Goal: Task Accomplishment & Management: Contribute content

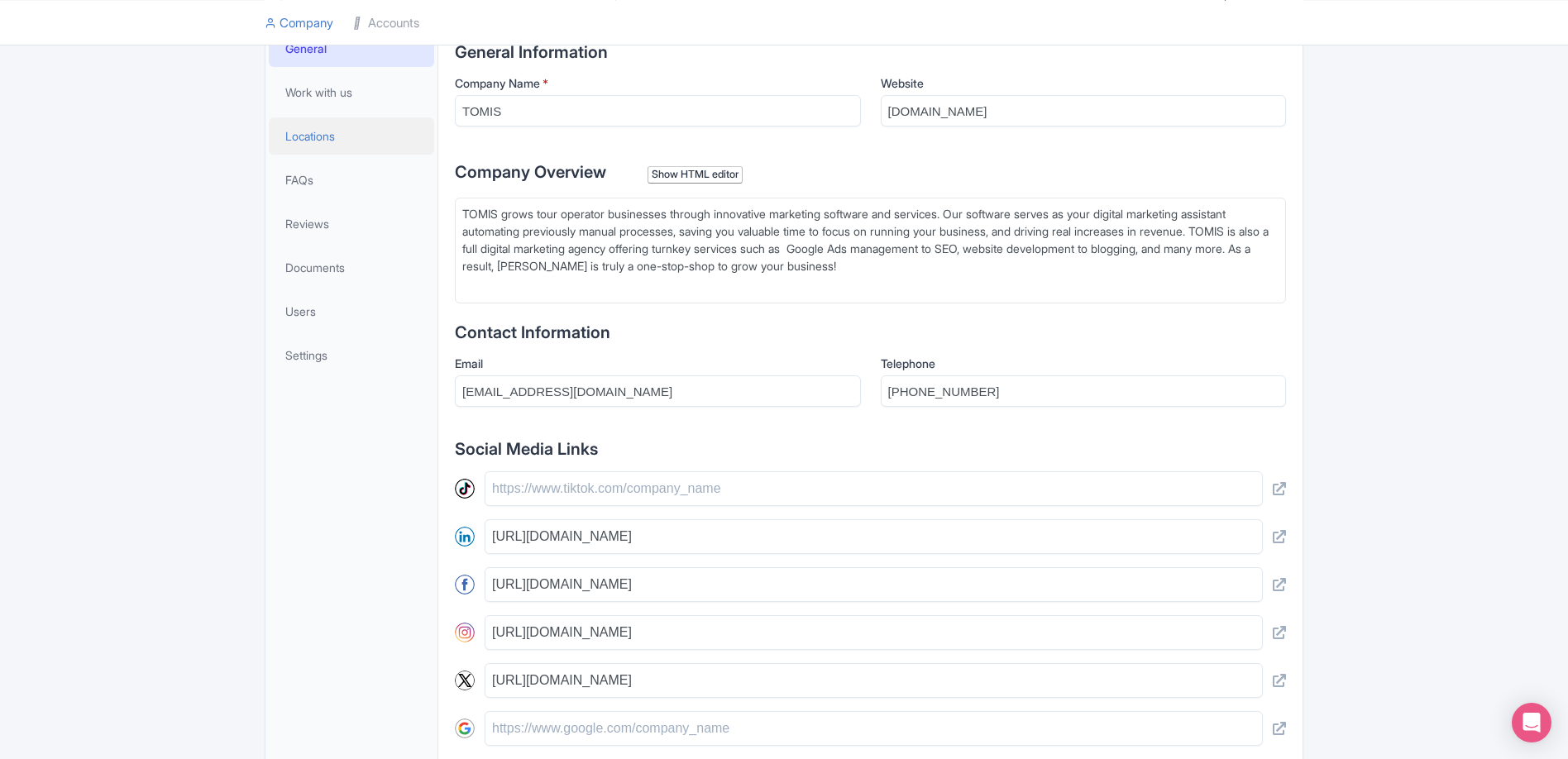
scroll to position [344, 0]
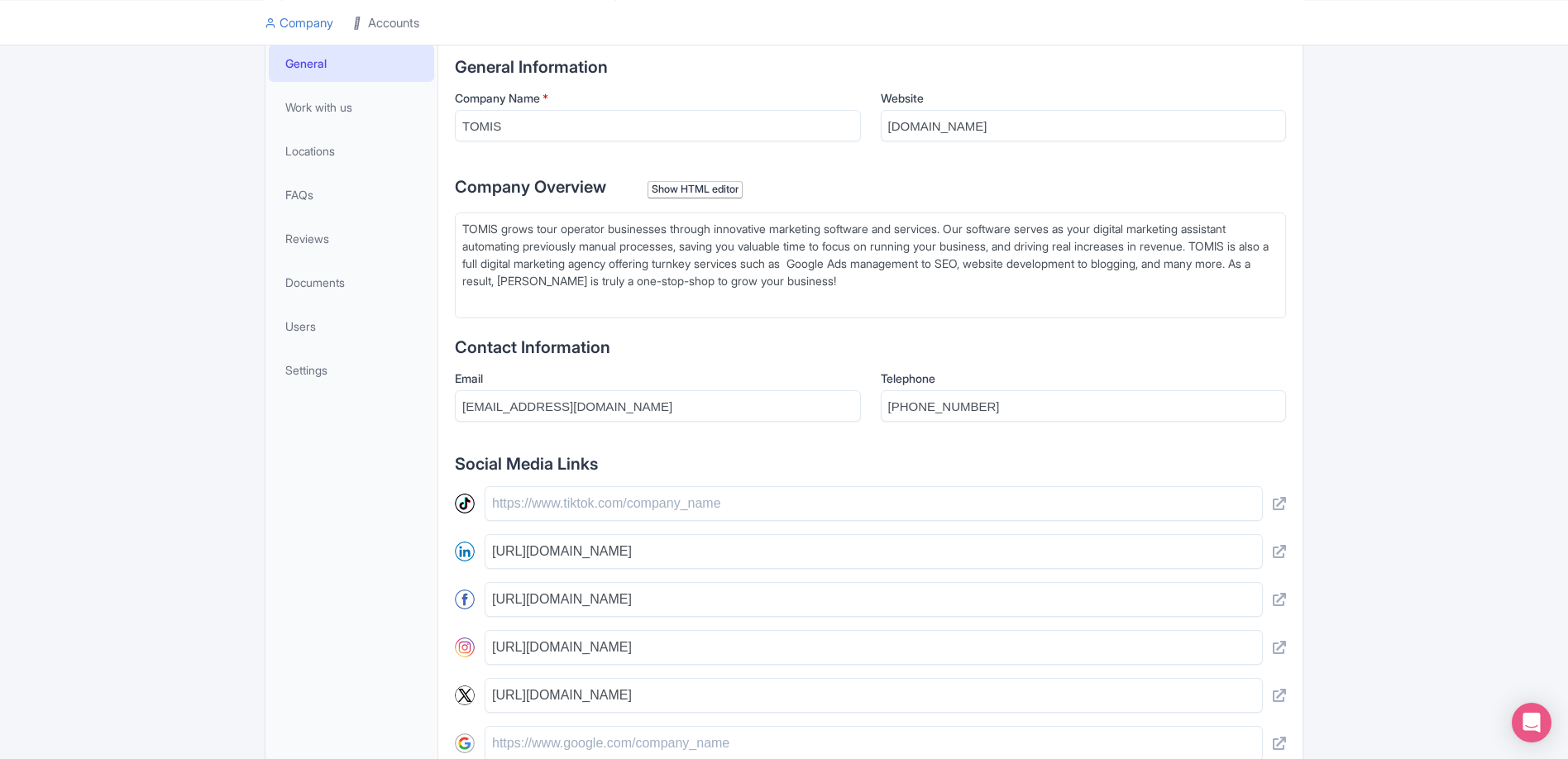
click at [364, 23] on icon at bounding box center [358, 22] width 11 height 11
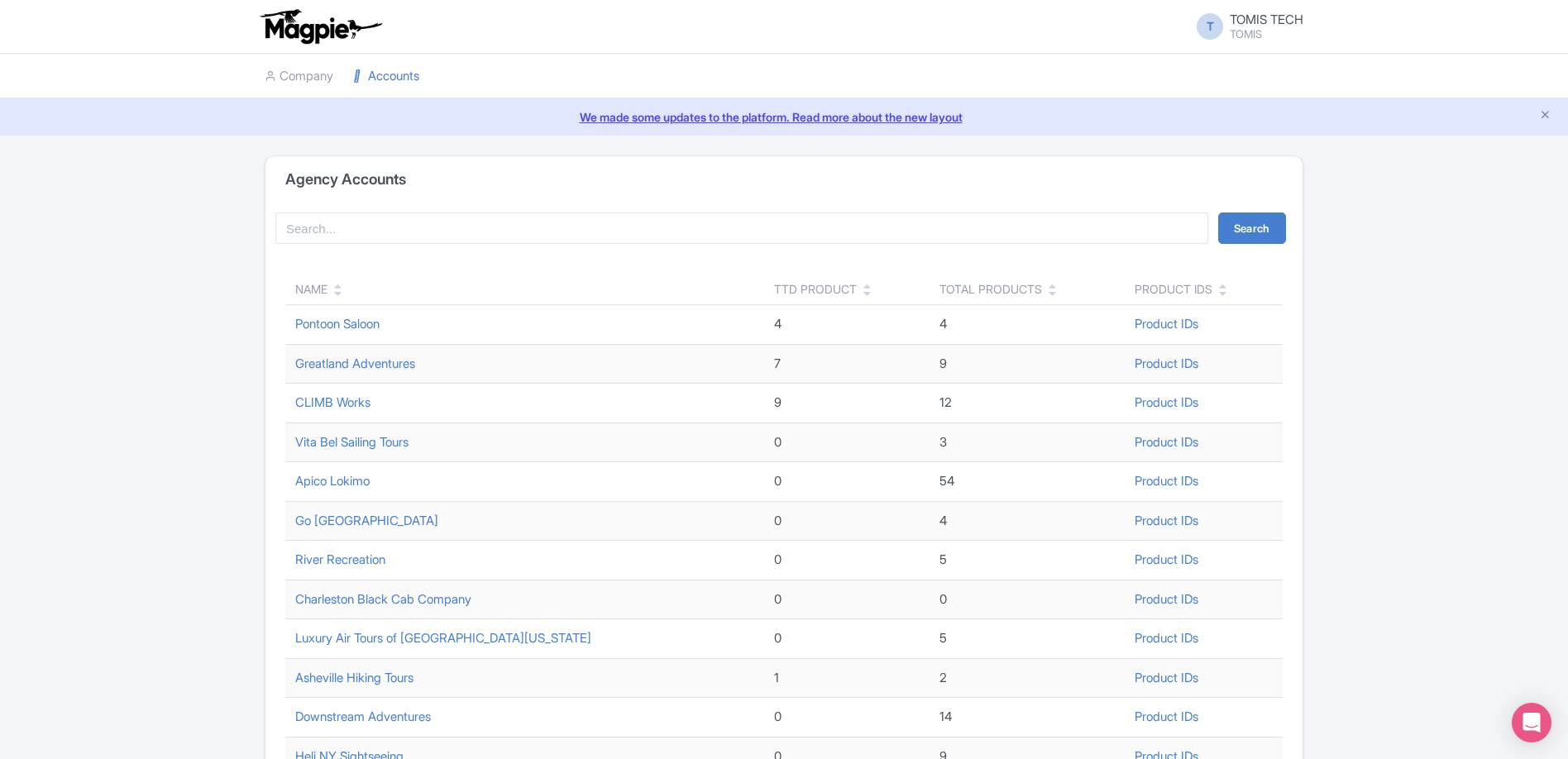
click at [322, 293] on div "Name" at bounding box center [310, 289] width 32 height 17
click at [336, 291] on icon at bounding box center [337, 293] width 8 height 11
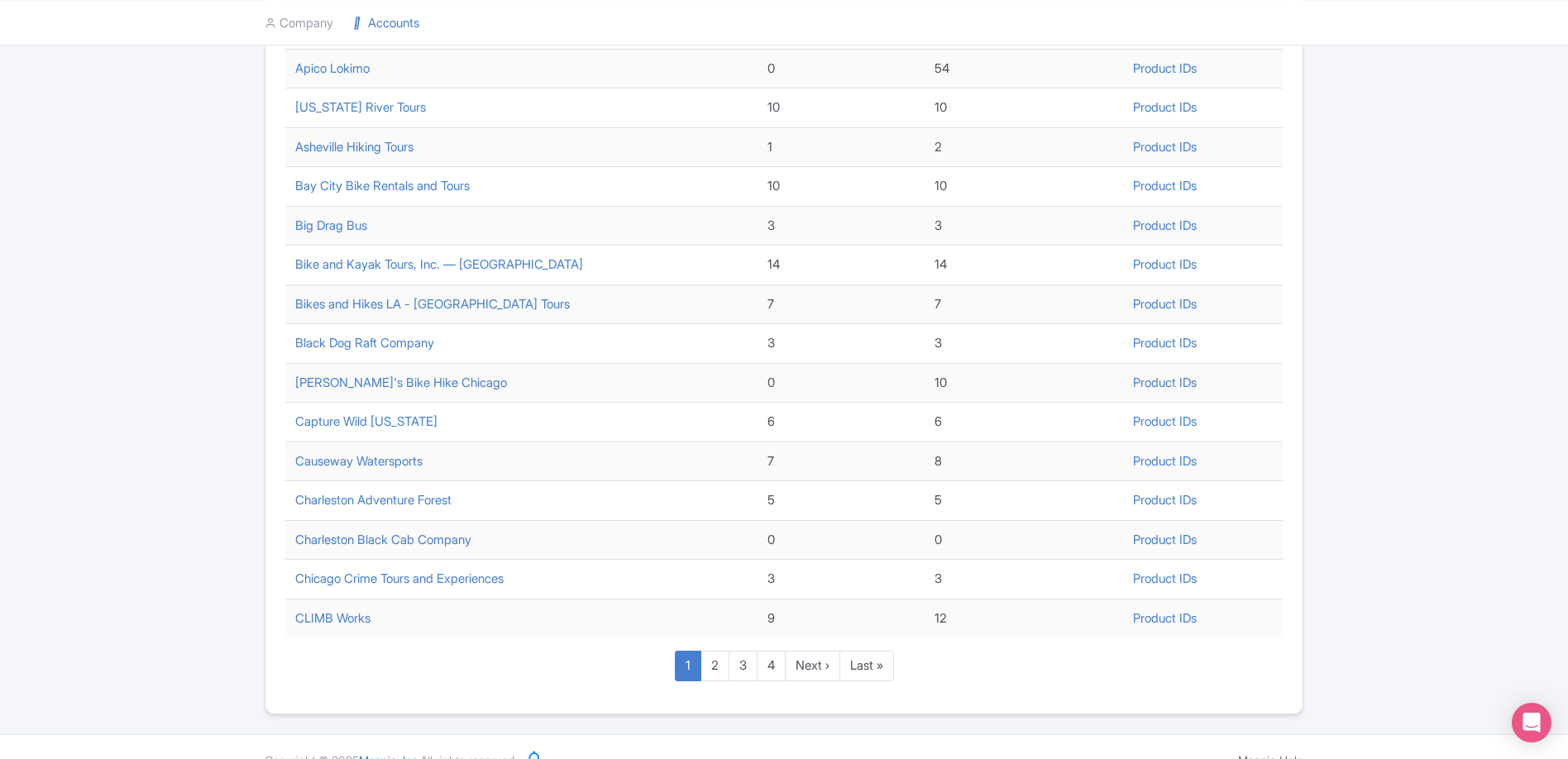
scroll to position [468, 0]
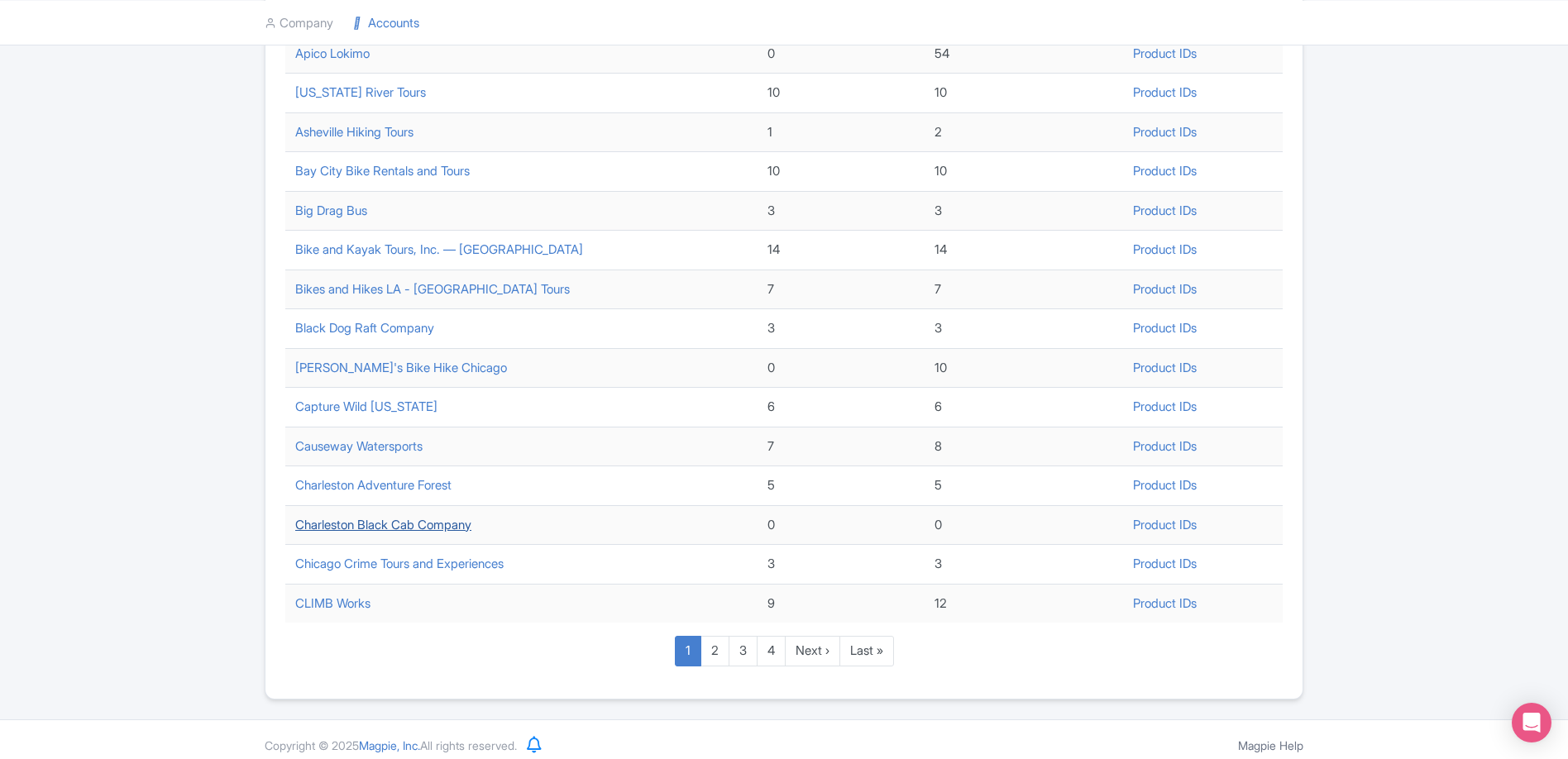
click at [382, 517] on link "Charleston Black Cab Company" at bounding box center [382, 525] width 176 height 16
click at [709, 649] on link "2" at bounding box center [715, 651] width 29 height 30
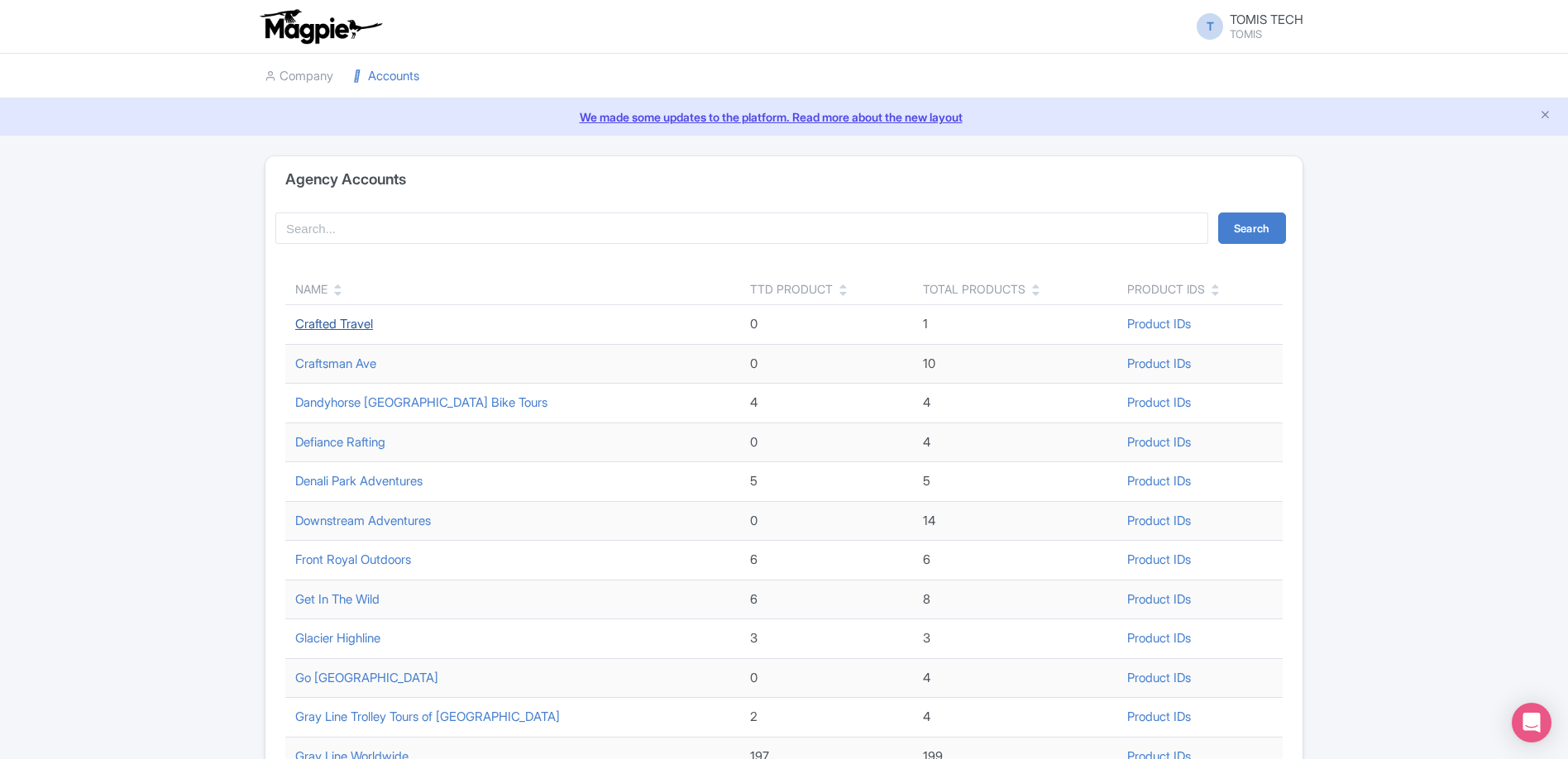
click at [343, 327] on link "Crafted Travel" at bounding box center [334, 324] width 78 height 16
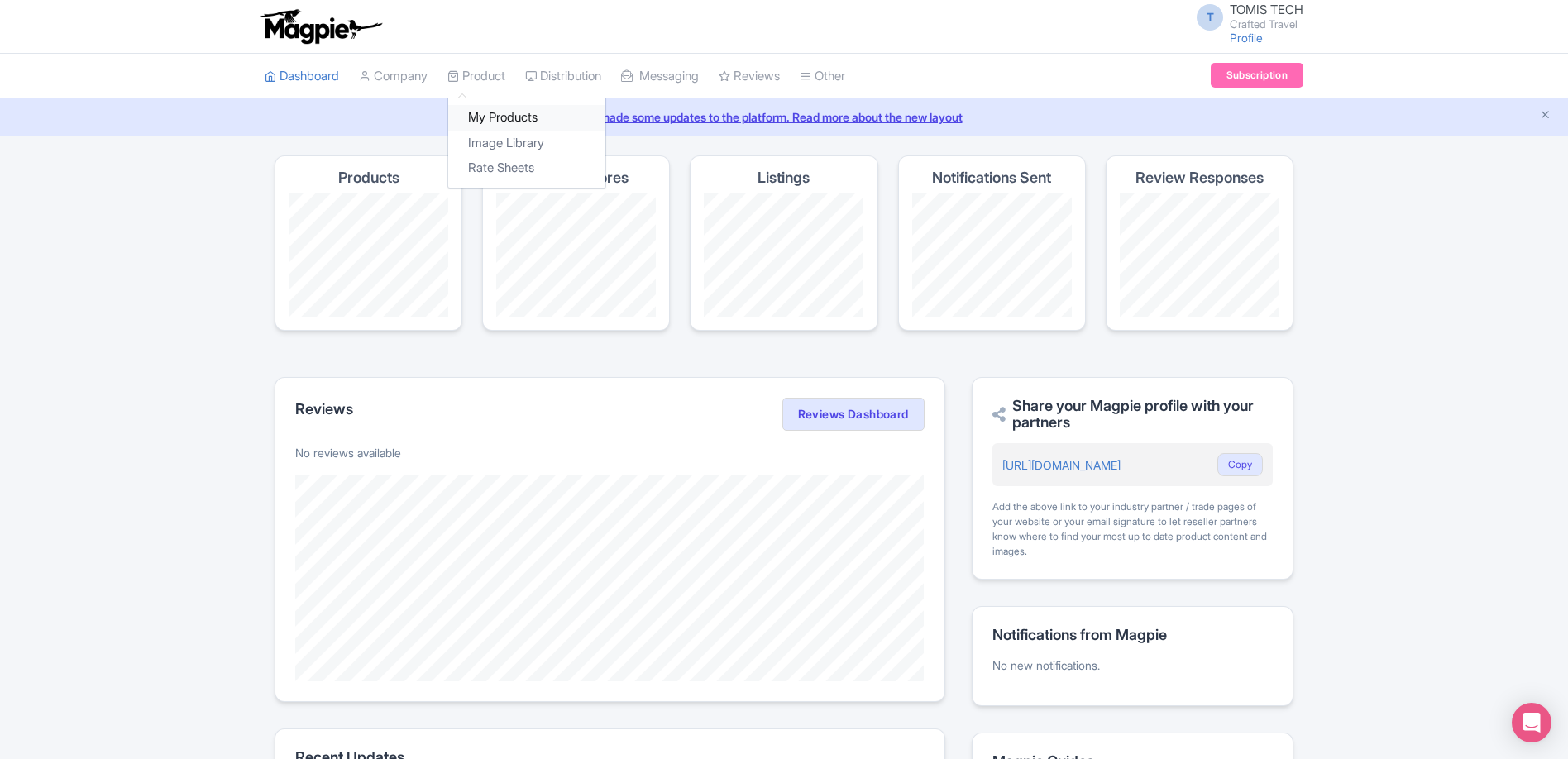
click at [490, 107] on link "My Products" at bounding box center [526, 118] width 157 height 26
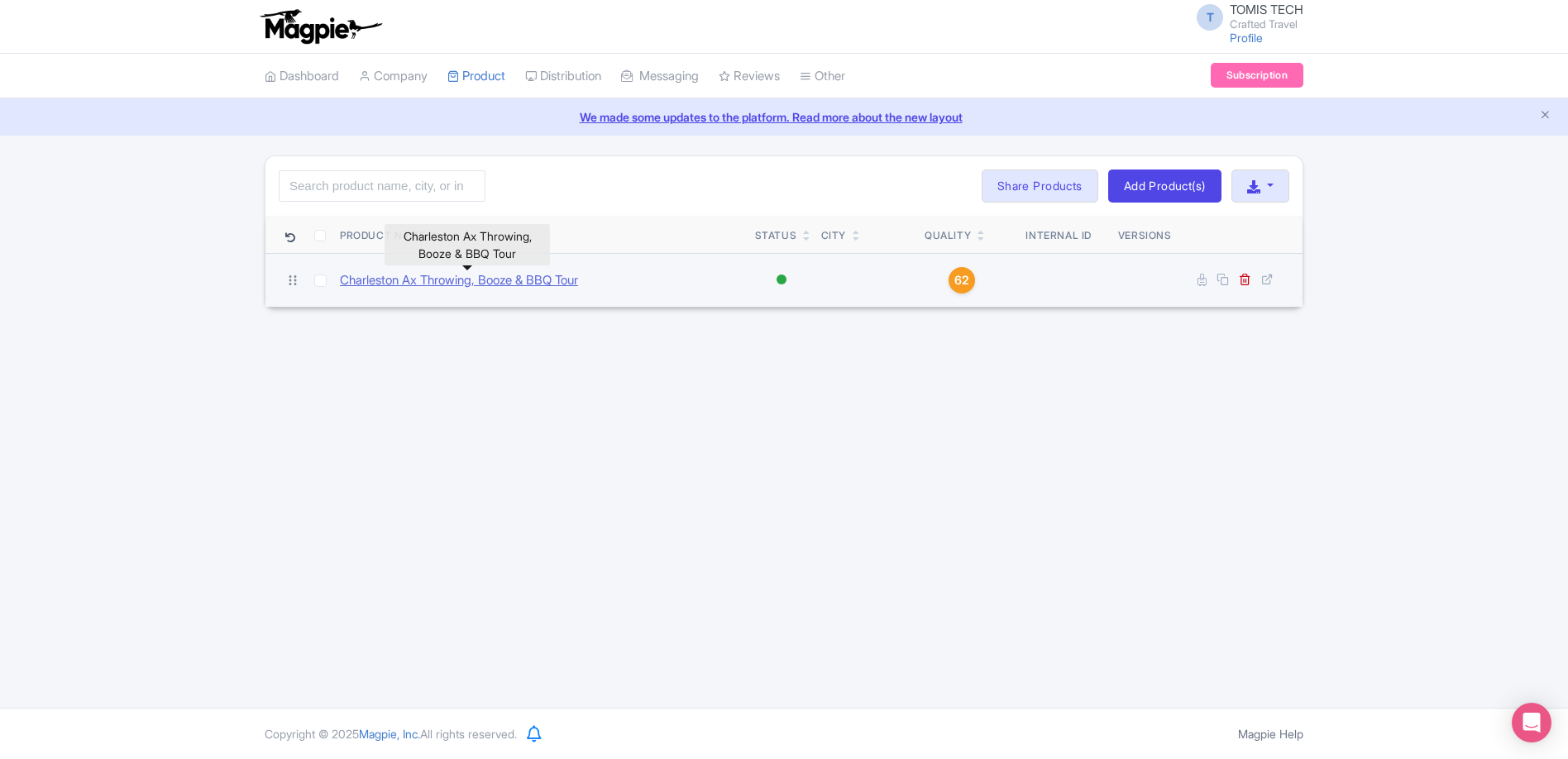
click at [453, 286] on link "Charleston Ax Throwing, Booze & BBQ Tour" at bounding box center [459, 281] width 238 height 19
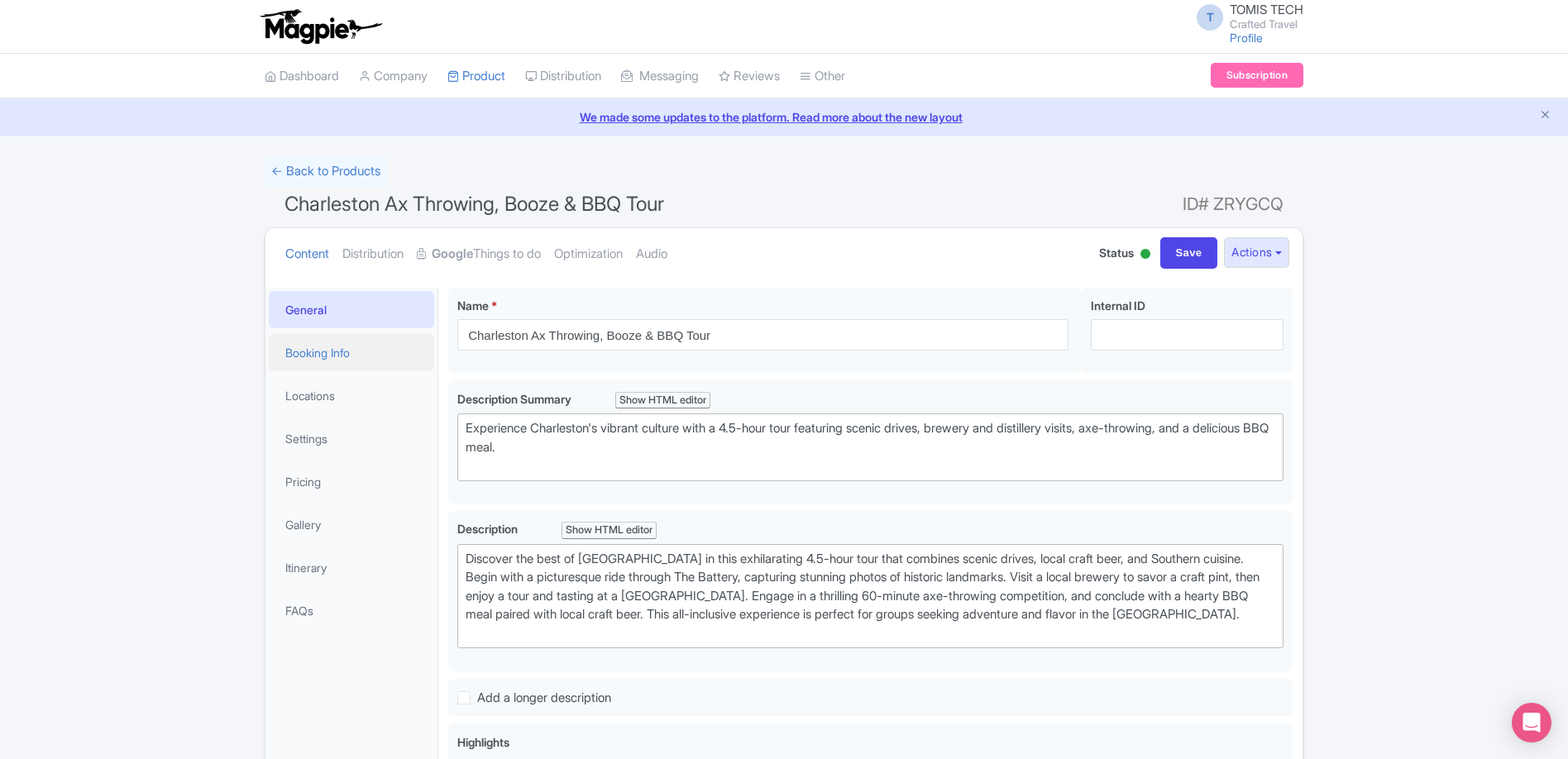
click at [353, 357] on link "Booking Info" at bounding box center [351, 352] width 166 height 37
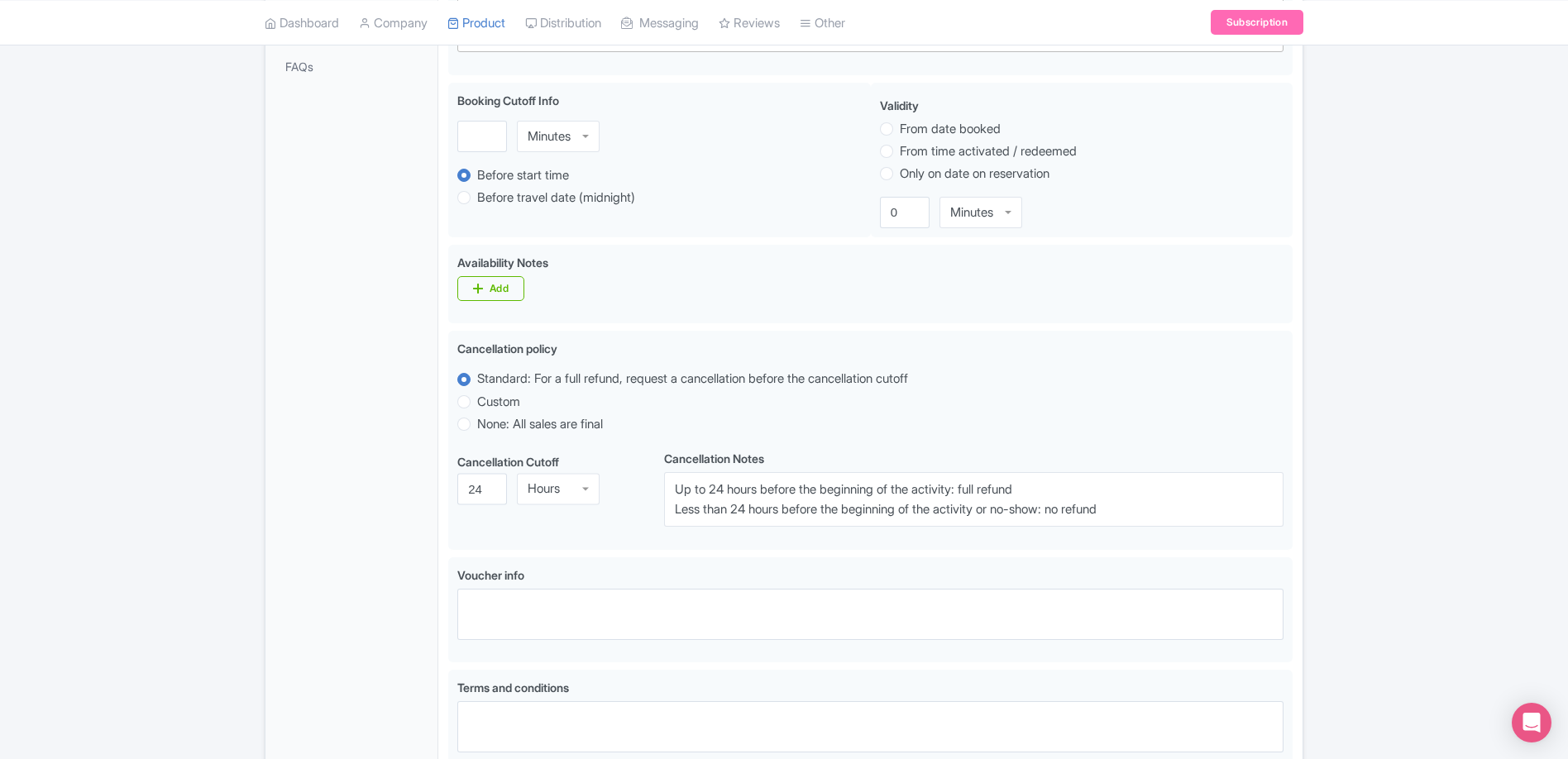
scroll to position [206, 0]
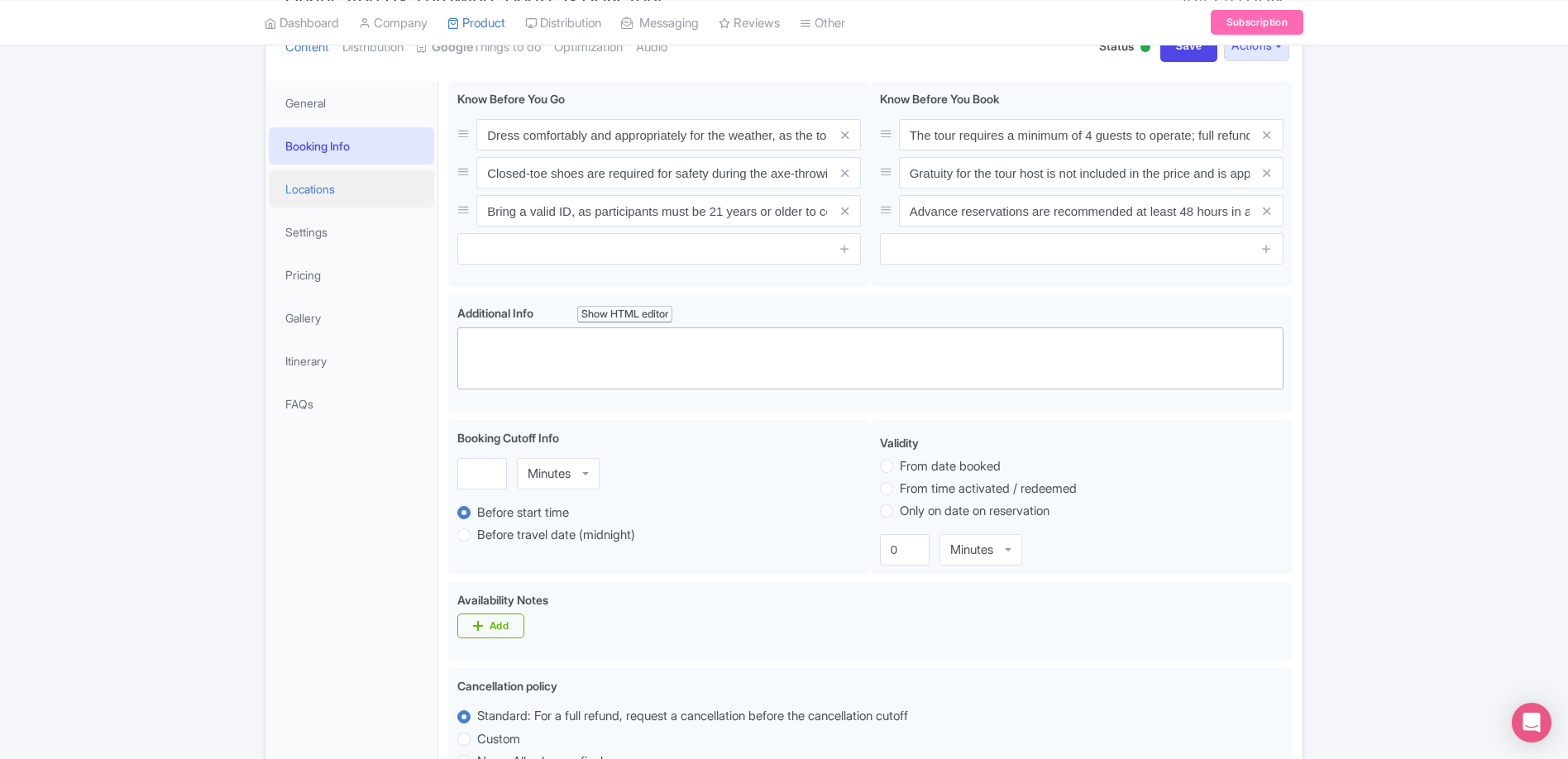
click at [323, 196] on link "Locations" at bounding box center [351, 188] width 166 height 37
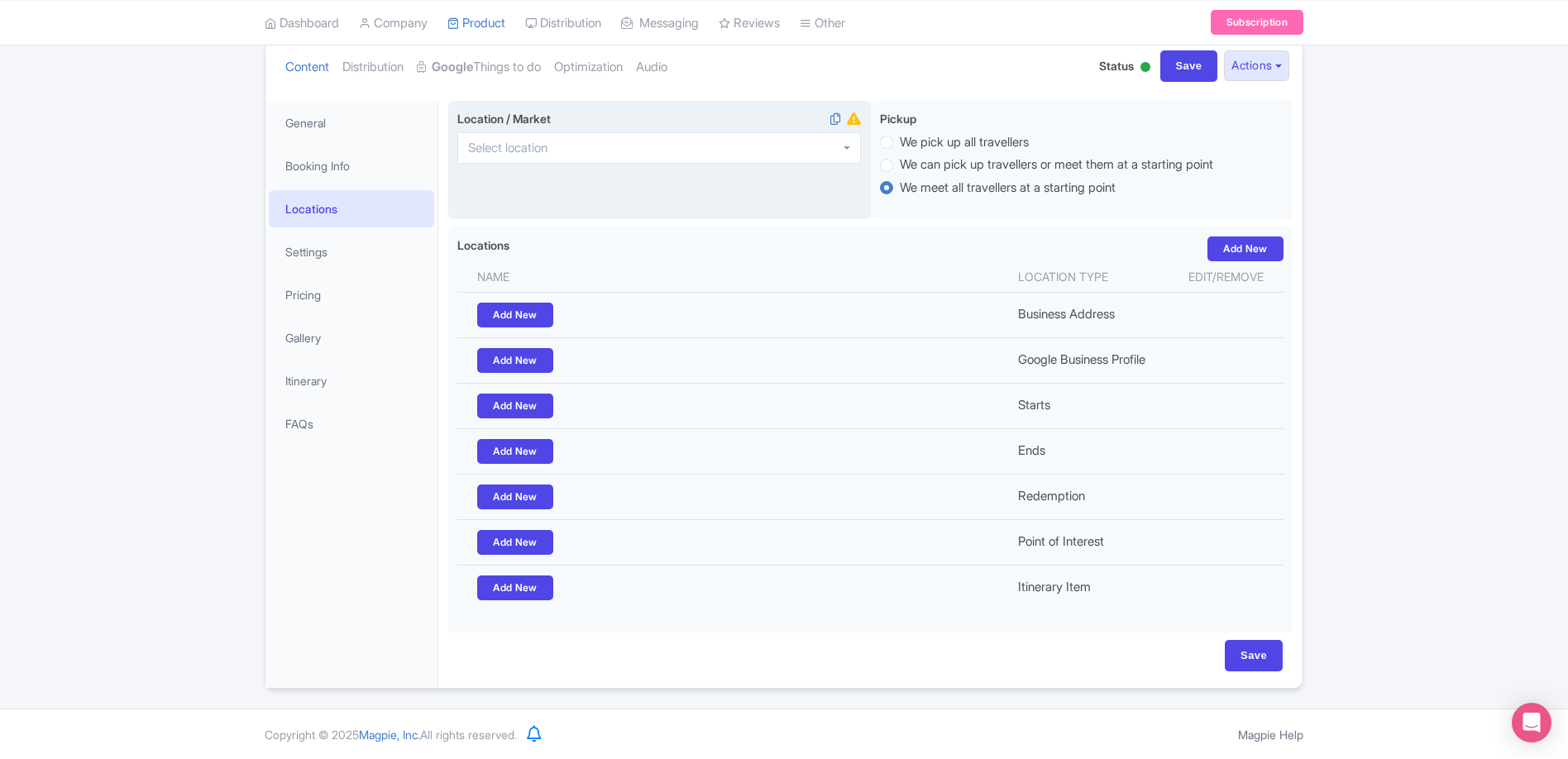
click at [803, 153] on div at bounding box center [658, 148] width 403 height 31
type input "charle"
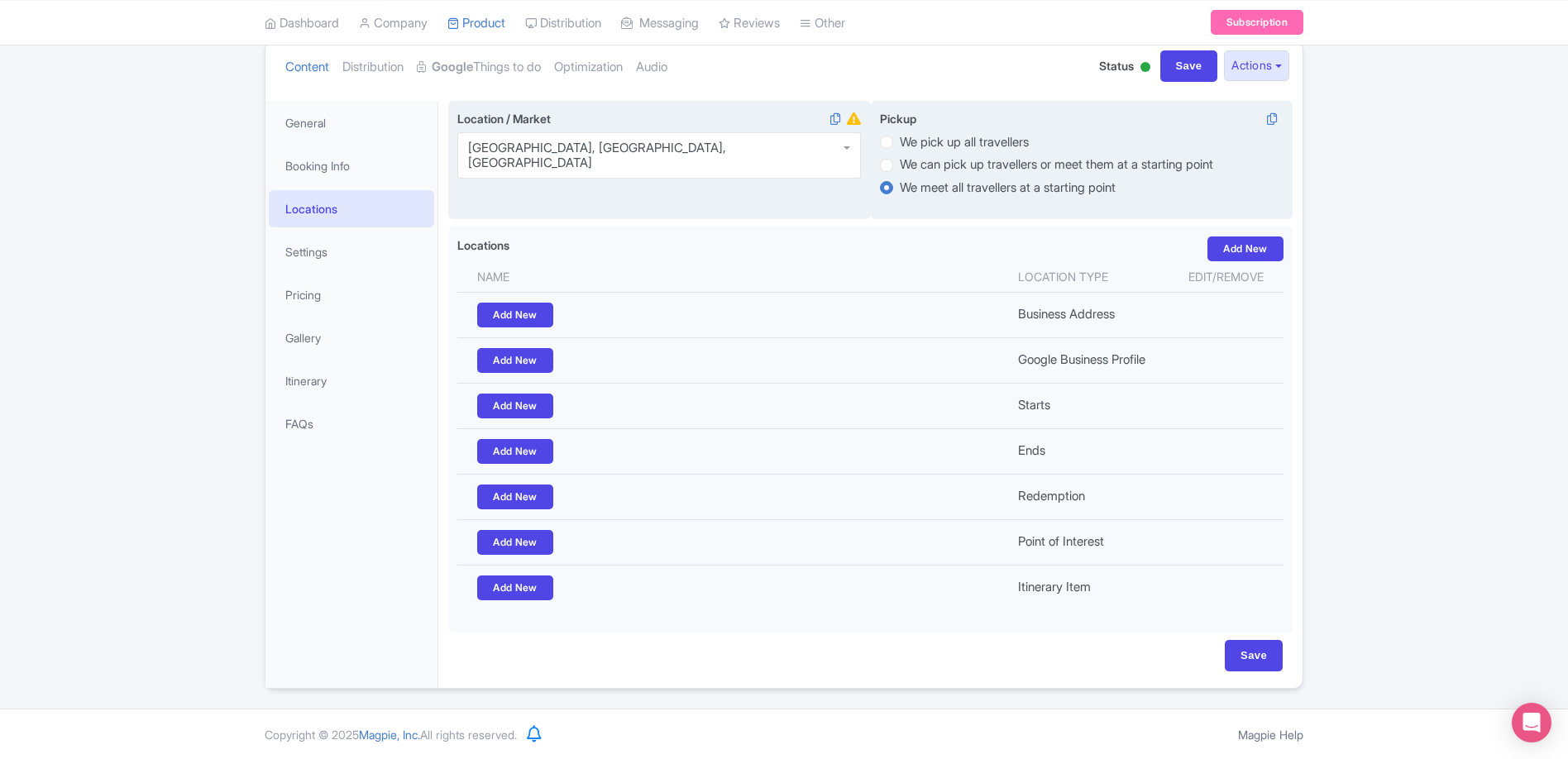
click at [899, 167] on label "We can pick up travellers or meet them at a starting point" at bounding box center [1055, 165] width 313 height 19
click at [899, 167] on input "We can pick up travellers or meet them at a starting point" at bounding box center [907, 163] width 16 height 16
radio input "true"
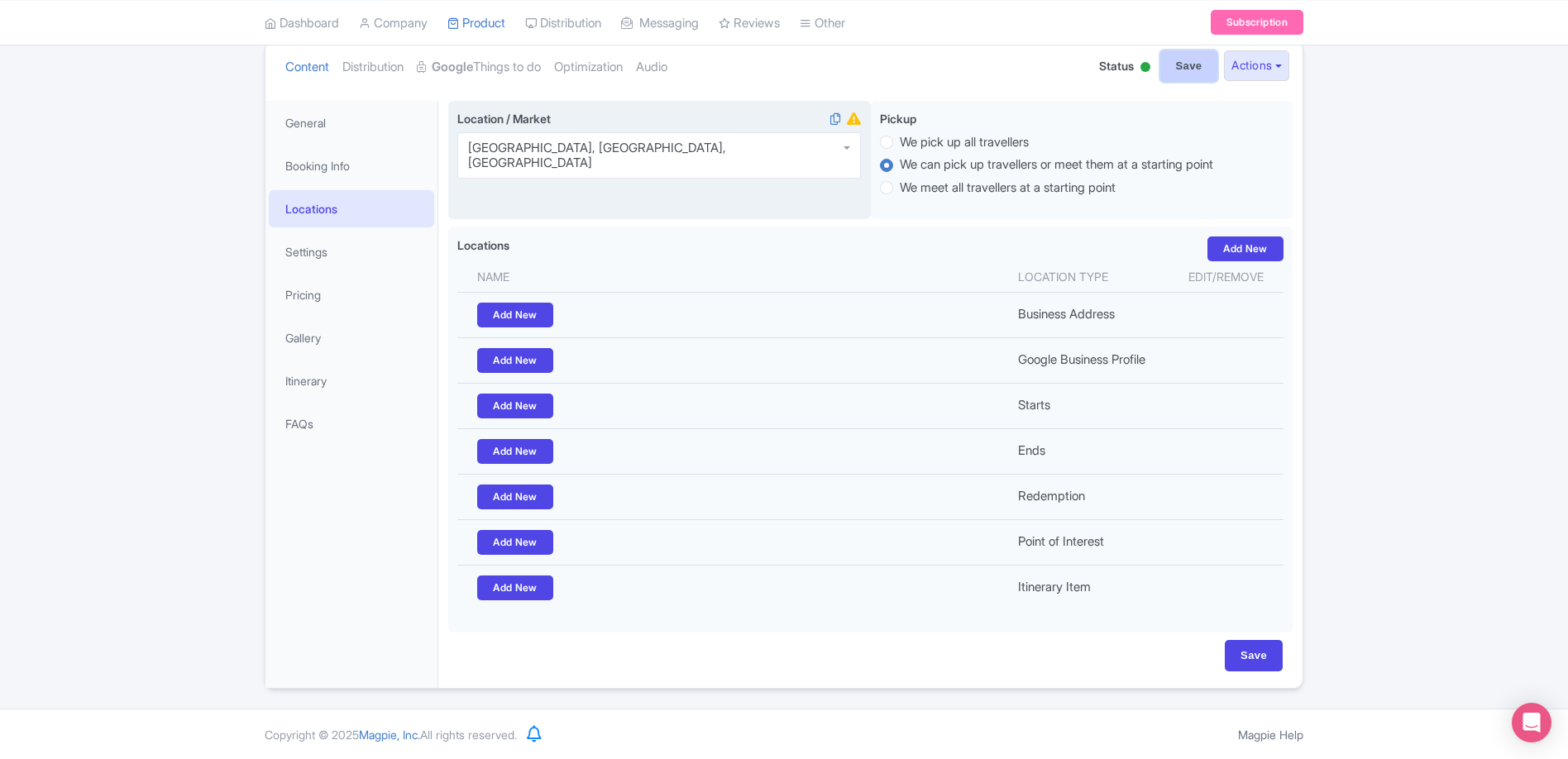
click at [1179, 55] on input "Save" at bounding box center [1189, 66] width 58 height 31
type input "Saving..."
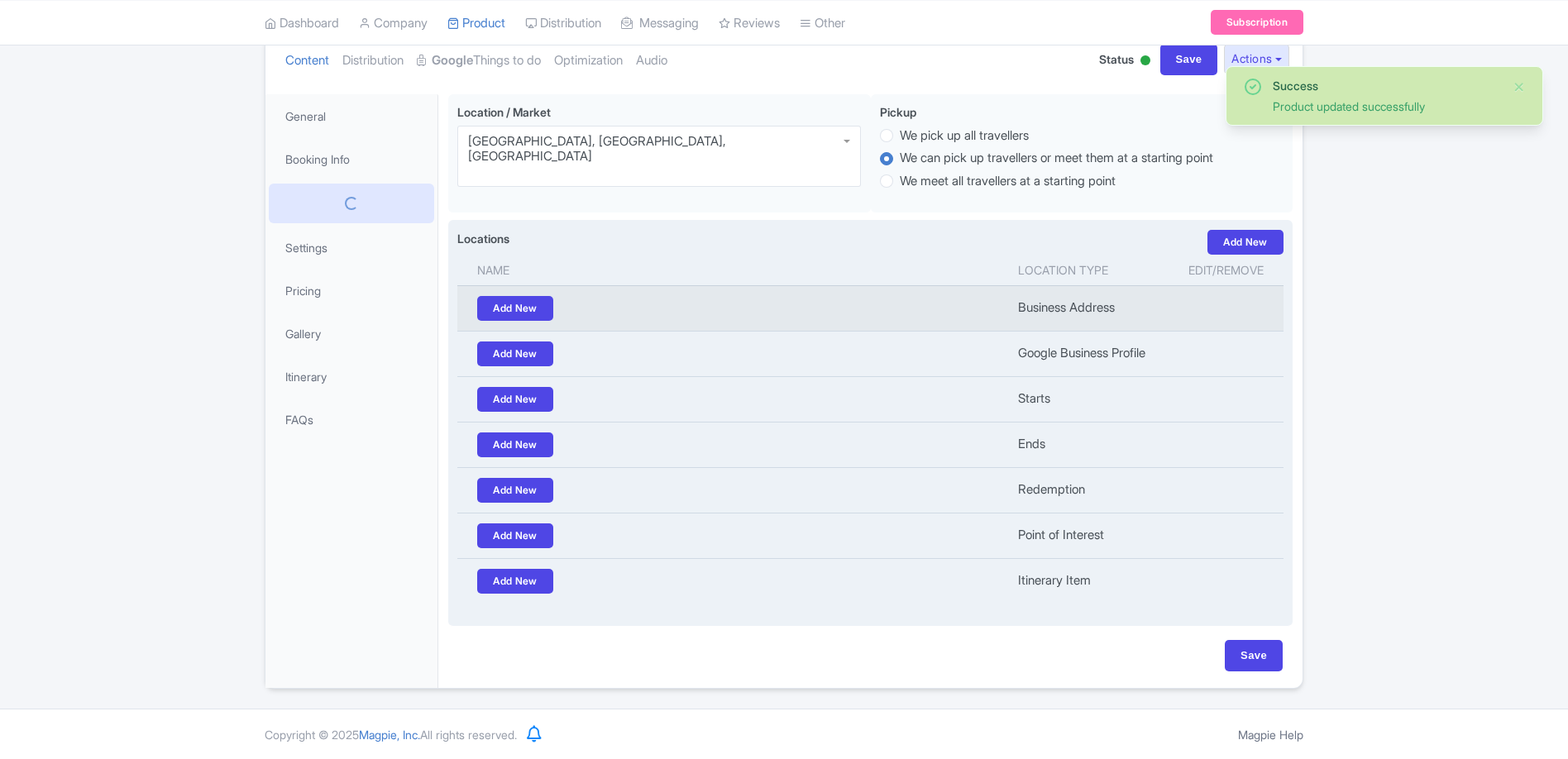
scroll to position [186, 0]
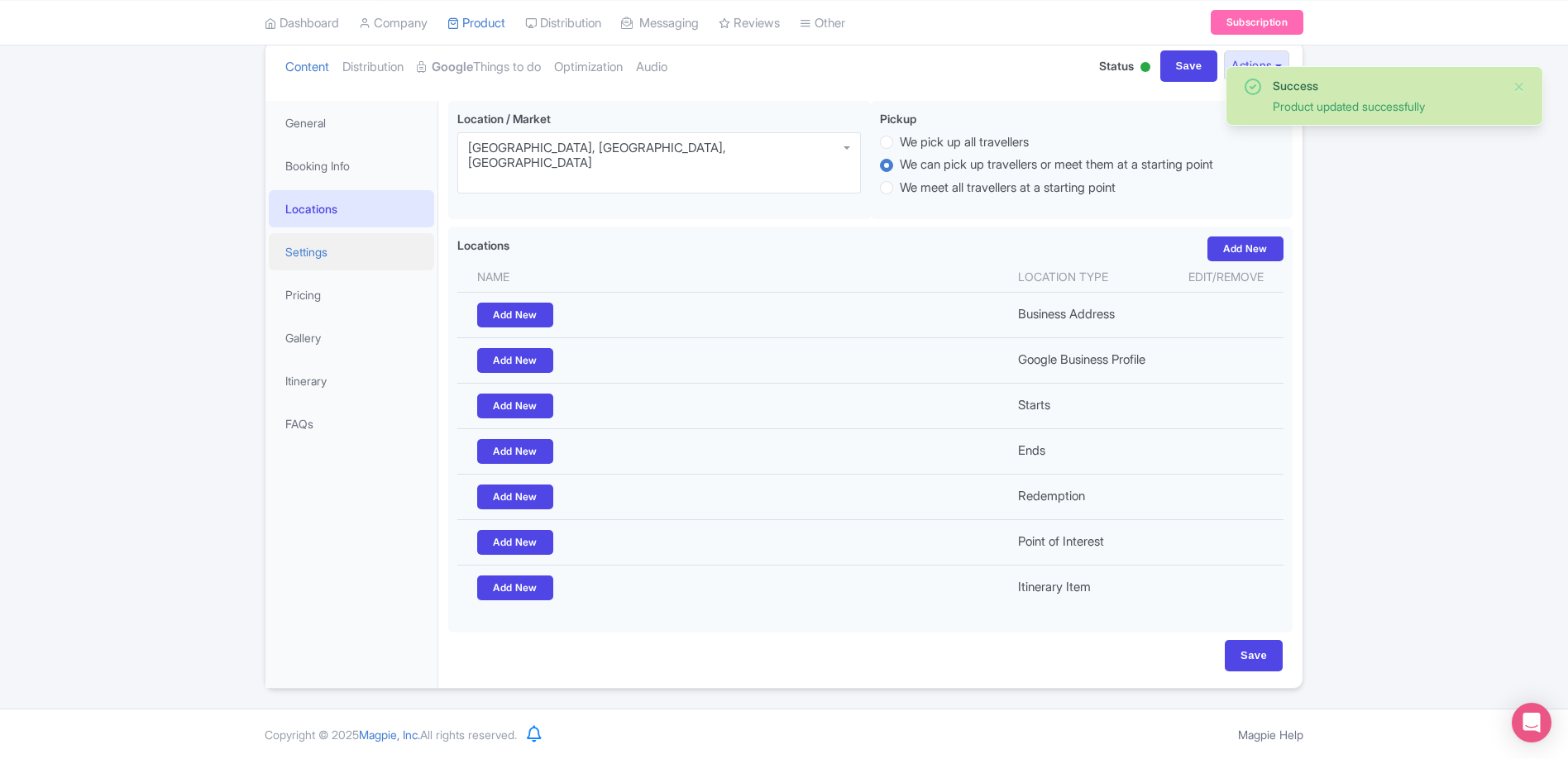
click at [309, 255] on link "Settings" at bounding box center [351, 252] width 166 height 37
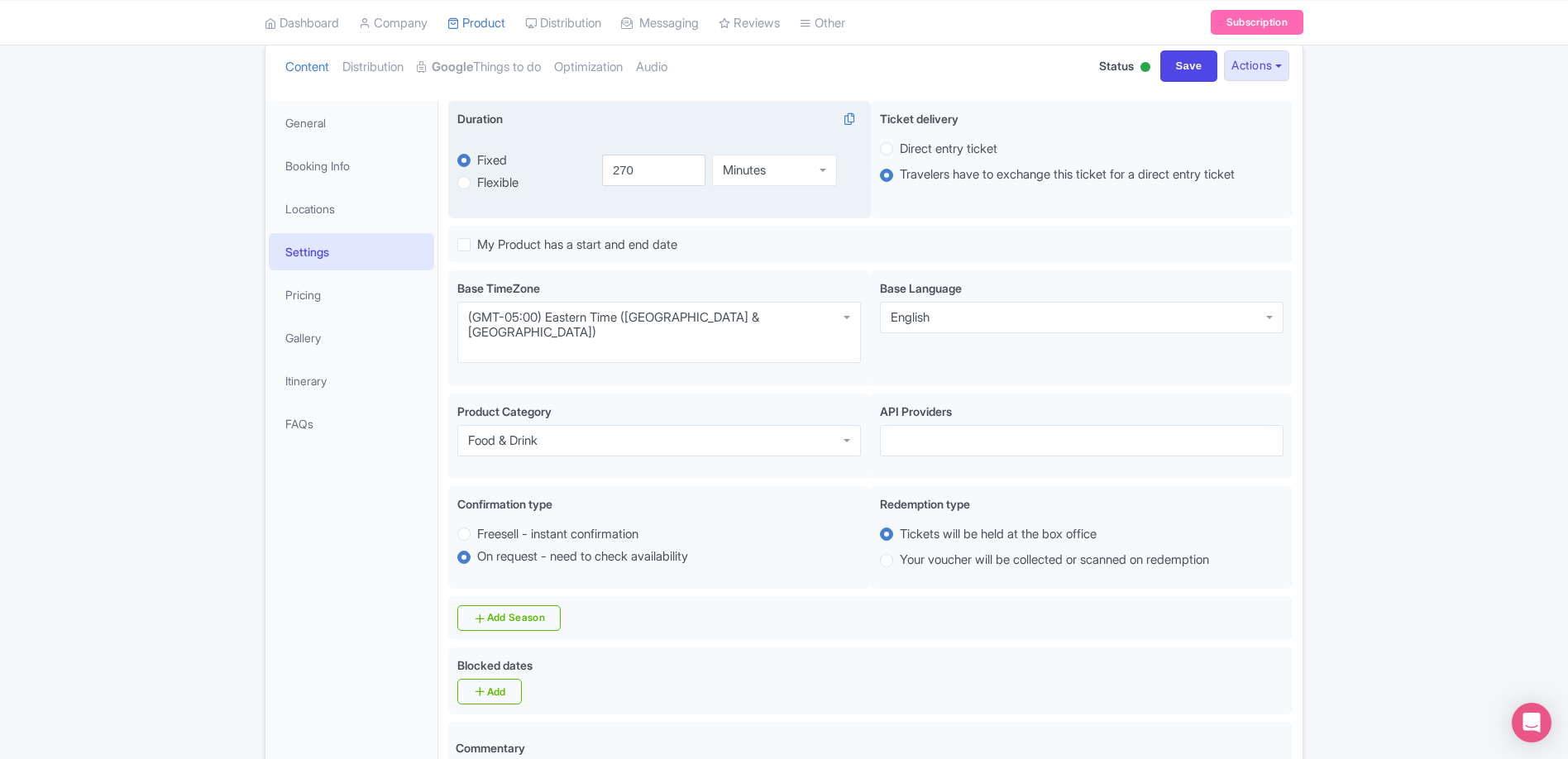
click at [781, 174] on div "Minutes" at bounding box center [774, 170] width 125 height 31
drag, startPoint x: 657, startPoint y: 175, endPoint x: 523, endPoint y: 163, distance: 134.5
click at [524, 164] on div "fixed Fixed Flexible 270.0 minutes 270.0 270 Hours Hours Minutes Hours Days" at bounding box center [658, 170] width 403 height 77
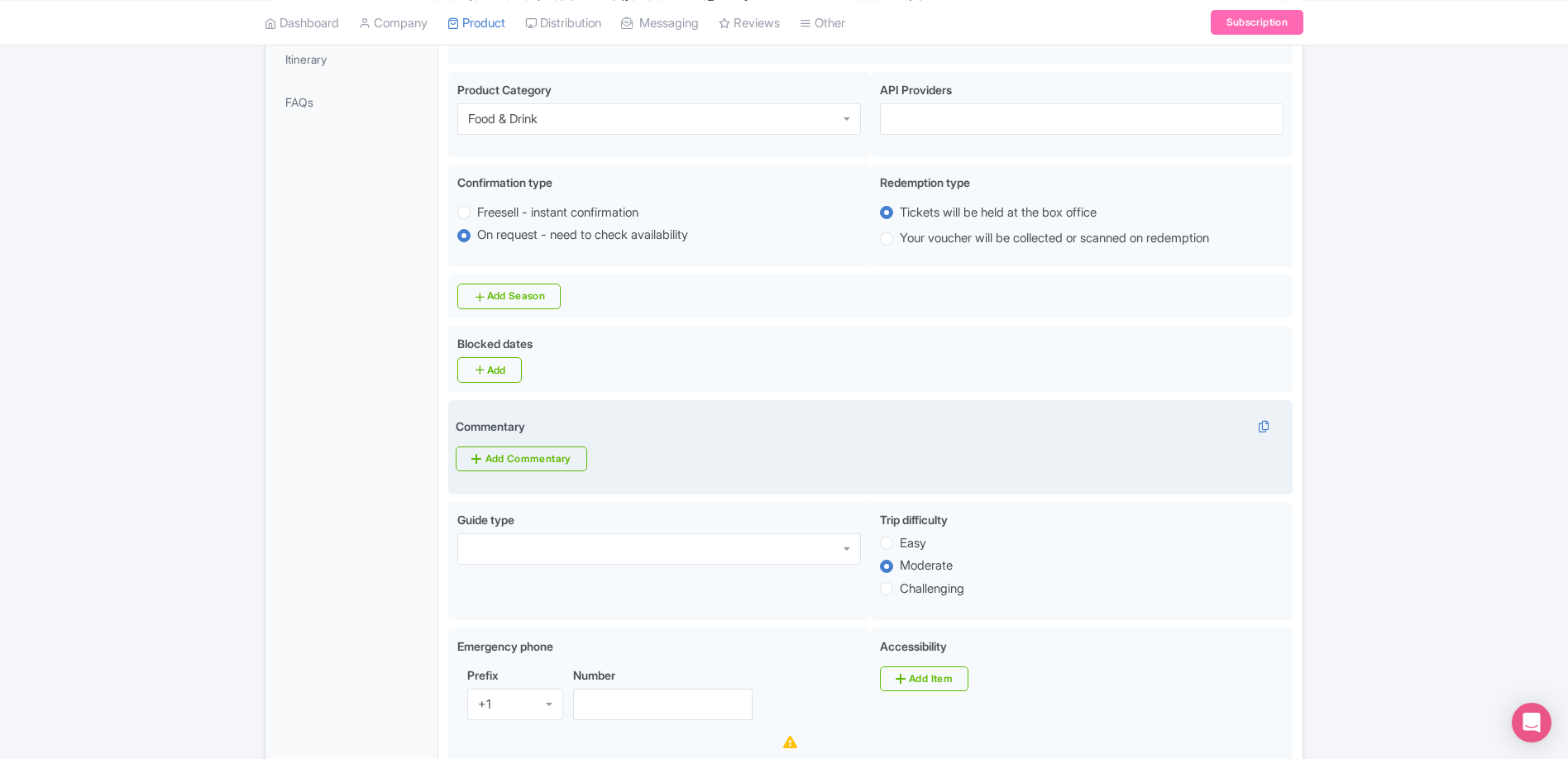
scroll to position [671, 0]
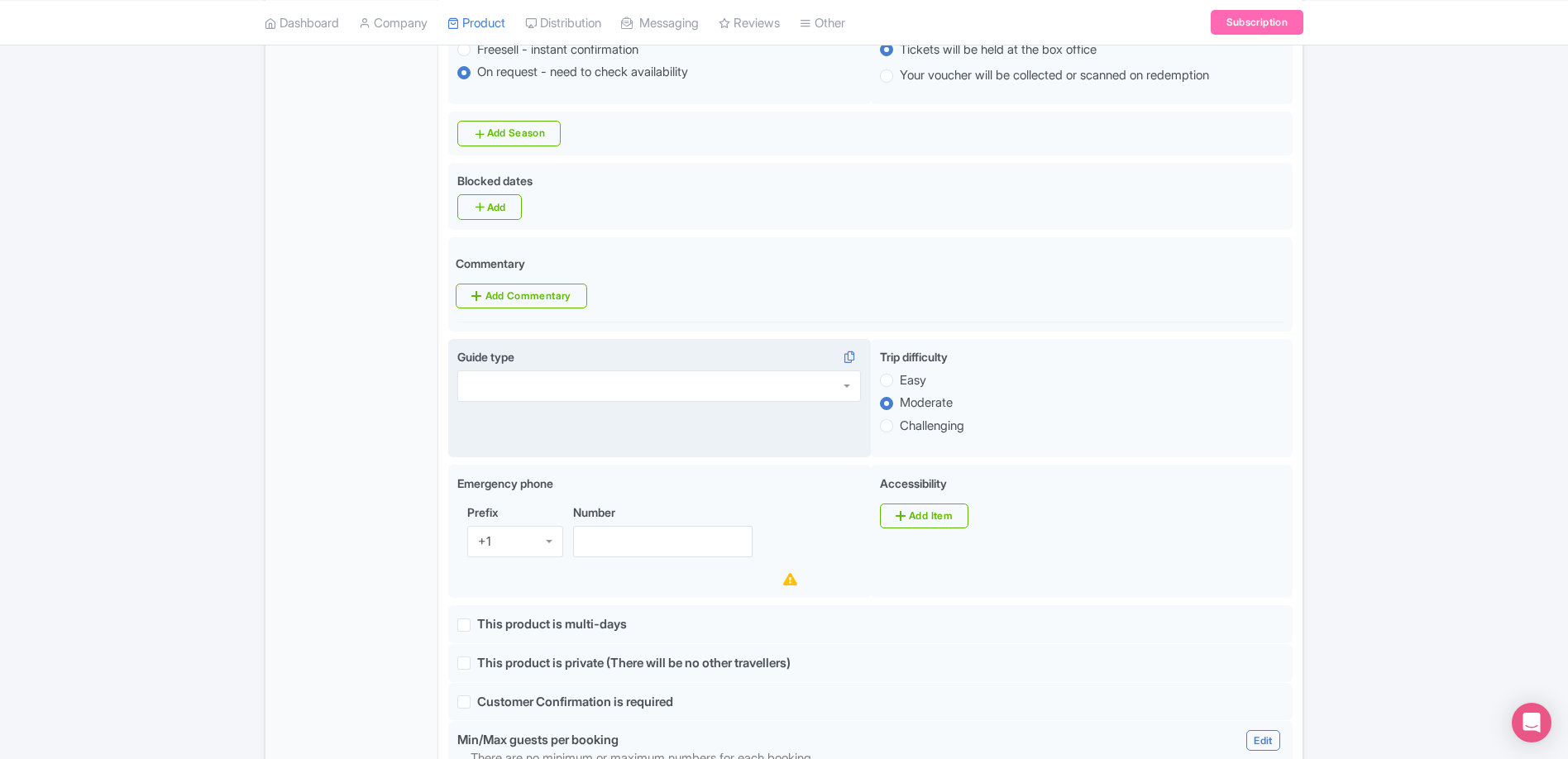
type input "4.5"
click at [827, 370] on div at bounding box center [658, 386] width 403 height 31
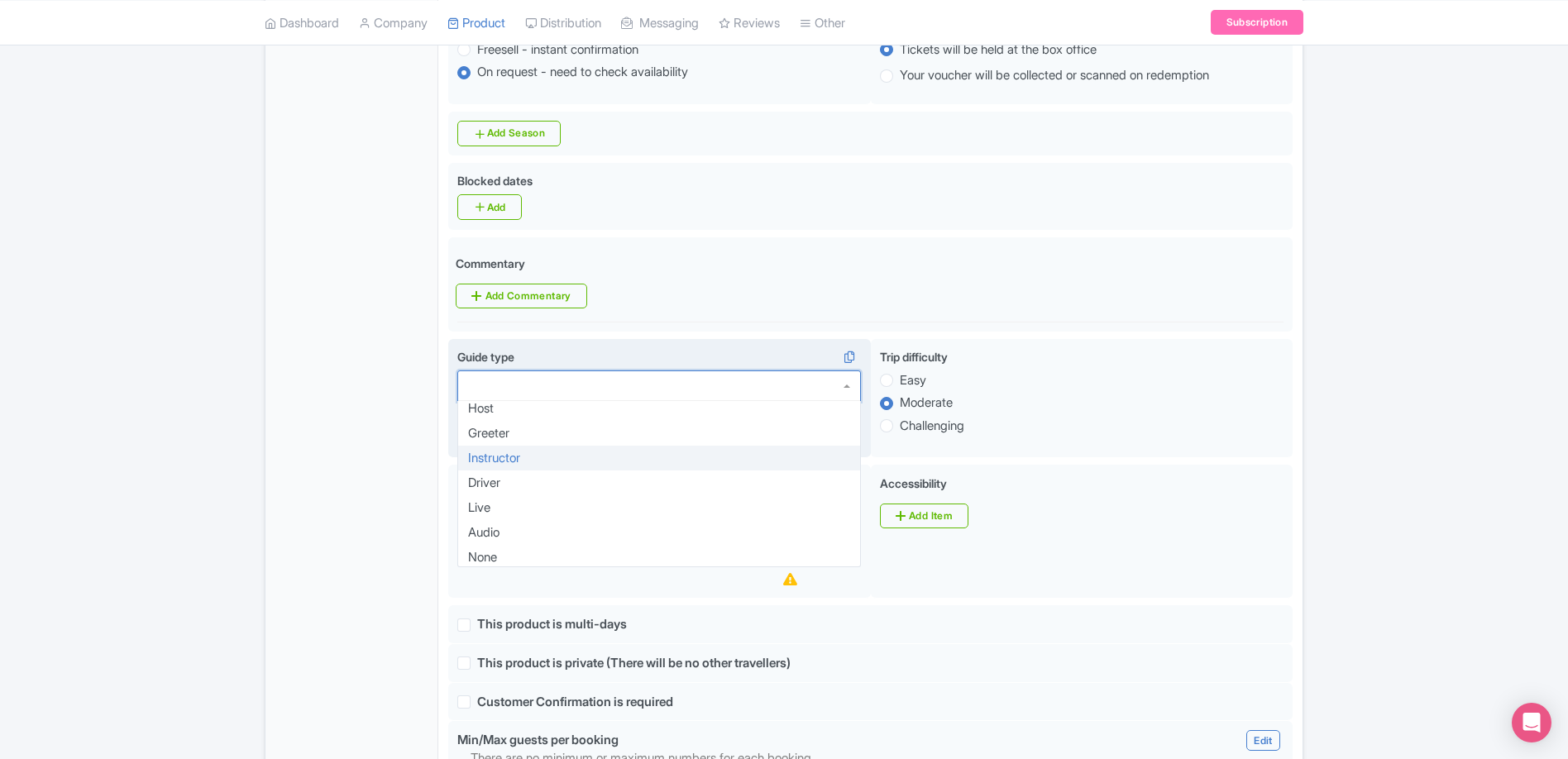
scroll to position [0, 0]
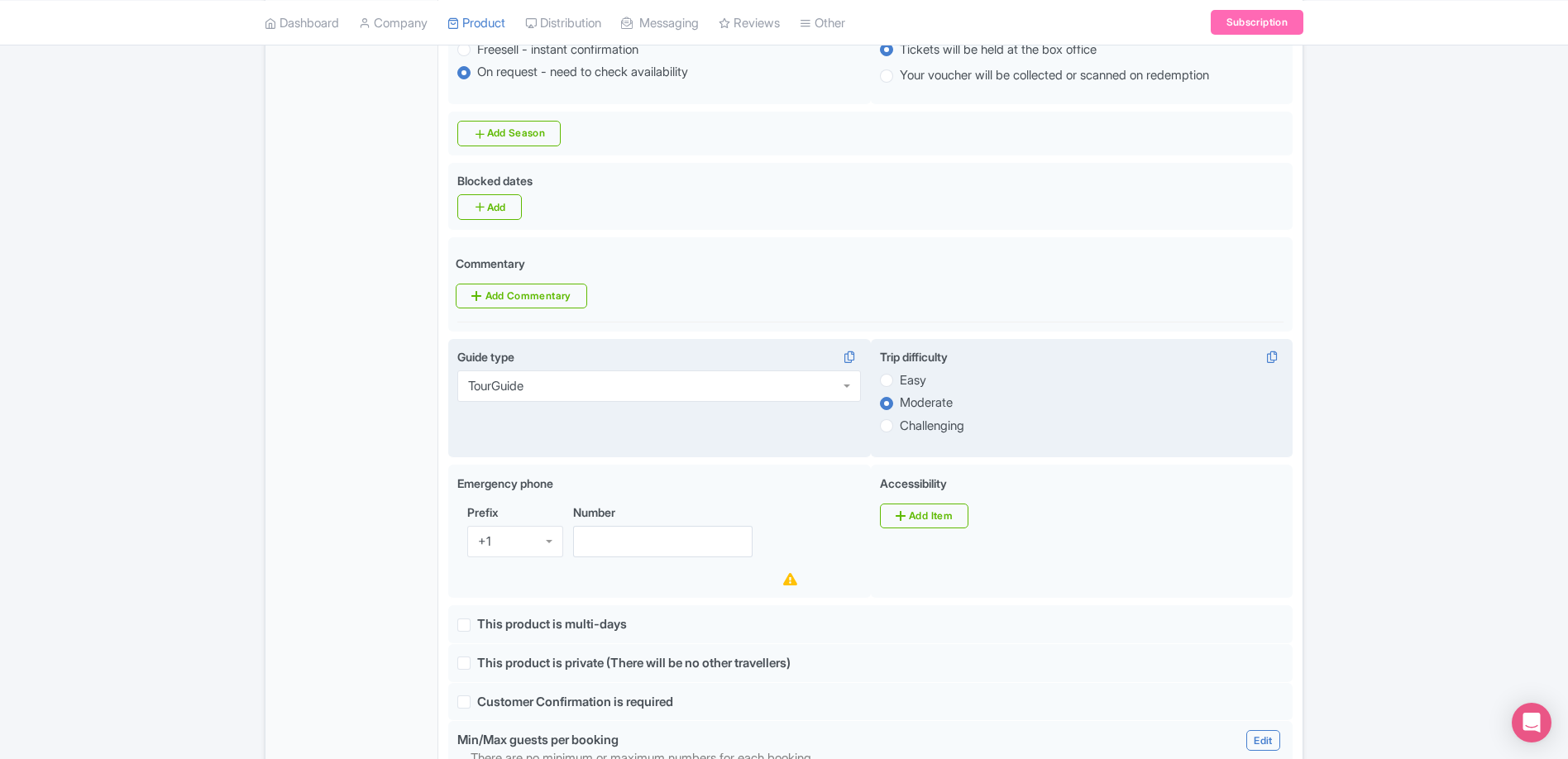
click at [901, 371] on label "Easy" at bounding box center [912, 381] width 27 height 19
click at [901, 370] on input "Easy" at bounding box center [907, 378] width 16 height 16
radio input "true"
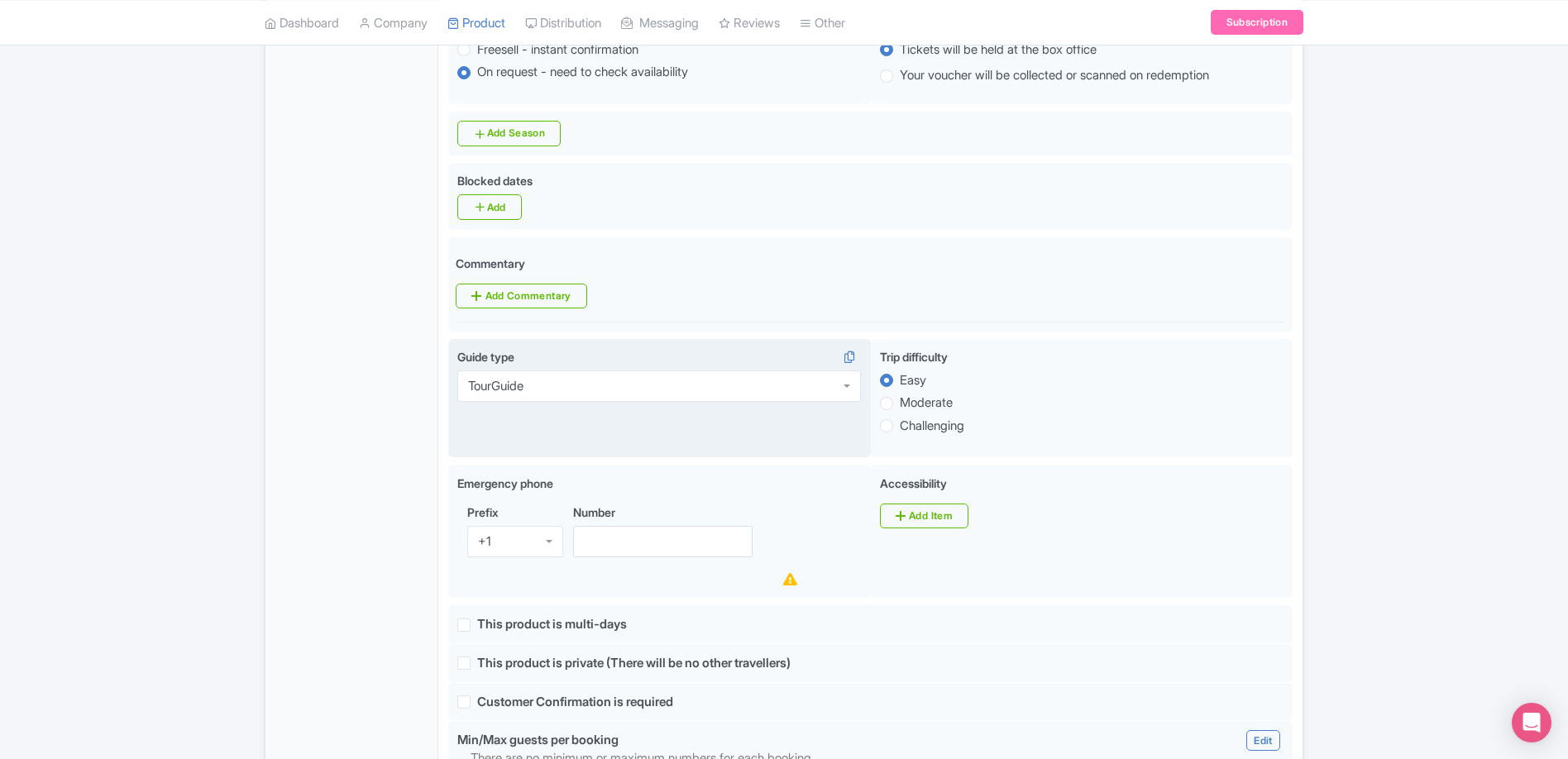
click at [1389, 426] on div "Success Product updated successfully ← Back to Products Charleston Ax Throwing,…" at bounding box center [784, 462] width 1568 height 1958
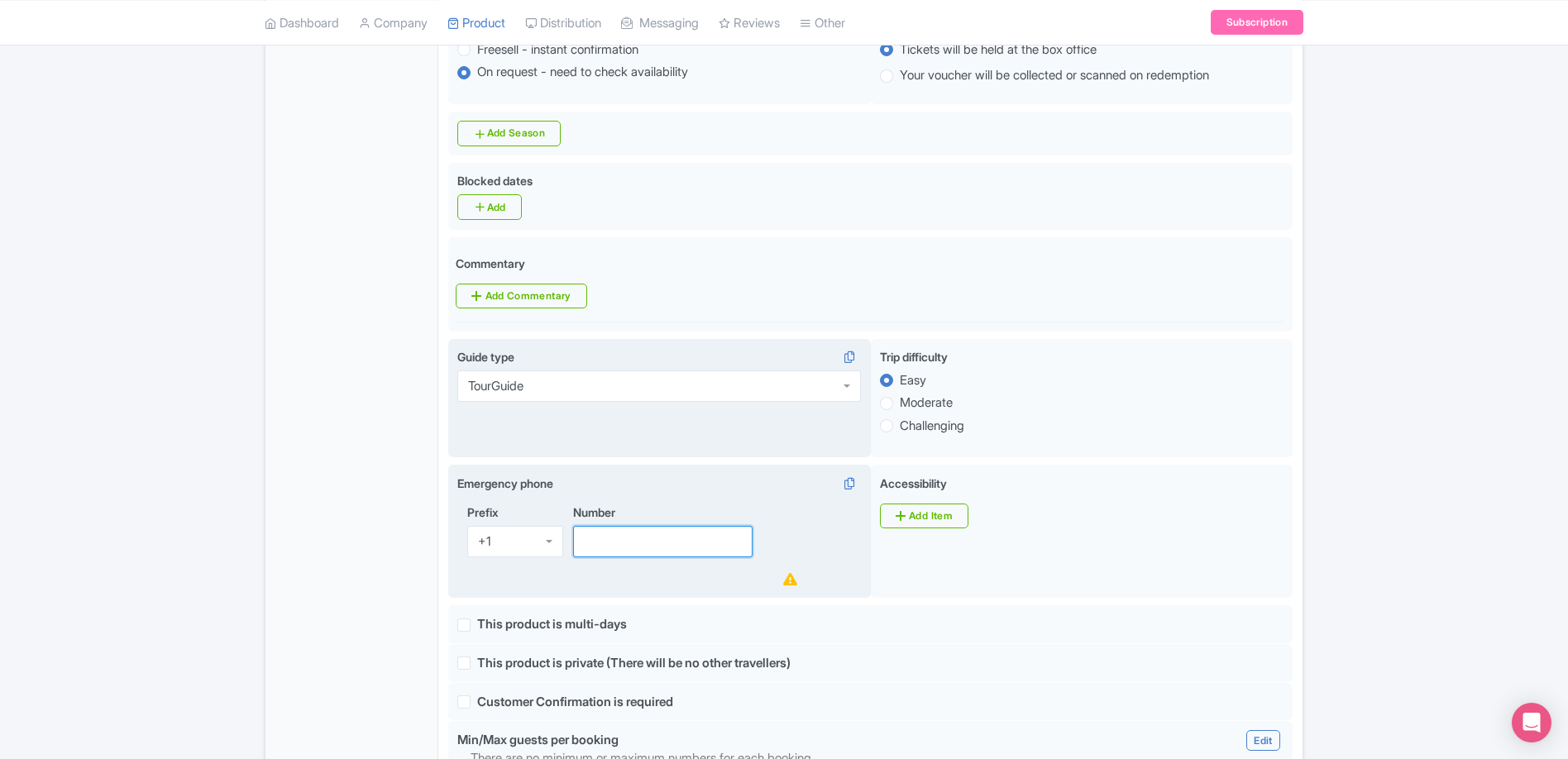
click at [610, 526] on input "Number" at bounding box center [663, 541] width 180 height 31
paste input "843-804-9933"
drag, startPoint x: 585, startPoint y: 510, endPoint x: 612, endPoint y: 507, distance: 27.2
click at [585, 526] on input "843-804-9933" at bounding box center [663, 541] width 180 height 31
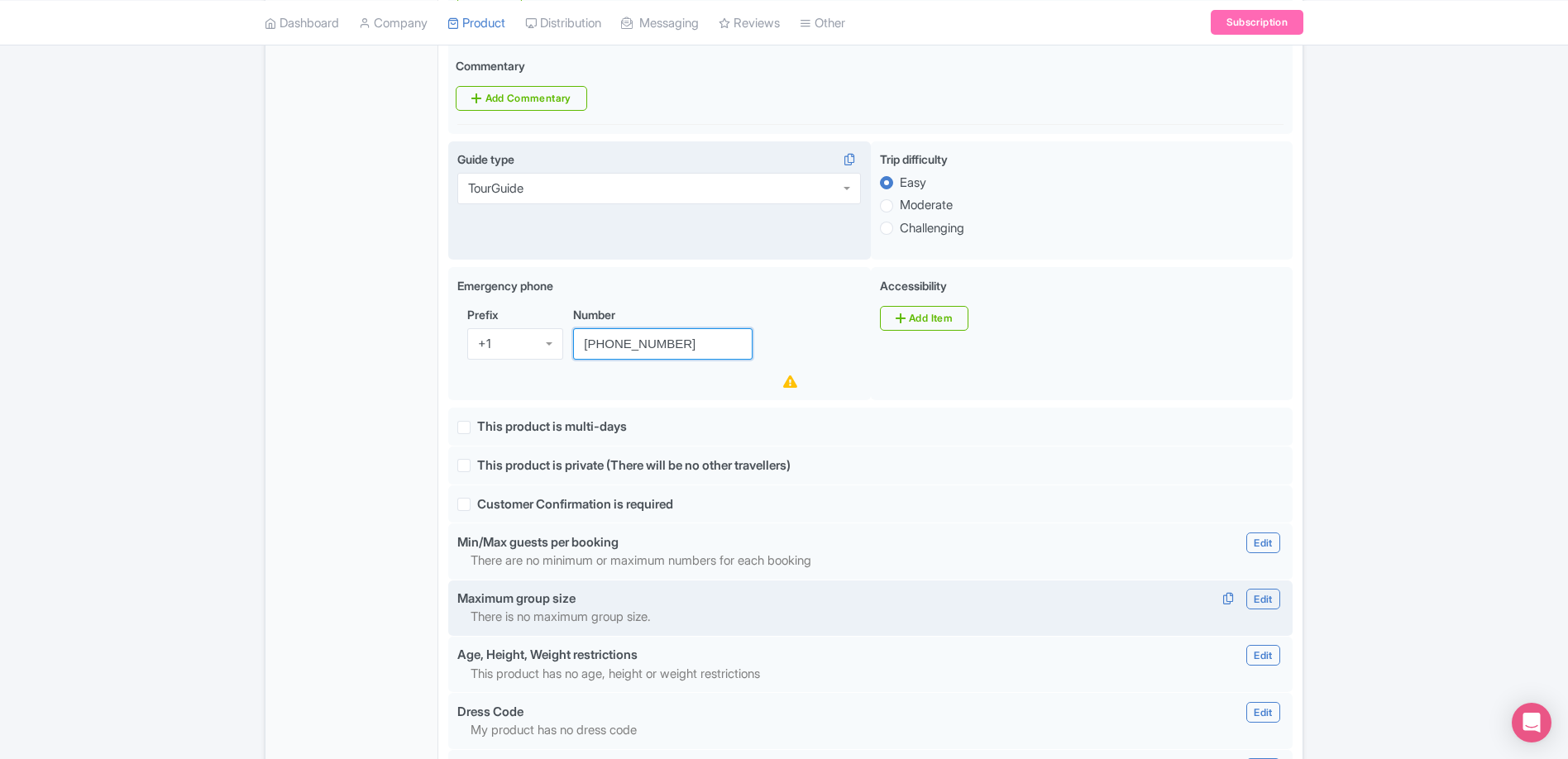
scroll to position [870, 0]
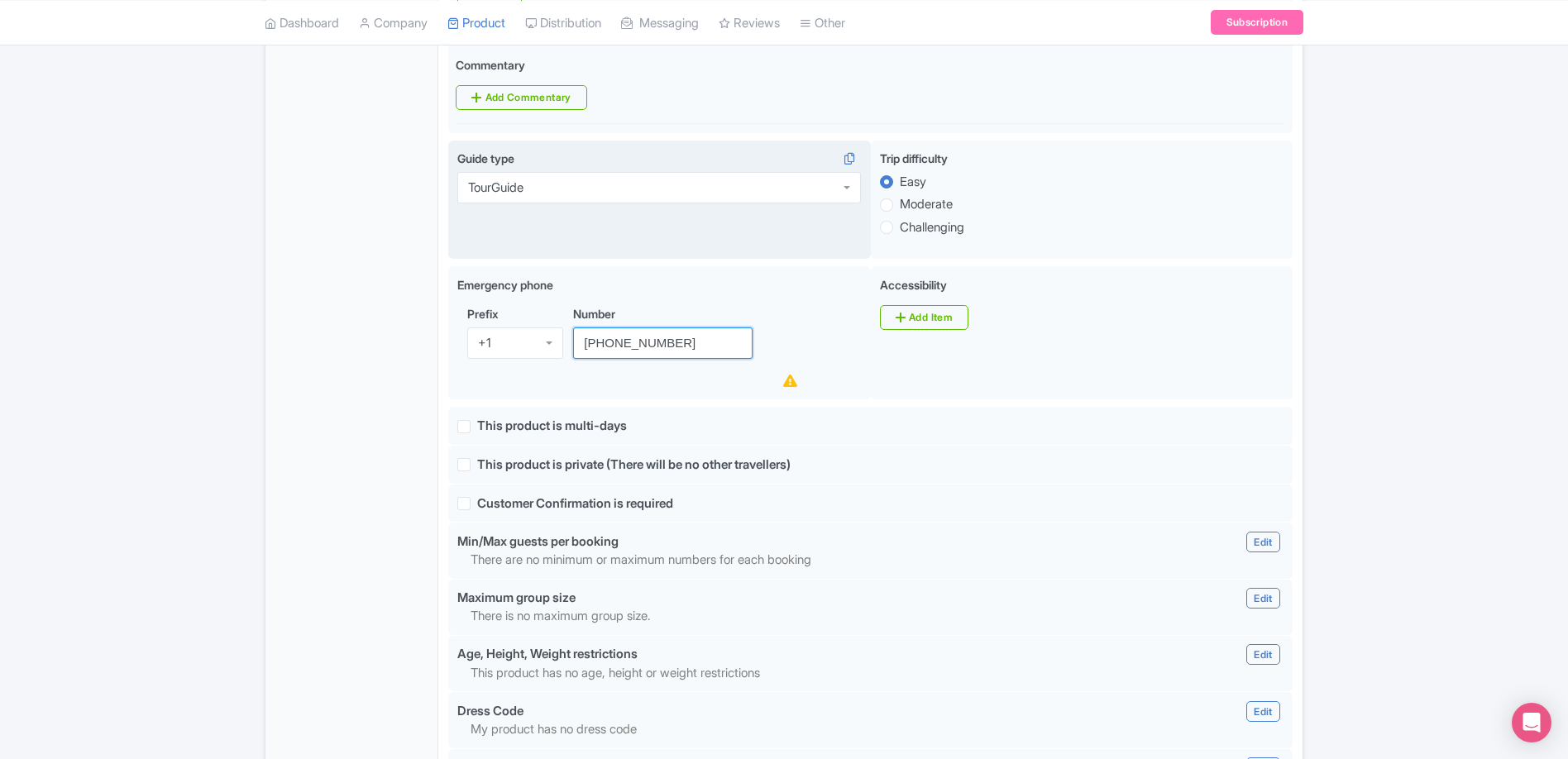
type input "(843) 804-9933"
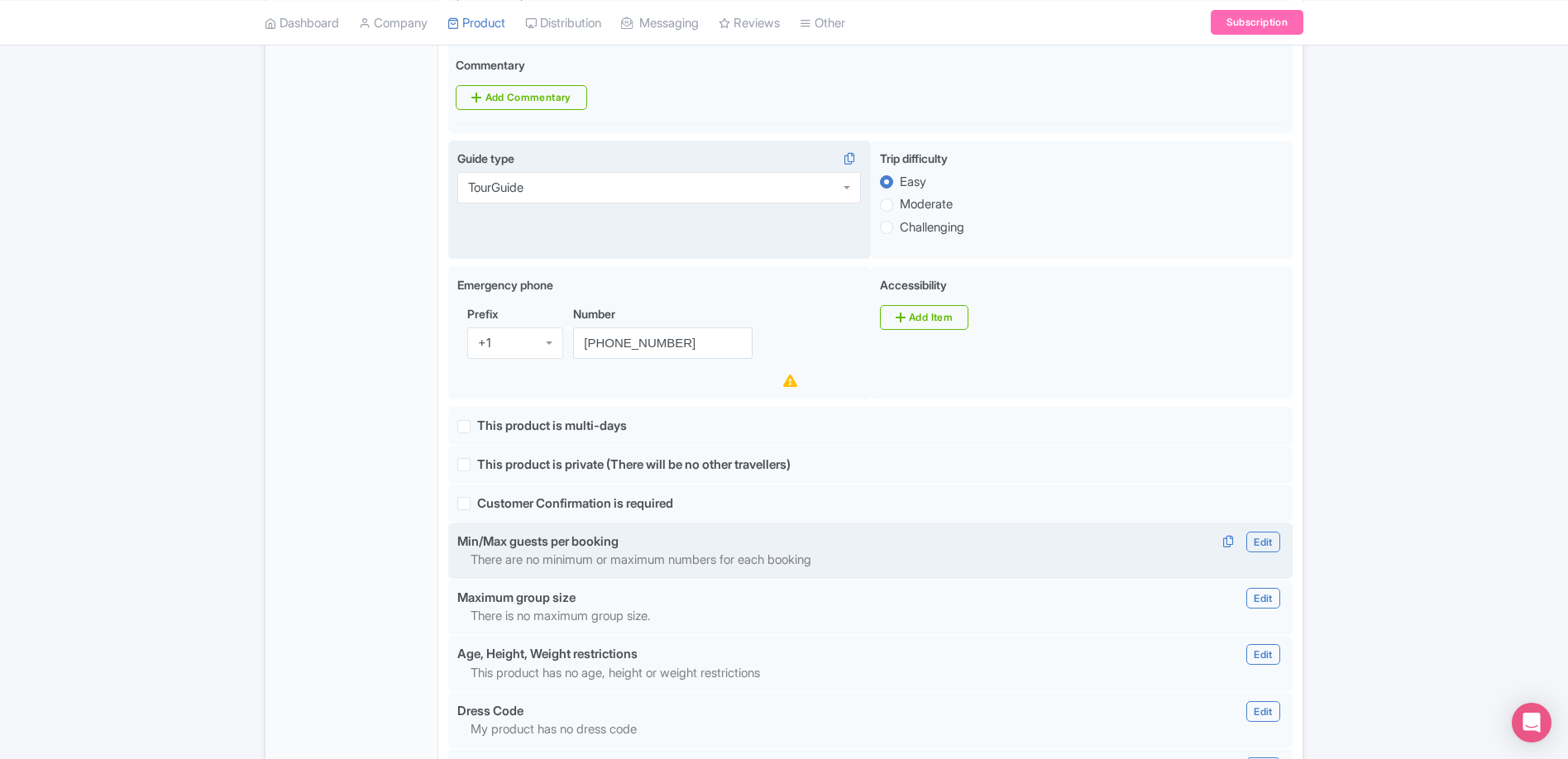
drag, startPoint x: 1239, startPoint y: 508, endPoint x: 1251, endPoint y: 512, distance: 12.6
click at [1239, 533] on span "Edit Edit Min/Max Minimum Maximum Done Minimum: Maximum: Edit Min/Max Minimum M…" at bounding box center [1248, 542] width 69 height 19
click at [1258, 532] on link "Edit" at bounding box center [1263, 542] width 33 height 21
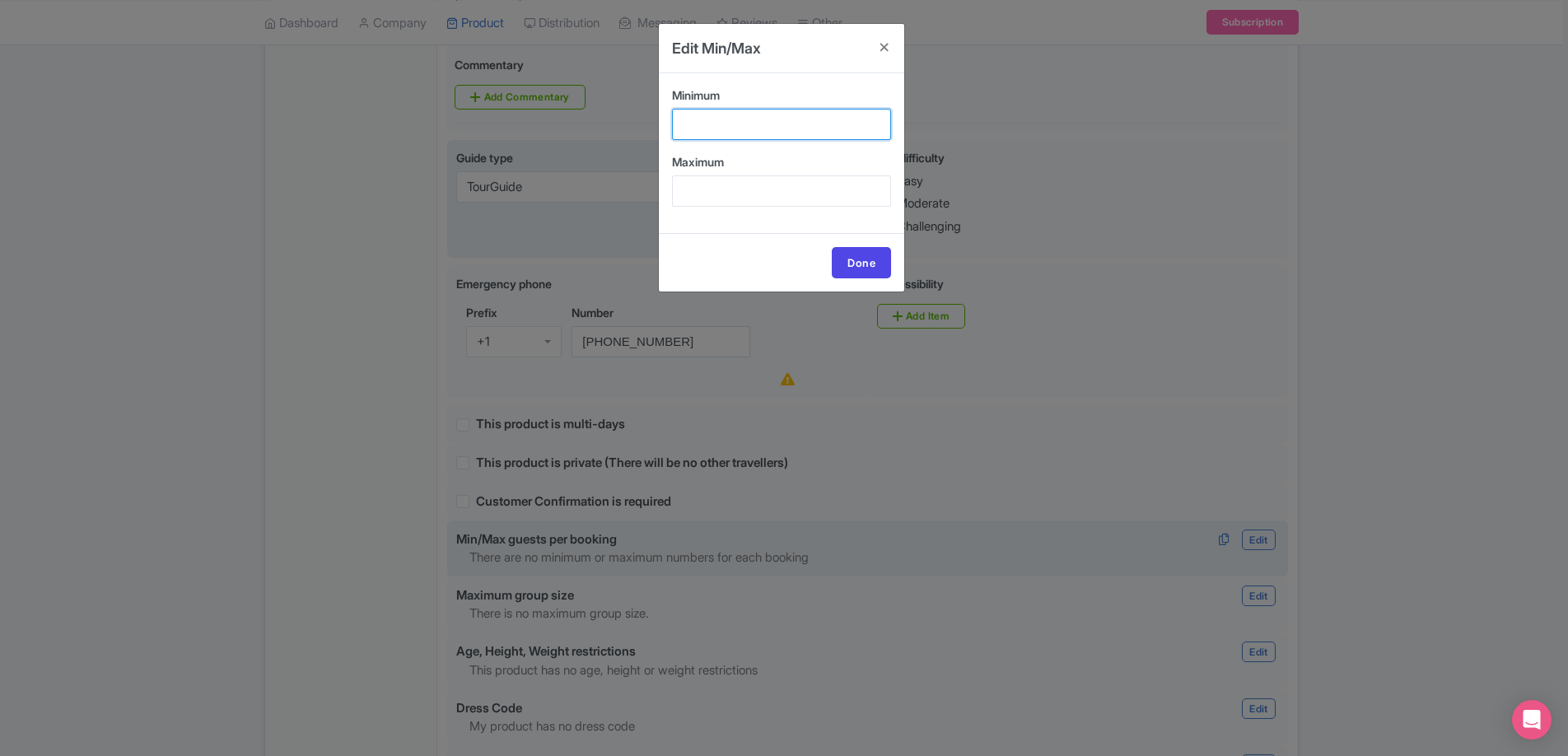
click at [775, 111] on input "Minimum" at bounding box center [782, 124] width 219 height 31
type input "4"
click at [873, 265] on link "Done" at bounding box center [861, 263] width 60 height 31
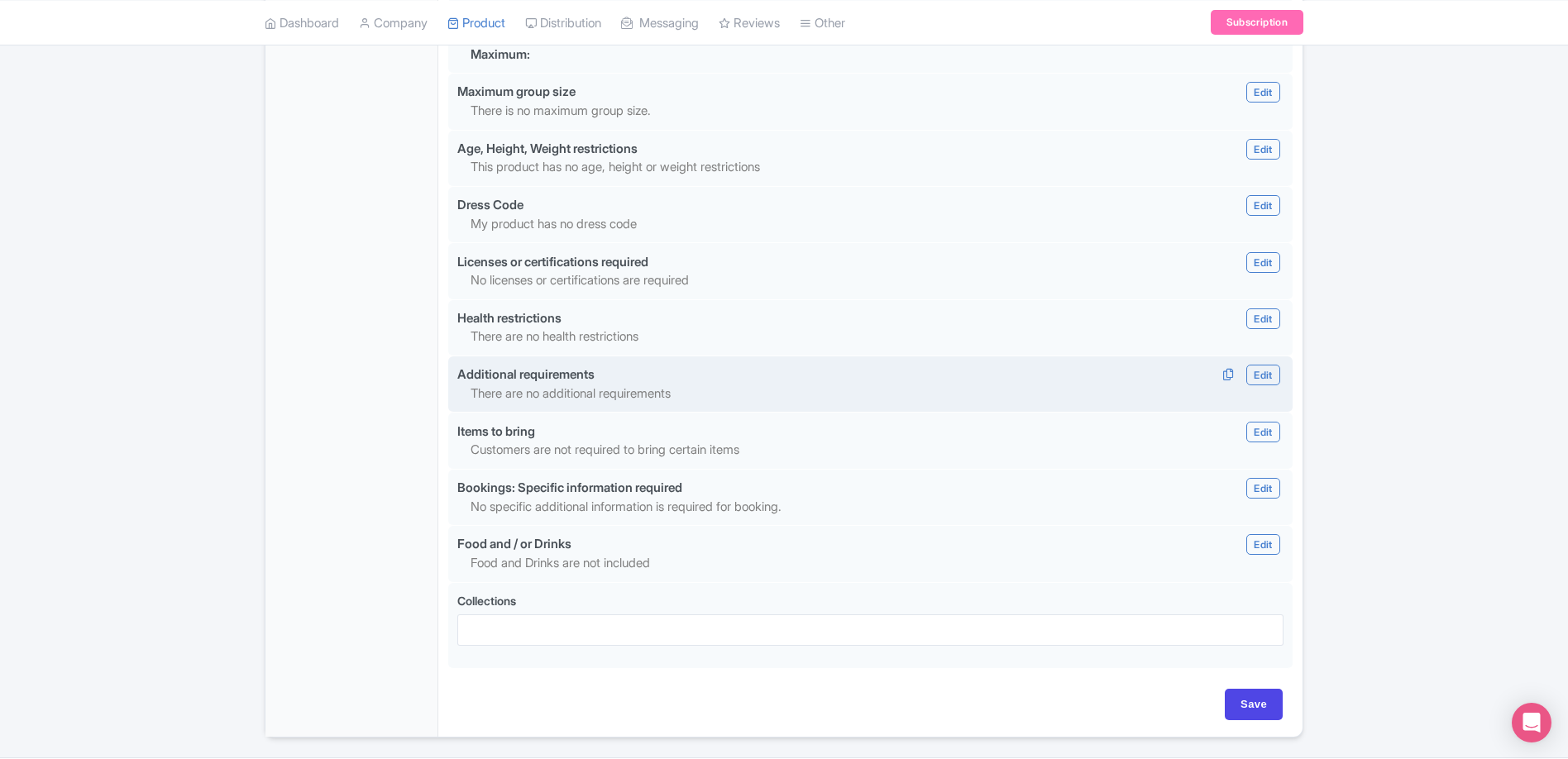
scroll to position [1396, 0]
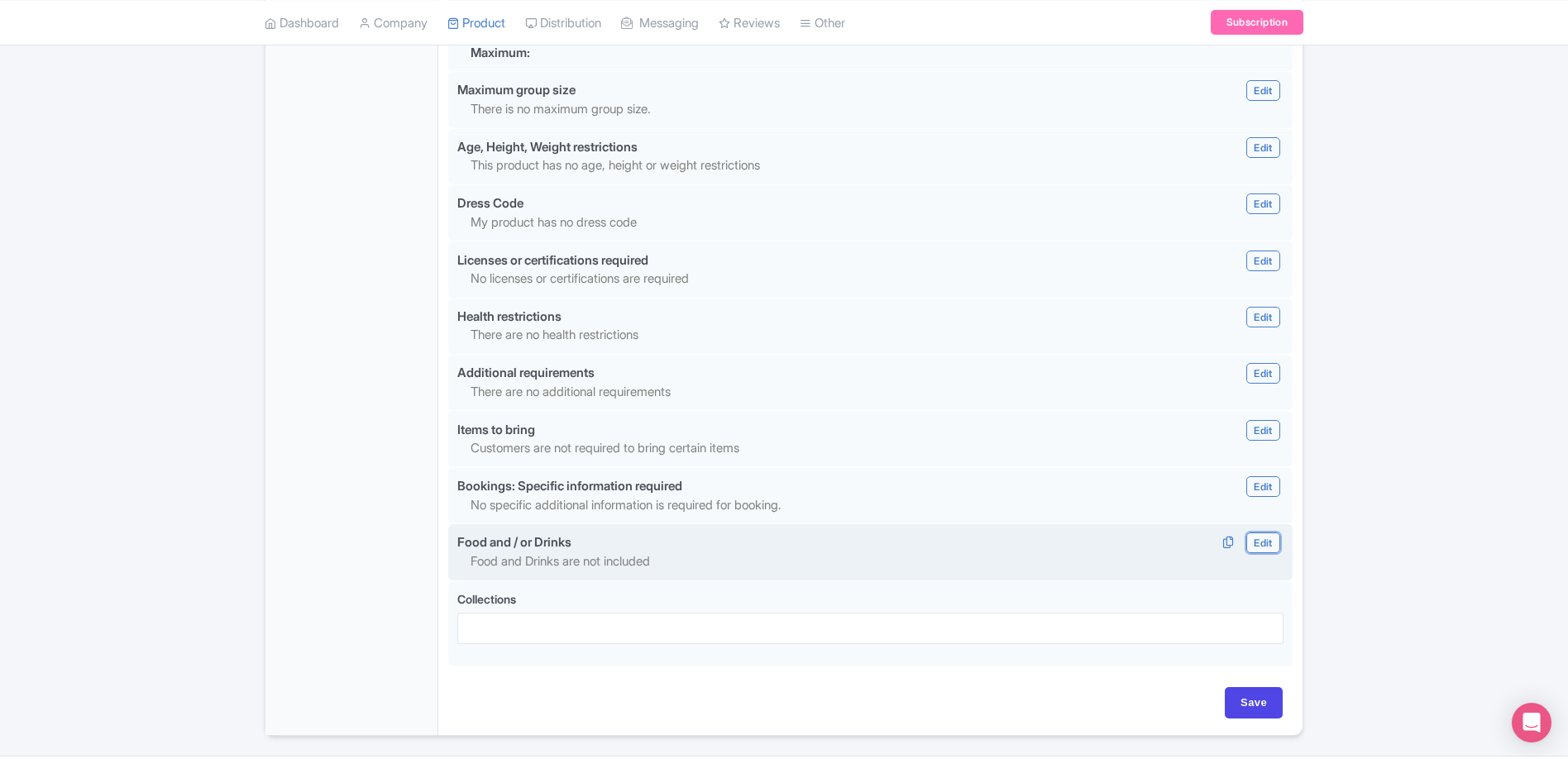
click at [1265, 533] on link "Edit" at bounding box center [1263, 543] width 33 height 21
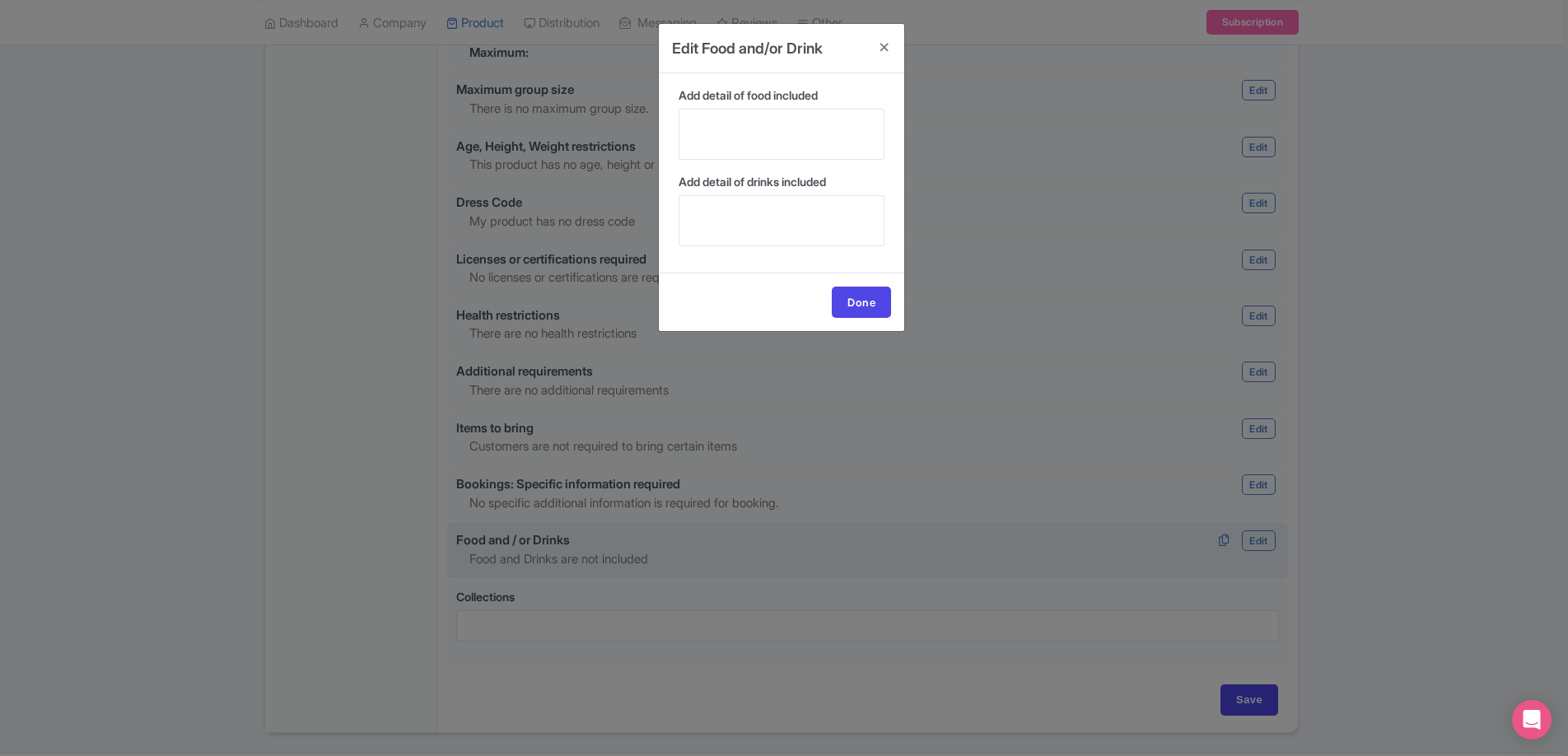
click at [1406, 530] on div "Edit Food and/or Drink Add detail of food included Add detail of drinks include…" at bounding box center [784, 378] width 1568 height 756
click at [885, 40] on h4 at bounding box center [885, 48] width 40 height 47
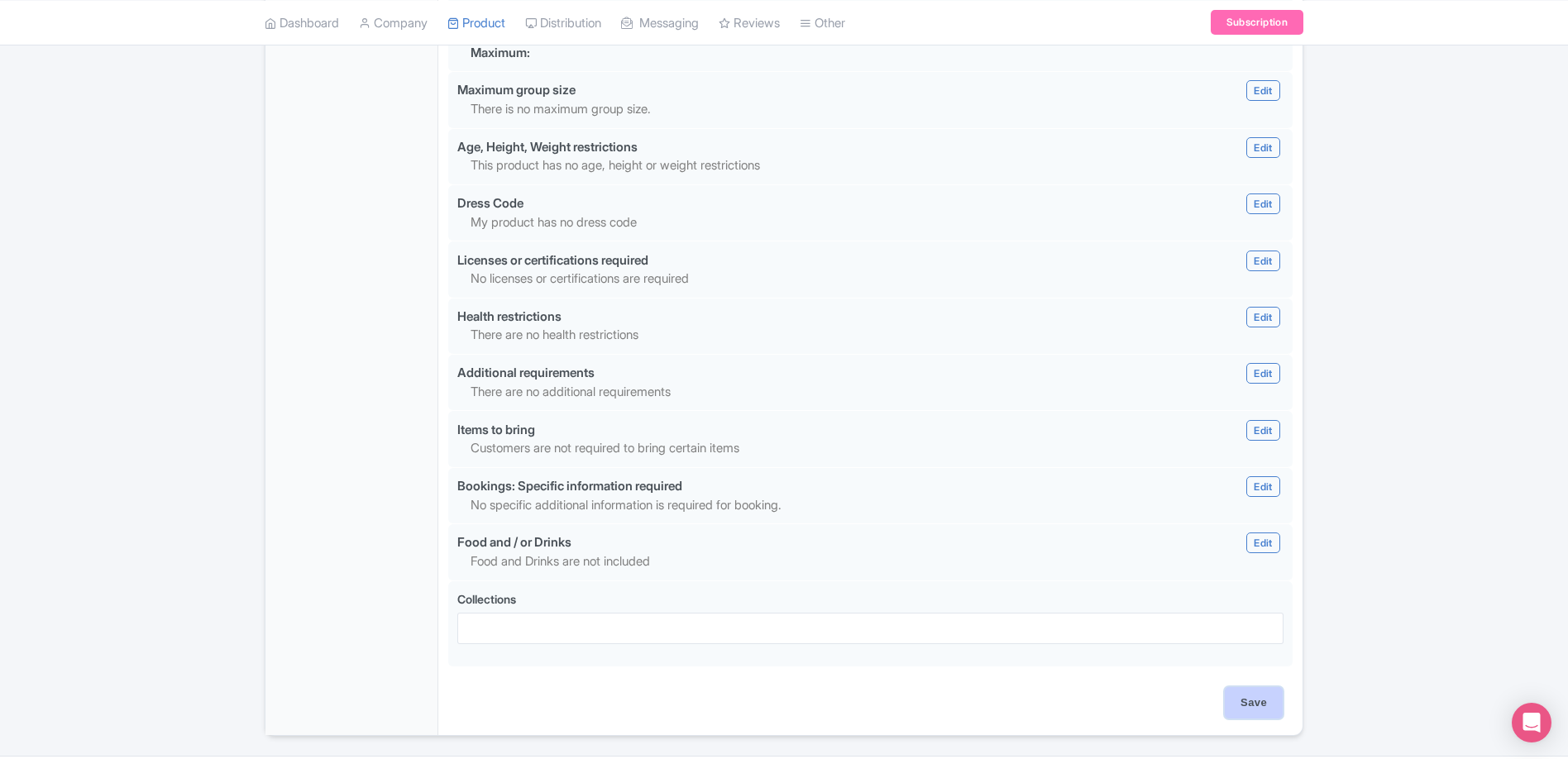
click at [1258, 687] on input "Save" at bounding box center [1253, 703] width 58 height 31
type input "Saving..."
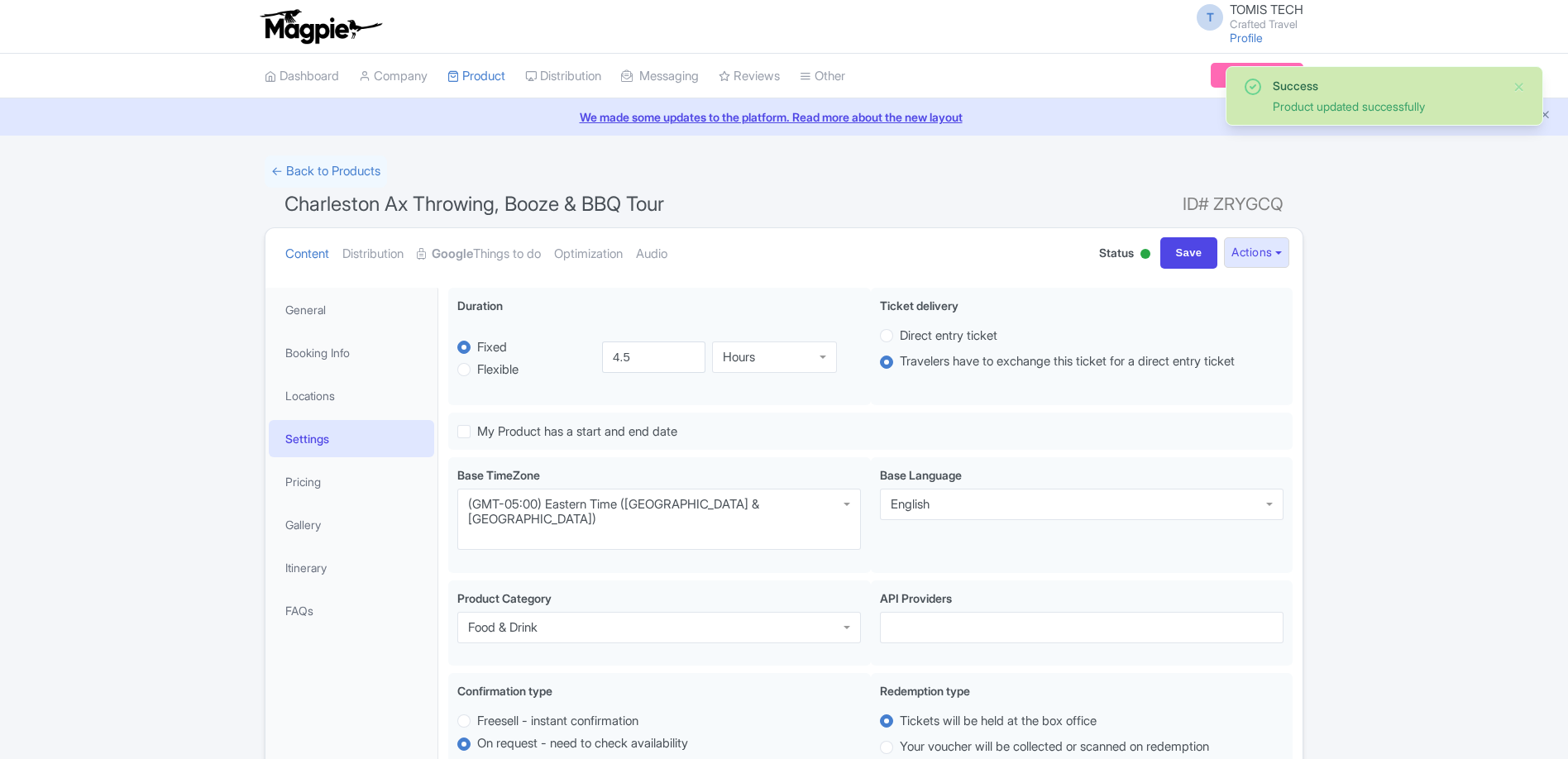
scroll to position [288, 0]
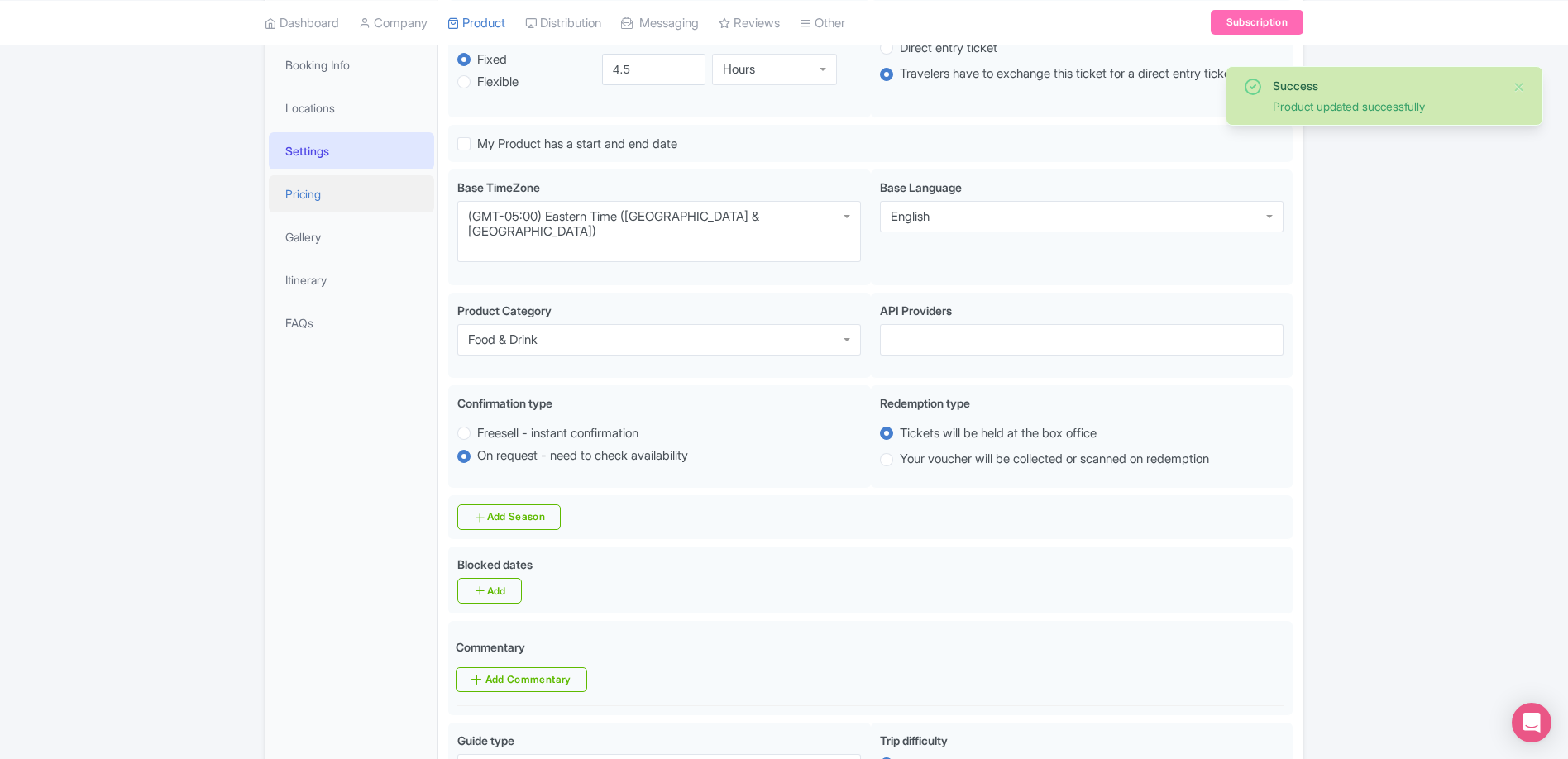
click at [317, 196] on link "Pricing" at bounding box center [351, 193] width 166 height 37
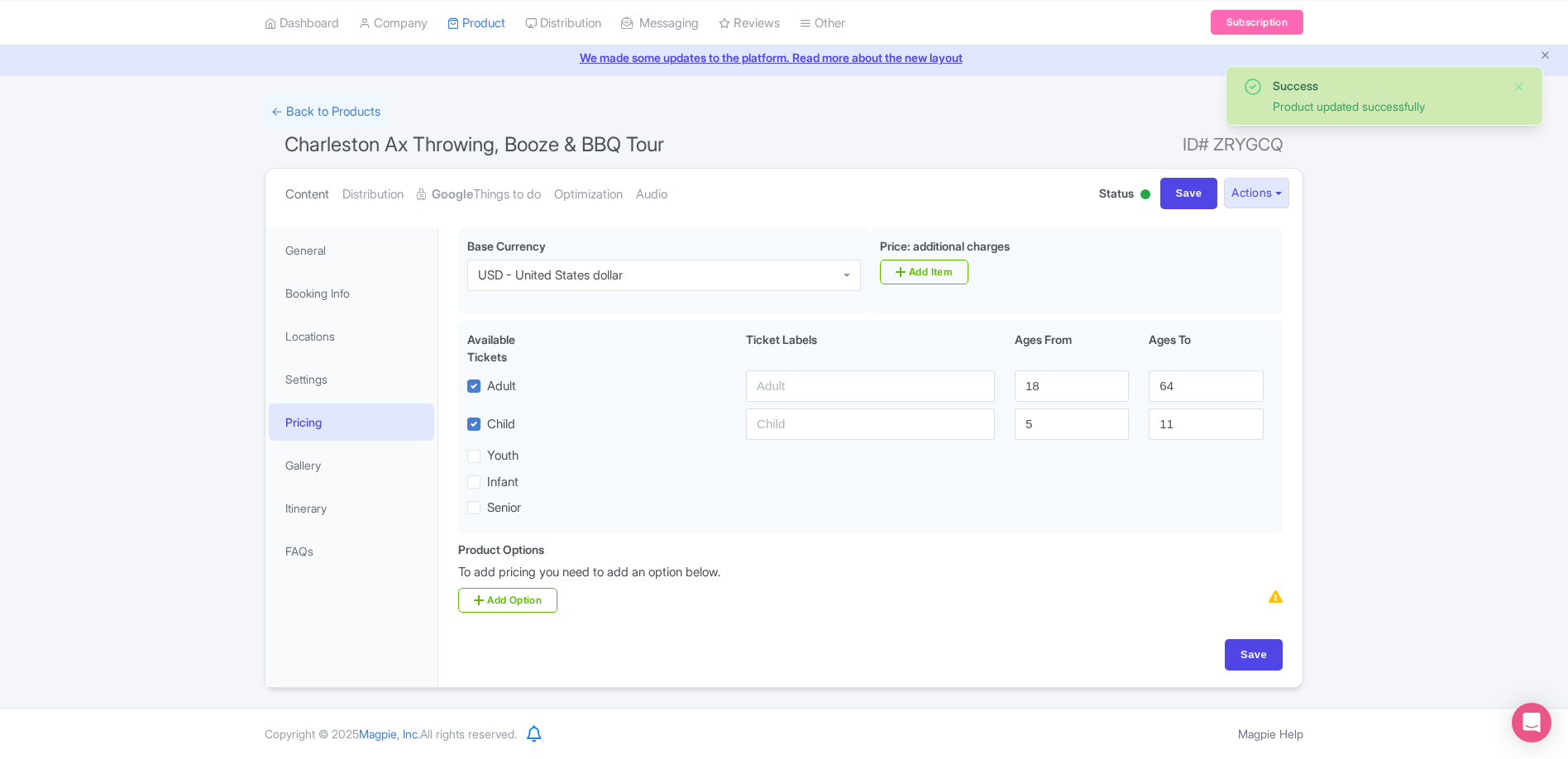
scroll to position [60, 0]
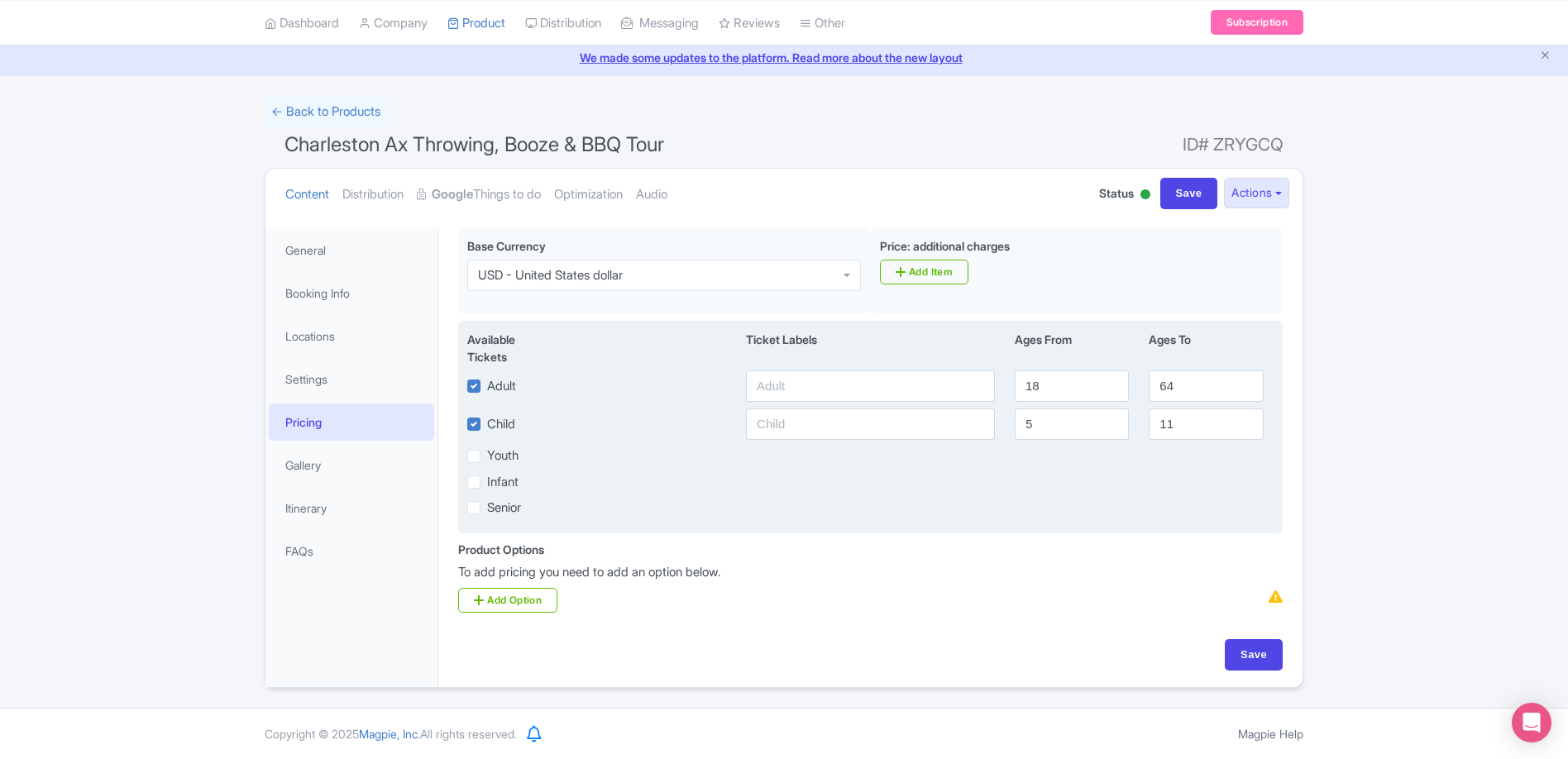
click at [487, 422] on label "Child" at bounding box center [501, 425] width 28 height 19
click at [487, 422] on input "Child" at bounding box center [493, 420] width 10 height 10
checkbox input "false"
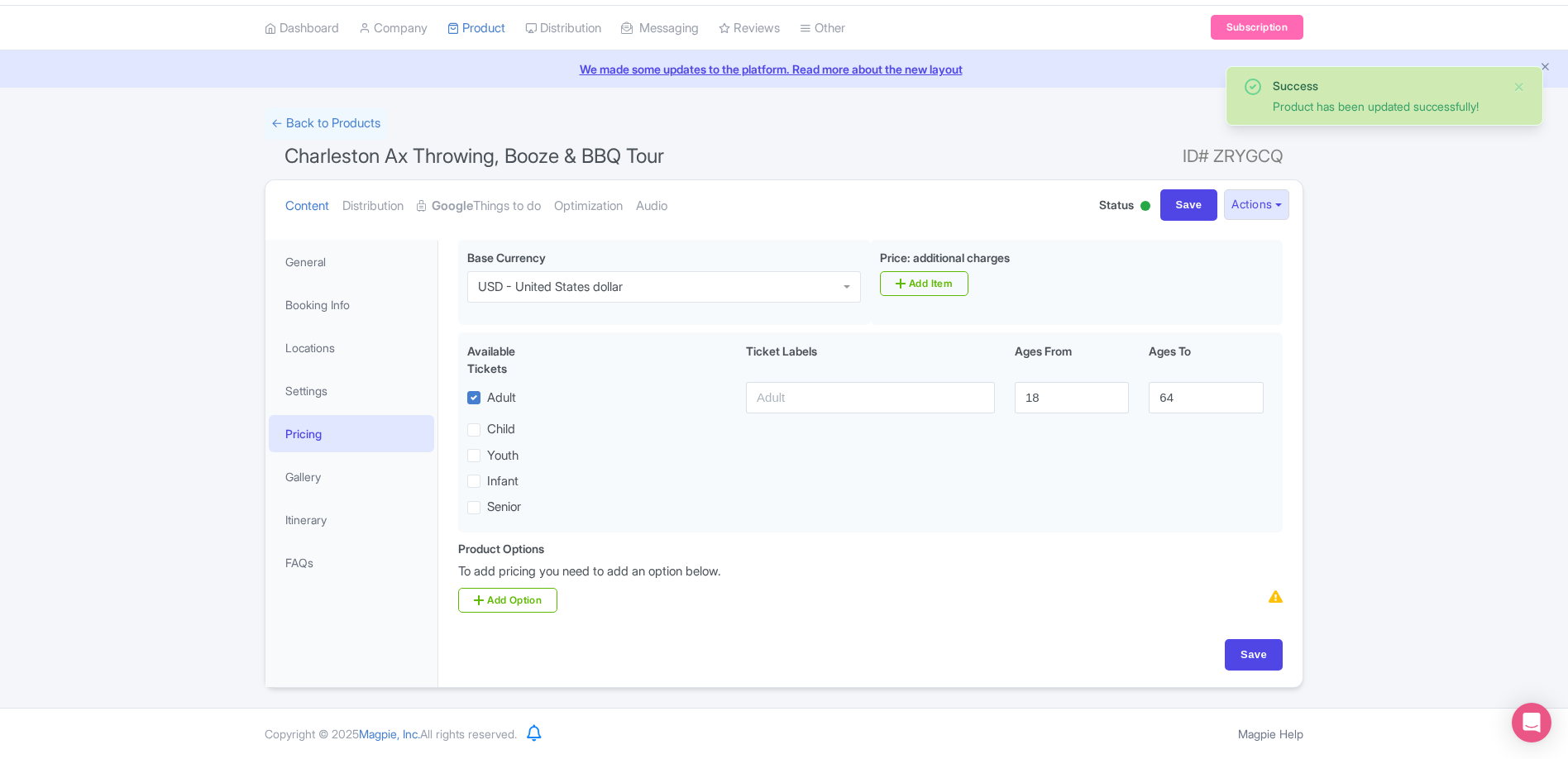
scroll to position [47, 0]
click at [320, 483] on link "Gallery" at bounding box center [351, 477] width 166 height 37
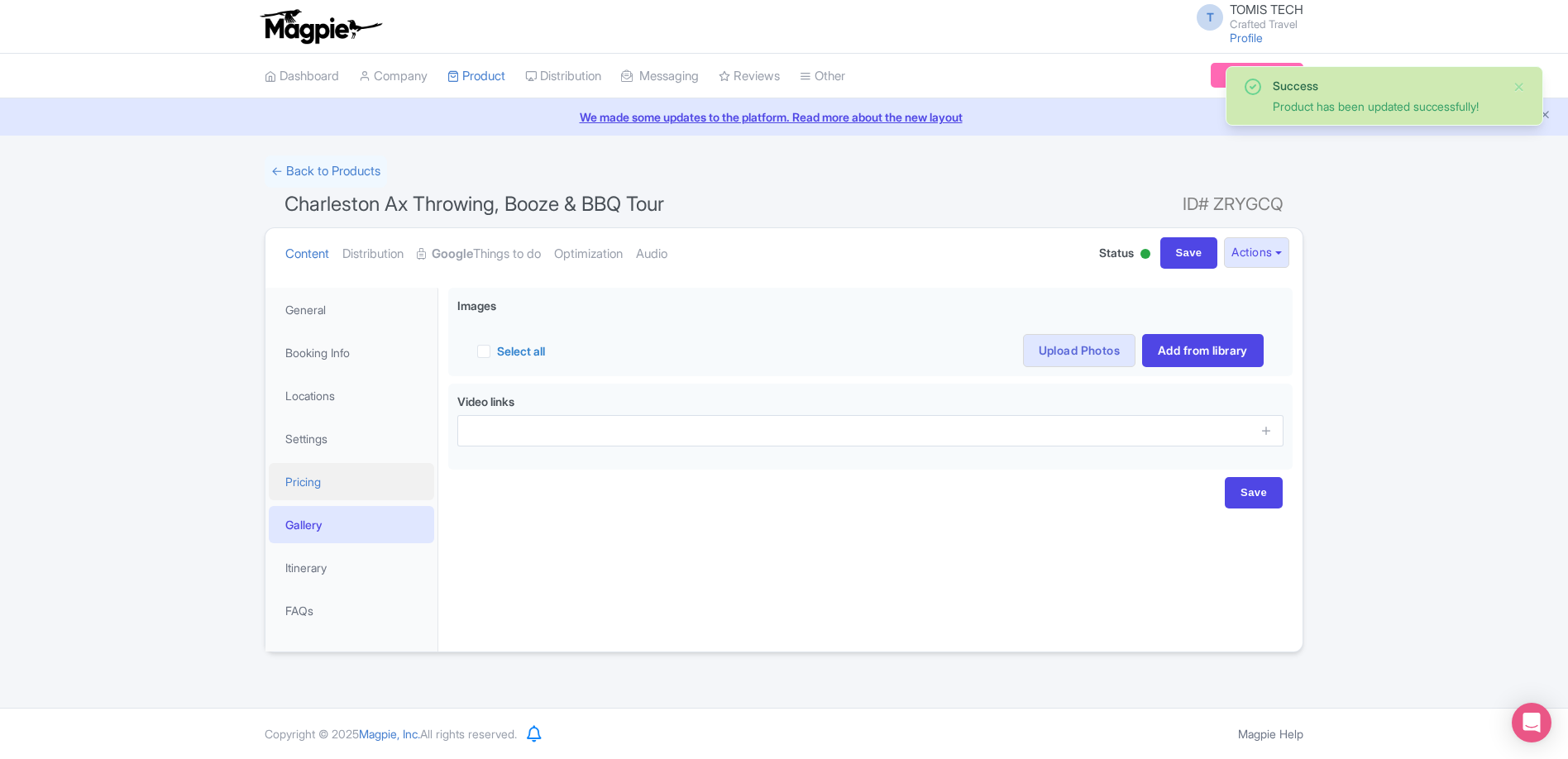
scroll to position [0, 0]
click at [344, 484] on link "Pricing" at bounding box center [351, 481] width 166 height 37
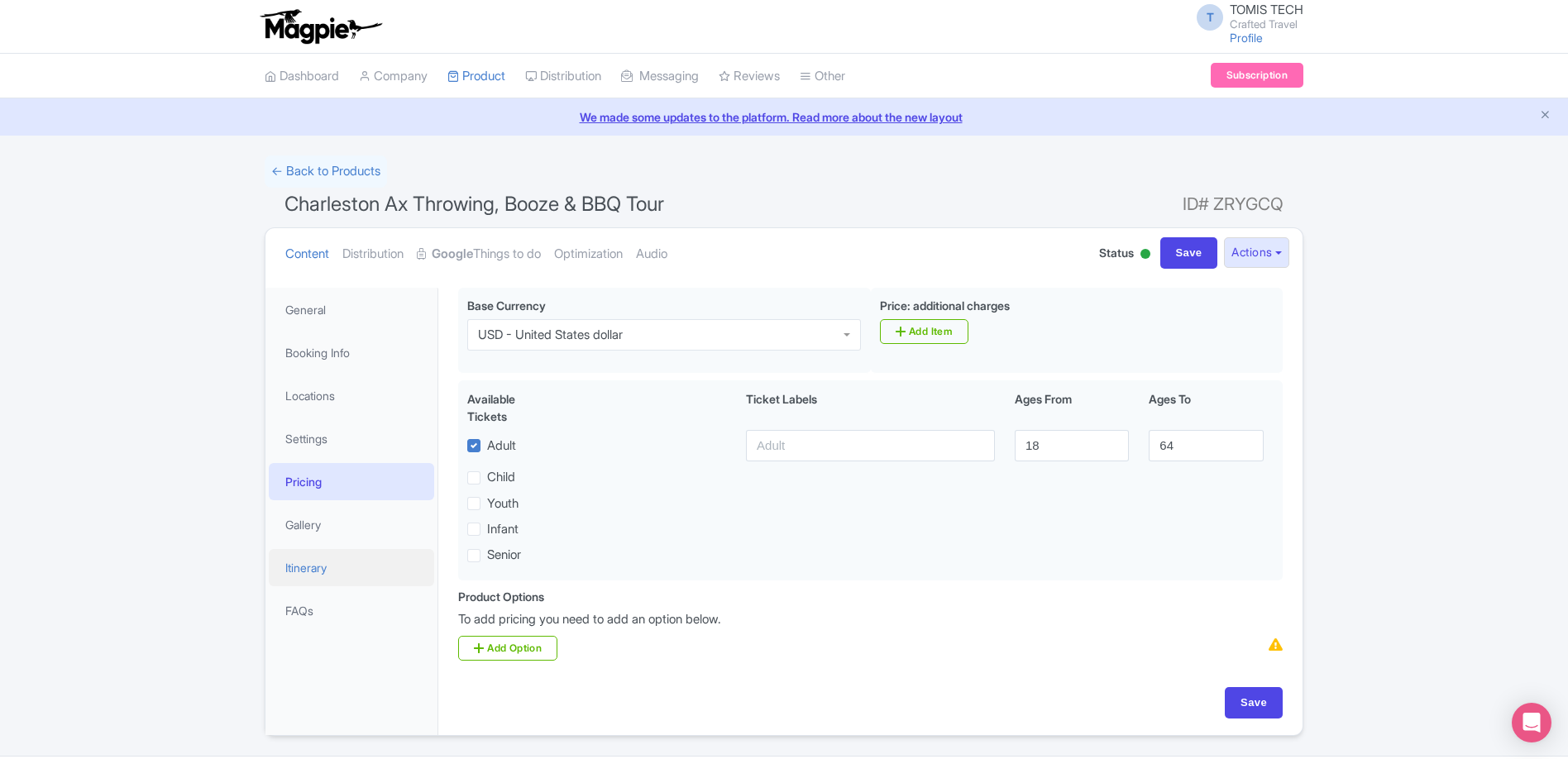
click at [329, 553] on link "Itinerary" at bounding box center [351, 567] width 166 height 37
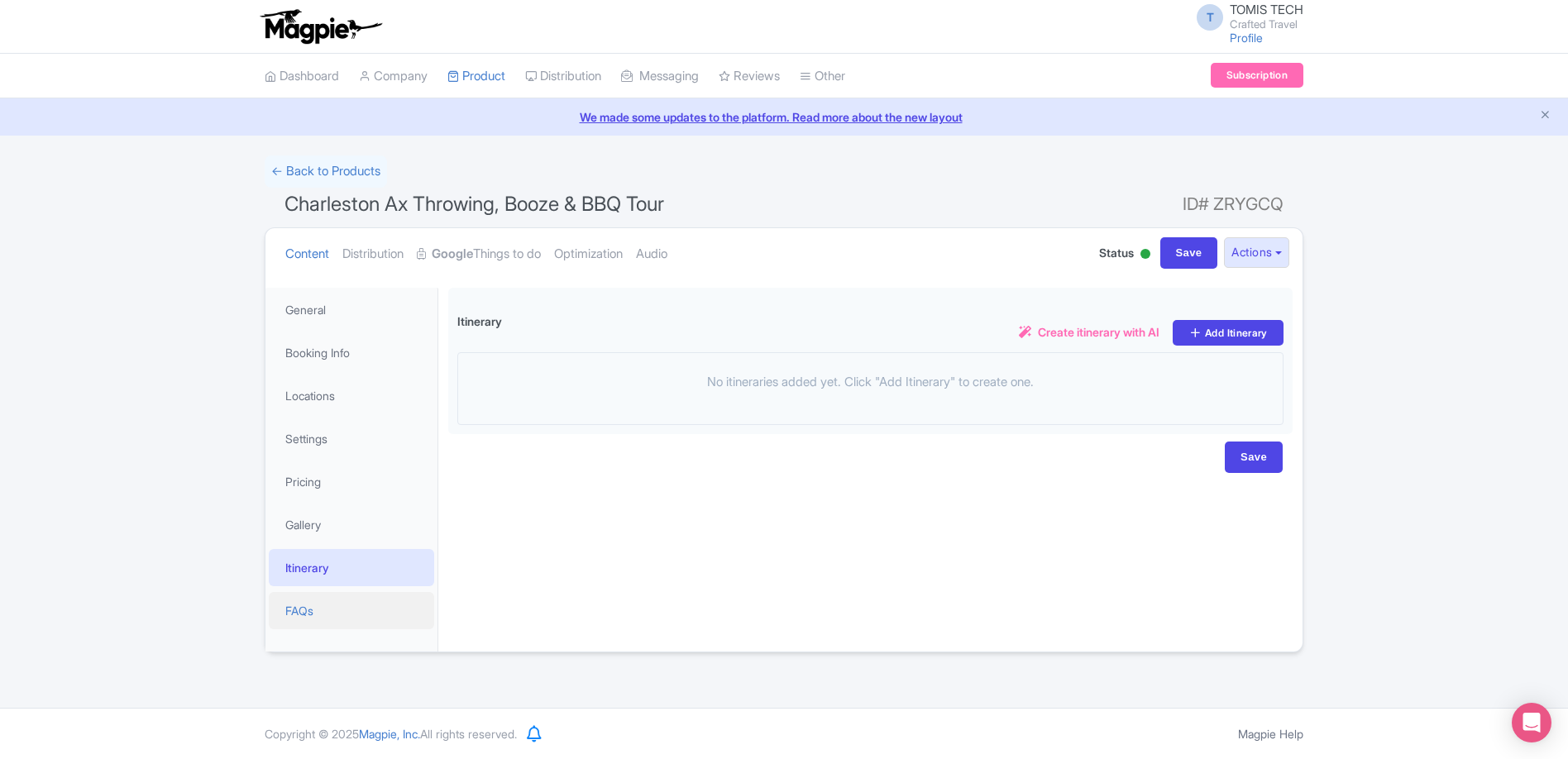
click at [344, 606] on link "FAQs" at bounding box center [351, 611] width 166 height 37
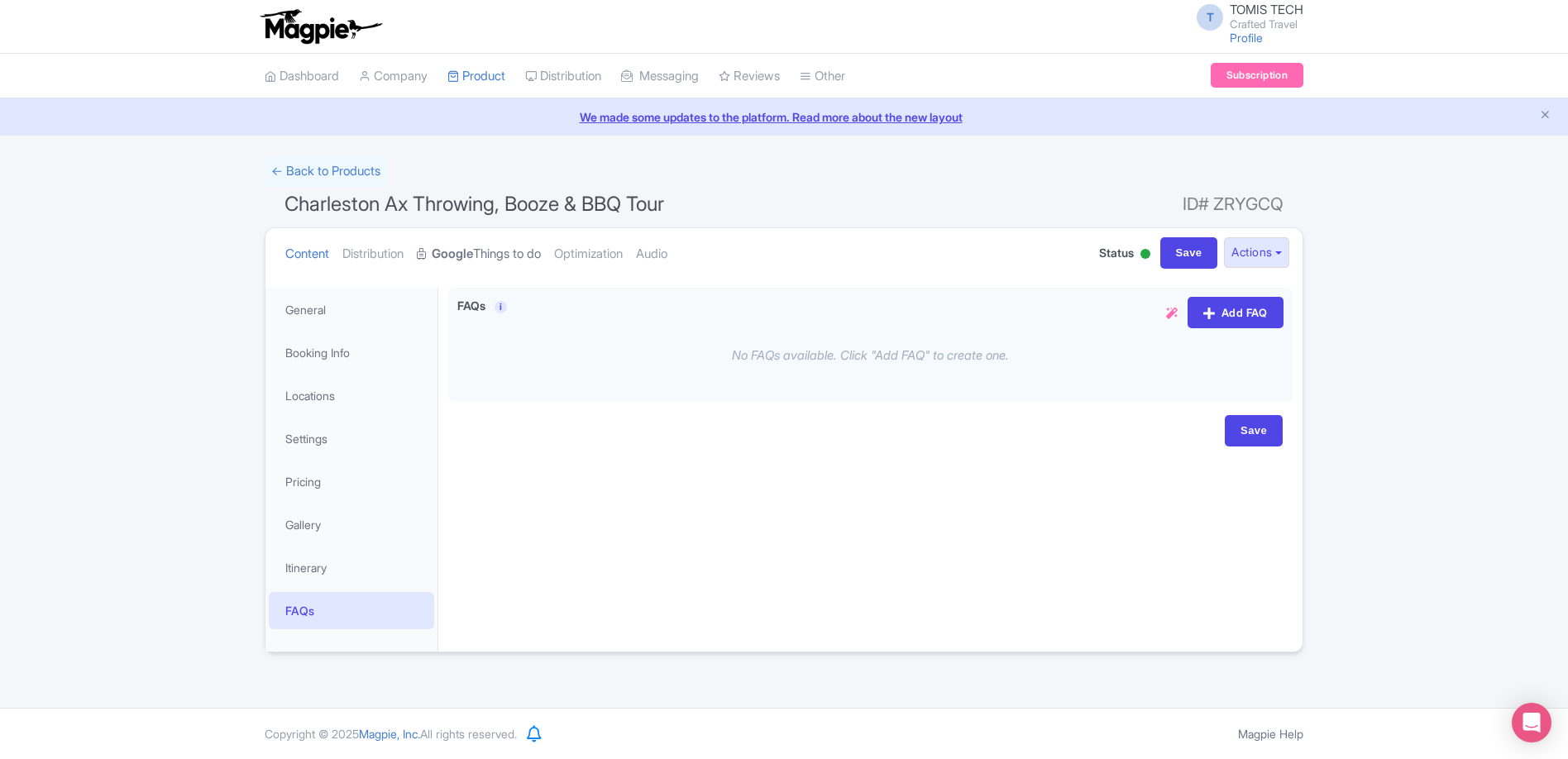
click at [455, 252] on strong "Google" at bounding box center [453, 254] width 42 height 19
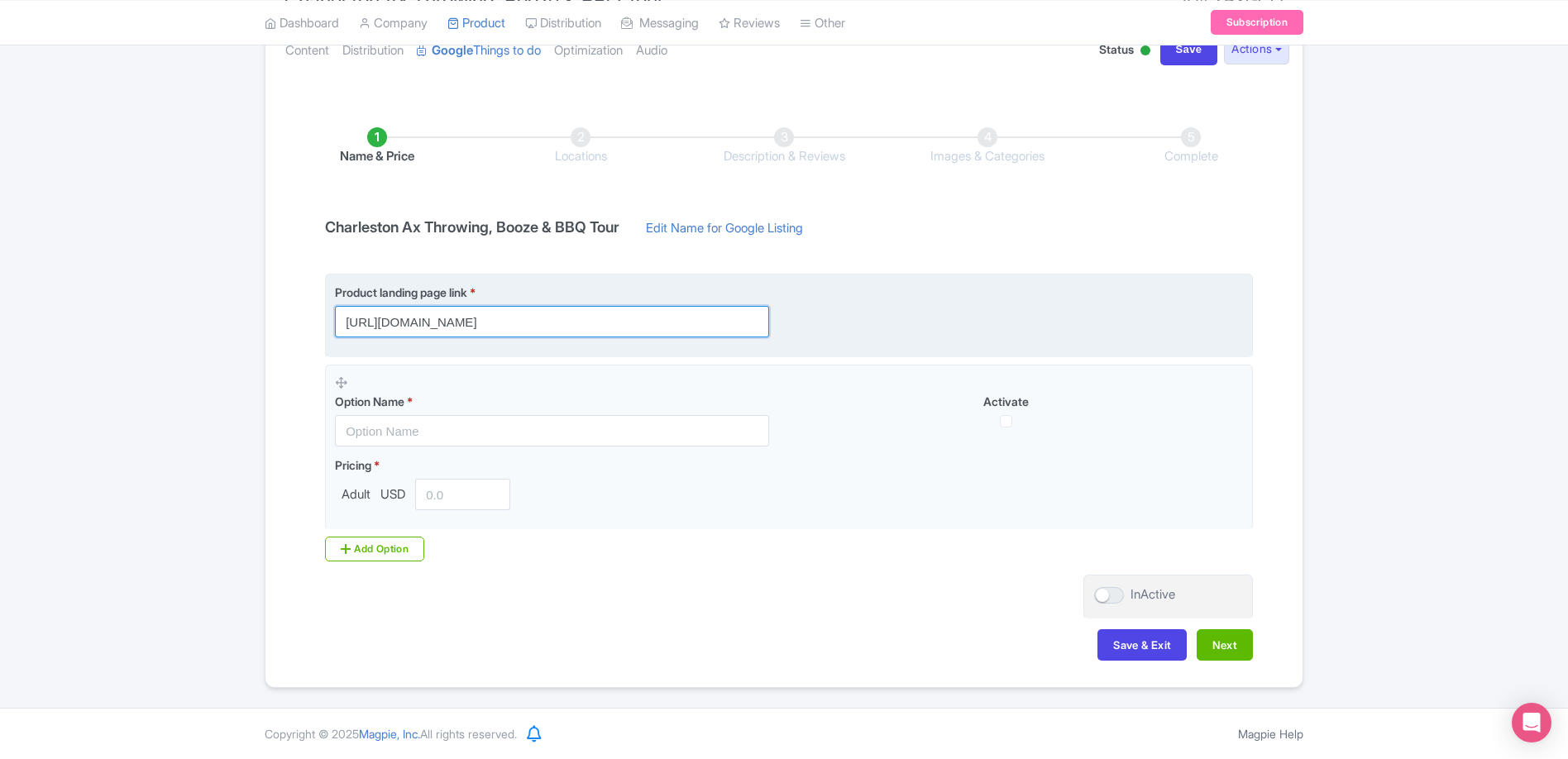
scroll to position [0, 100]
drag, startPoint x: 596, startPoint y: 321, endPoint x: 932, endPoint y: 343, distance: 336.7
click at [932, 343] on fieldset "Product landing page link * https://www.craftedcharlestontours.com/charleston-b…" at bounding box center [789, 316] width 928 height 83
paste input "?utm_source=Google+TTD&utm_medium=ttd&utm_campaign=TTD"
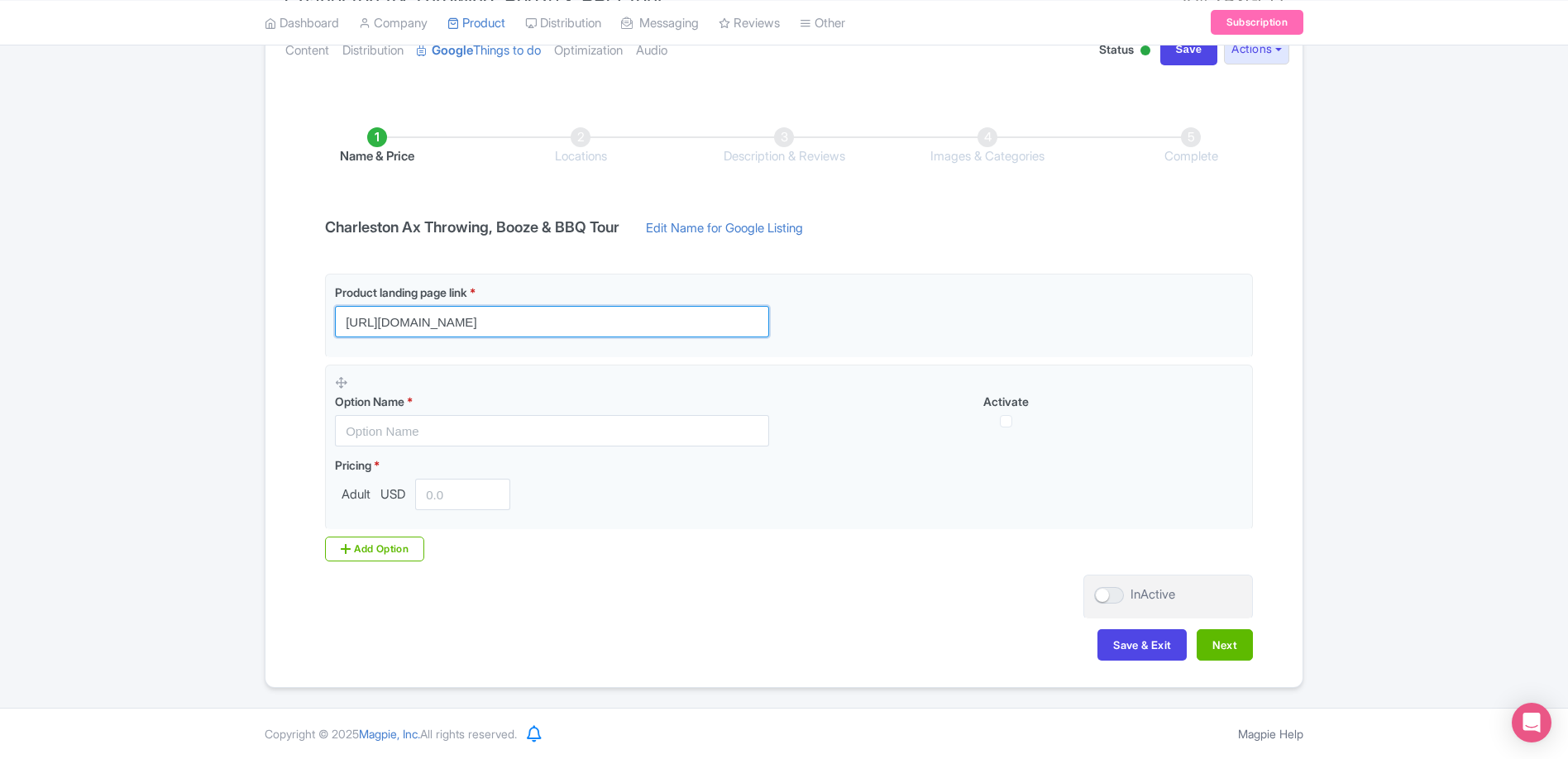
type input "https://www.craftedcharlestontours.com/charleston-brewery-tours/ax-throwing-boo…"
click at [185, 376] on div "Success Data saved automatically ← Back to Products Charleston Ax Throwing, Boo…" at bounding box center [784, 320] width 1568 height 736
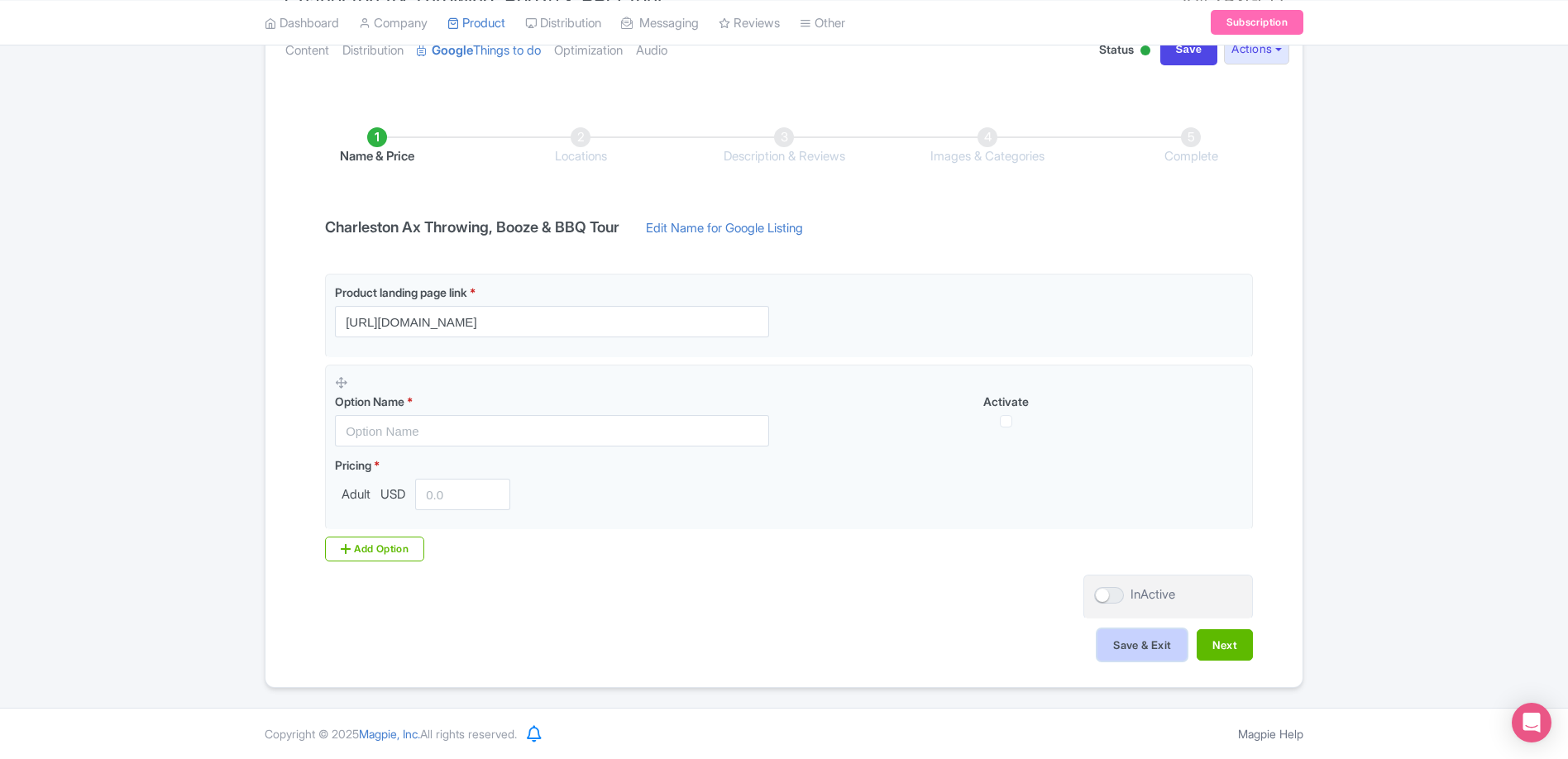
click at [1163, 645] on button "Save & Exit" at bounding box center [1141, 645] width 89 height 31
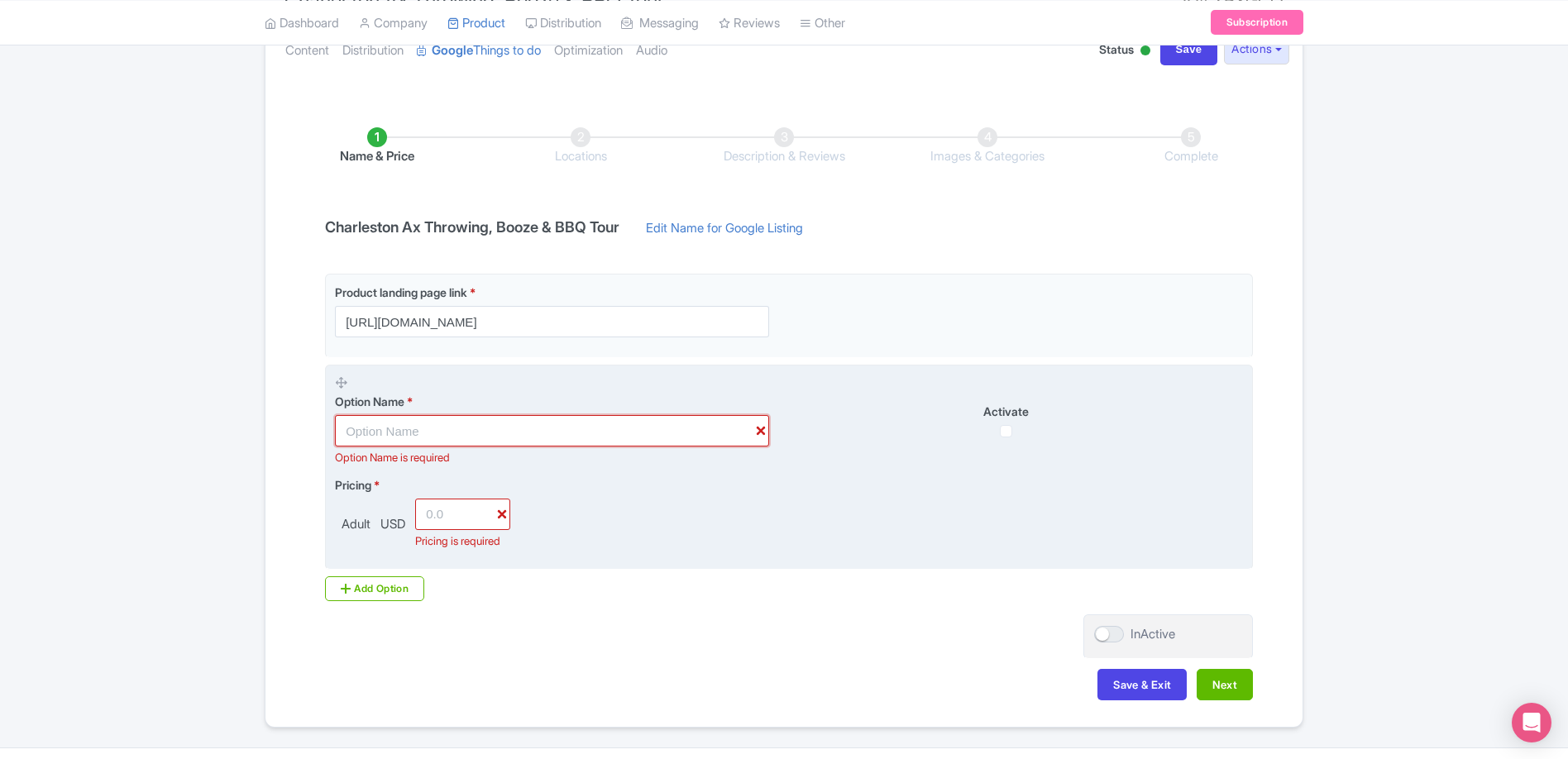
click at [612, 437] on input "text" at bounding box center [552, 431] width 434 height 31
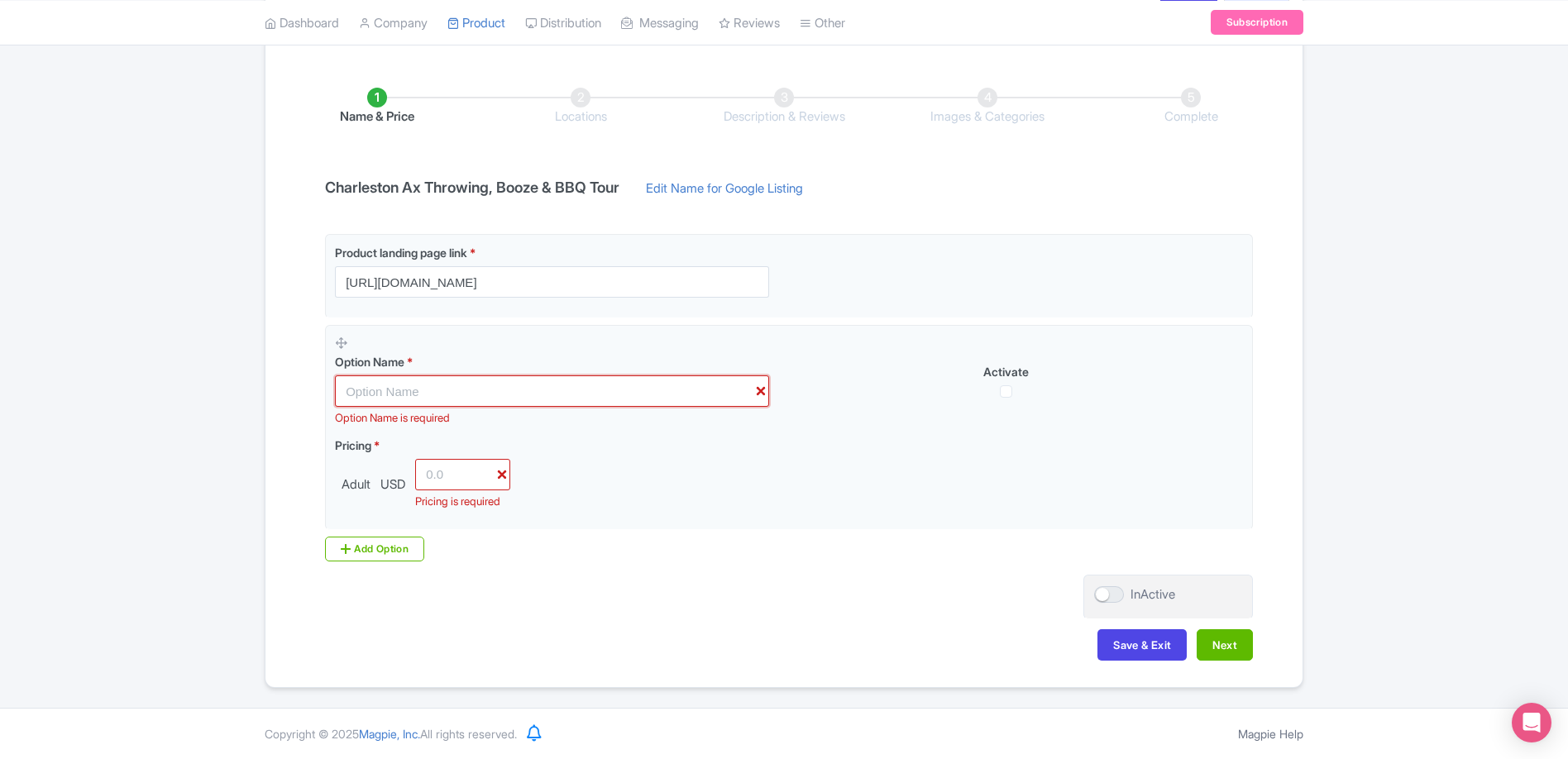
scroll to position [239, 0]
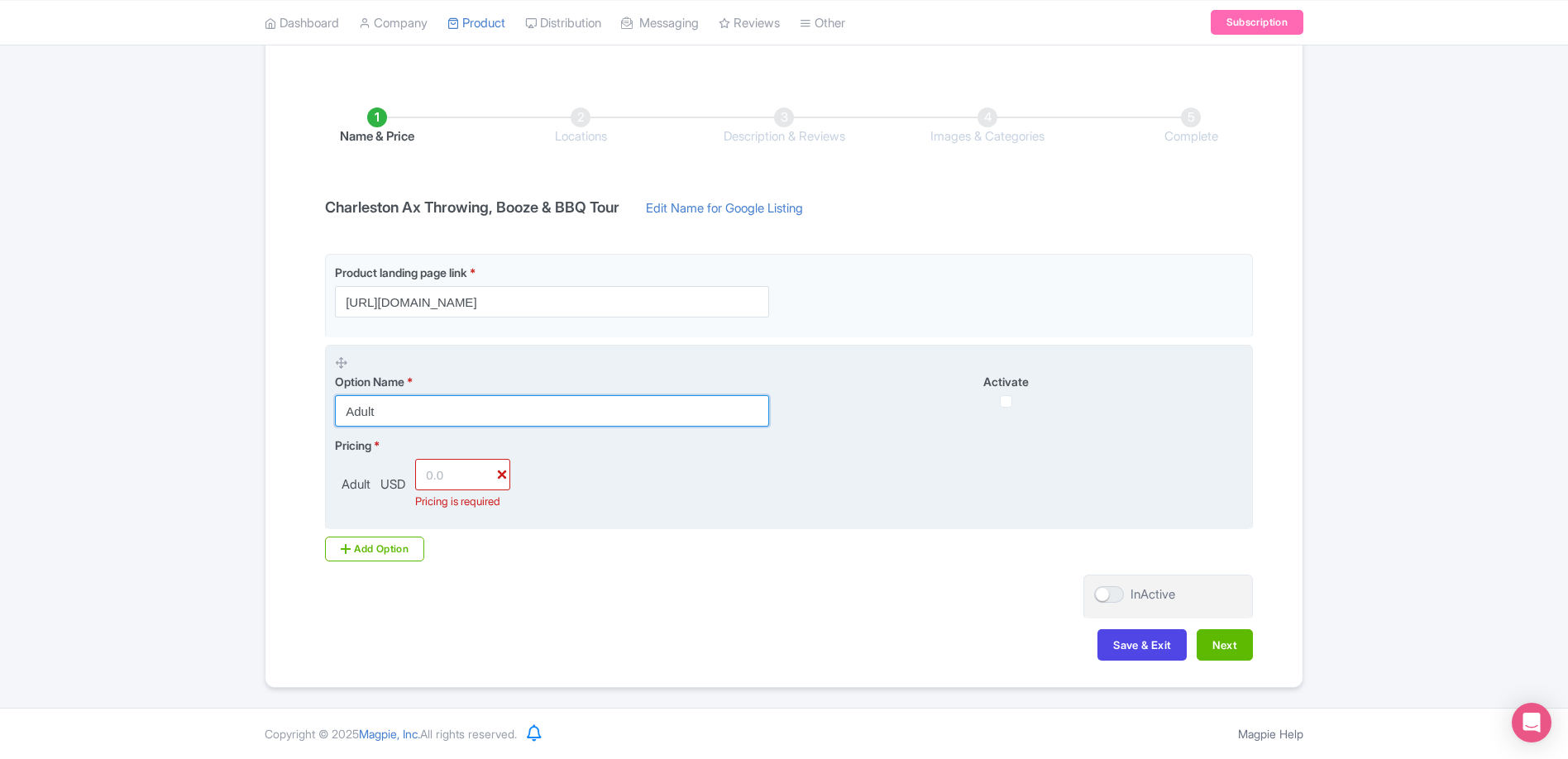
type input "Adult"
click at [448, 459] on input "number" at bounding box center [463, 474] width 95 height 31
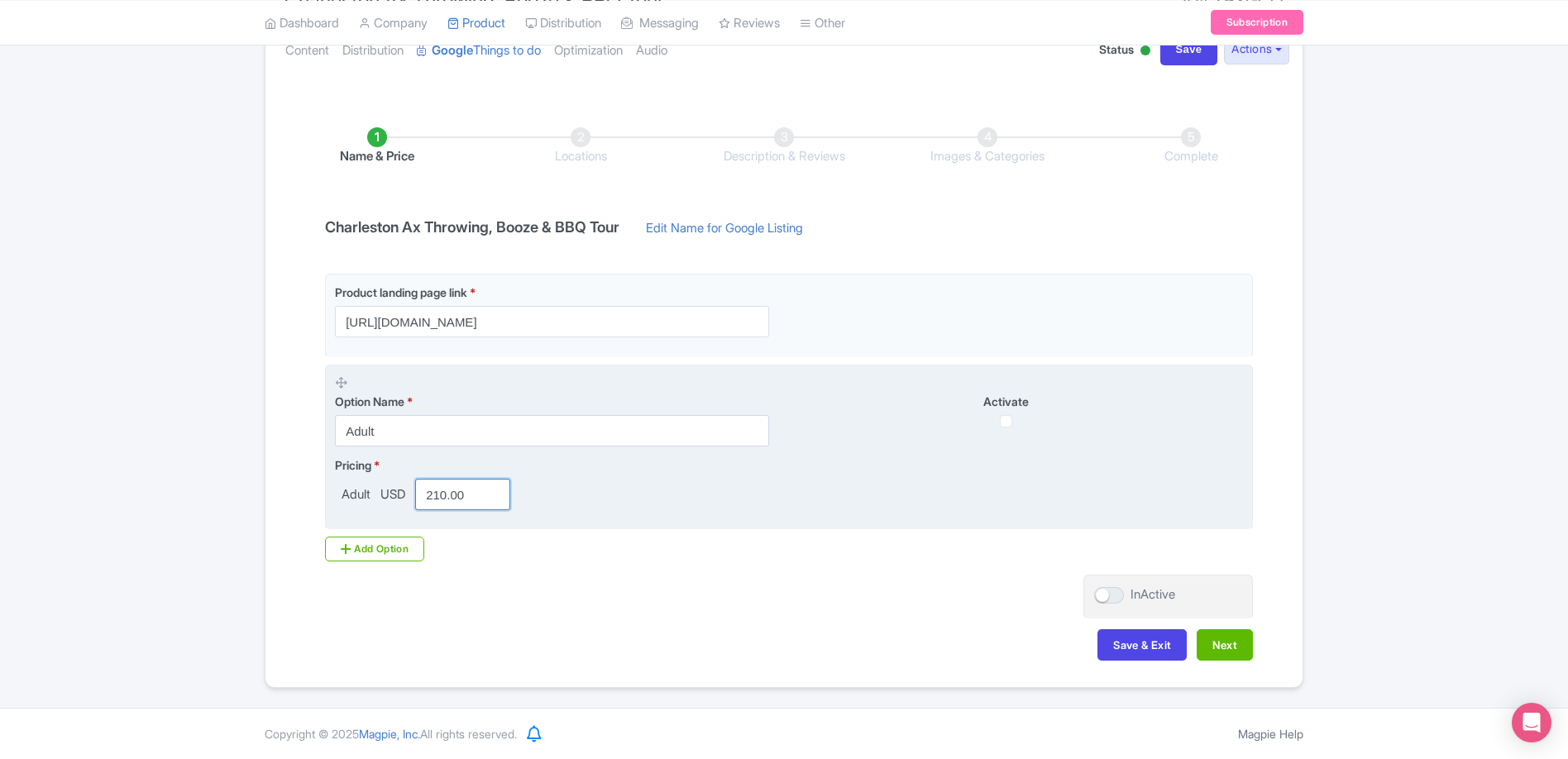
type input "210.00"
click at [1005, 425] on input "checkbox" at bounding box center [1006, 422] width 12 height 12
checkbox input "true"
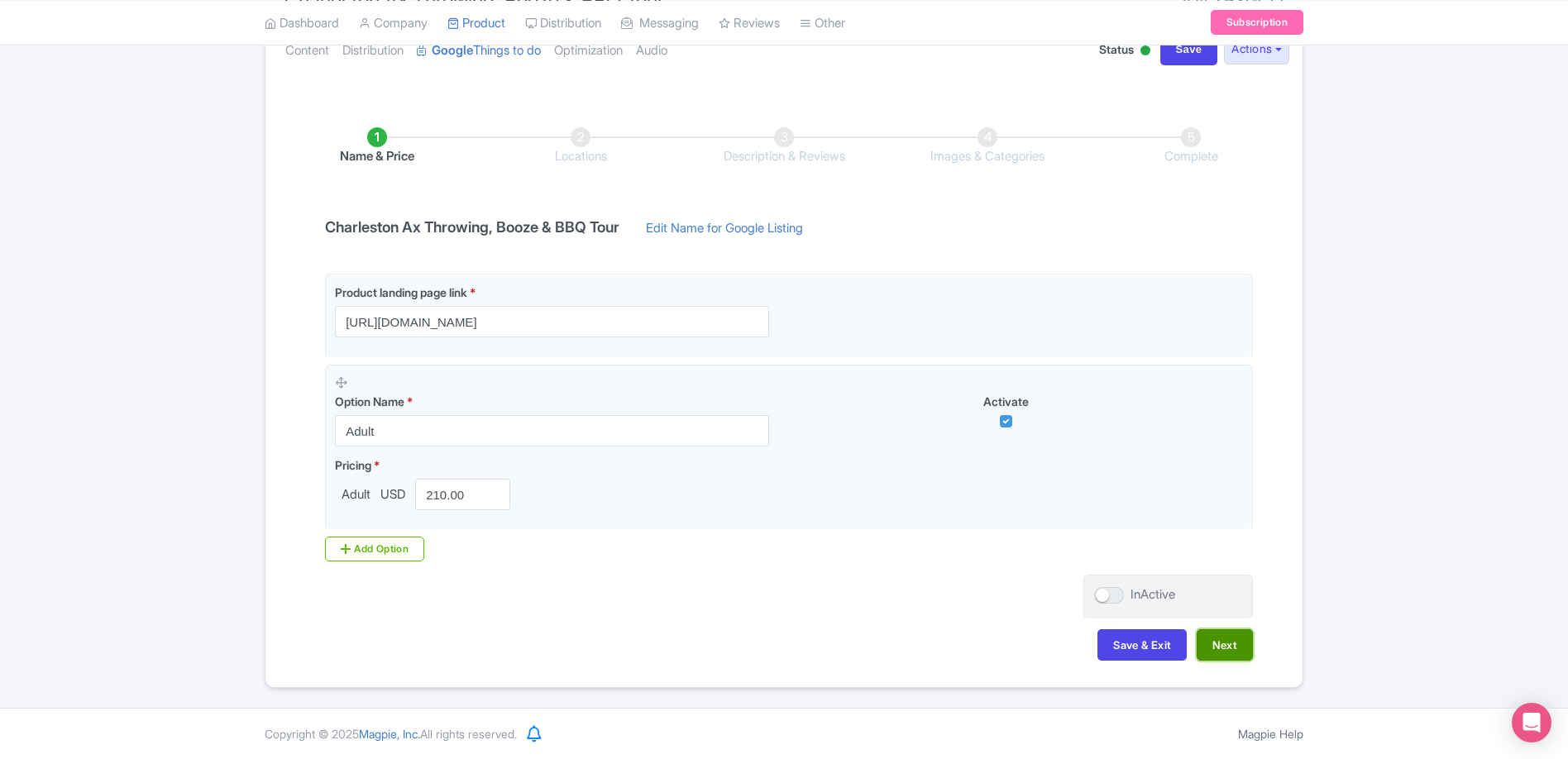
click at [1227, 645] on button "Next" at bounding box center [1225, 645] width 56 height 31
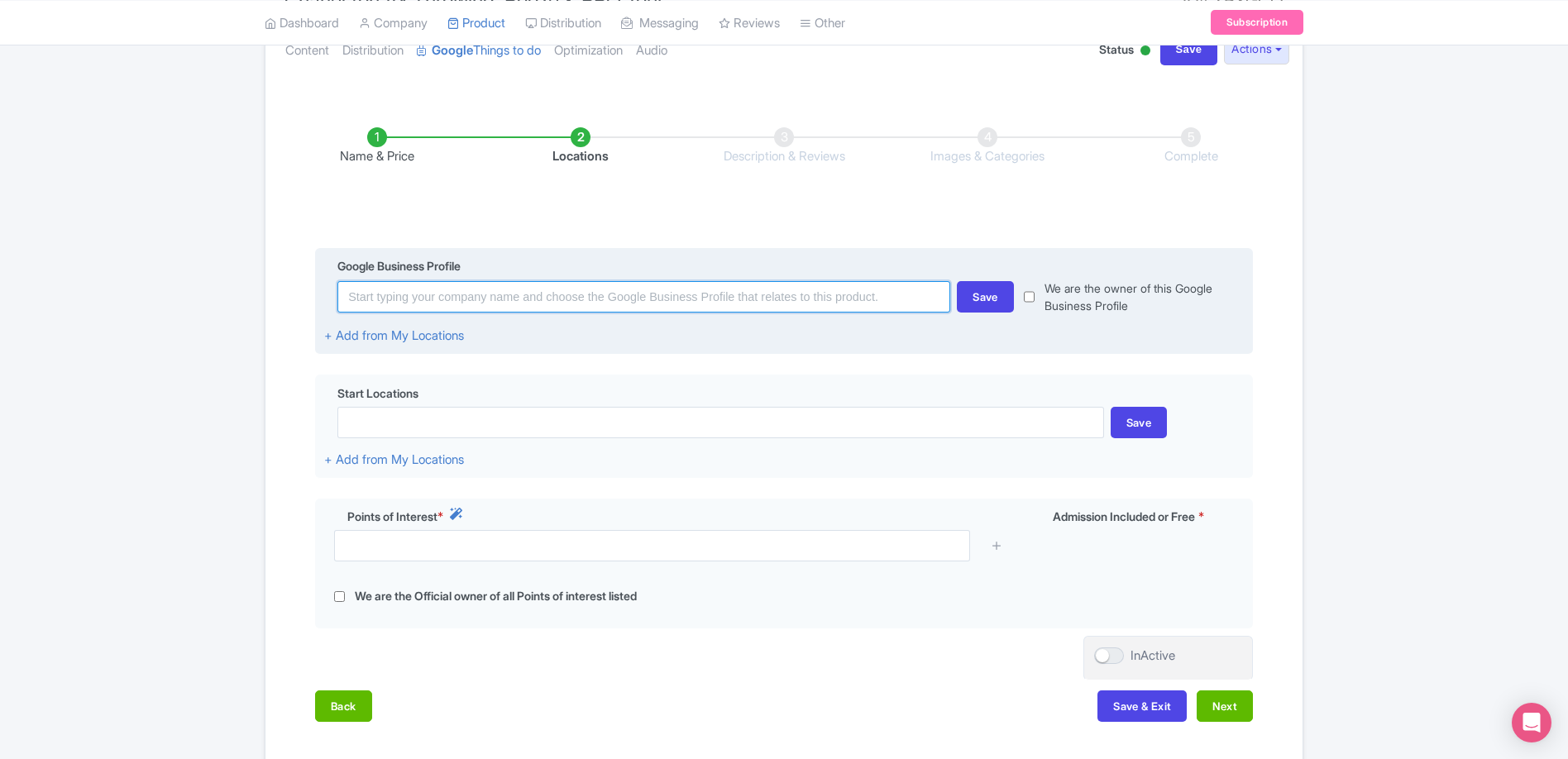
click at [442, 303] on input at bounding box center [644, 297] width 612 height 31
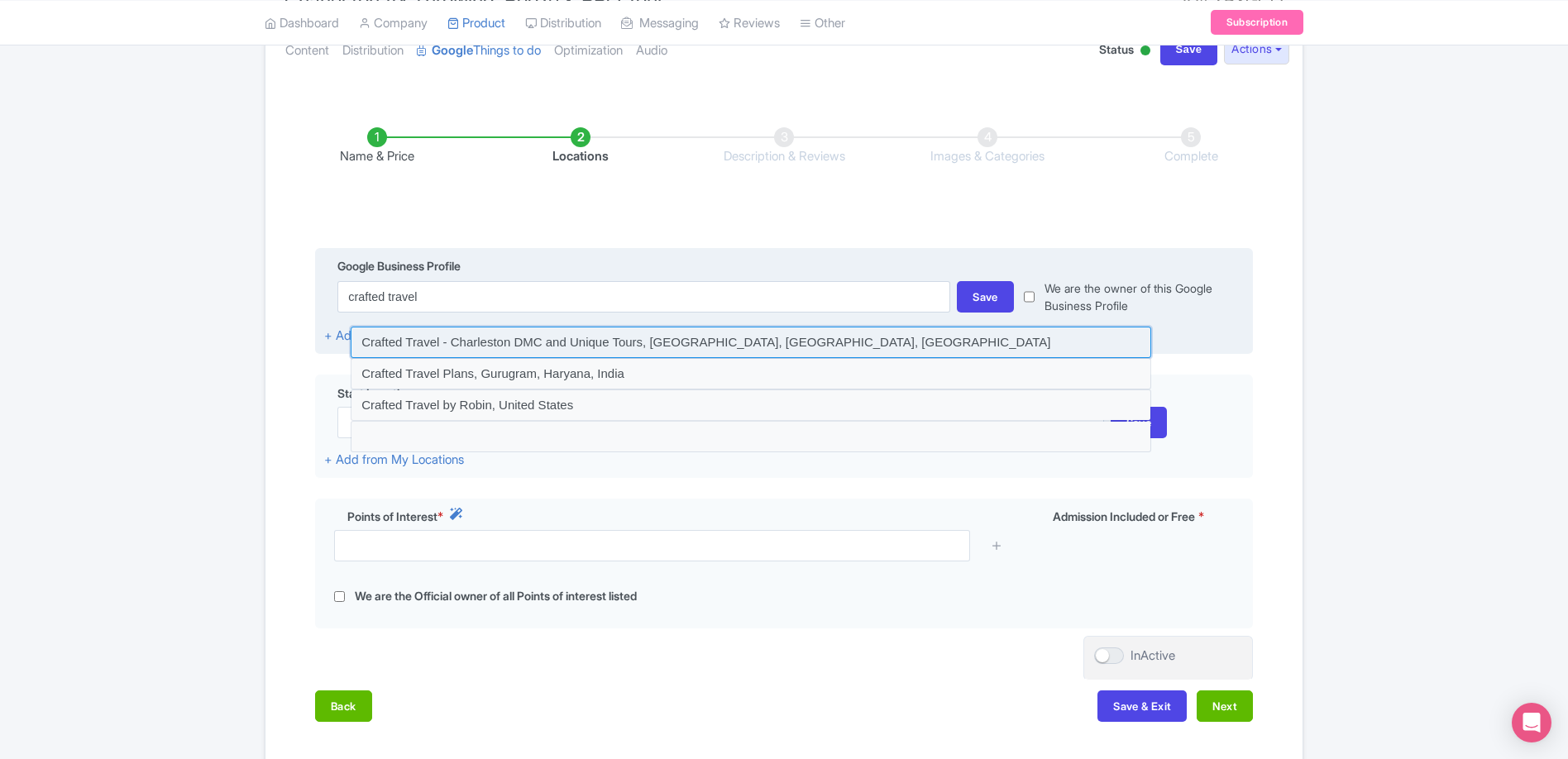
click at [735, 346] on input at bounding box center [750, 343] width 800 height 31
type input "Crafted Travel - Charleston DMC and Unique Tours, [GEOGRAPHIC_DATA], [GEOGRAPHI…"
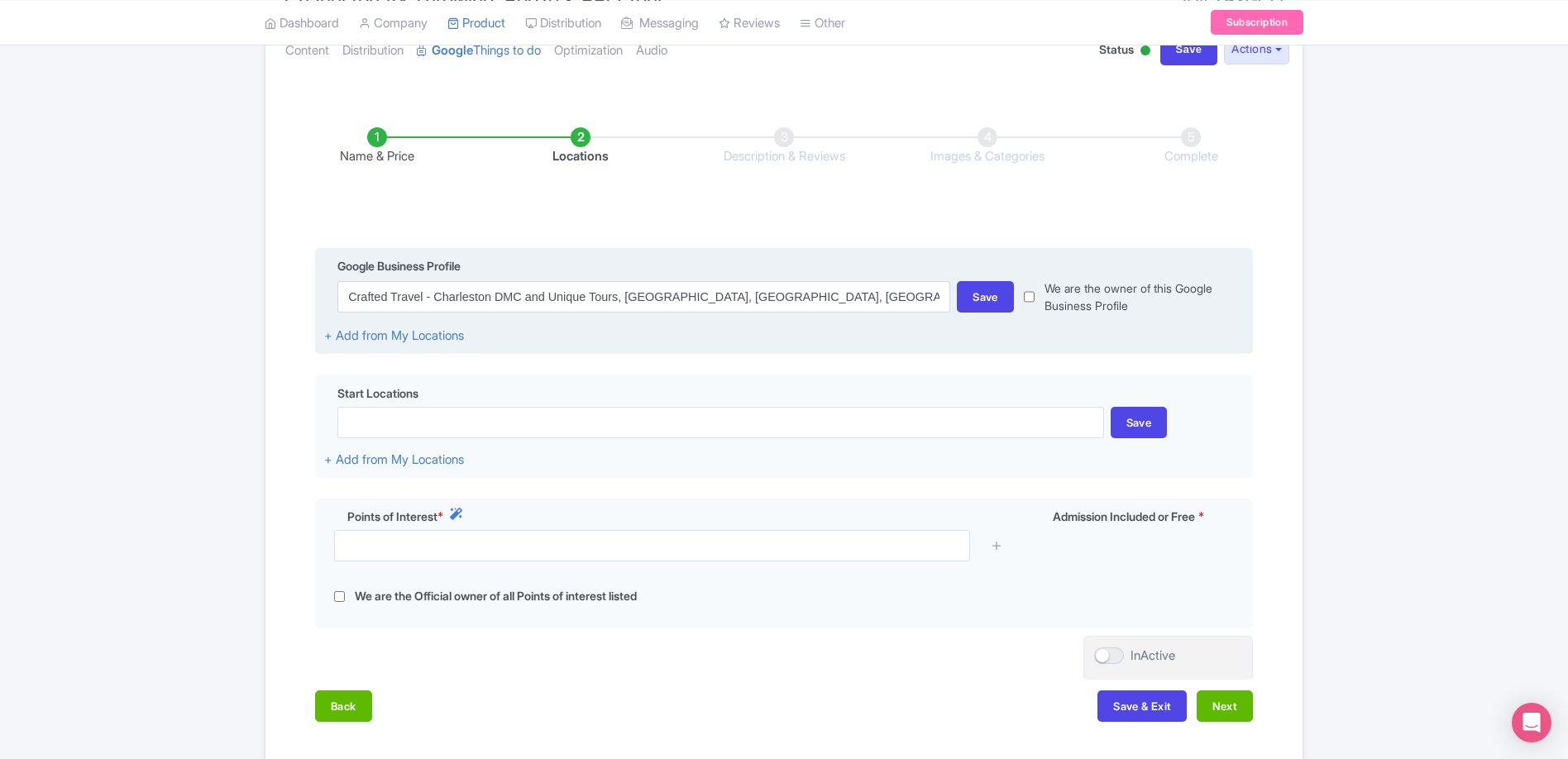
click at [1039, 298] on div "We are the owner of this Google Business Profile" at bounding box center [1128, 297] width 230 height 35
click at [1029, 298] on input "checkbox" at bounding box center [1029, 297] width 10 height 35
checkbox input "true"
drag, startPoint x: 982, startPoint y: 299, endPoint x: 1008, endPoint y: 311, distance: 28.6
click at [981, 299] on div "Save" at bounding box center [985, 297] width 57 height 31
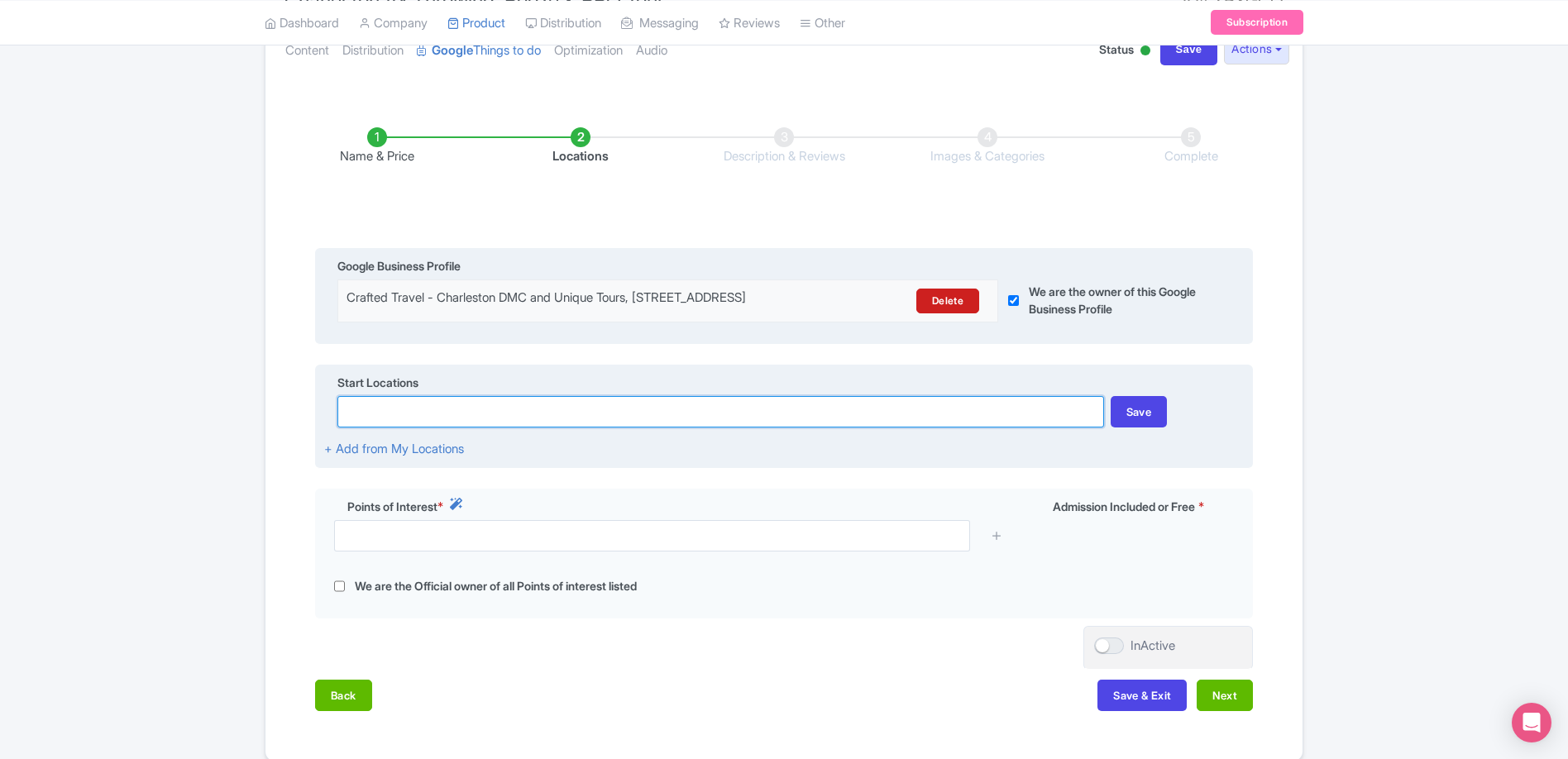
click at [462, 422] on input at bounding box center [720, 412] width 766 height 31
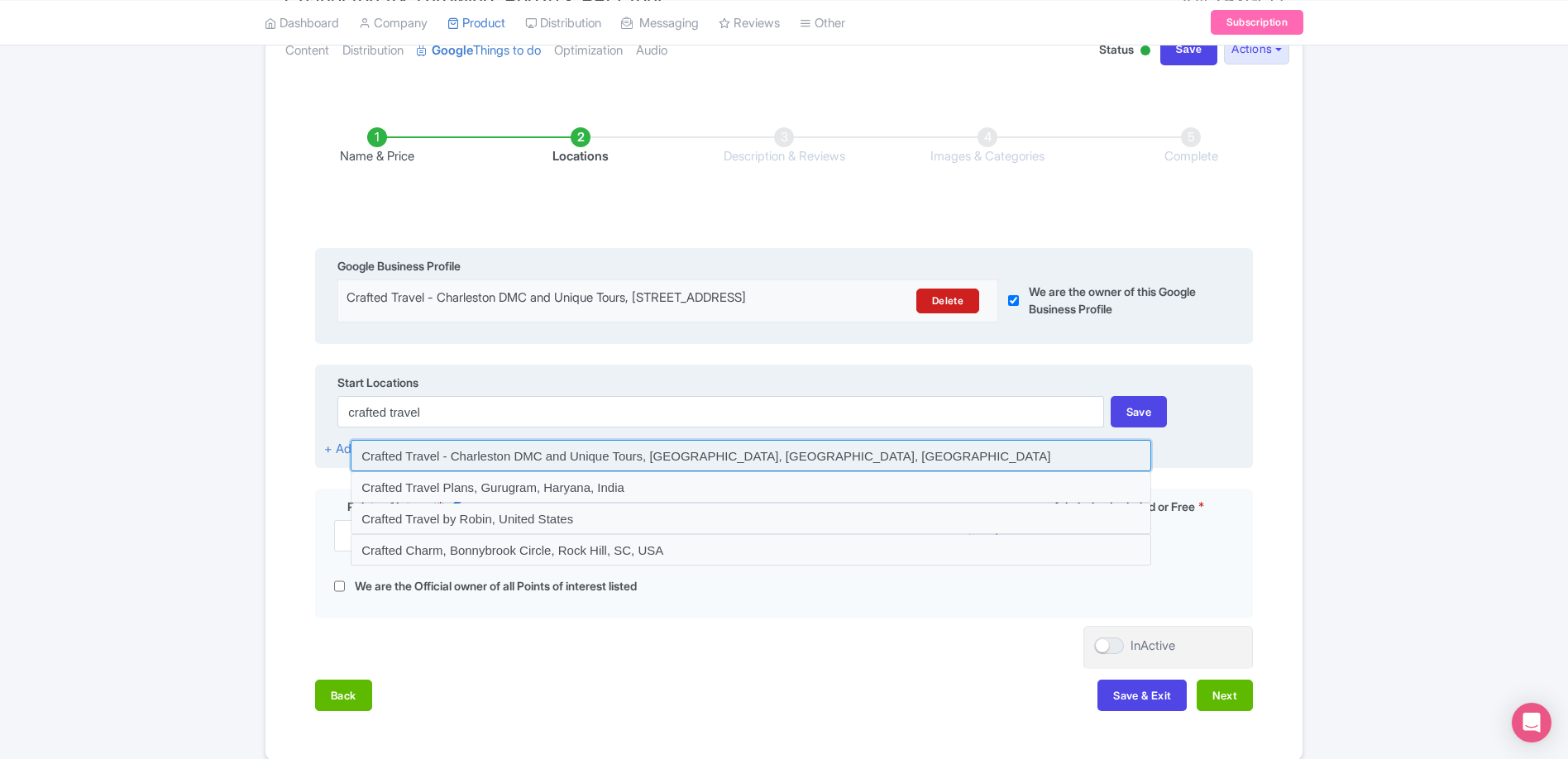
click at [556, 470] on input at bounding box center [750, 455] width 800 height 31
type input "Crafted Travel - Charleston DMC and Unique Tours, Ashley River Road, Charleston…"
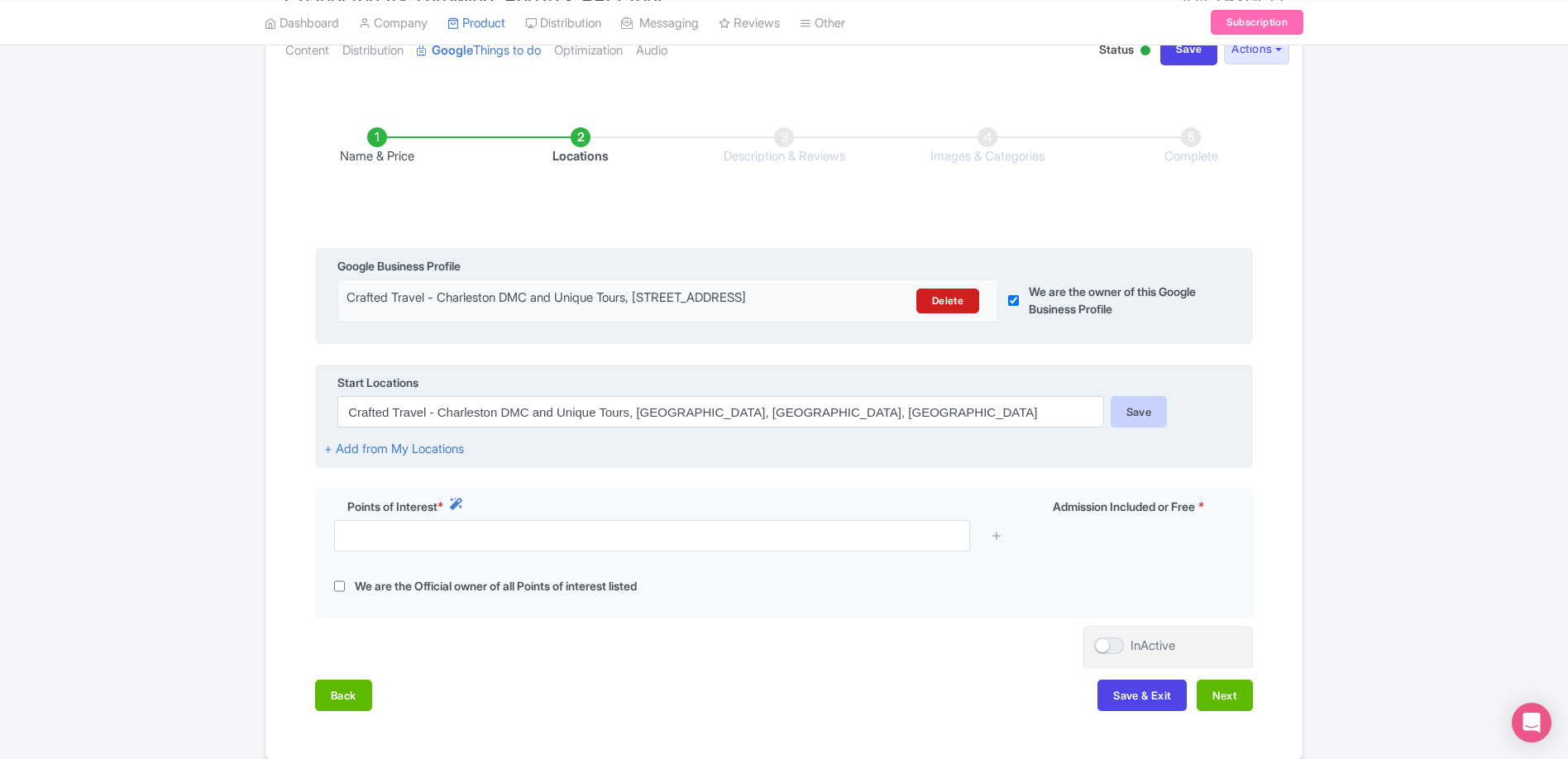
click at [1147, 428] on div "Save" at bounding box center [1139, 412] width 57 height 31
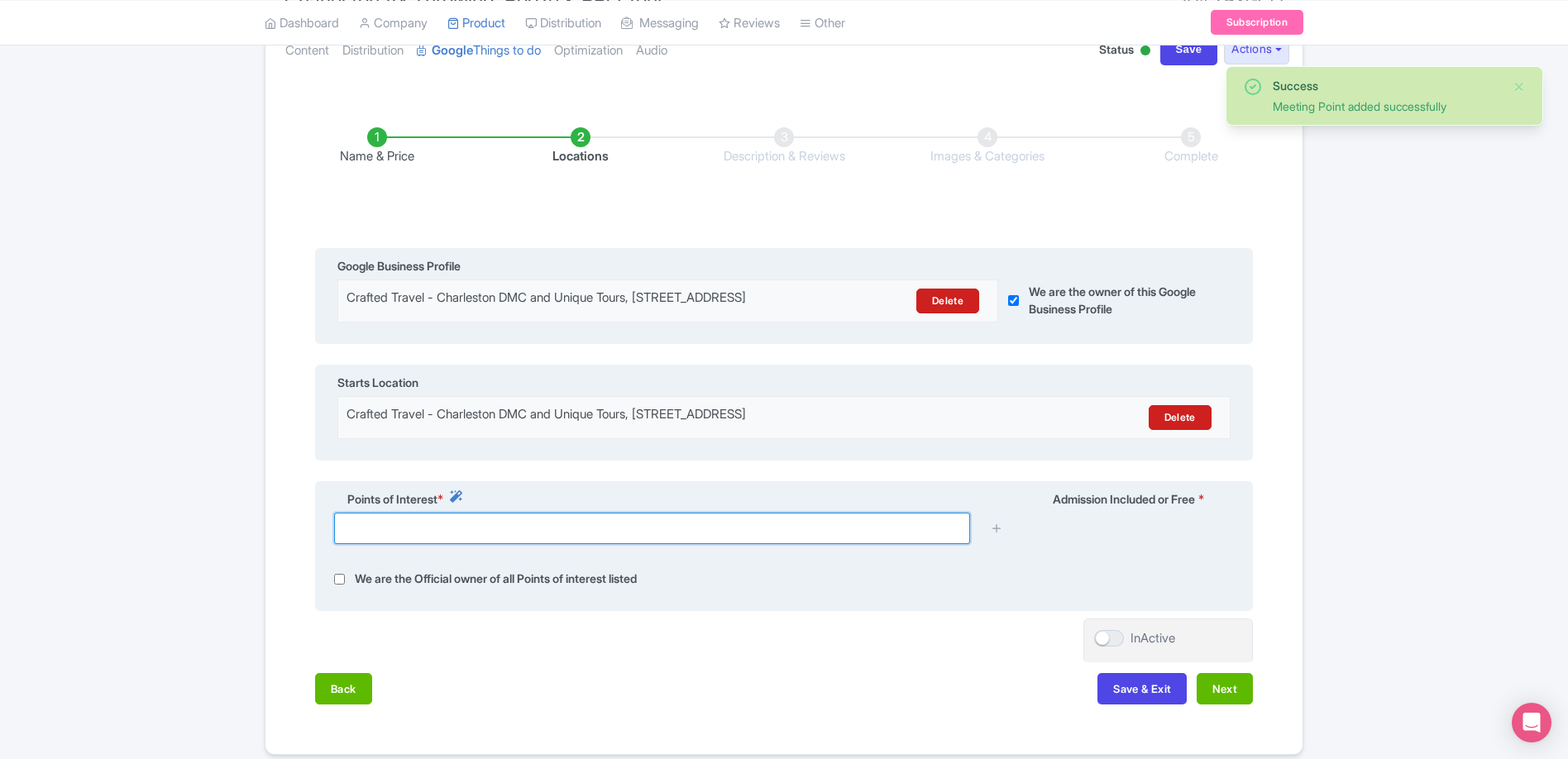
click at [751, 557] on div at bounding box center [784, 534] width 919 height 44
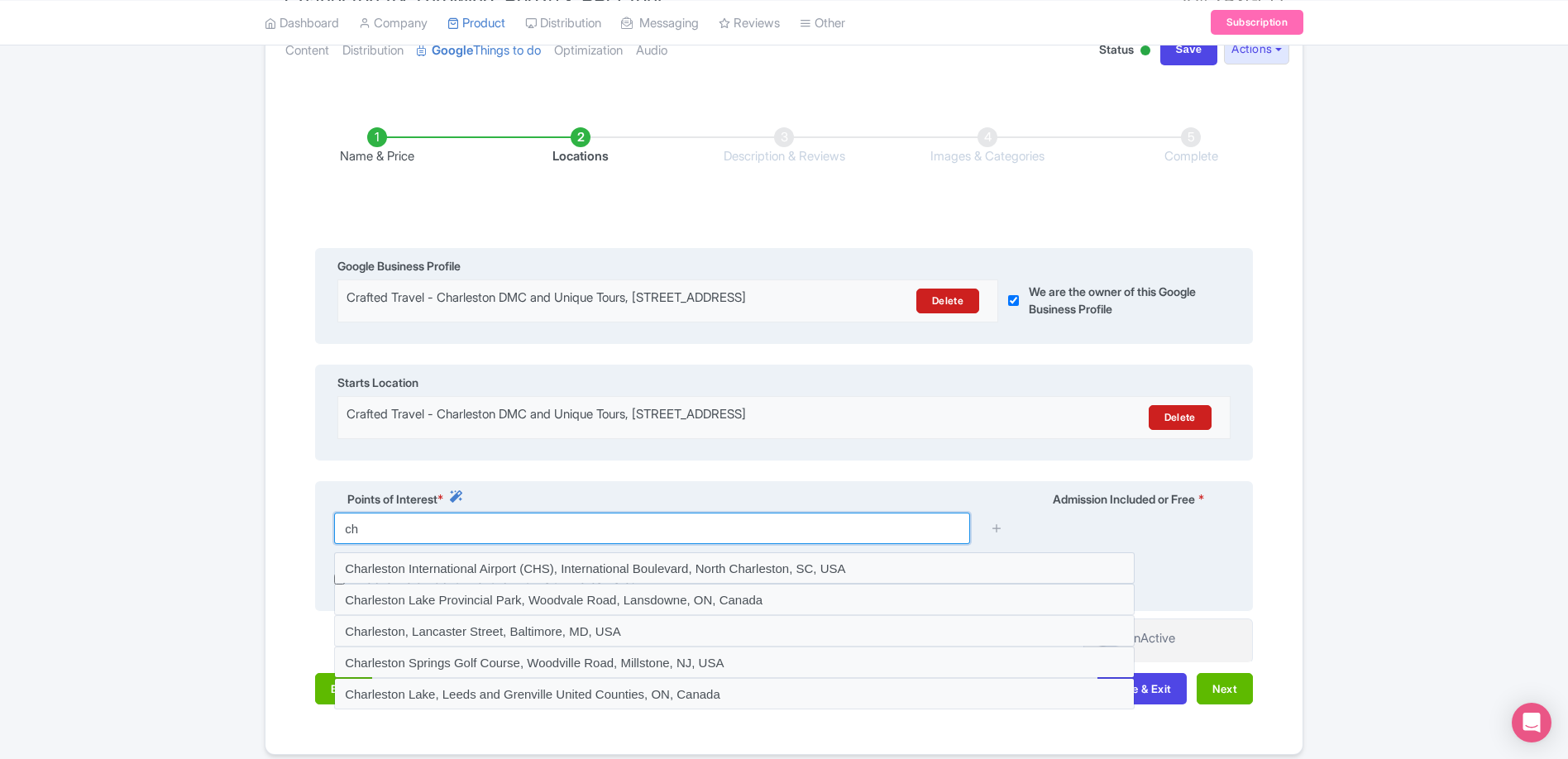
type input "c"
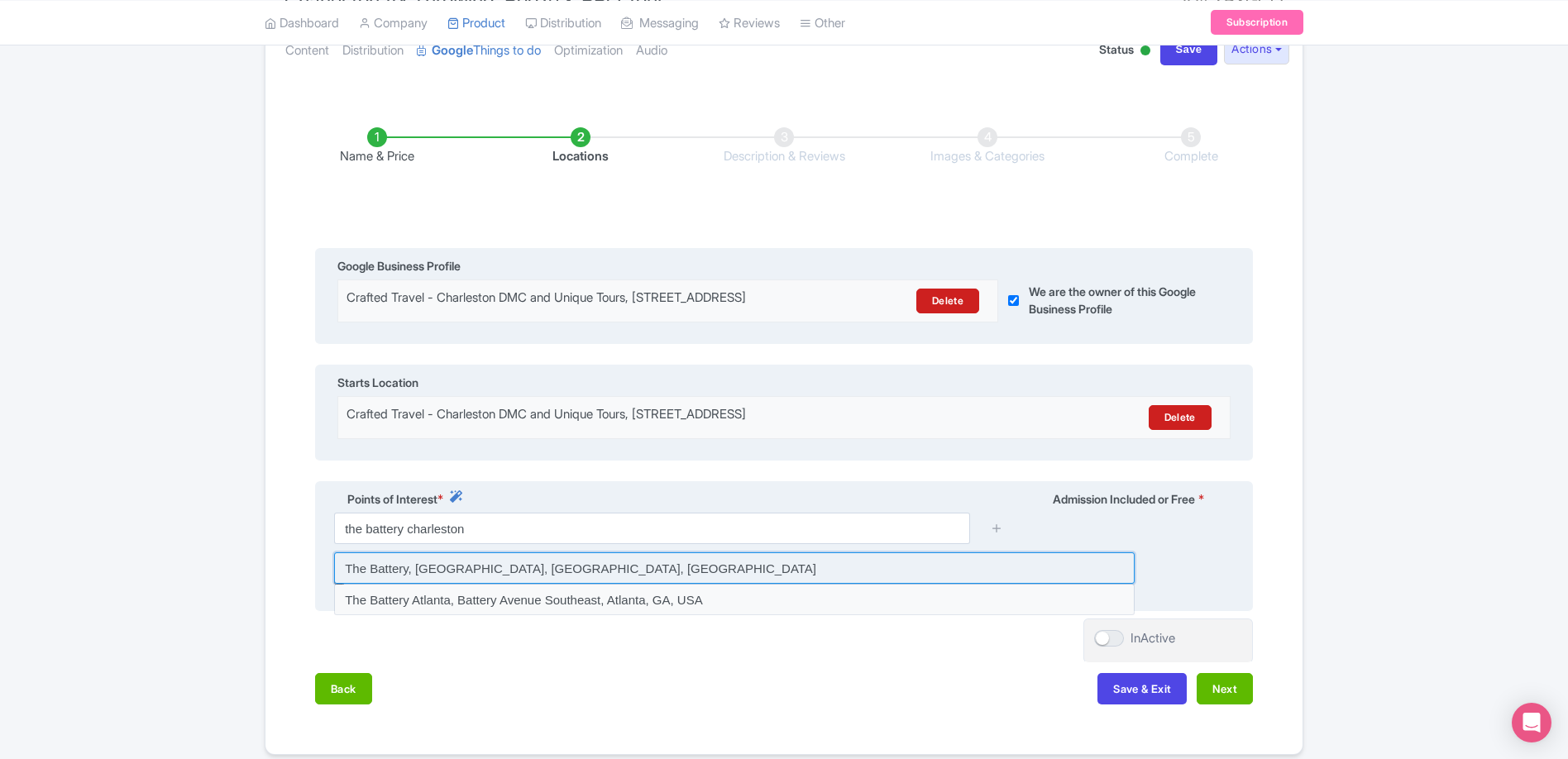
click at [433, 577] on input at bounding box center [734, 568] width 800 height 31
type input "The Battery, Charleston, SC, USA"
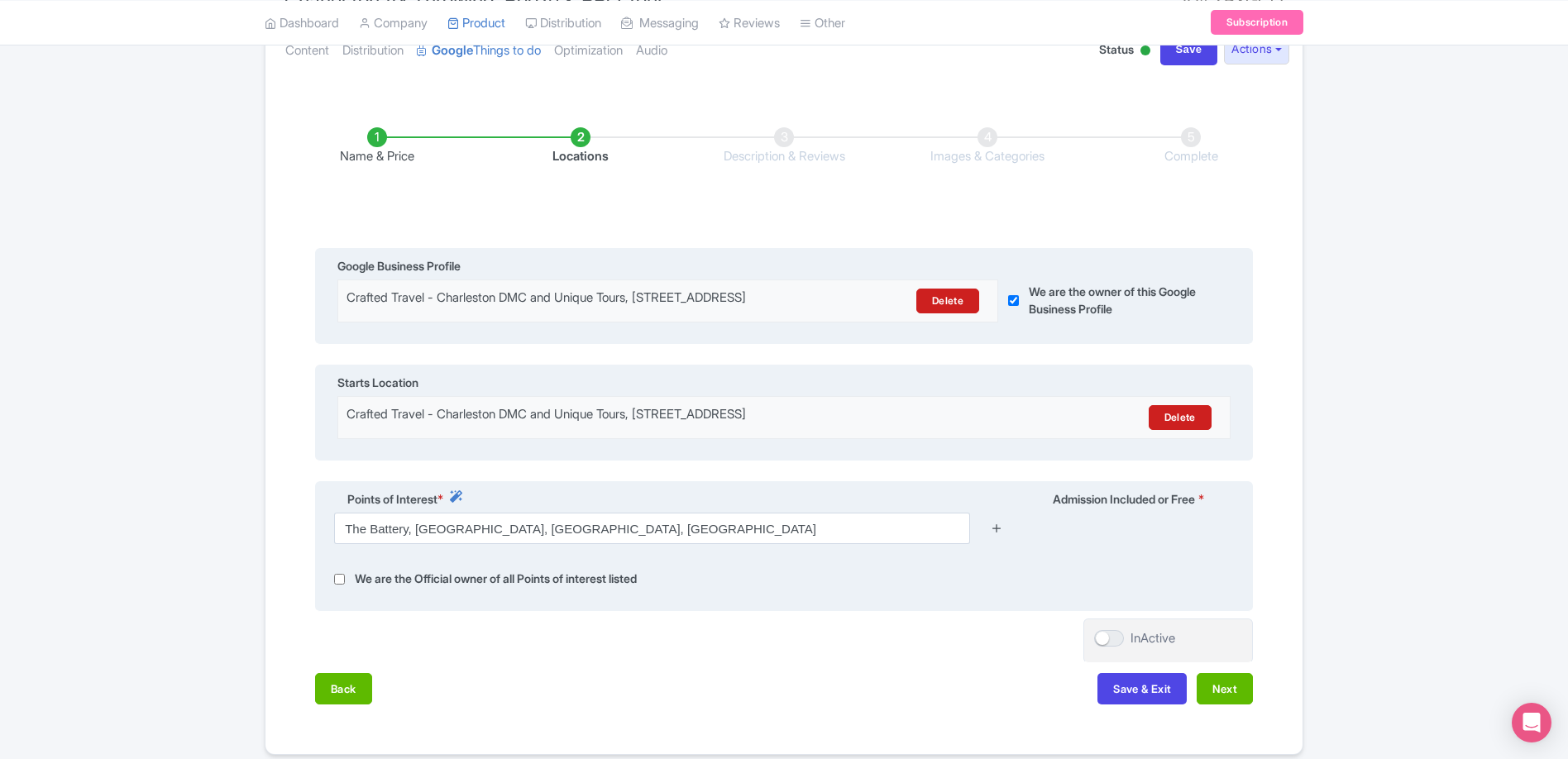
click at [995, 534] on icon at bounding box center [996, 528] width 12 height 12
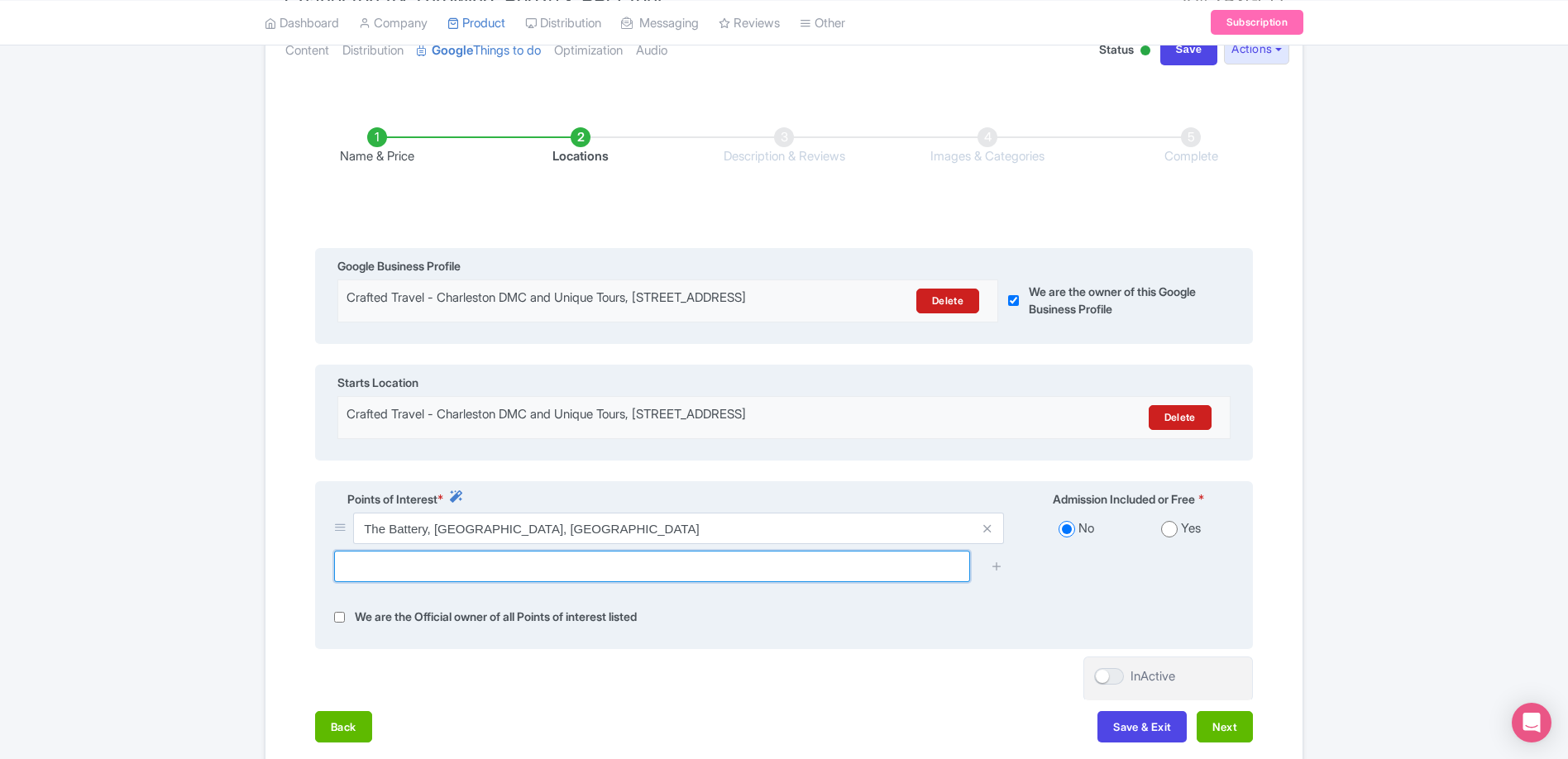
click at [593, 572] on input "text" at bounding box center [651, 566] width 636 height 31
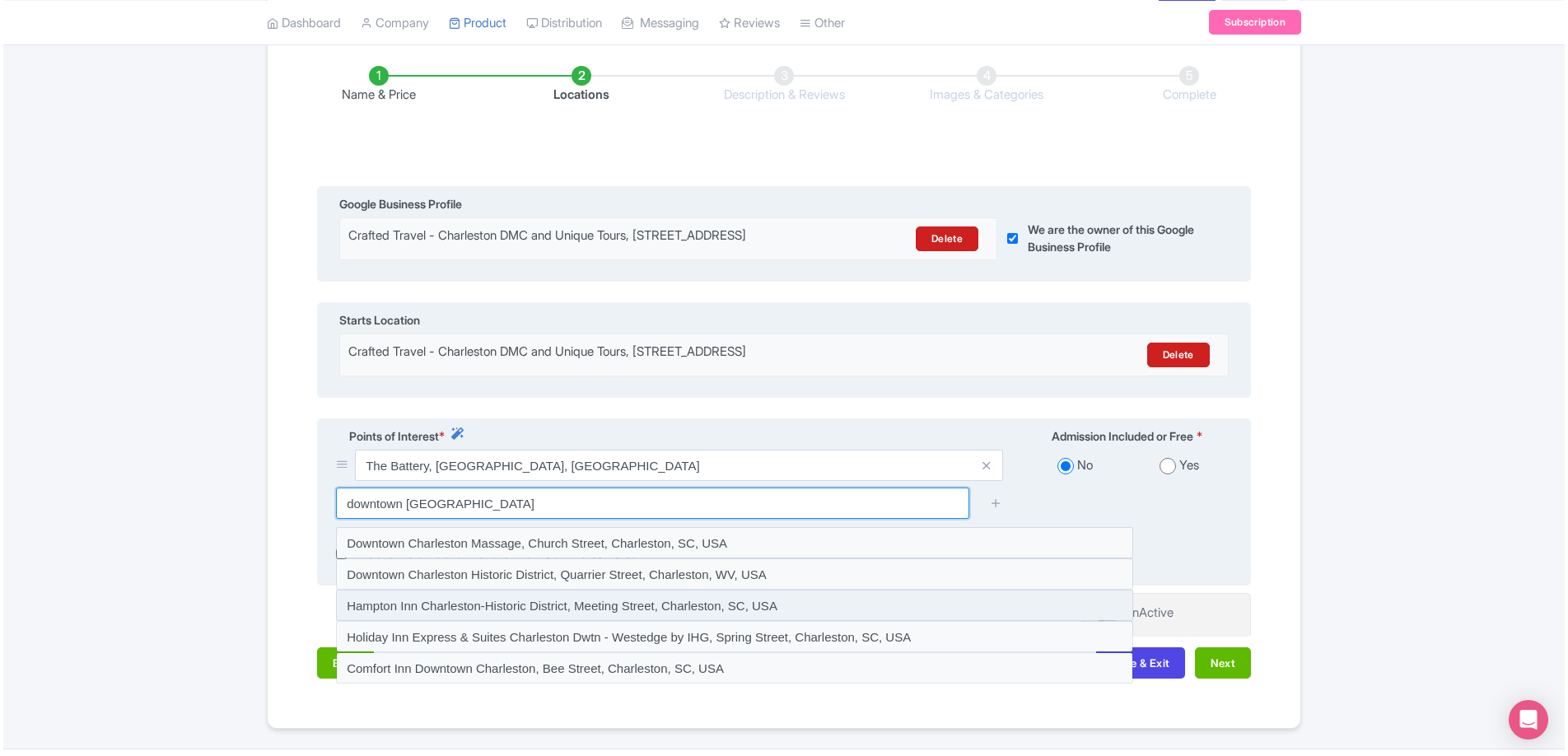
scroll to position [264, 0]
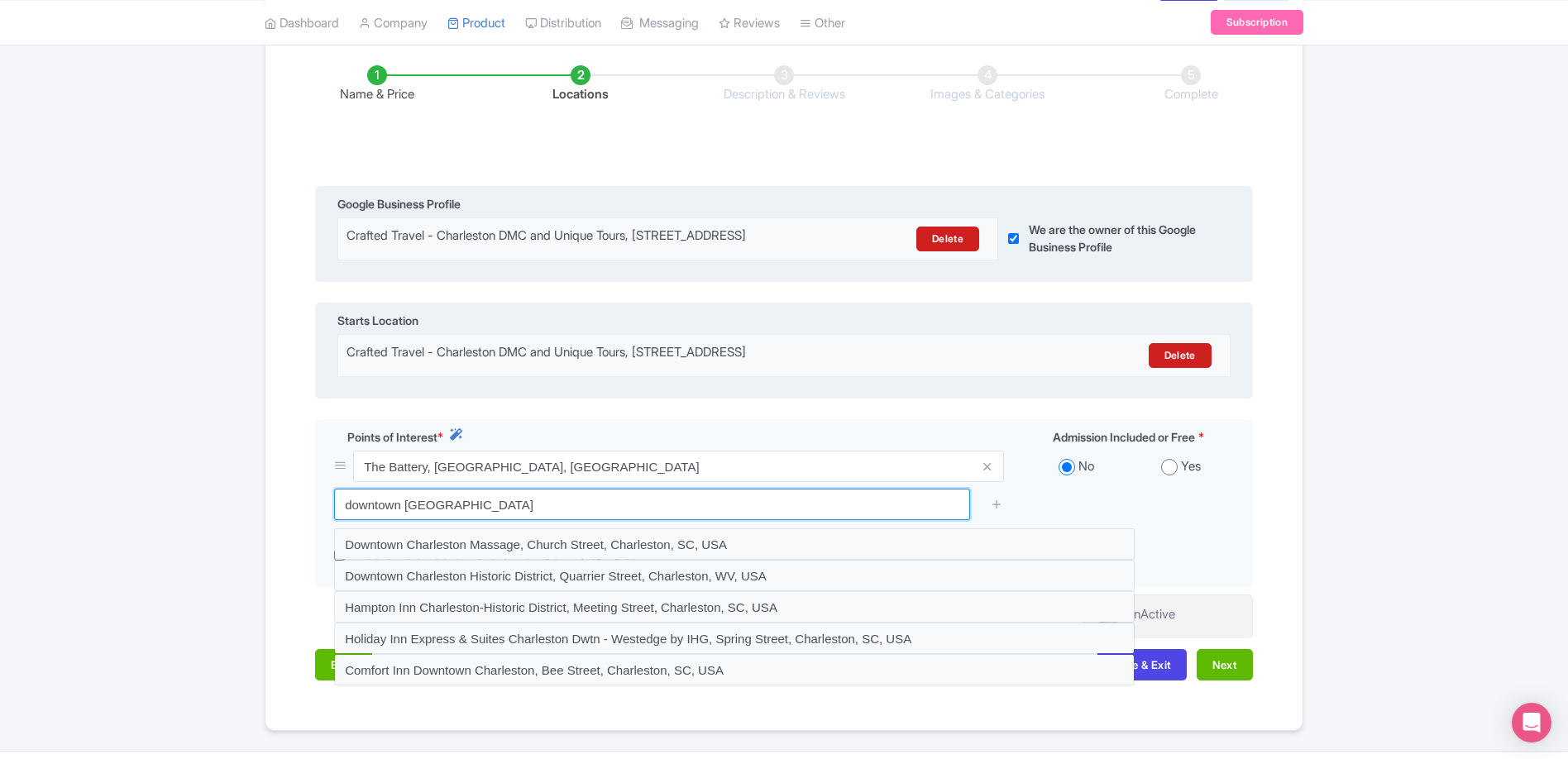
type input "downtown charleston"
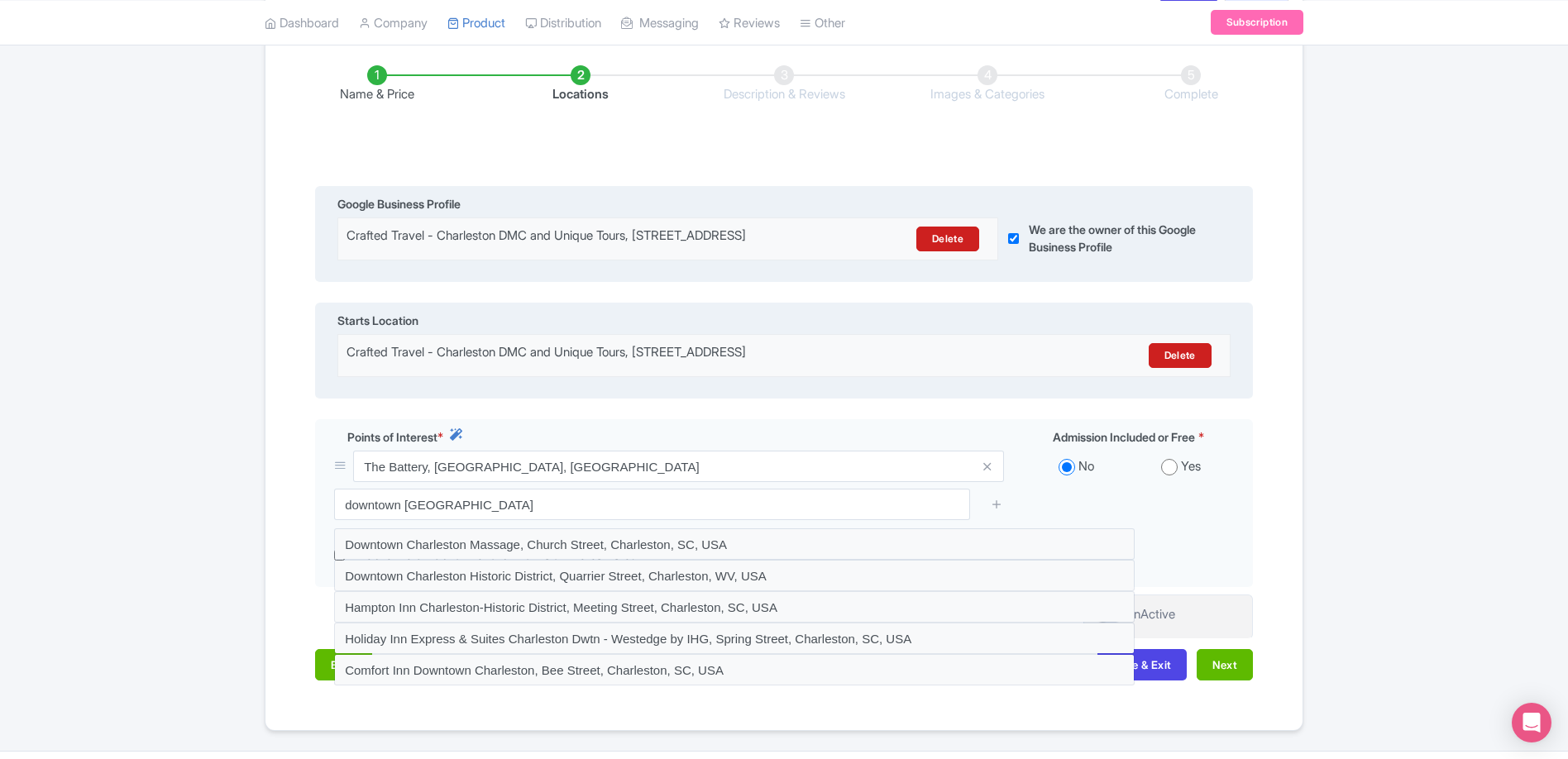
click at [1302, 546] on div "Name & Price Locations Description & Reviews Images & Categories Complete Edit …" at bounding box center [784, 364] width 1037 height 665
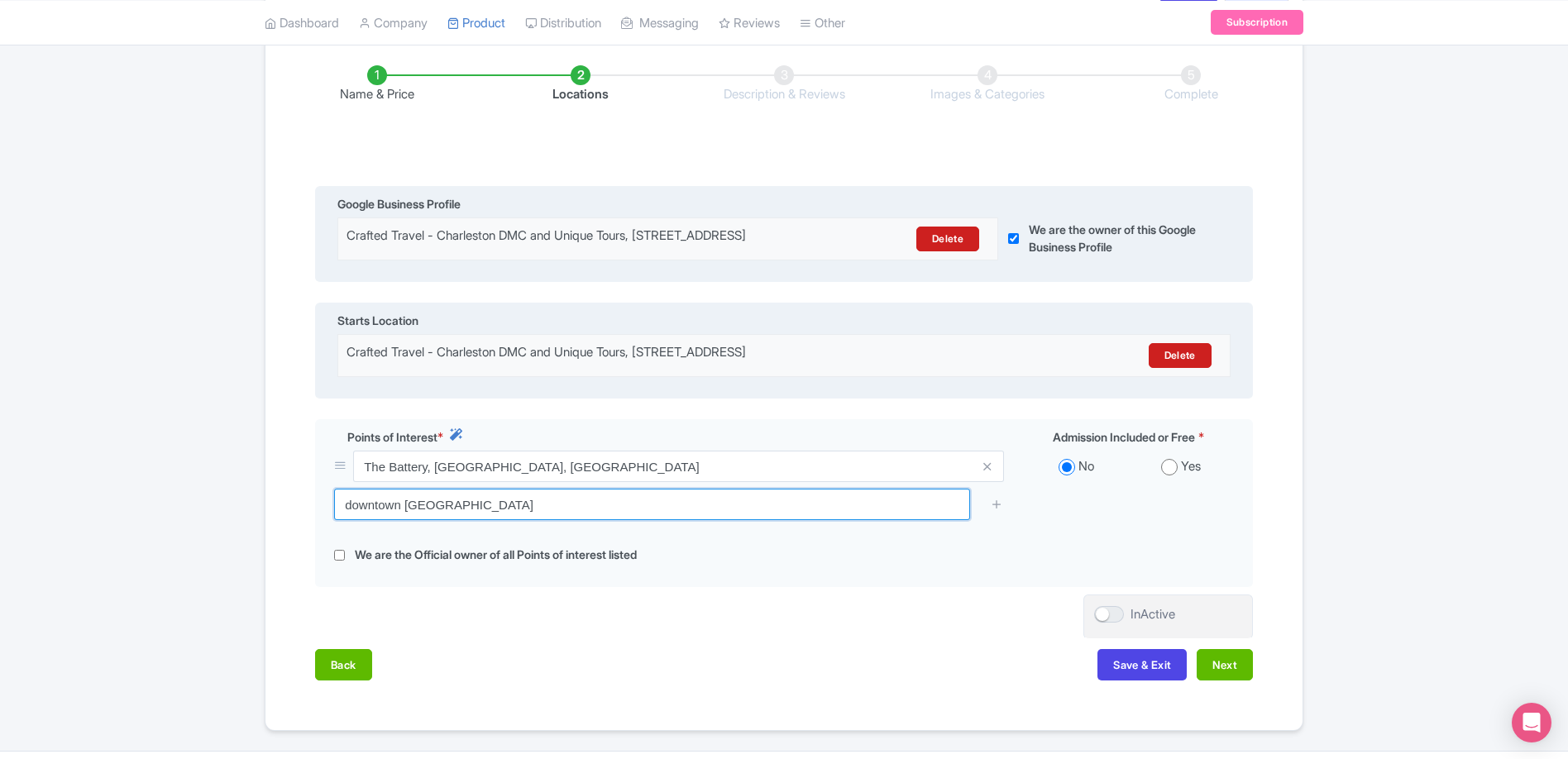
drag, startPoint x: 500, startPoint y: 520, endPoint x: 231, endPoint y: 516, distance: 269.0
click at [238, 515] on div "Success Point of interest added successfully ← Back to Products Charleston Ax T…" at bounding box center [784, 311] width 1568 height 841
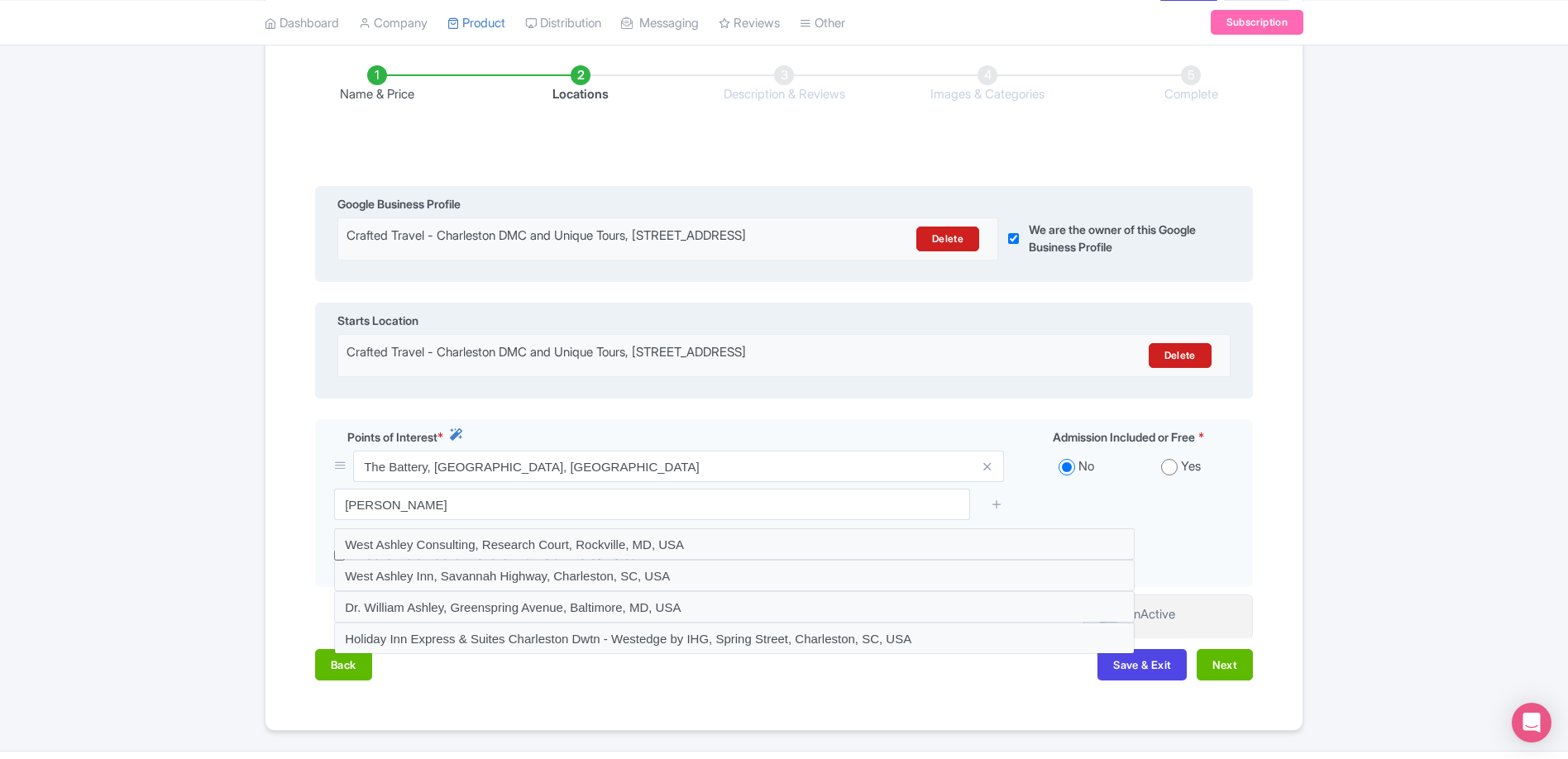
click at [277, 559] on div "Name & Price Locations Description & Reviews Images & Categories Complete Edit …" at bounding box center [783, 364] width 1017 height 665
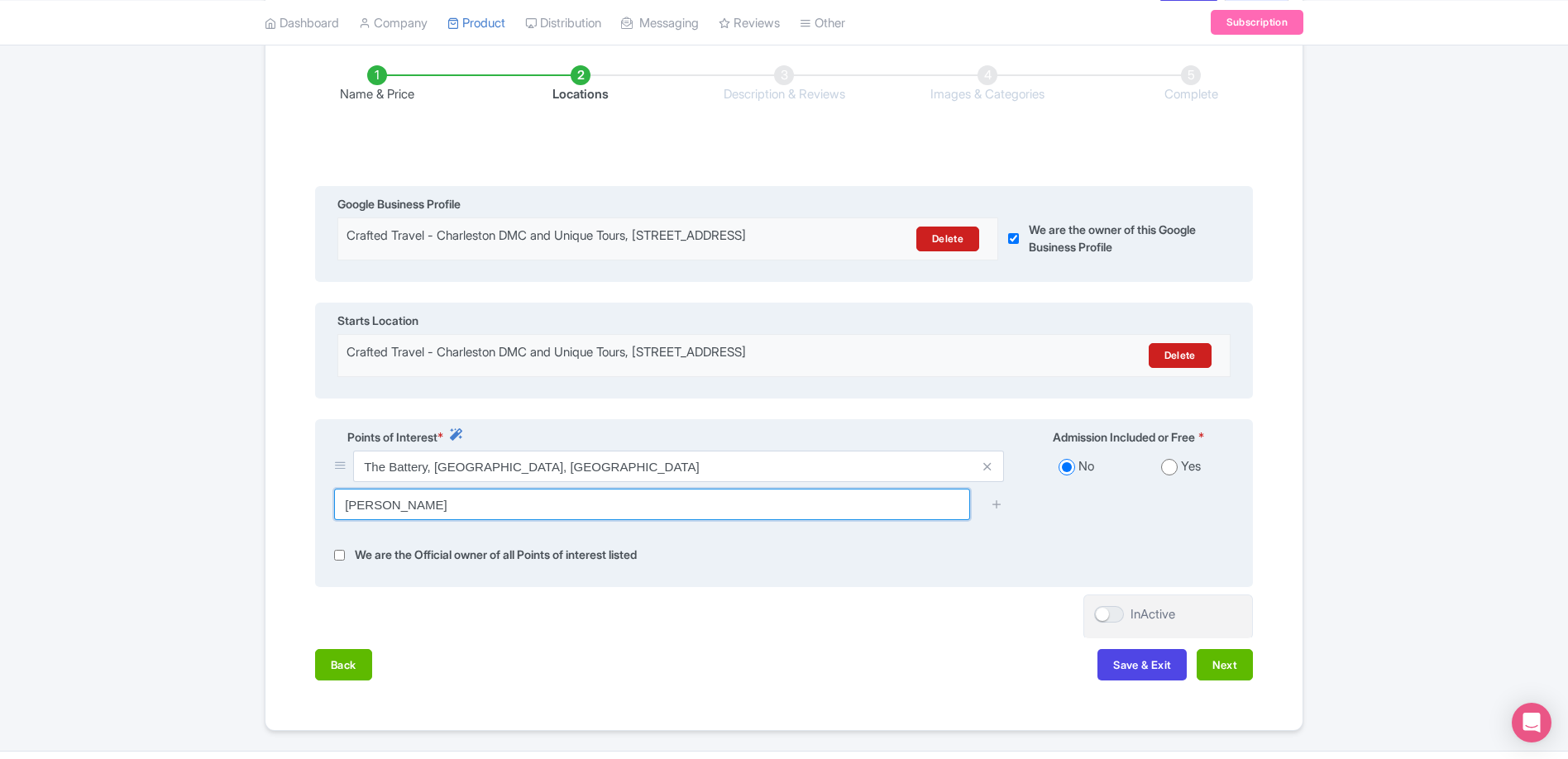
drag, startPoint x: 418, startPoint y: 522, endPoint x: 316, endPoint y: 513, distance: 102.4
click at [316, 513] on div "Points of Interest * Admission Included or Free * The Battery, Charleston, SC 2…" at bounding box center [783, 503] width 938 height 168
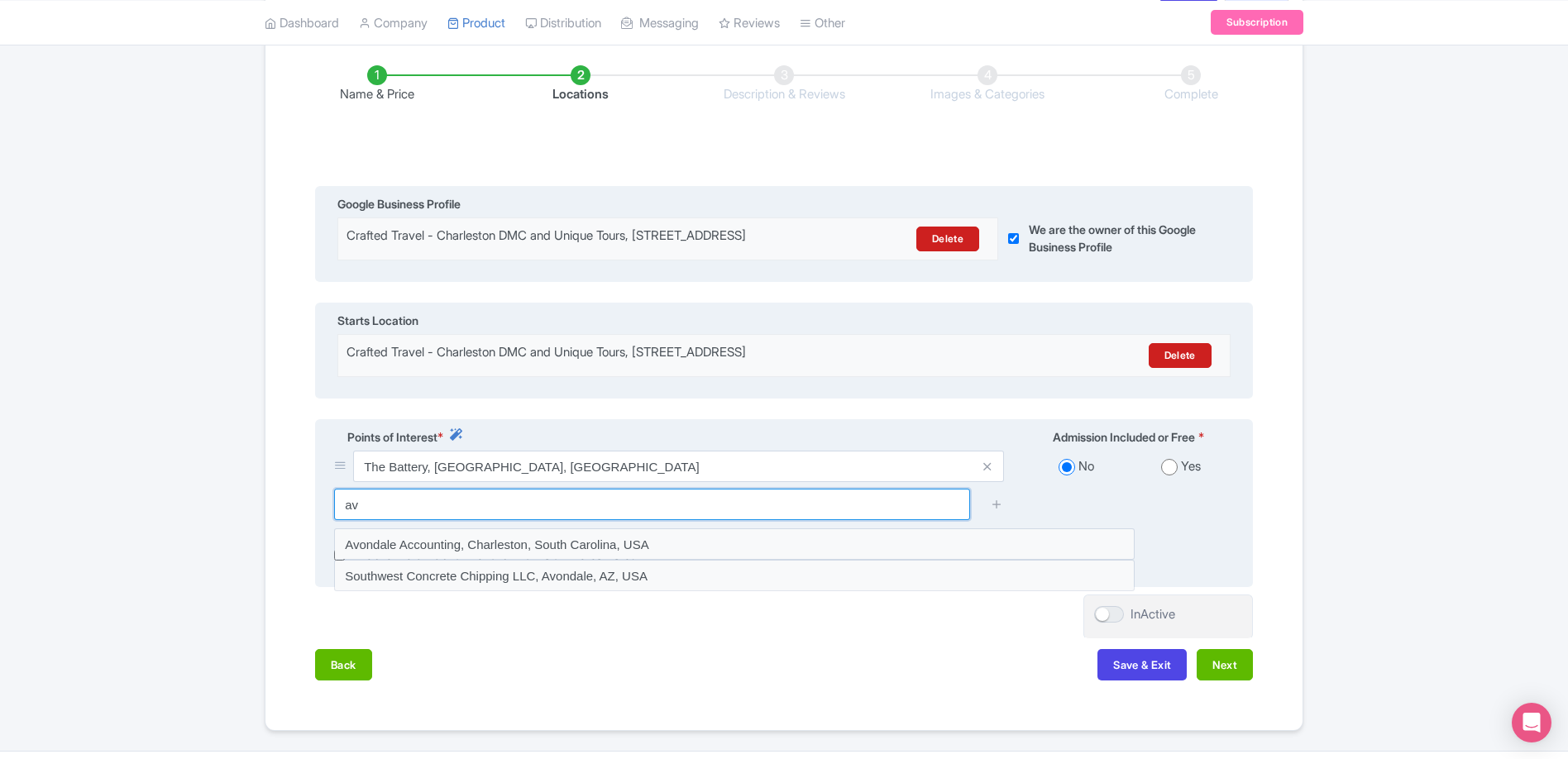
type input "a"
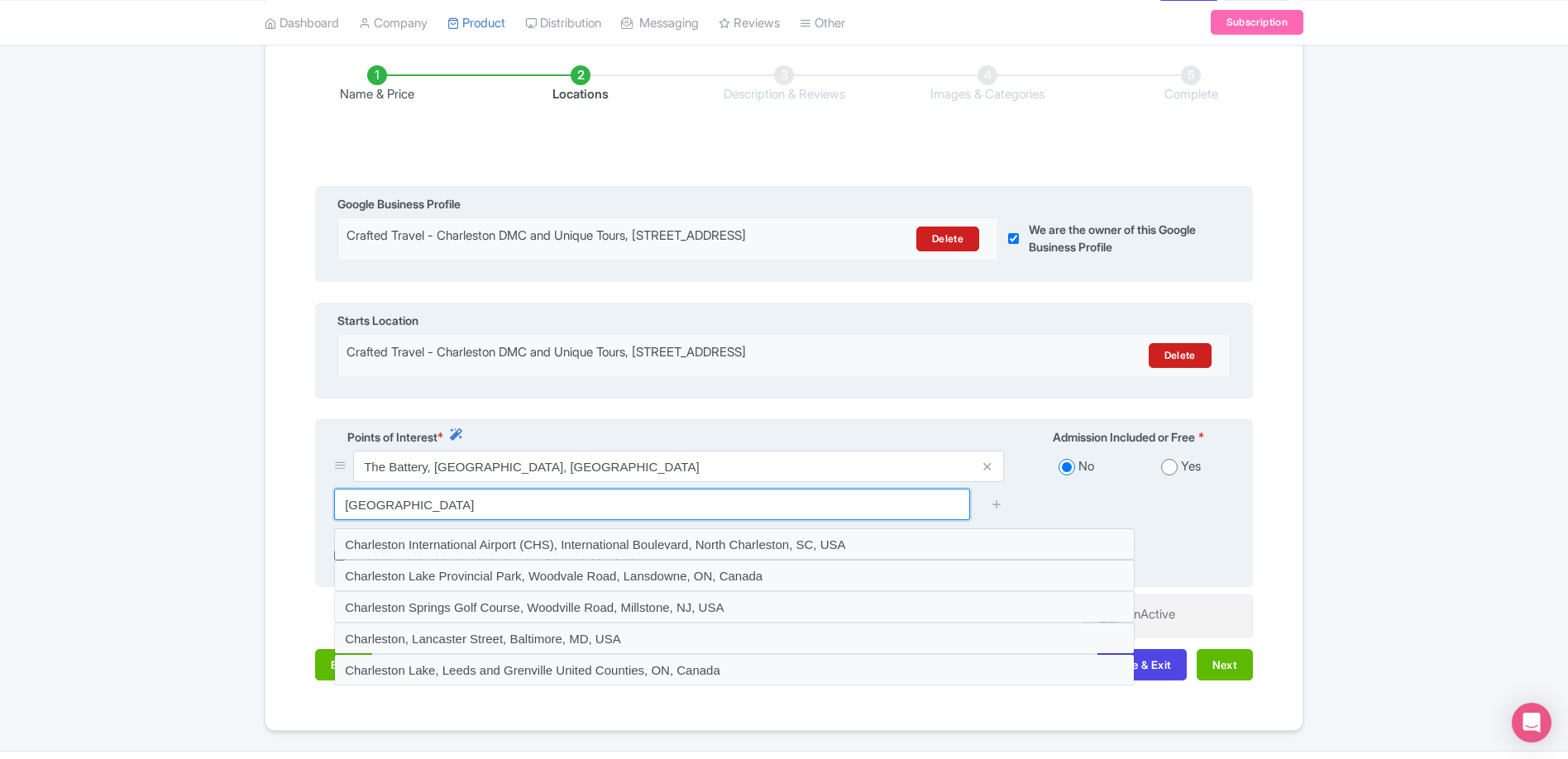
drag, startPoint x: 424, startPoint y: 515, endPoint x: 323, endPoint y: 502, distance: 101.8
click at [324, 502] on div "charleston" at bounding box center [669, 504] width 689 height 31
type input "rusty bull"
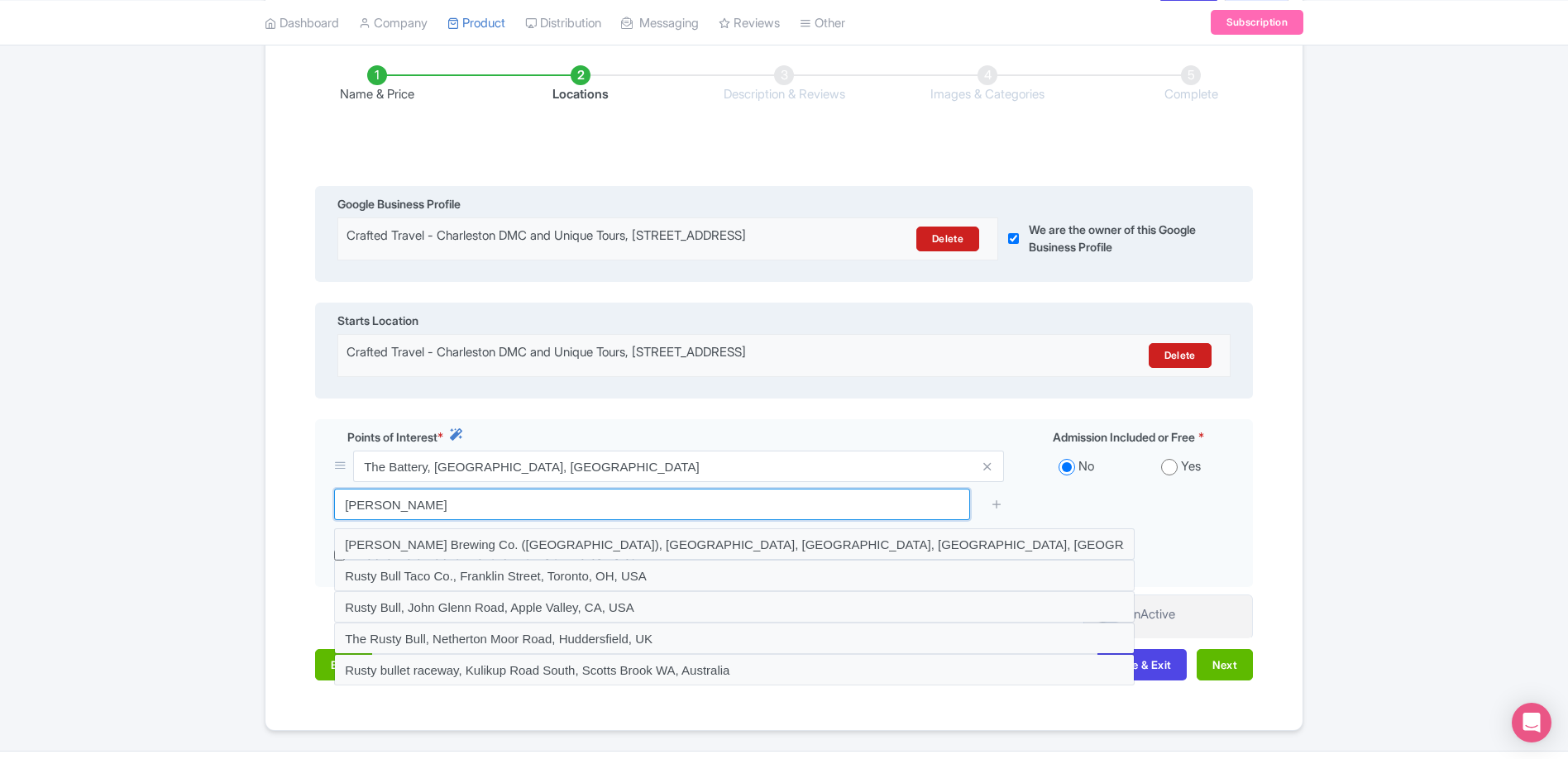
drag, startPoint x: 415, startPoint y: 514, endPoint x: 258, endPoint y: 505, distance: 157.3
click at [260, 506] on div "Success Point of interest added successfully ← Back to Products Charleston Ax T…" at bounding box center [784, 311] width 1058 height 841
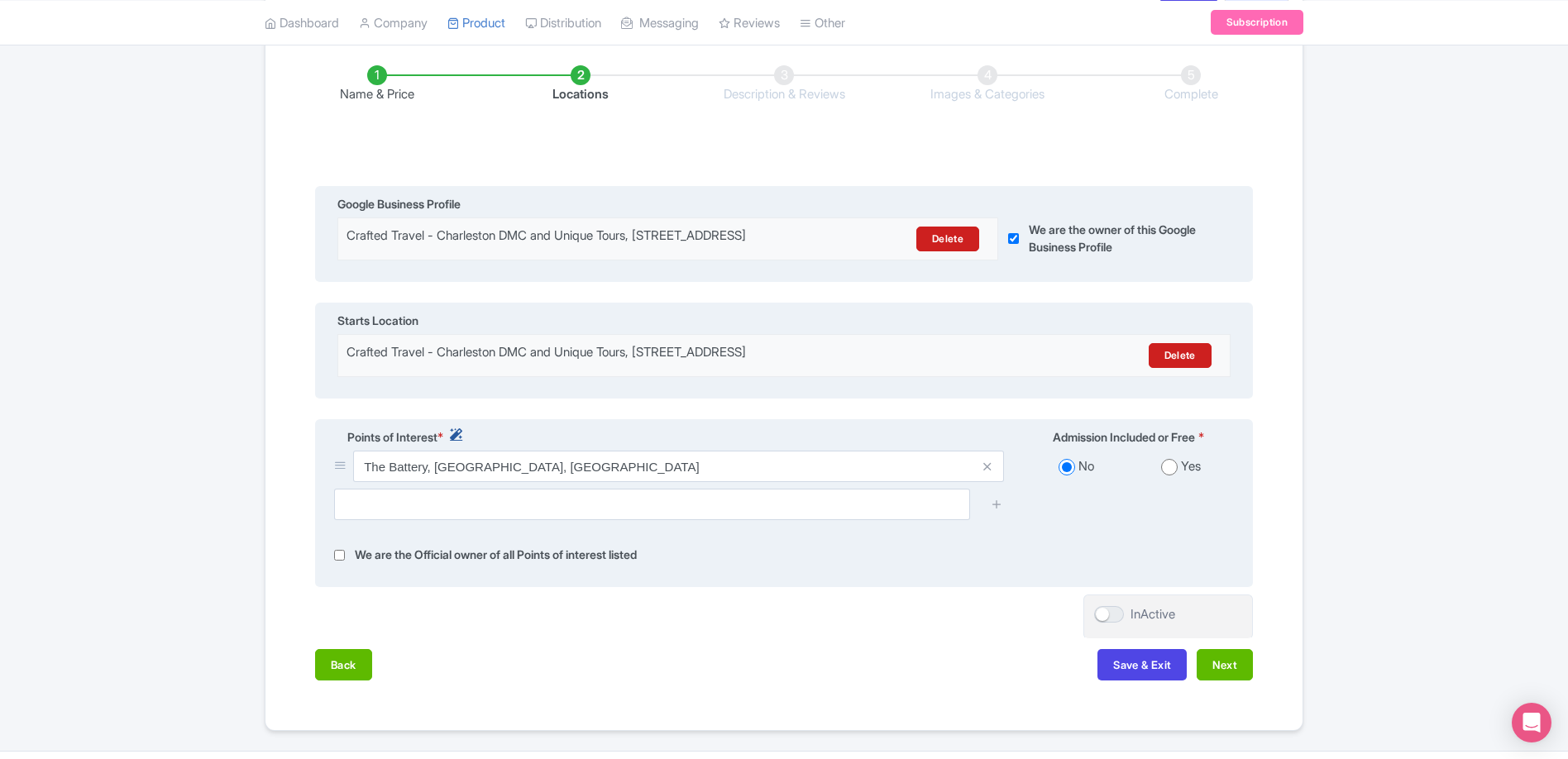
click at [462, 441] on icon at bounding box center [456, 435] width 12 height 12
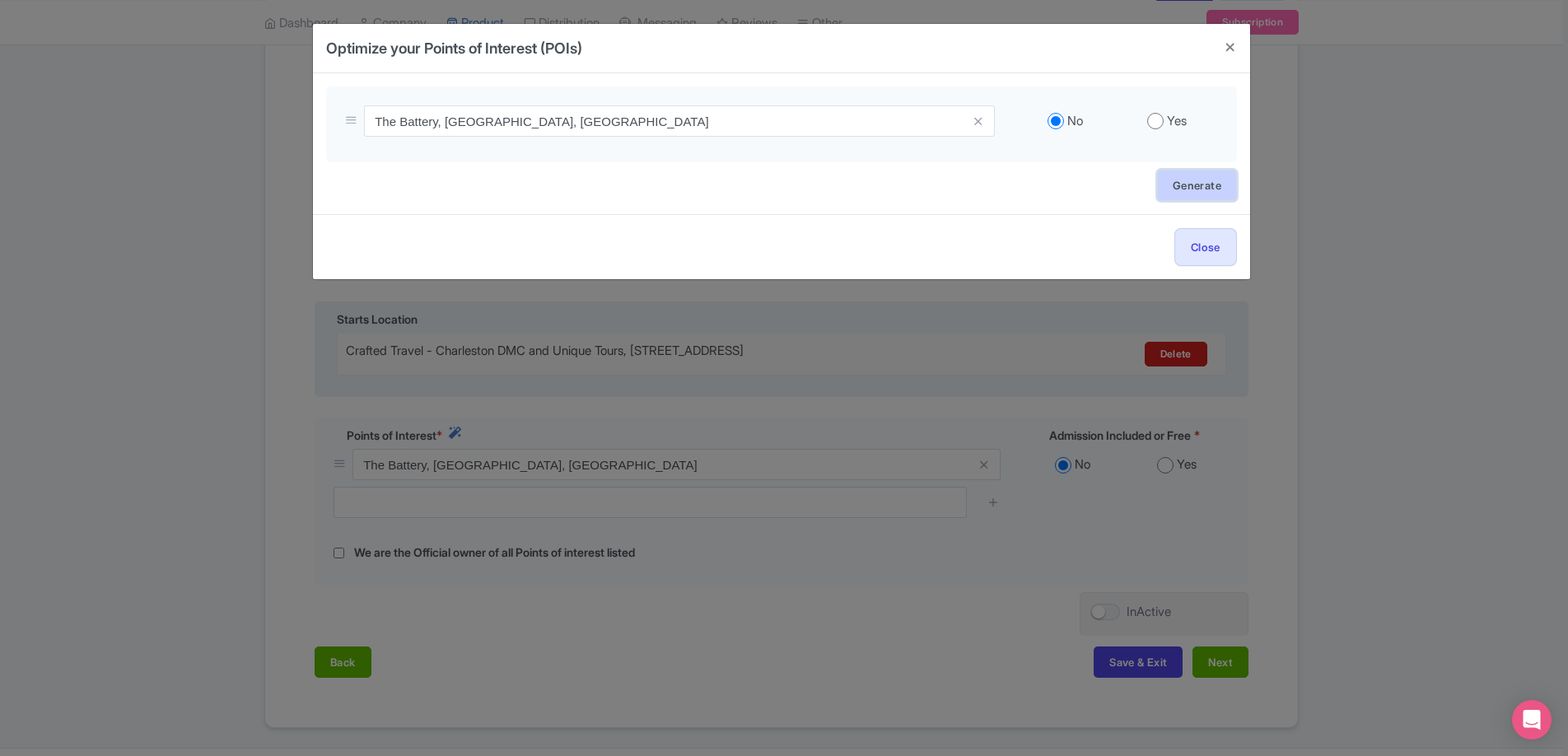
click at [1209, 186] on link "Generate" at bounding box center [1197, 185] width 79 height 31
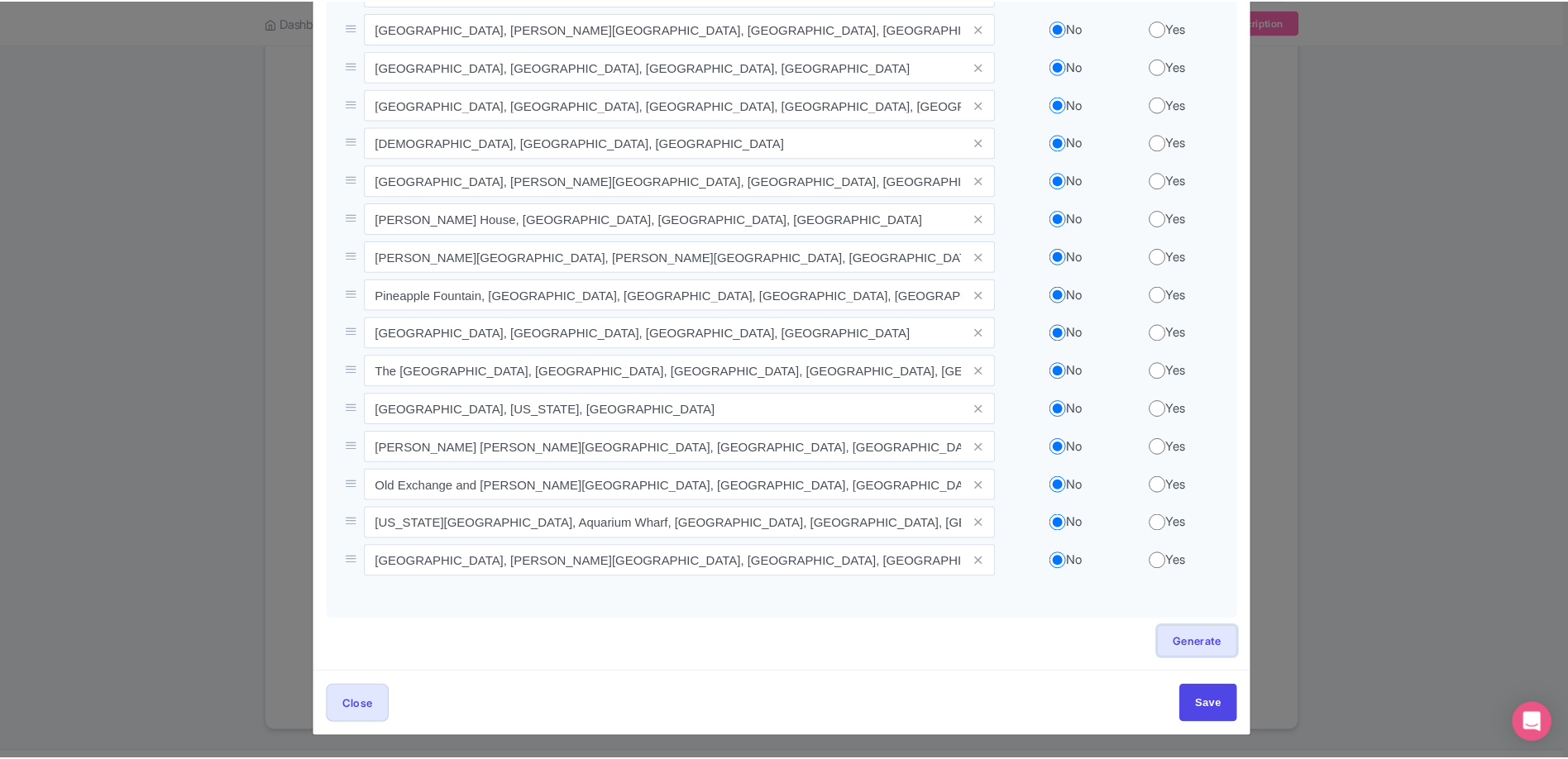
scroll to position [171, 0]
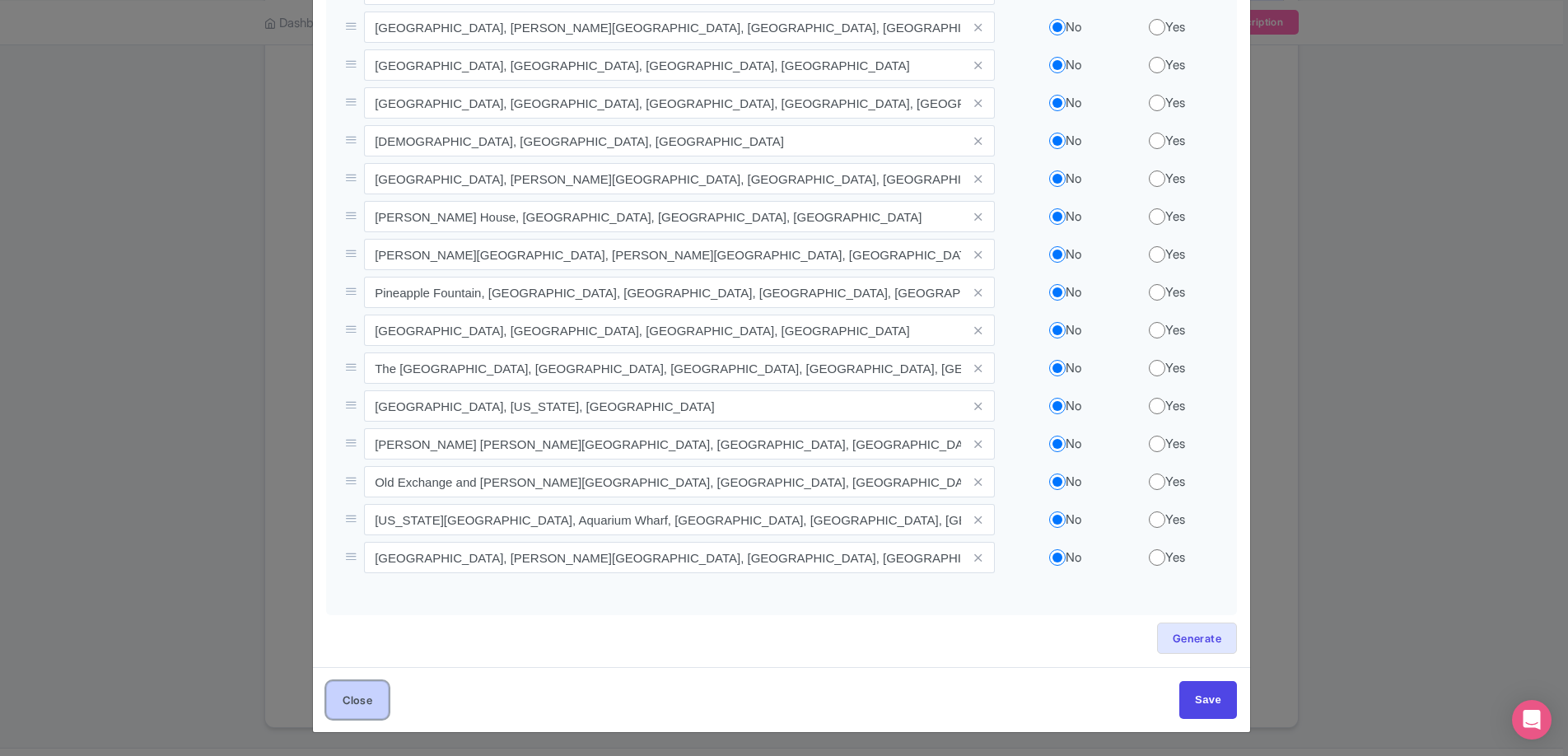
click at [370, 696] on button "Close" at bounding box center [358, 699] width 62 height 37
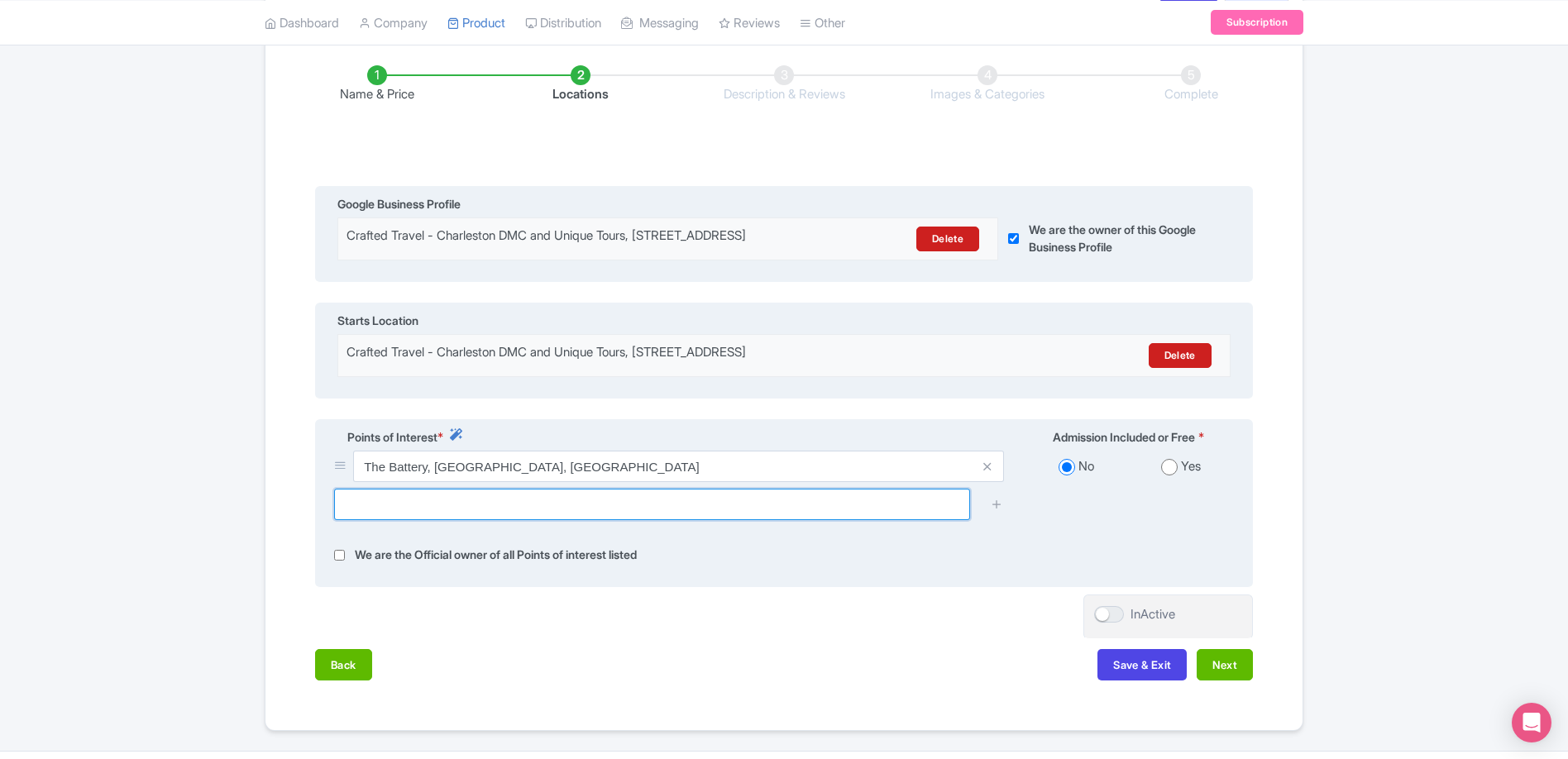
click at [641, 515] on input "text" at bounding box center [651, 504] width 636 height 31
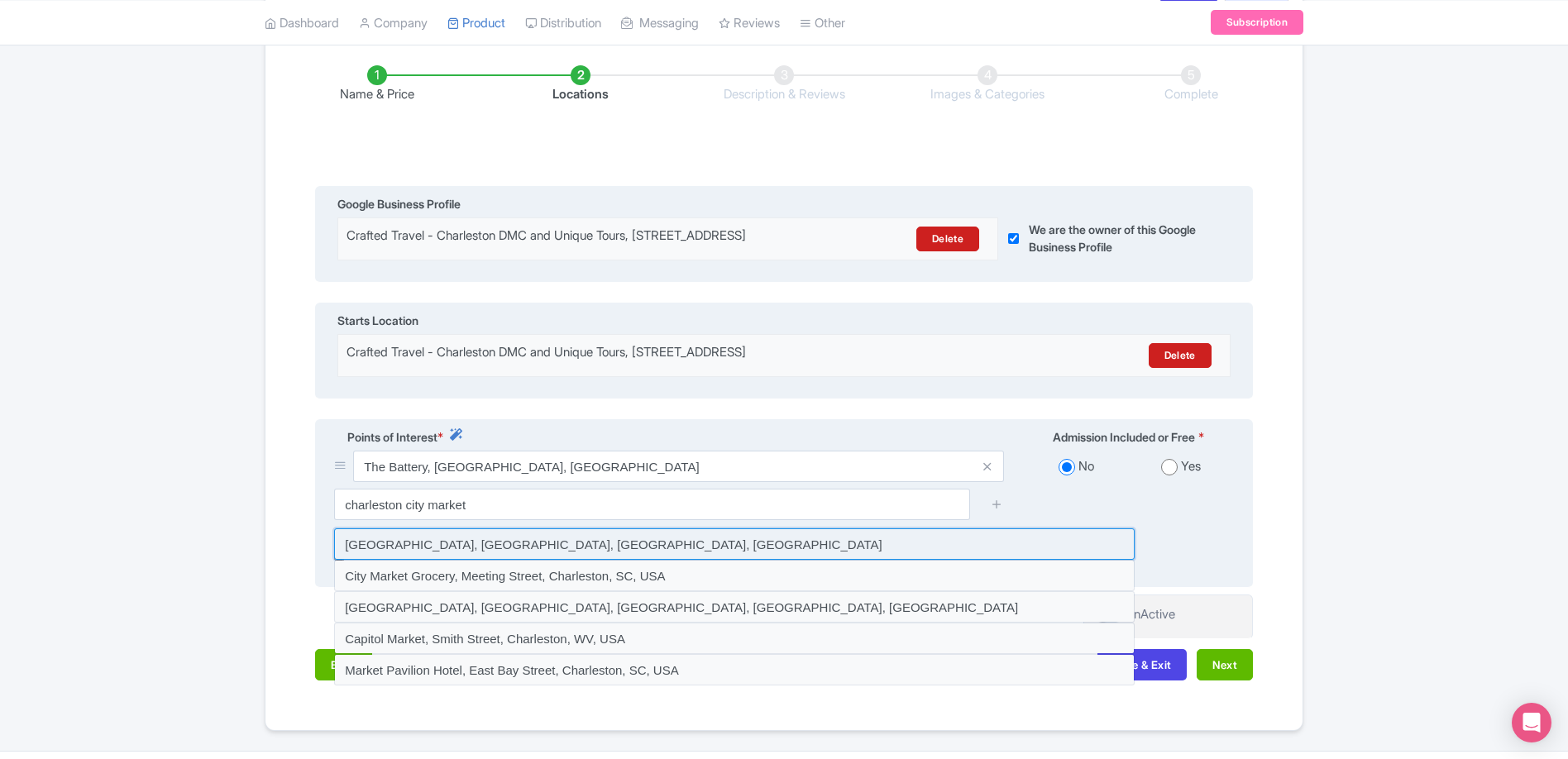
click at [591, 559] on input at bounding box center [734, 544] width 800 height 31
type input "Charleston City Market, Meeting Street, Charleston, SC, USA"
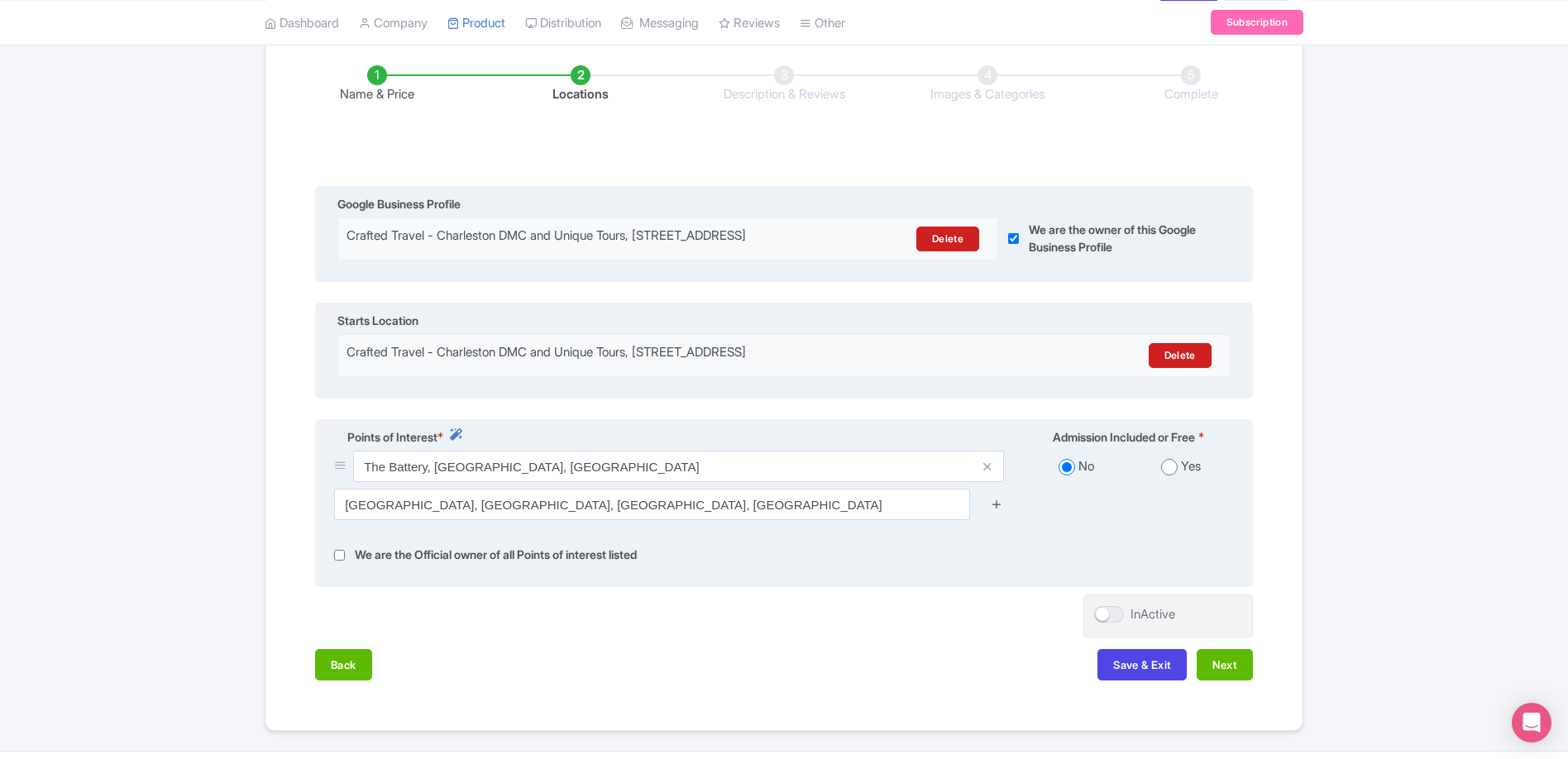
click at [996, 510] on icon at bounding box center [996, 504] width 12 height 12
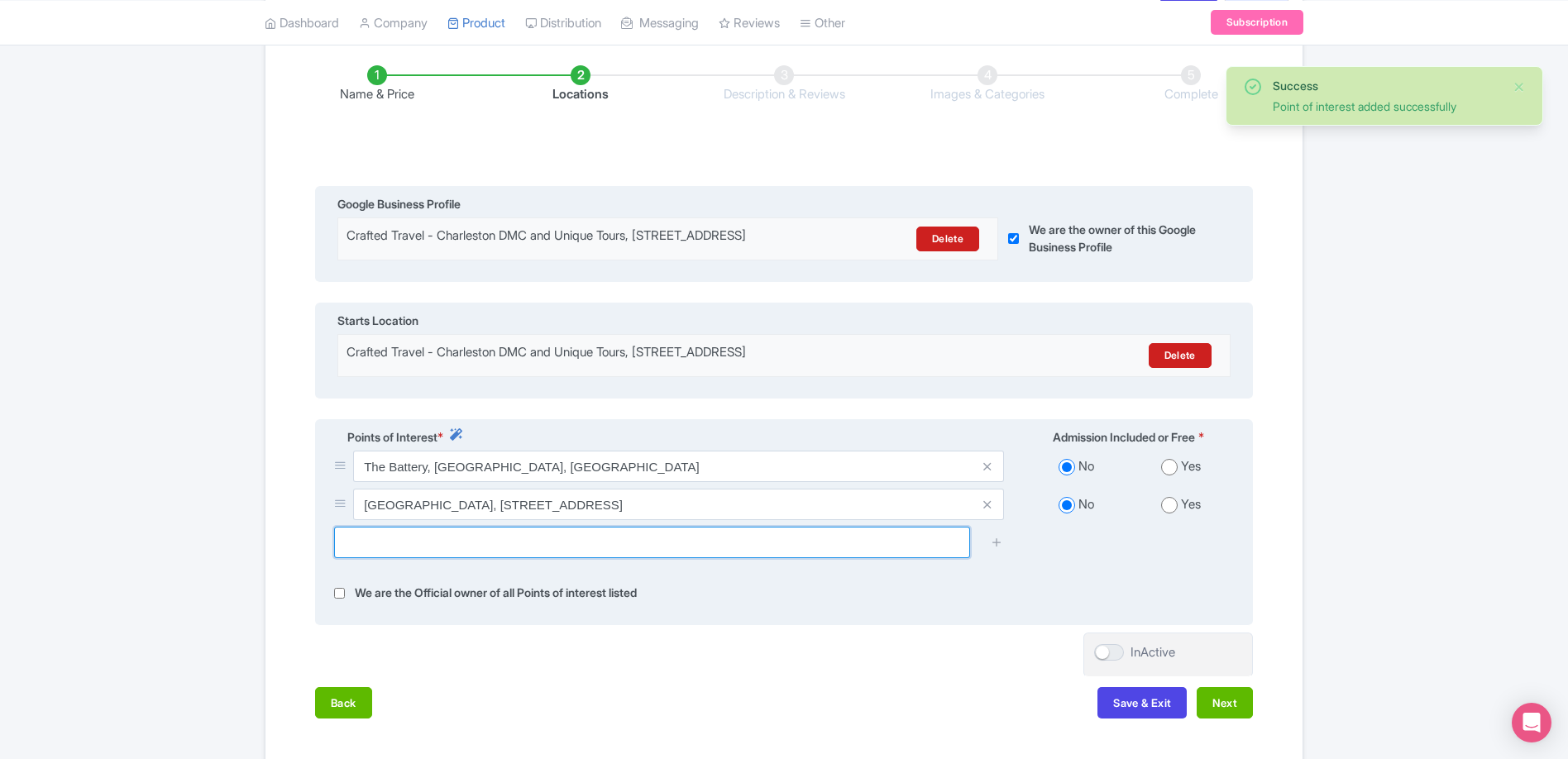
click at [833, 552] on input "text" at bounding box center [651, 542] width 636 height 31
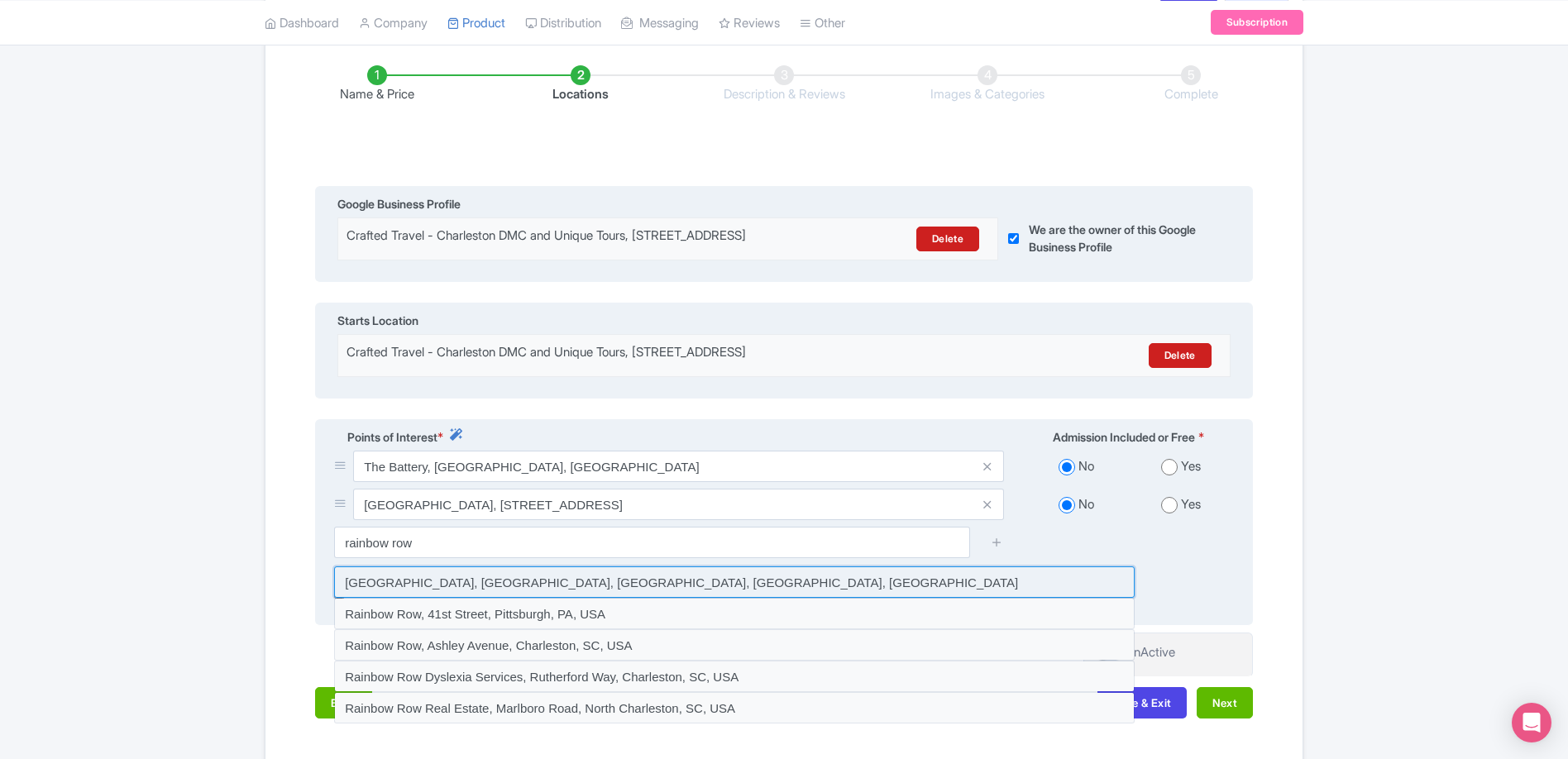
click at [546, 598] on input at bounding box center [734, 582] width 800 height 31
type input "Rainbow Row, East Bay Street, Charleston, SC, USA"
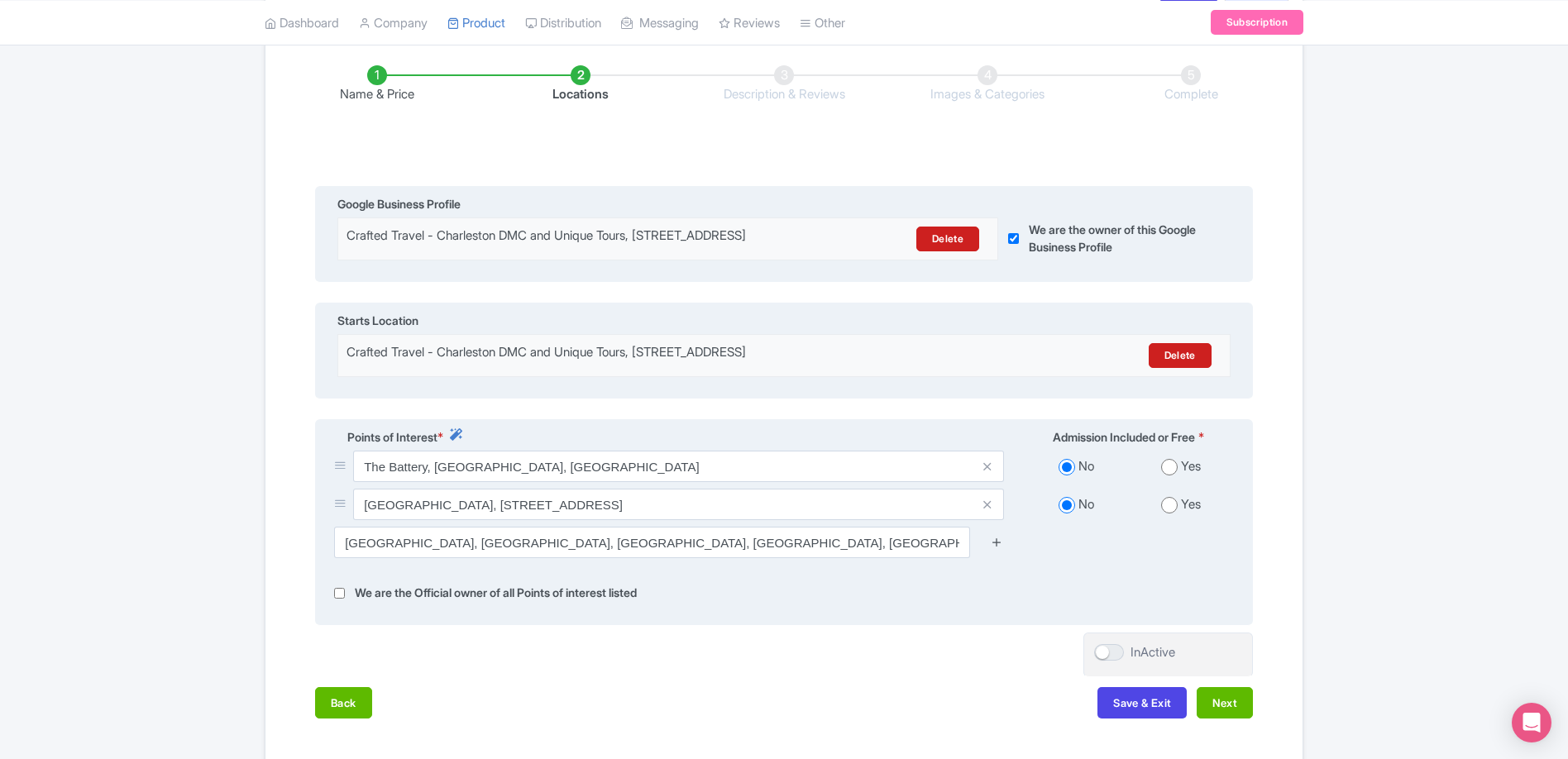
click at [996, 548] on icon at bounding box center [996, 542] width 12 height 12
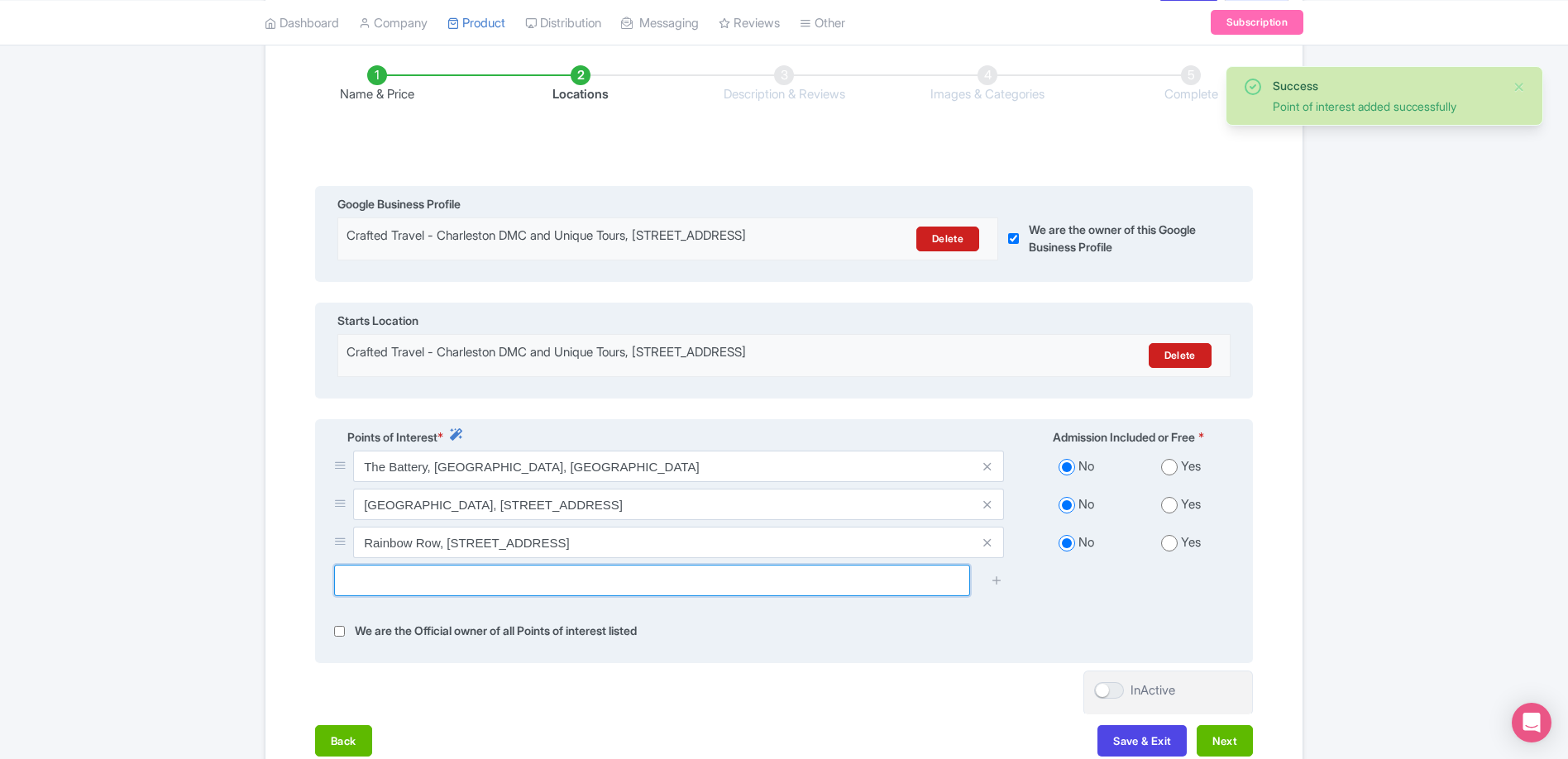
click at [694, 596] on input "text" at bounding box center [651, 580] width 636 height 31
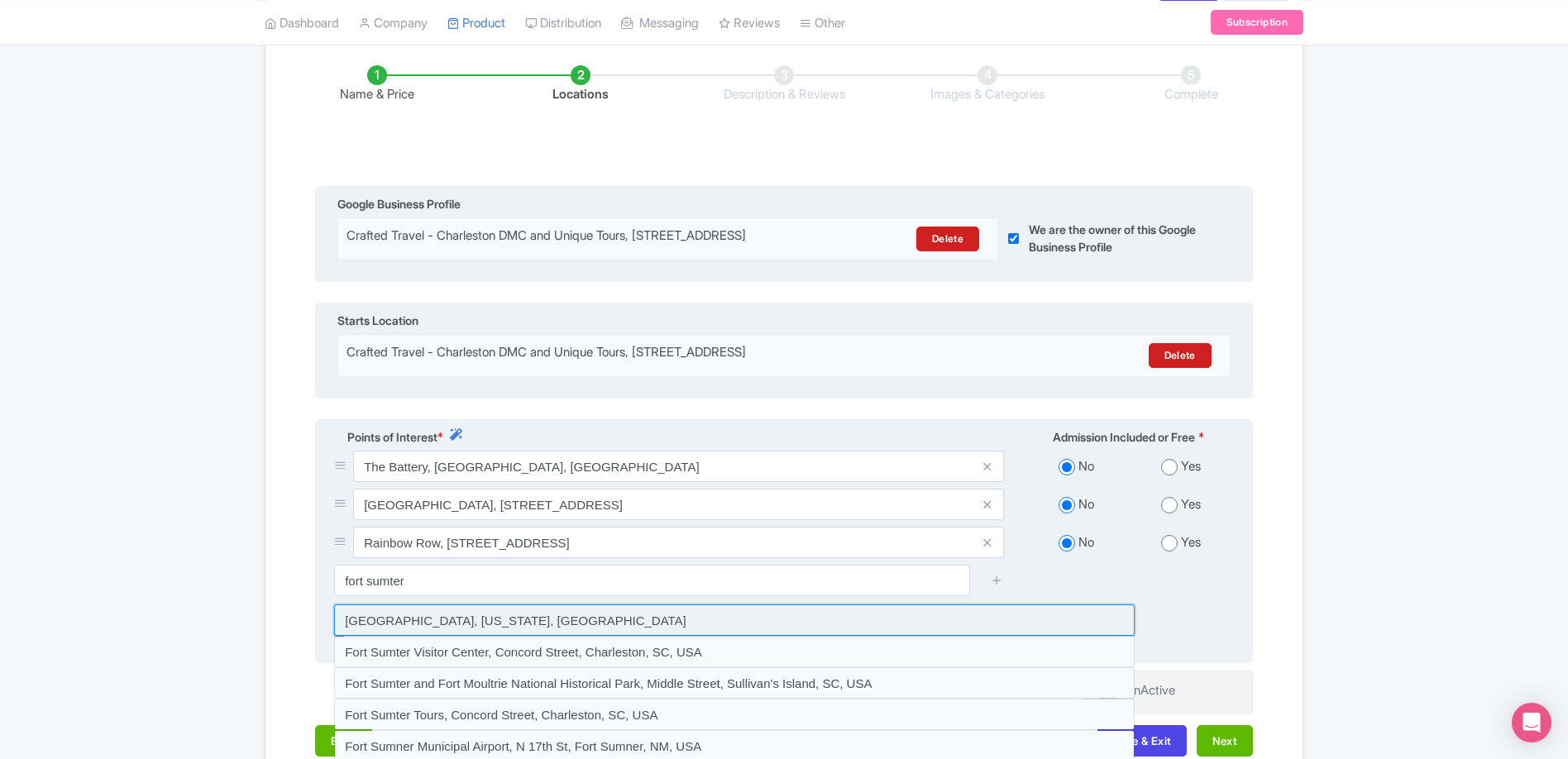
click at [631, 636] on input at bounding box center [734, 620] width 800 height 31
type input "Fort Sumter National Monument, South Carolina, USA"
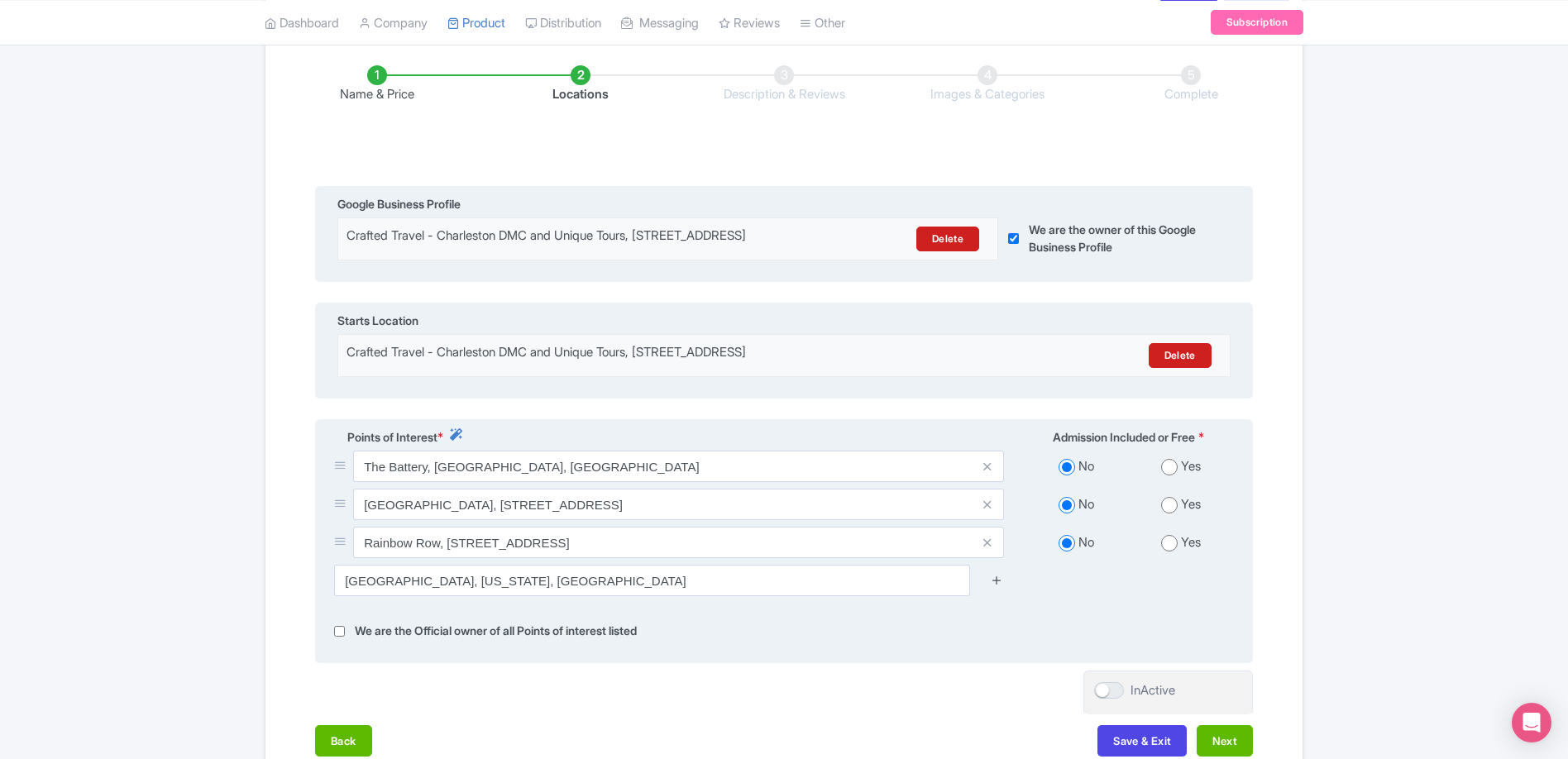
click at [993, 586] on icon at bounding box center [996, 580] width 12 height 12
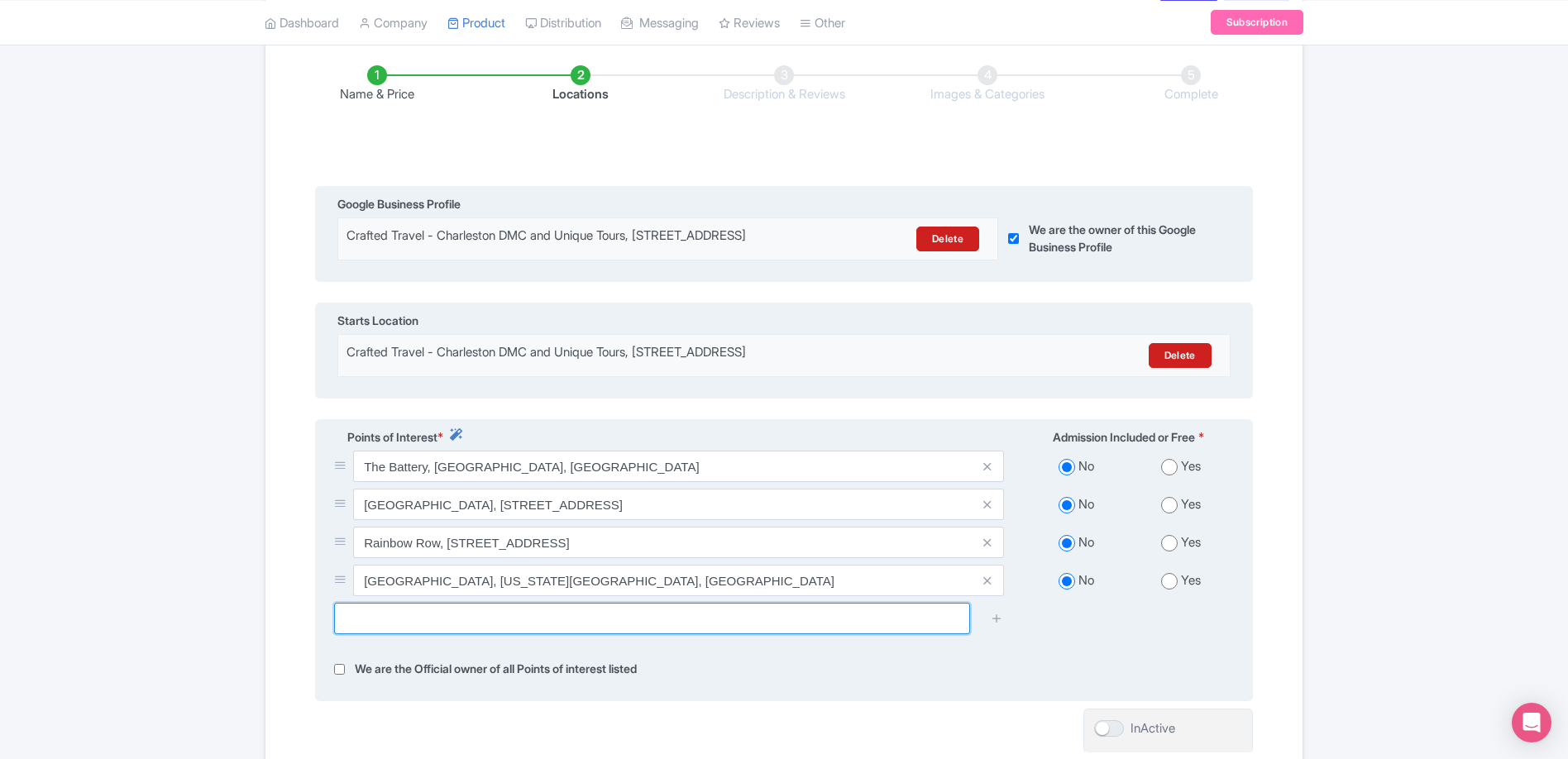
click at [526, 629] on input "text" at bounding box center [651, 618] width 636 height 31
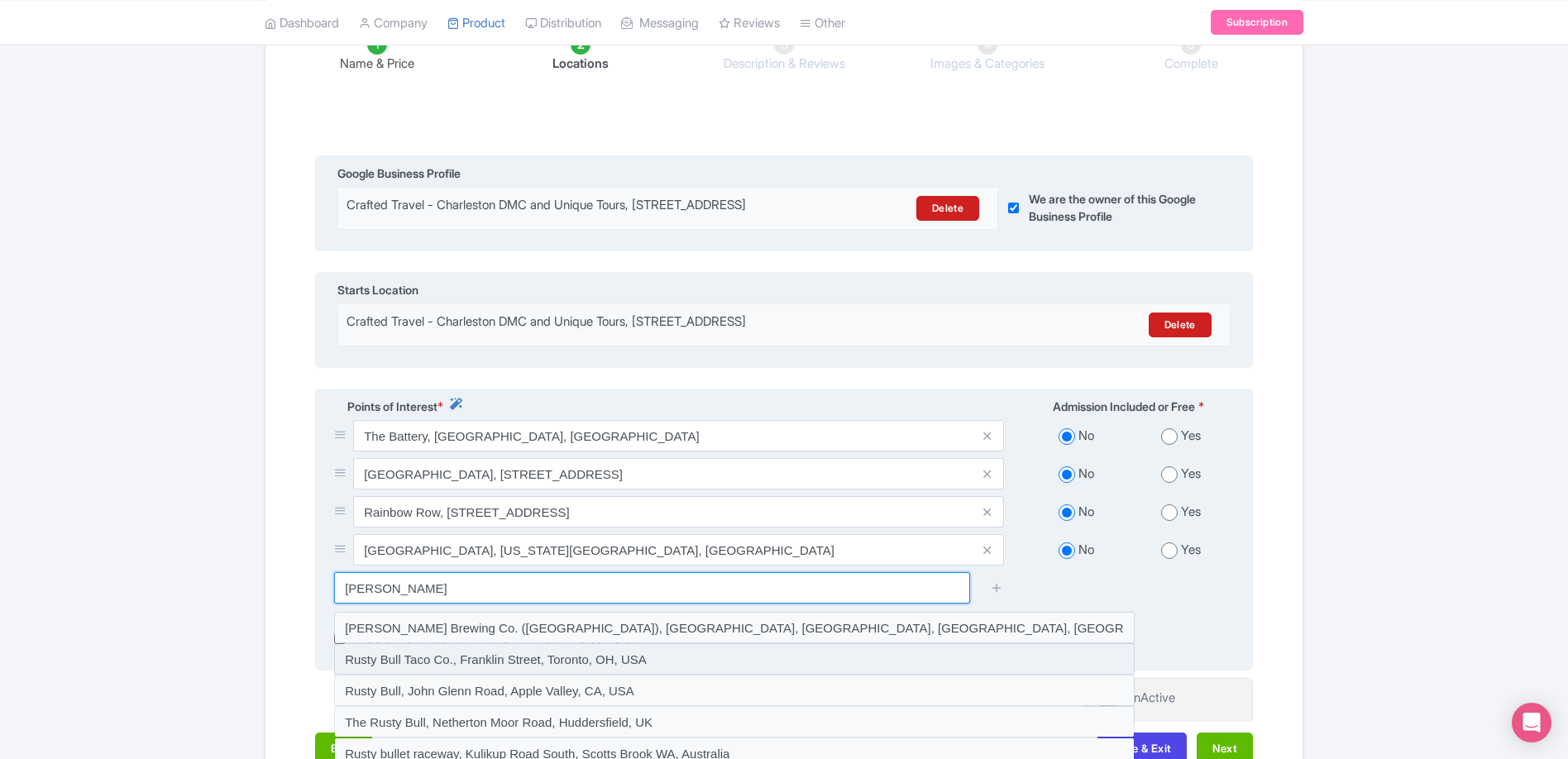
scroll to position [311, 0]
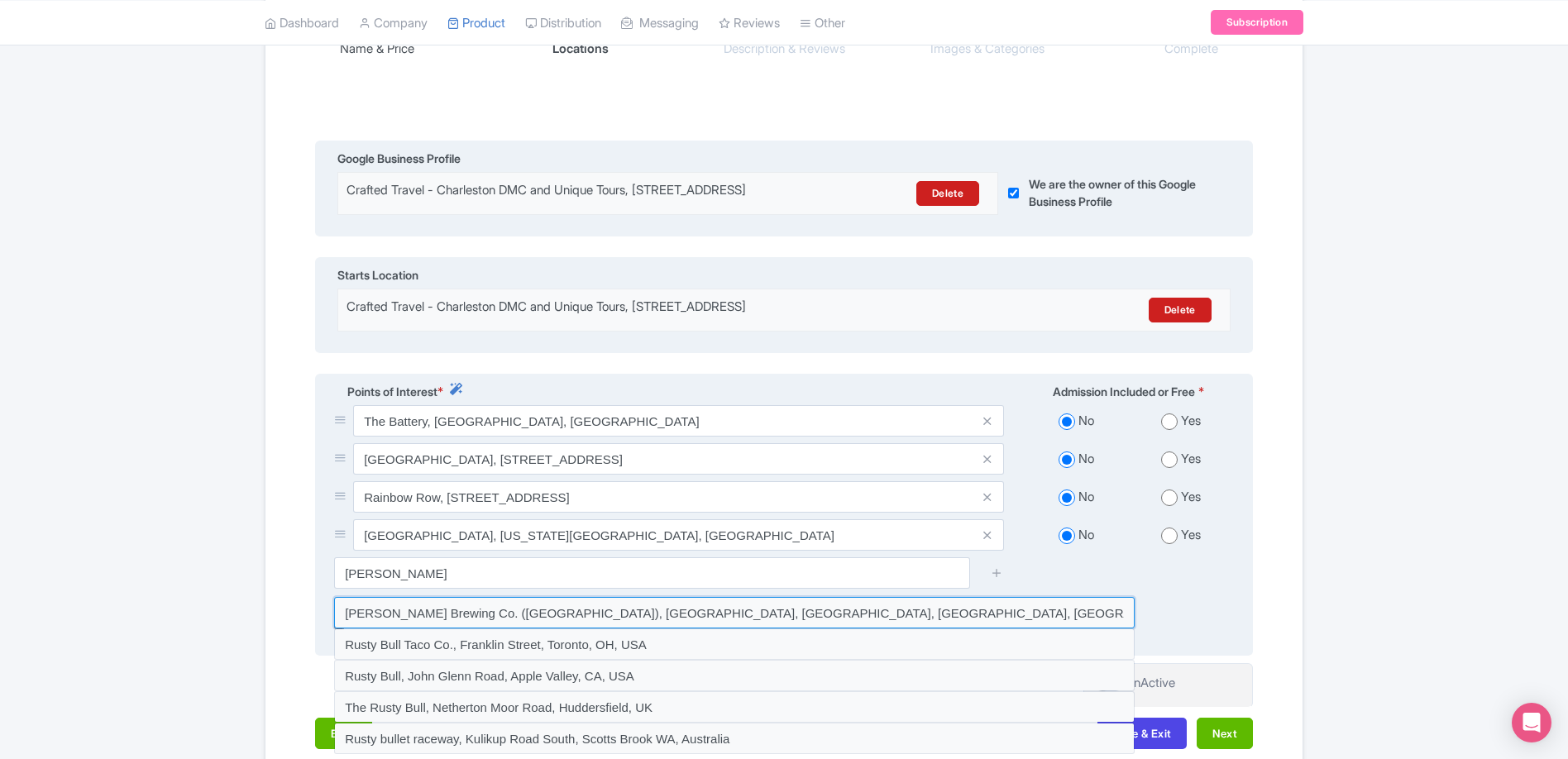
click at [793, 625] on input at bounding box center [734, 612] width 800 height 31
type input "Rusty Bull Brewing Co. (North Charleston), West Montague Avenue, North Charlest…"
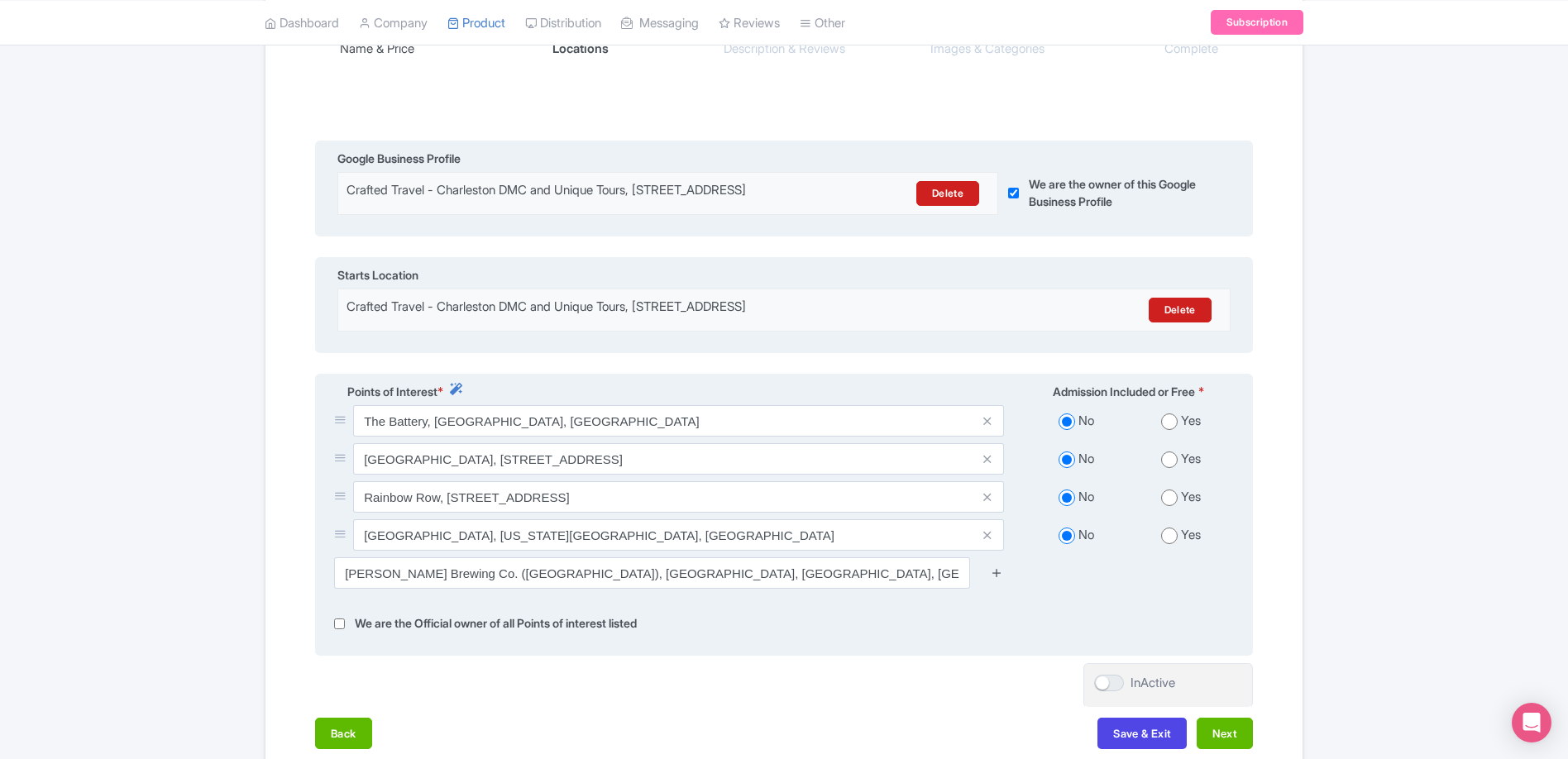
click at [999, 579] on icon at bounding box center [996, 573] width 12 height 12
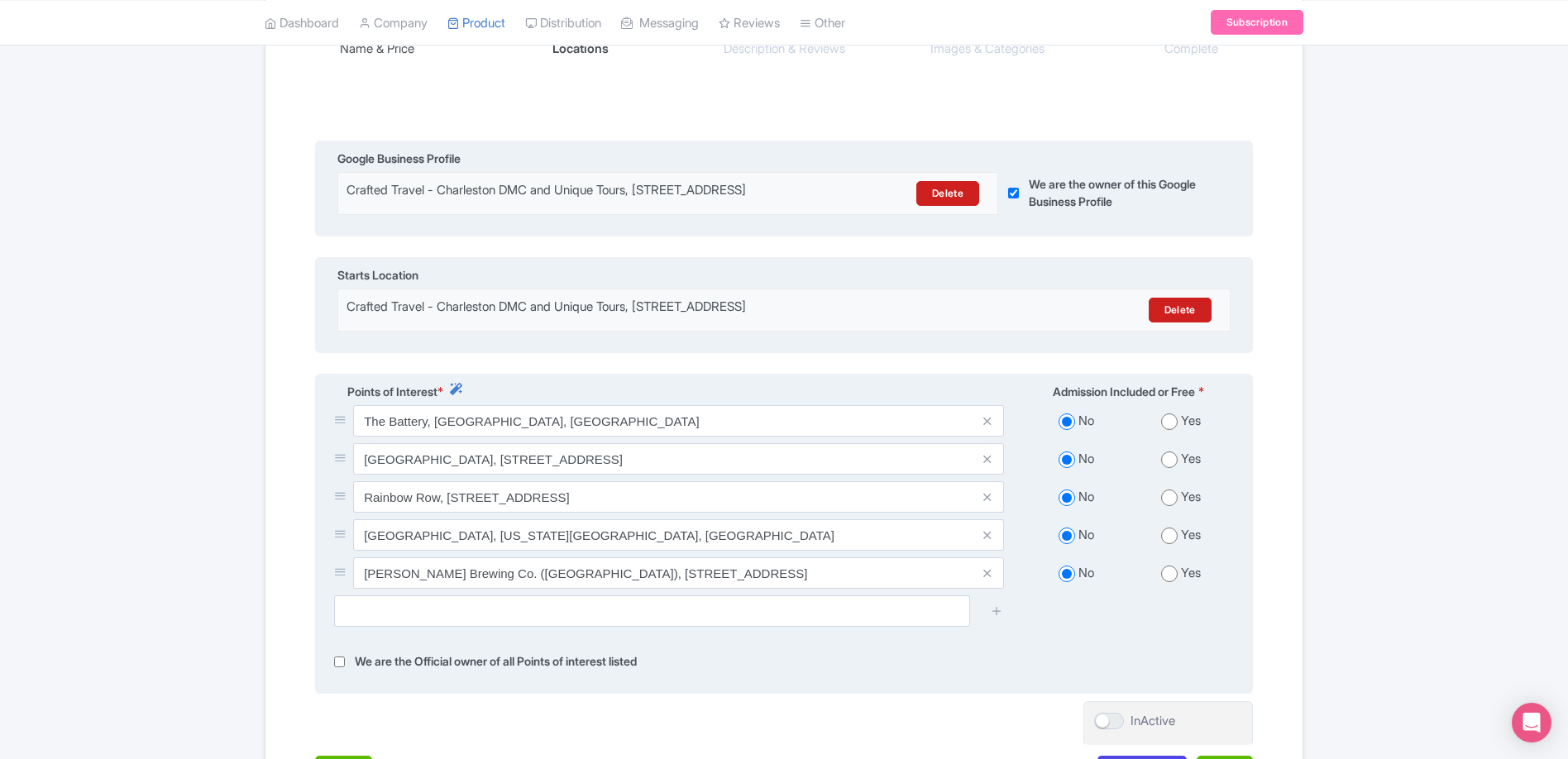
scroll to position [308, 0]
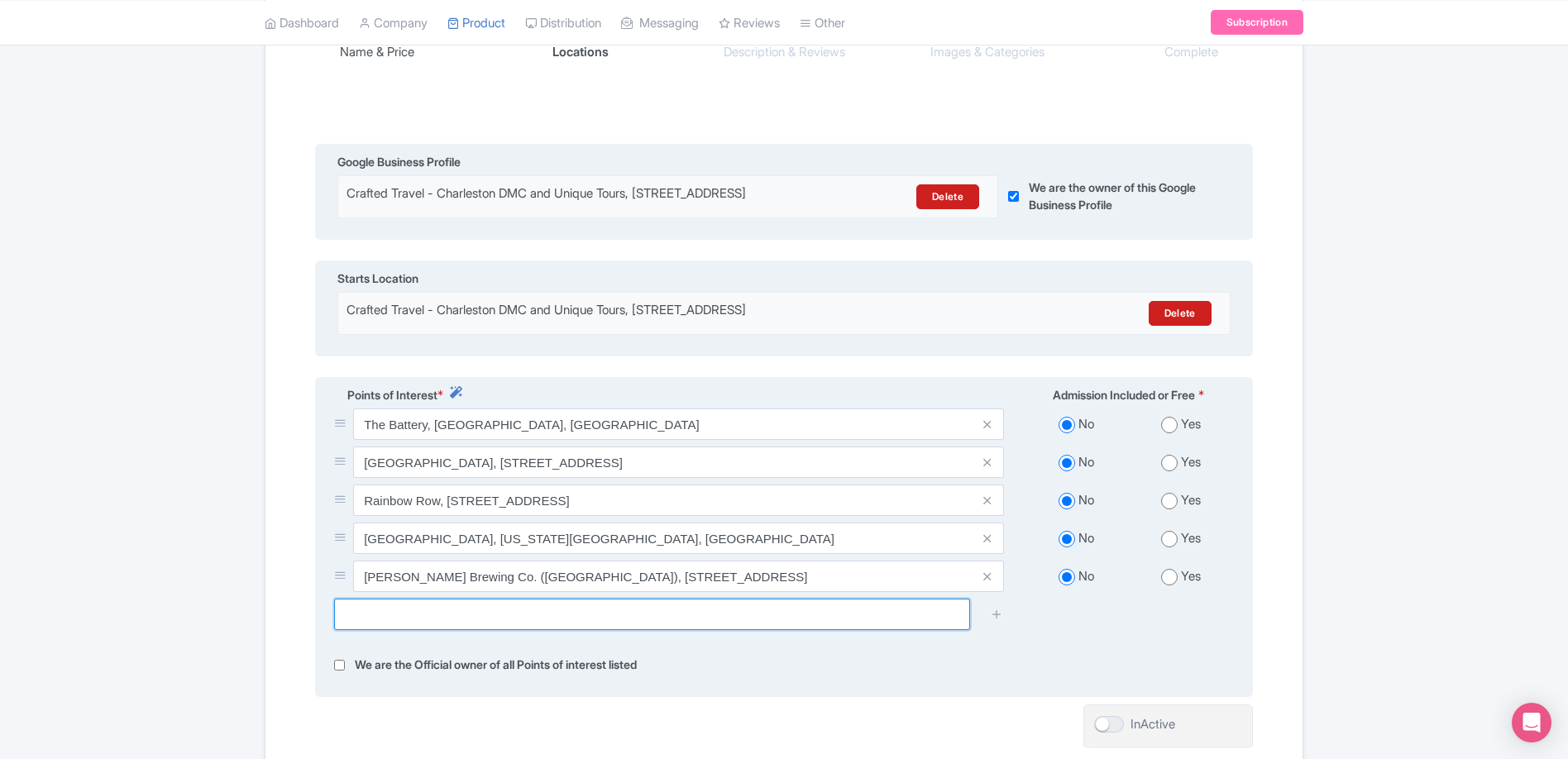
click at [501, 630] on input "text" at bounding box center [651, 614] width 636 height 31
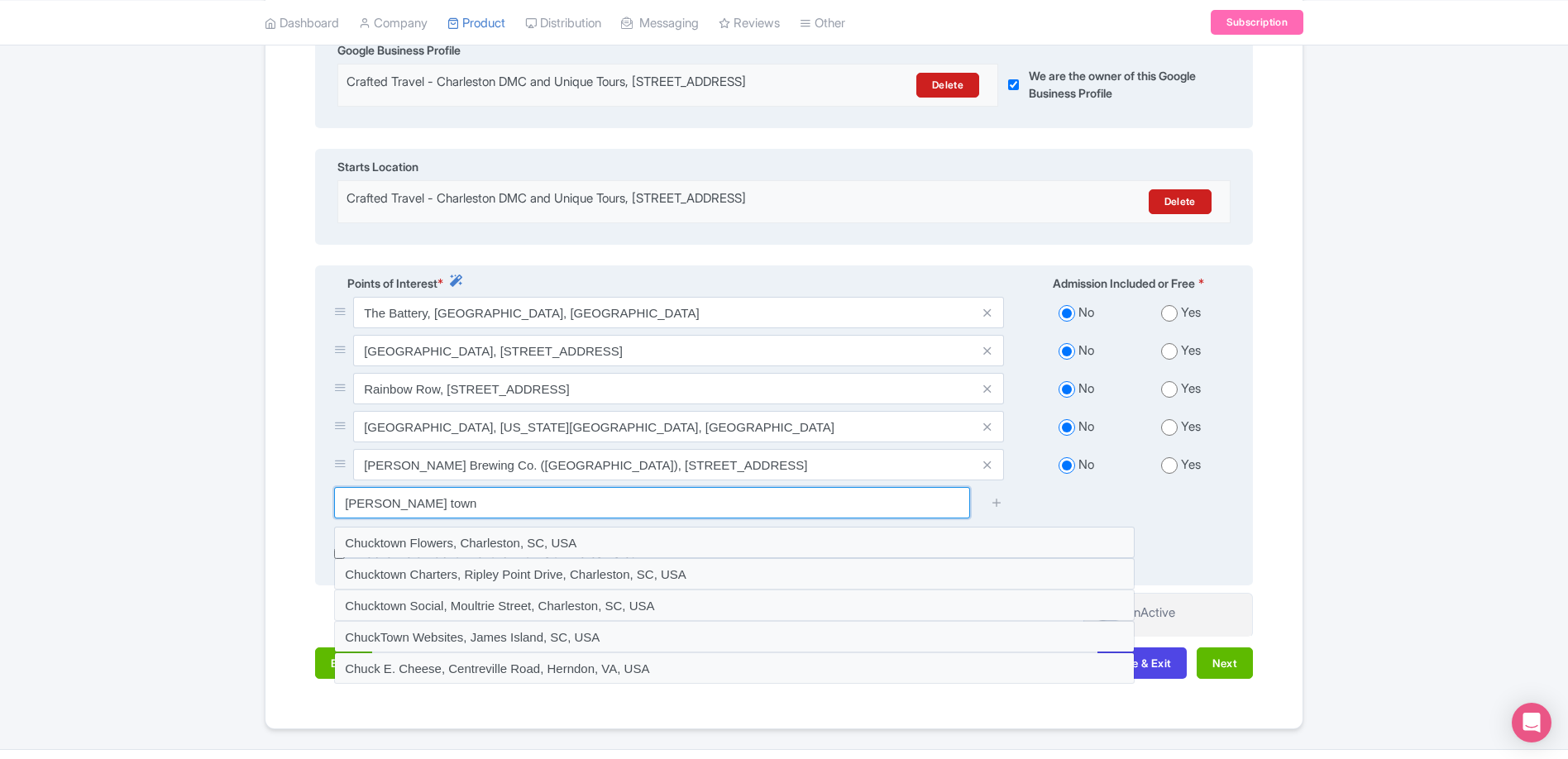
scroll to position [420, 0]
click at [475, 513] on input "chuck town" at bounding box center [651, 502] width 636 height 31
click at [474, 513] on input "chuck town" at bounding box center [651, 502] width 636 height 31
type input "old town"
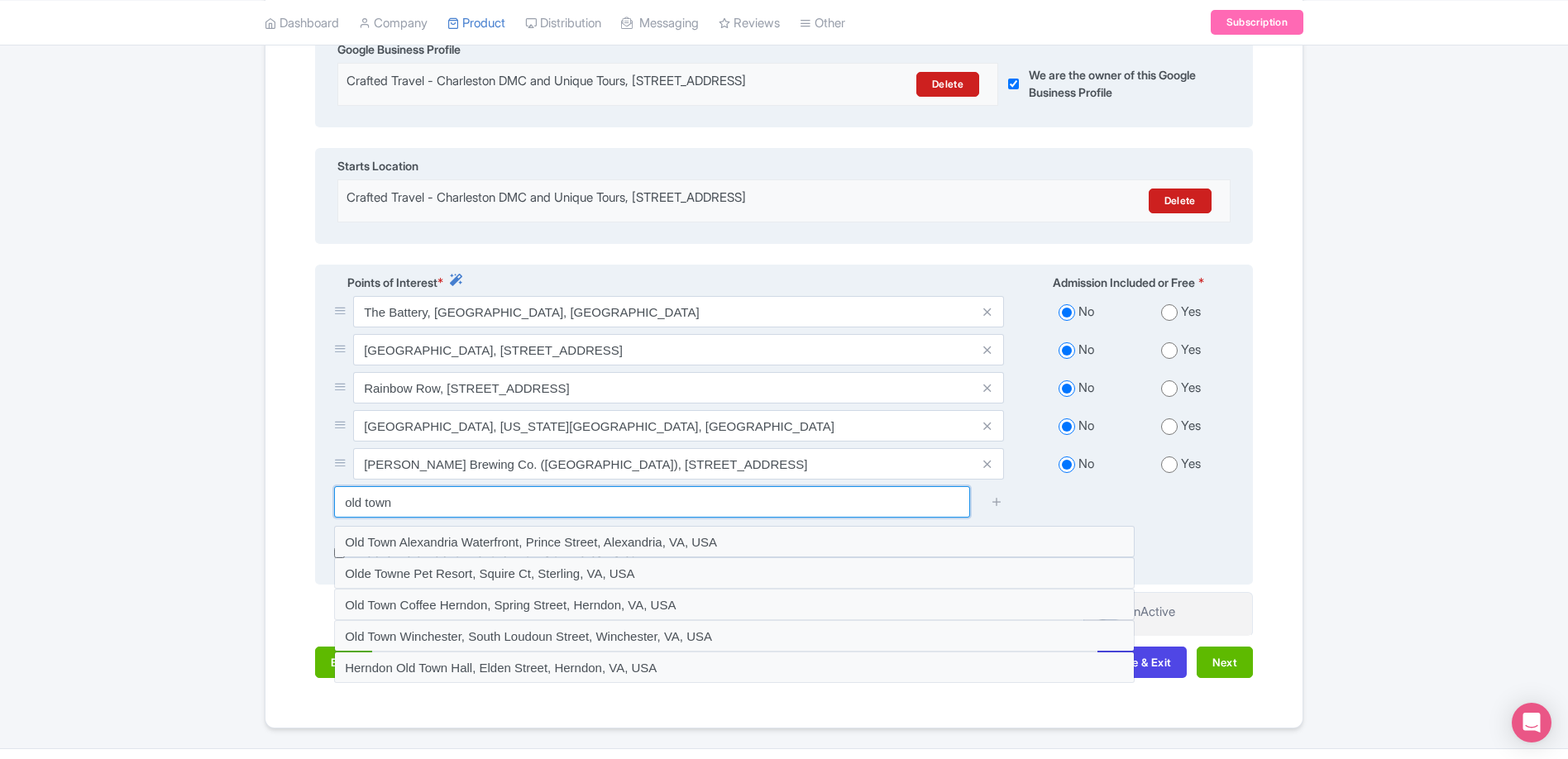
drag, startPoint x: 461, startPoint y: 515, endPoint x: 336, endPoint y: 502, distance: 125.7
click at [338, 502] on input "old town" at bounding box center [651, 502] width 636 height 31
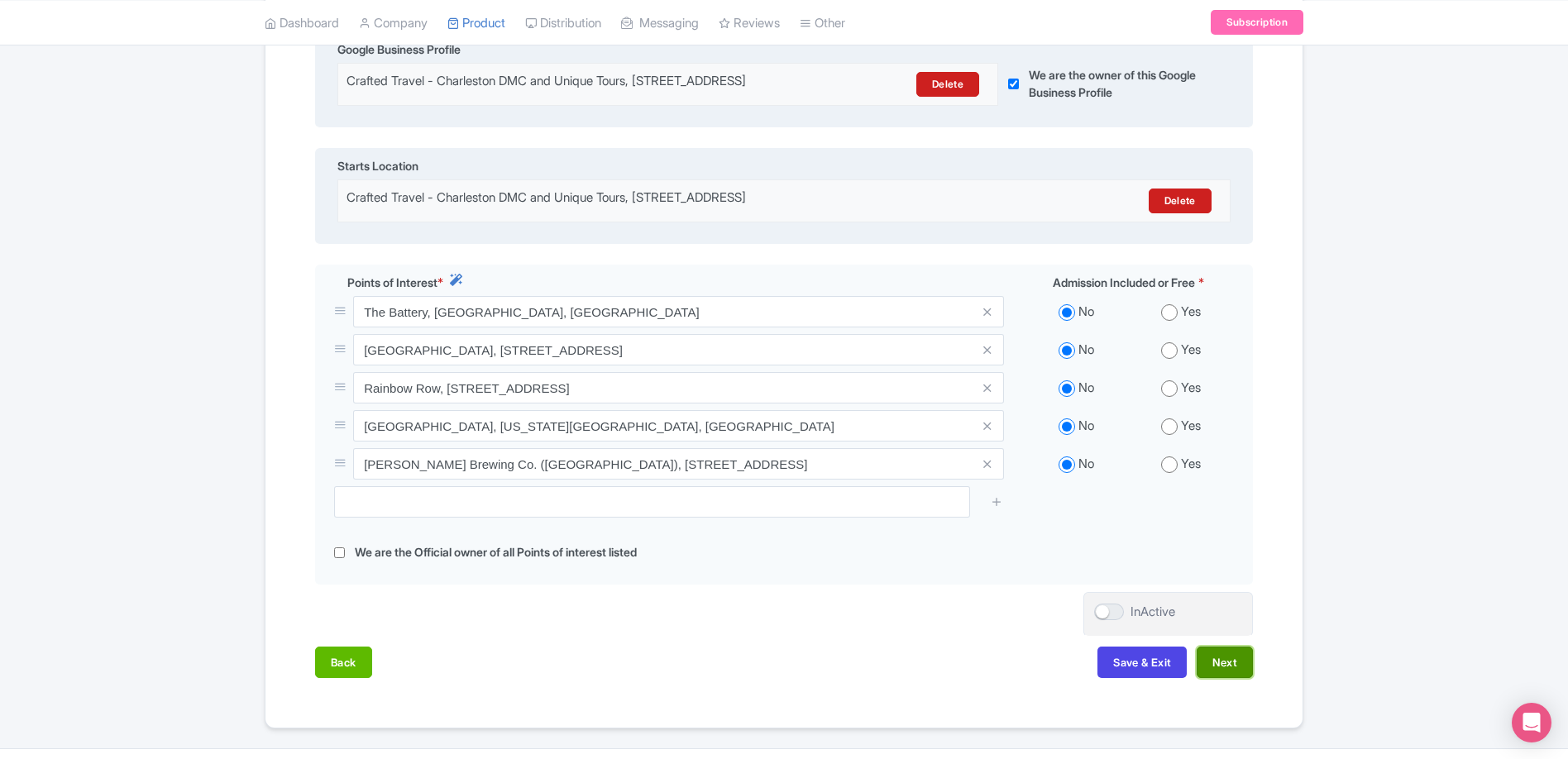
click at [1216, 675] on button "Next" at bounding box center [1225, 663] width 56 height 31
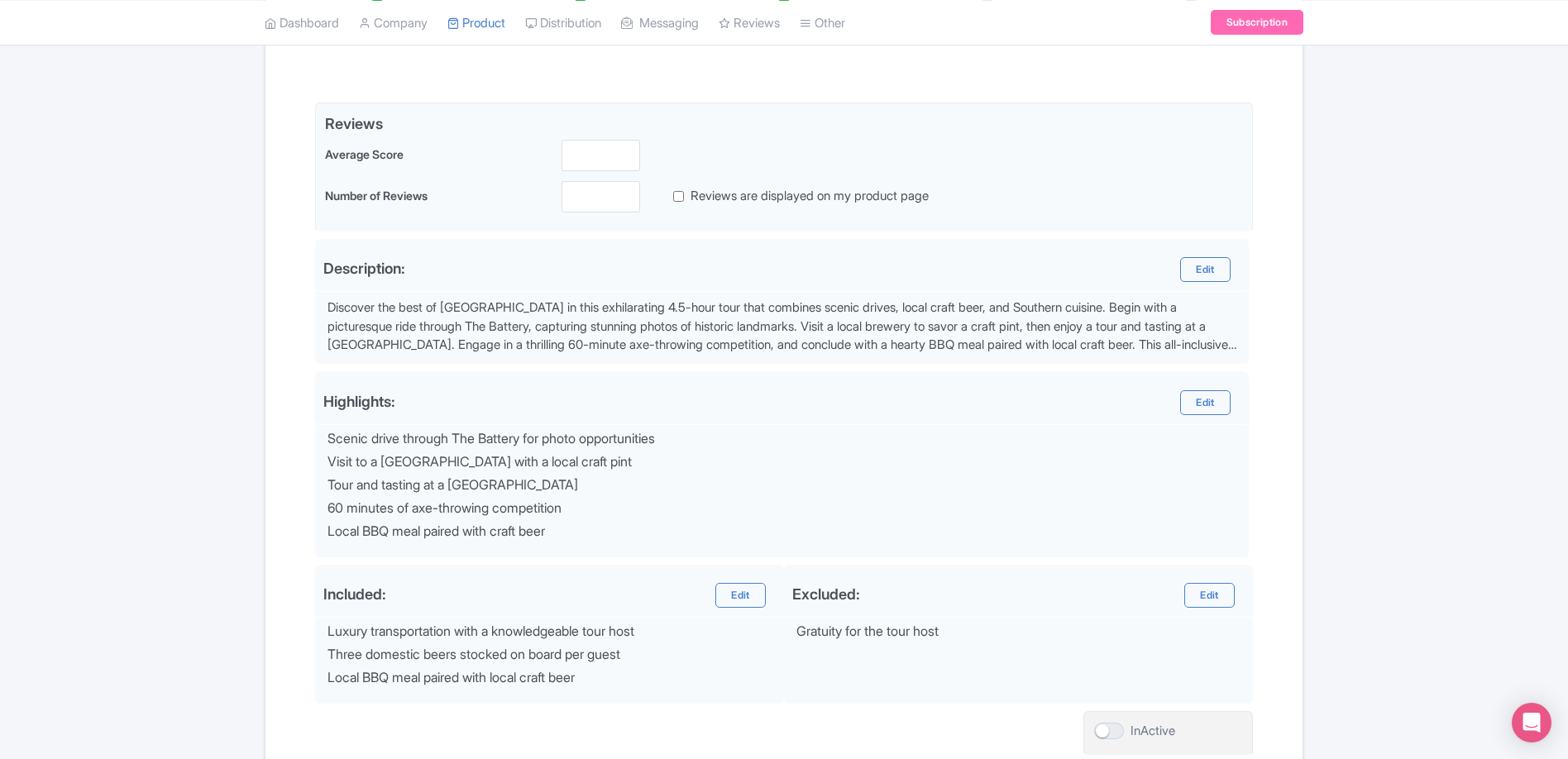
scroll to position [0, 0]
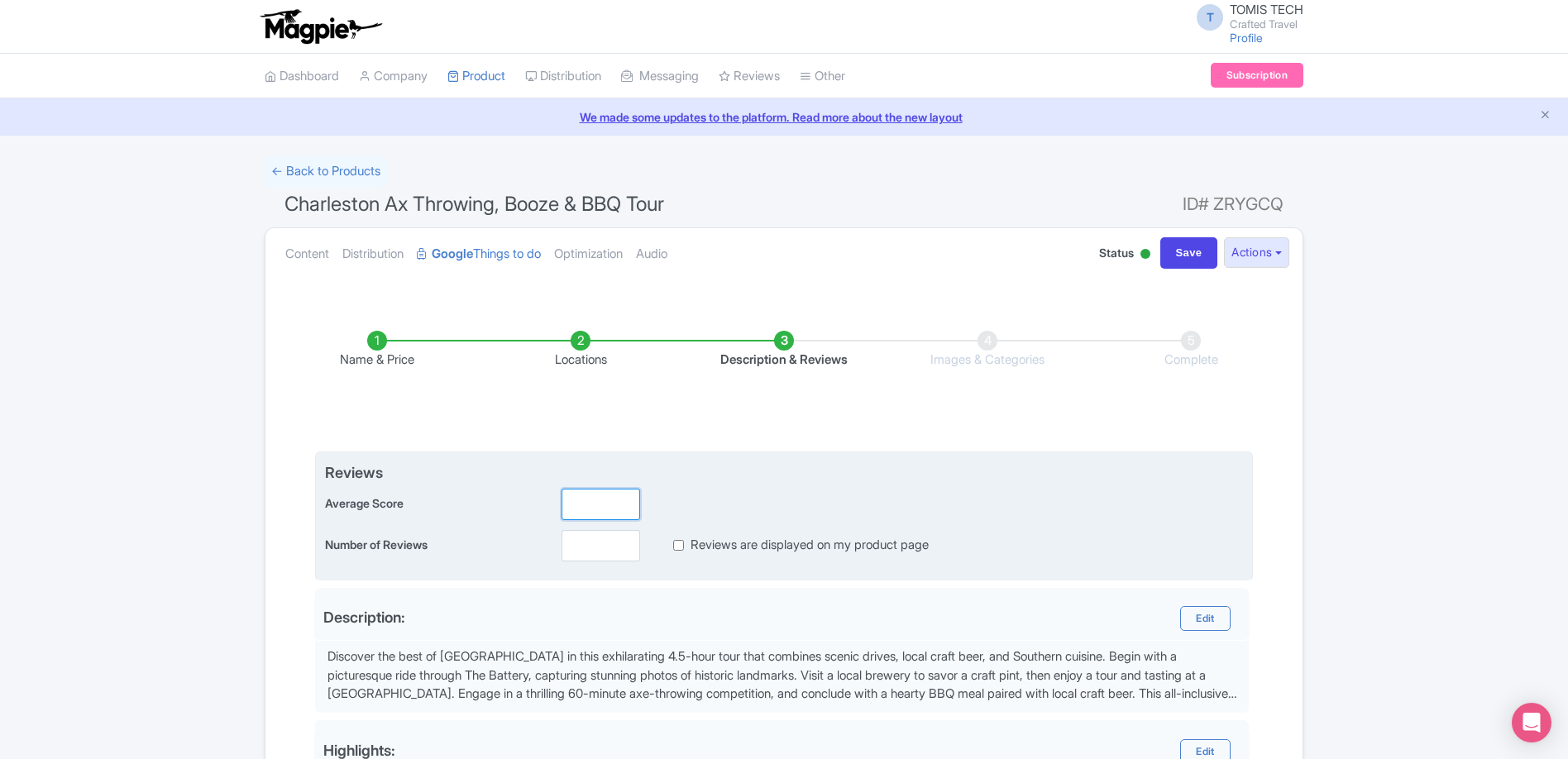
click at [612, 503] on input "number" at bounding box center [600, 504] width 79 height 31
type input "5.0"
click at [610, 546] on input "number" at bounding box center [600, 546] width 79 height 31
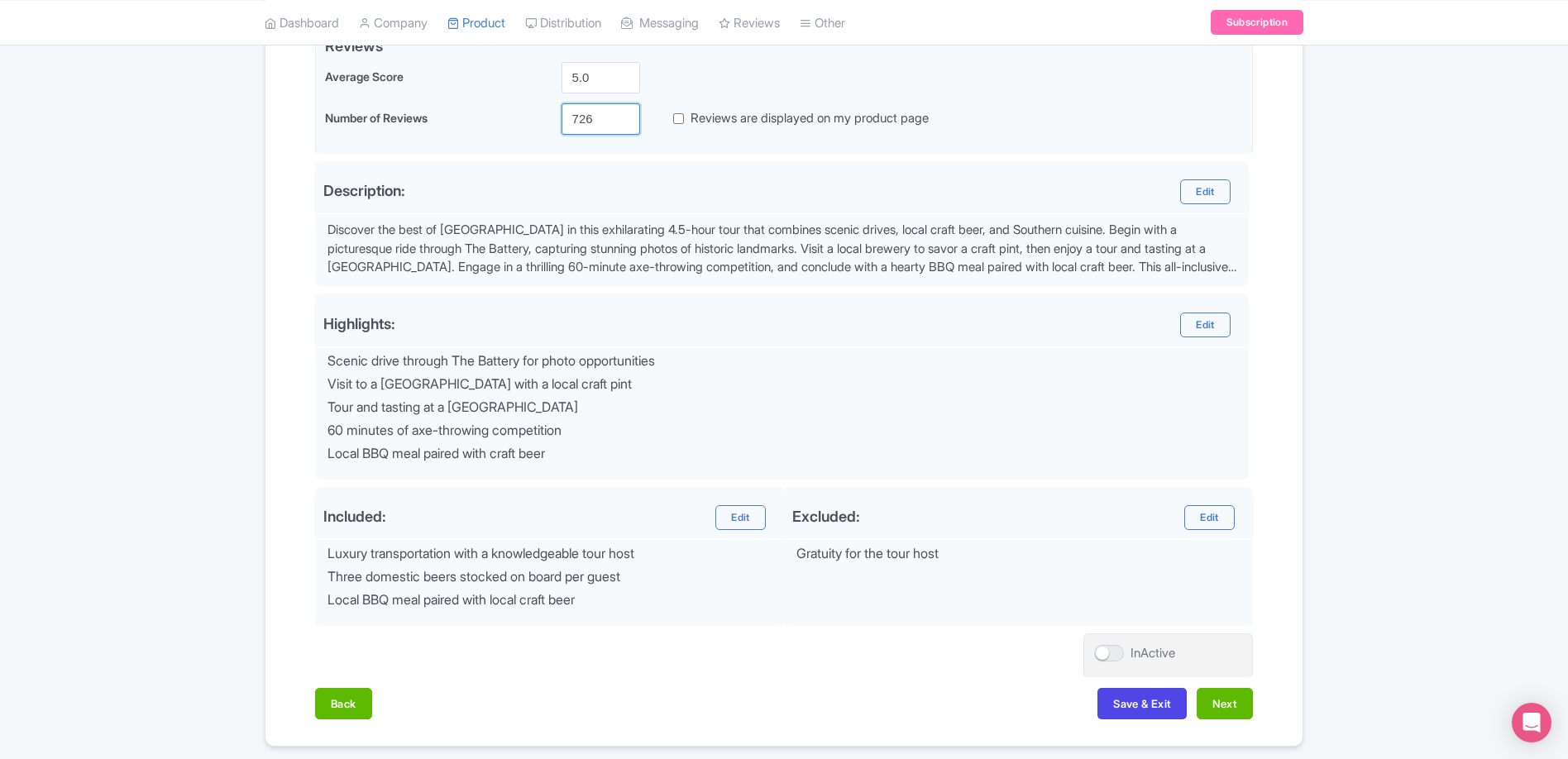
scroll to position [486, 0]
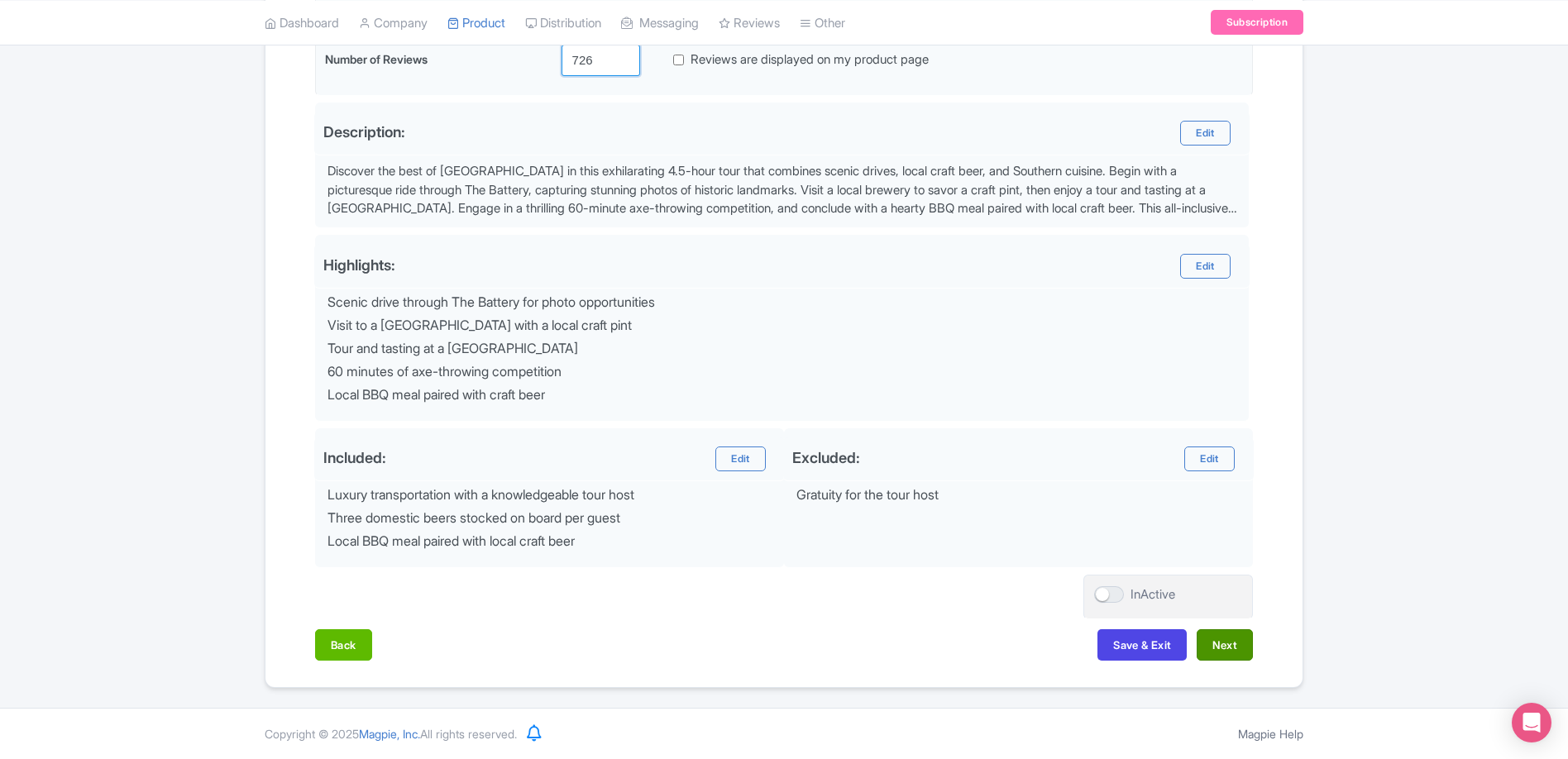
type input "726"
click at [1221, 648] on button "Next" at bounding box center [1225, 645] width 56 height 31
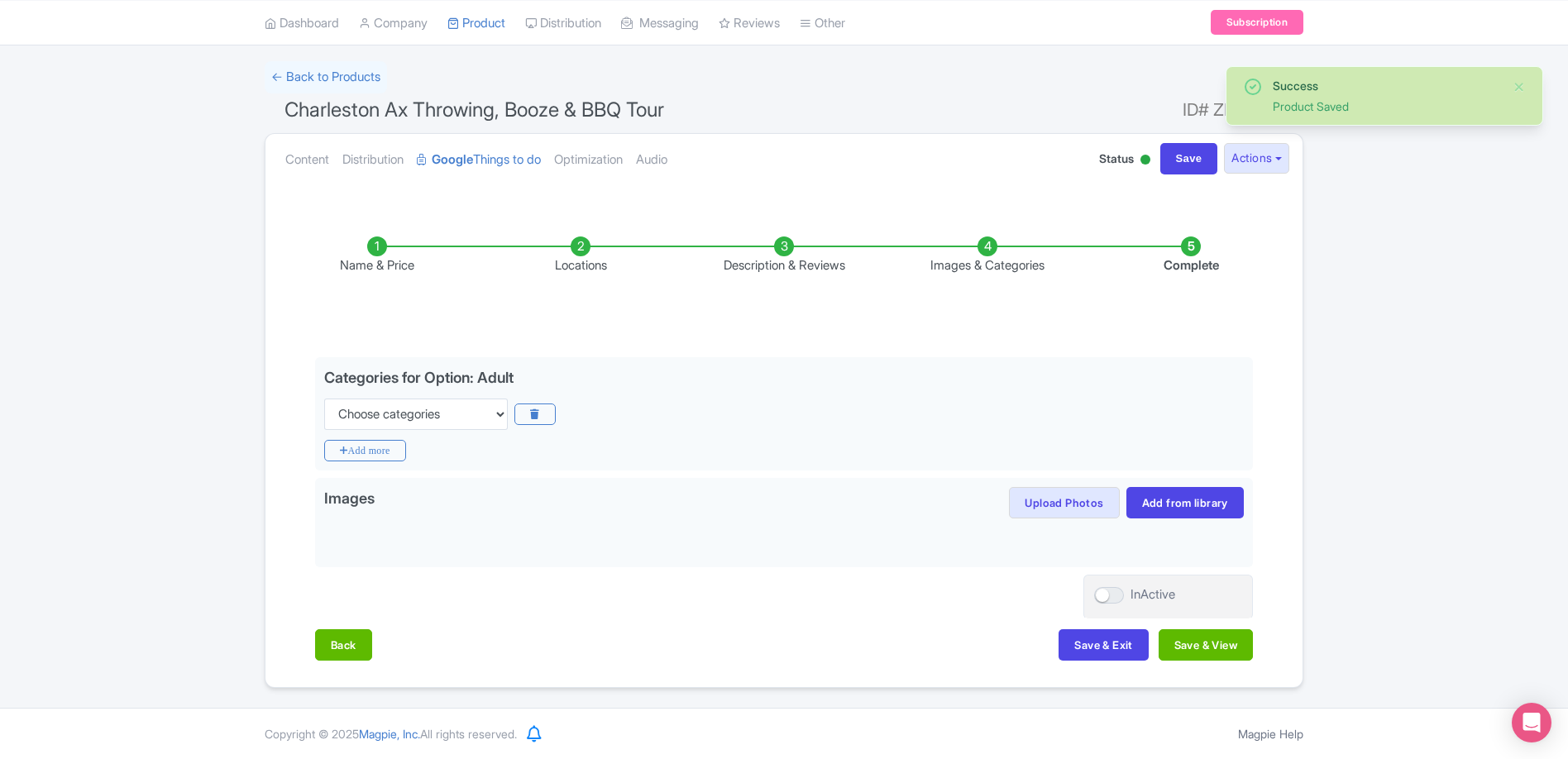
scroll to position [95, 0]
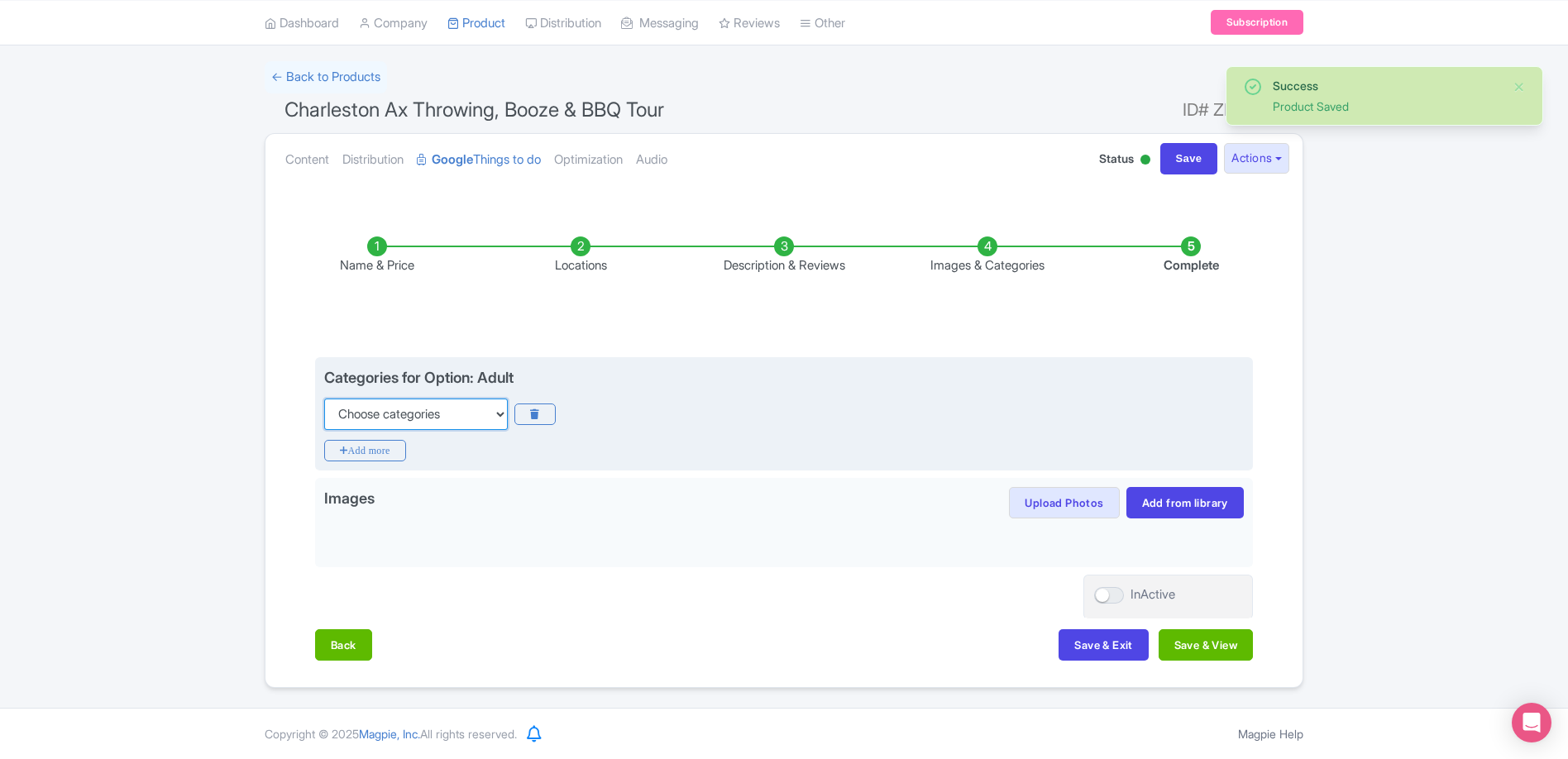
click at [425, 419] on select "Choose categories Adults Only Animals Audio Guide Beaches Bike Tours Boat Tours…" at bounding box center [416, 415] width 184 height 31
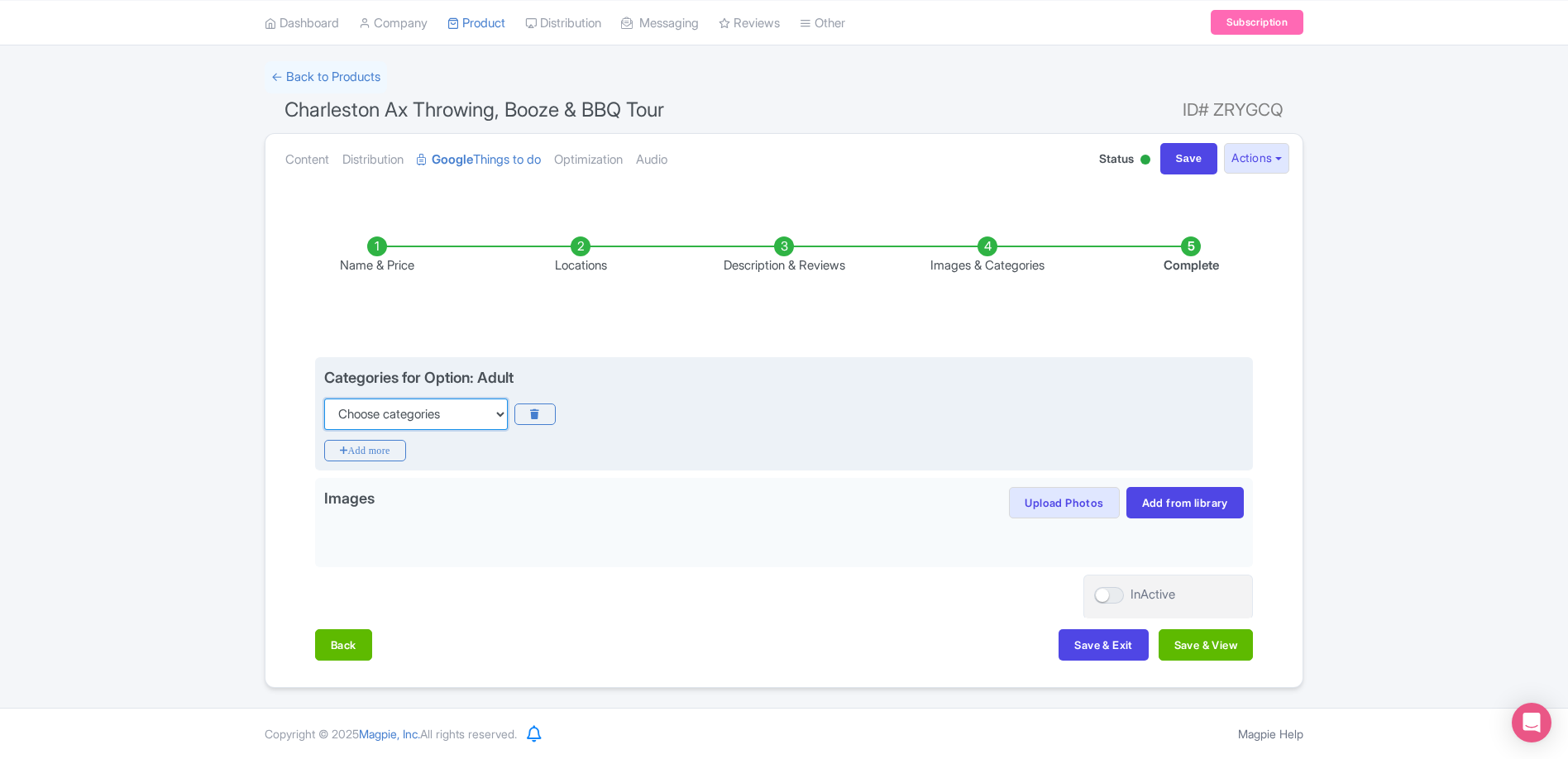
select select "food"
click at [324, 399] on select "Choose categories Adults Only Animals Audio Guide Beaches Bike Tours Boat Tours…" at bounding box center [416, 415] width 184 height 31
click at [360, 440] on icon "Add more" at bounding box center [365, 450] width 82 height 22
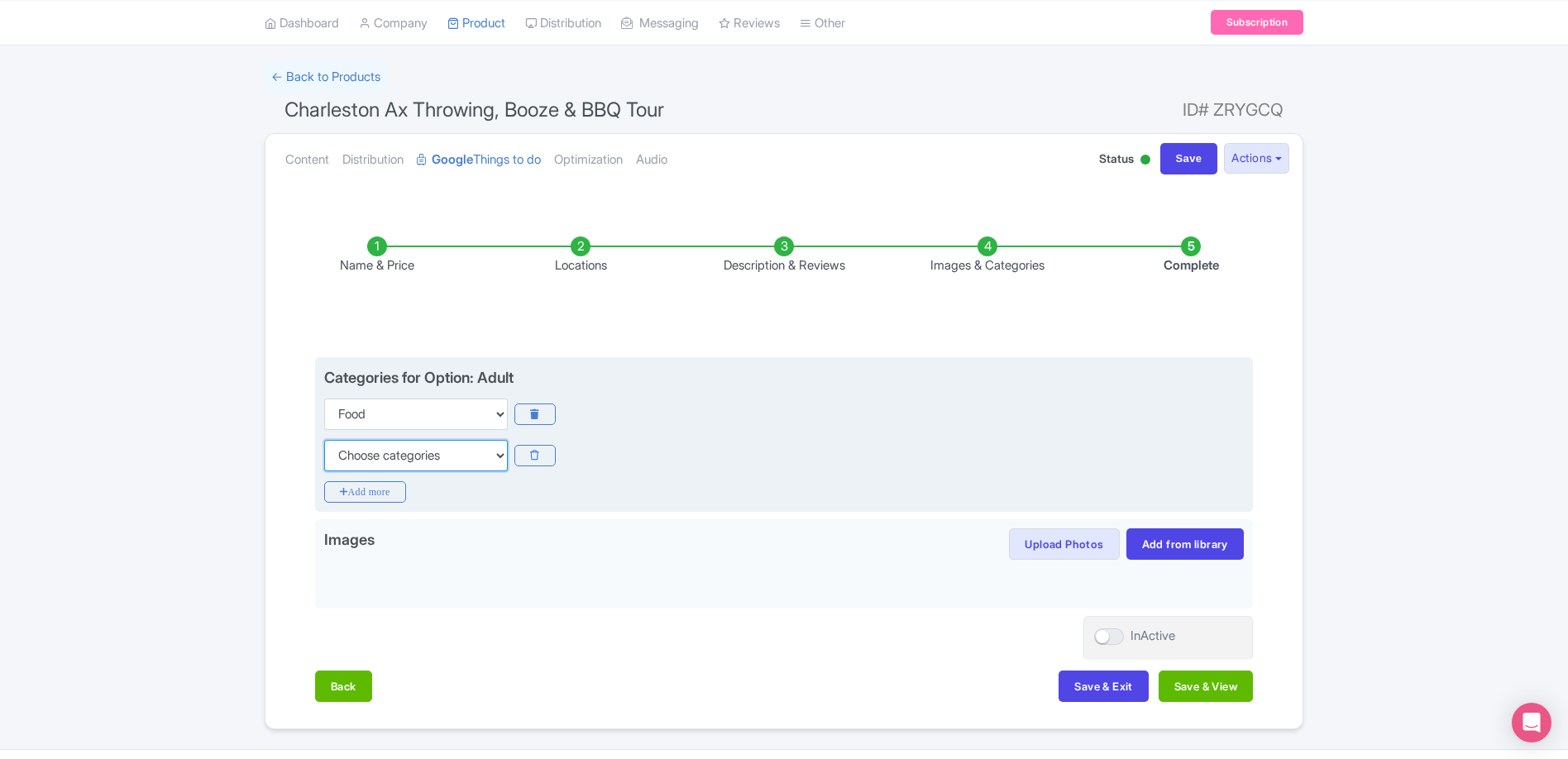
click at [397, 441] on select "Choose categories Adults Only Animals Audio Guide Beaches Bike Tours Boat Tours…" at bounding box center [416, 455] width 184 height 31
select select "guided-tours"
click at [324, 440] on select "Choose categories Adults Only Animals Audio Guide Beaches Bike Tours Boat Tours…" at bounding box center [416, 455] width 184 height 31
click at [389, 496] on icon "Add more" at bounding box center [365, 492] width 82 height 22
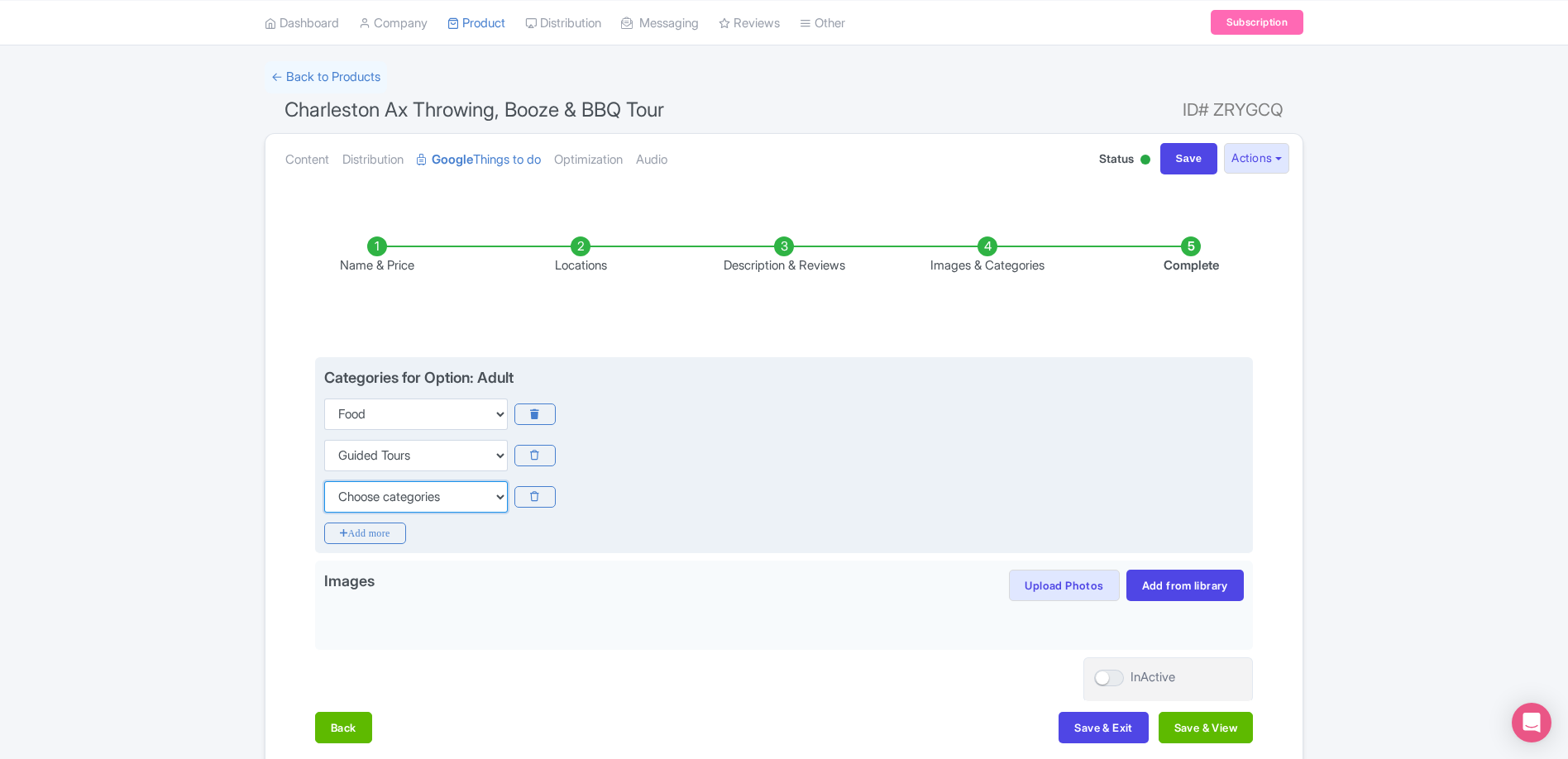
click at [423, 493] on select "Choose categories Adults Only Animals Audio Guide Beaches Bike Tours Boat Tours…" at bounding box center [416, 497] width 184 height 31
click at [484, 497] on select "Choose categories Adults Only Animals Audio Guide Beaches Bike Tours Boat Tours…" at bounding box center [416, 497] width 184 height 31
select select "small-group-tours"
click at [324, 481] on select "Choose categories Adults Only Animals Audio Guide Beaches Bike Tours Boat Tours…" at bounding box center [416, 497] width 184 height 31
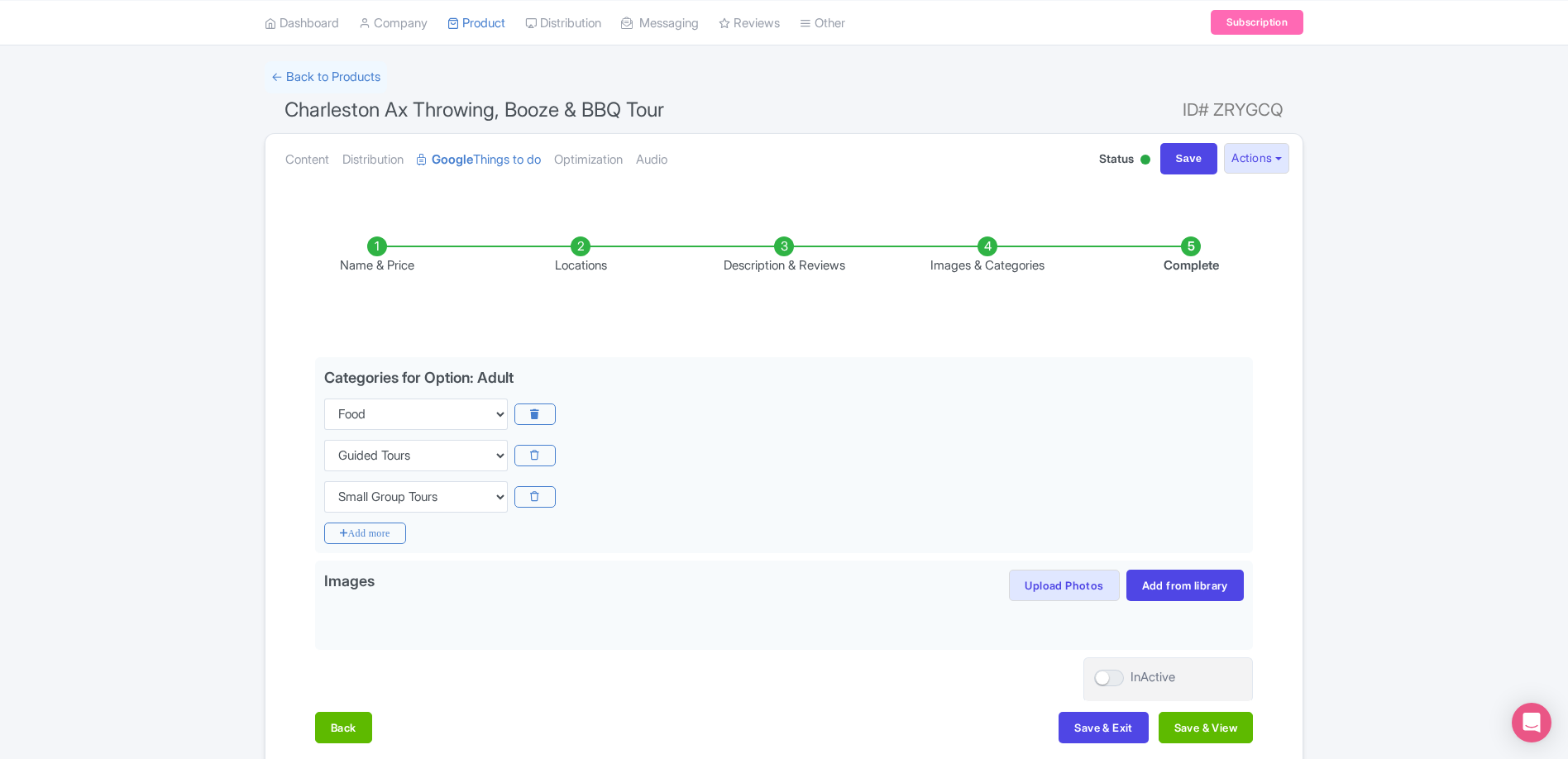
click at [234, 603] on div "Success Product Saved ← Back to Products Charleston Ax Throwing, Booze & BBQ To…" at bounding box center [784, 416] width 1568 height 710
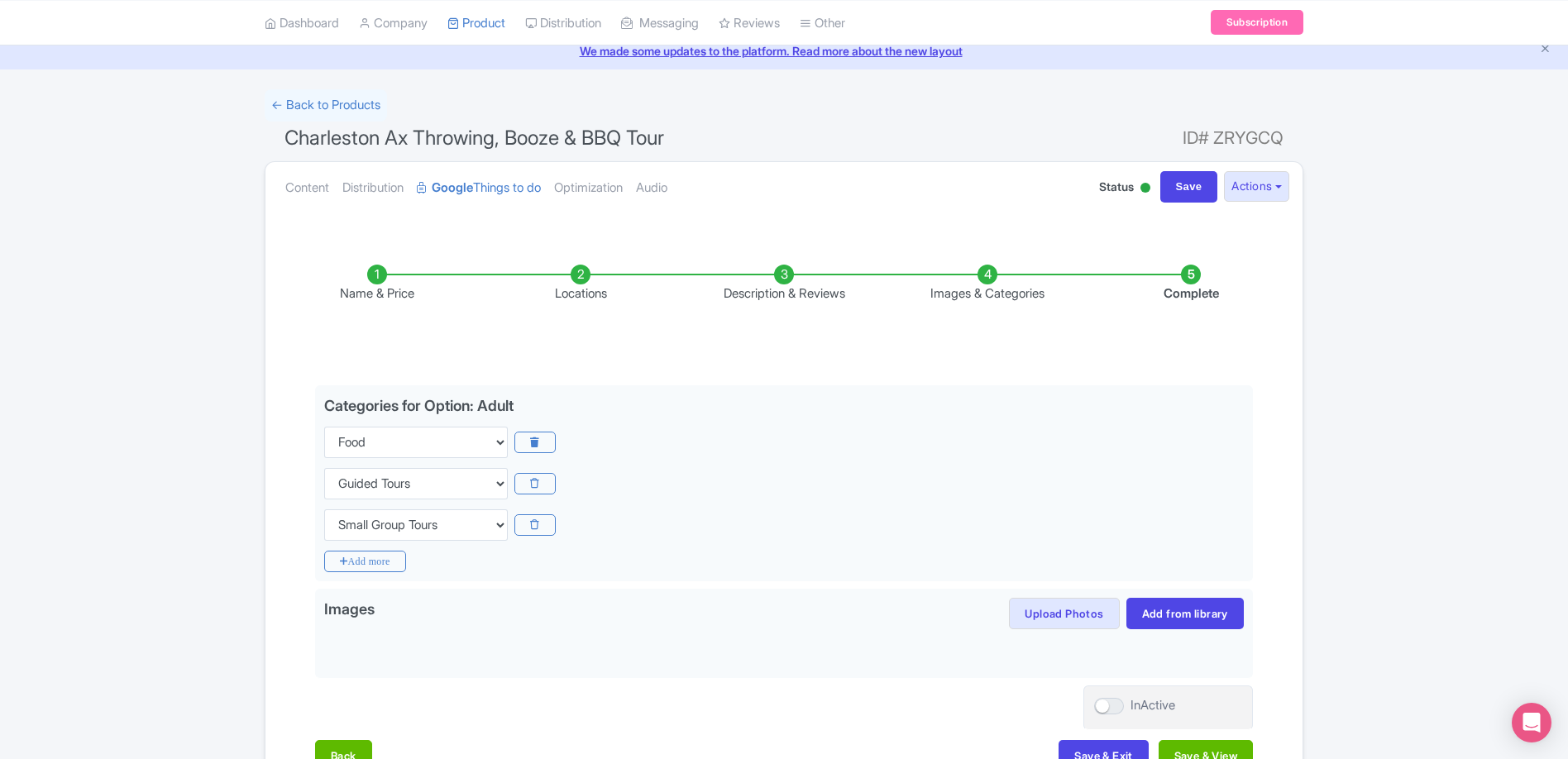
scroll to position [177, 0]
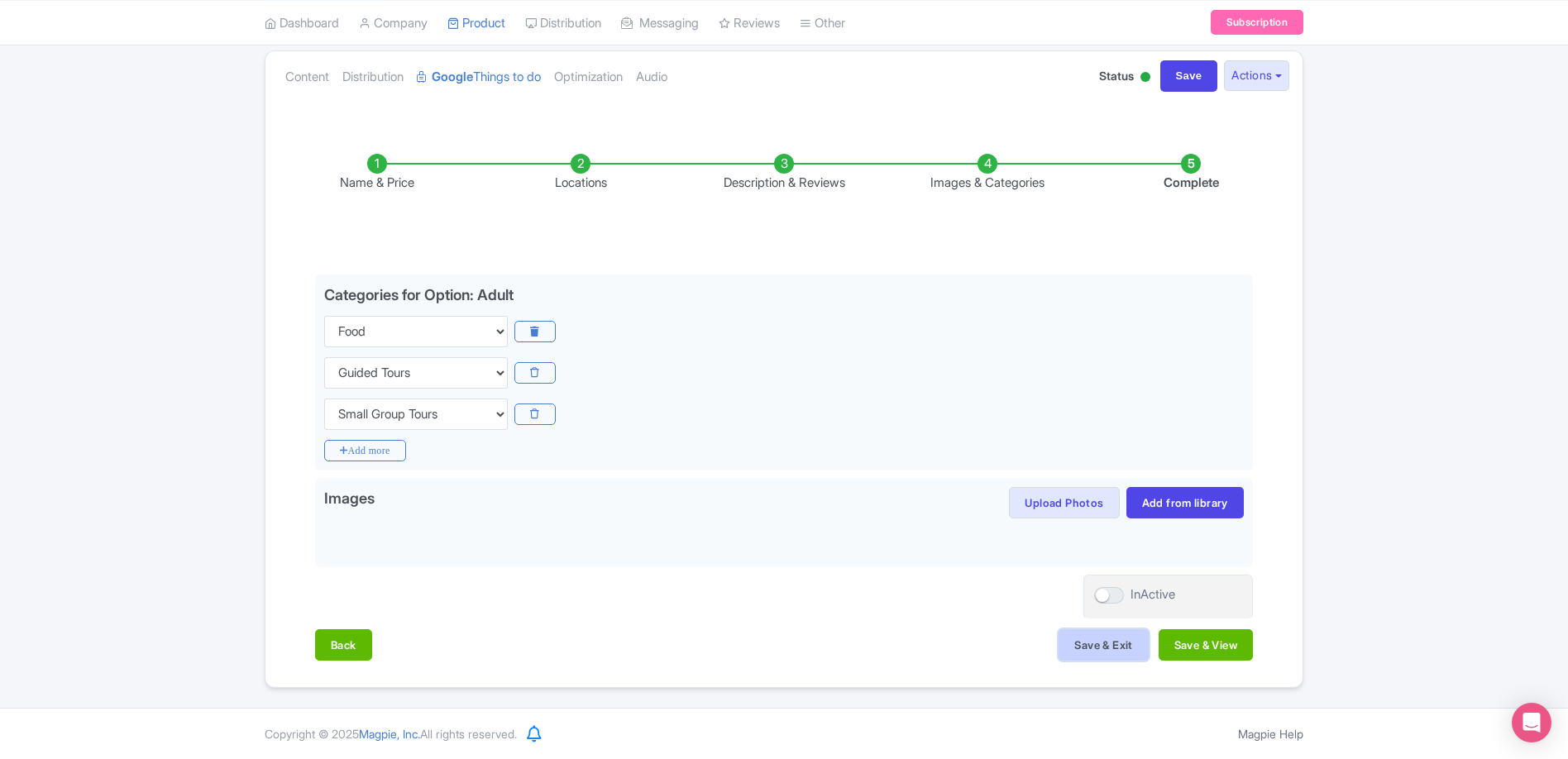
click at [1098, 644] on button "Save & Exit" at bounding box center [1102, 645] width 89 height 31
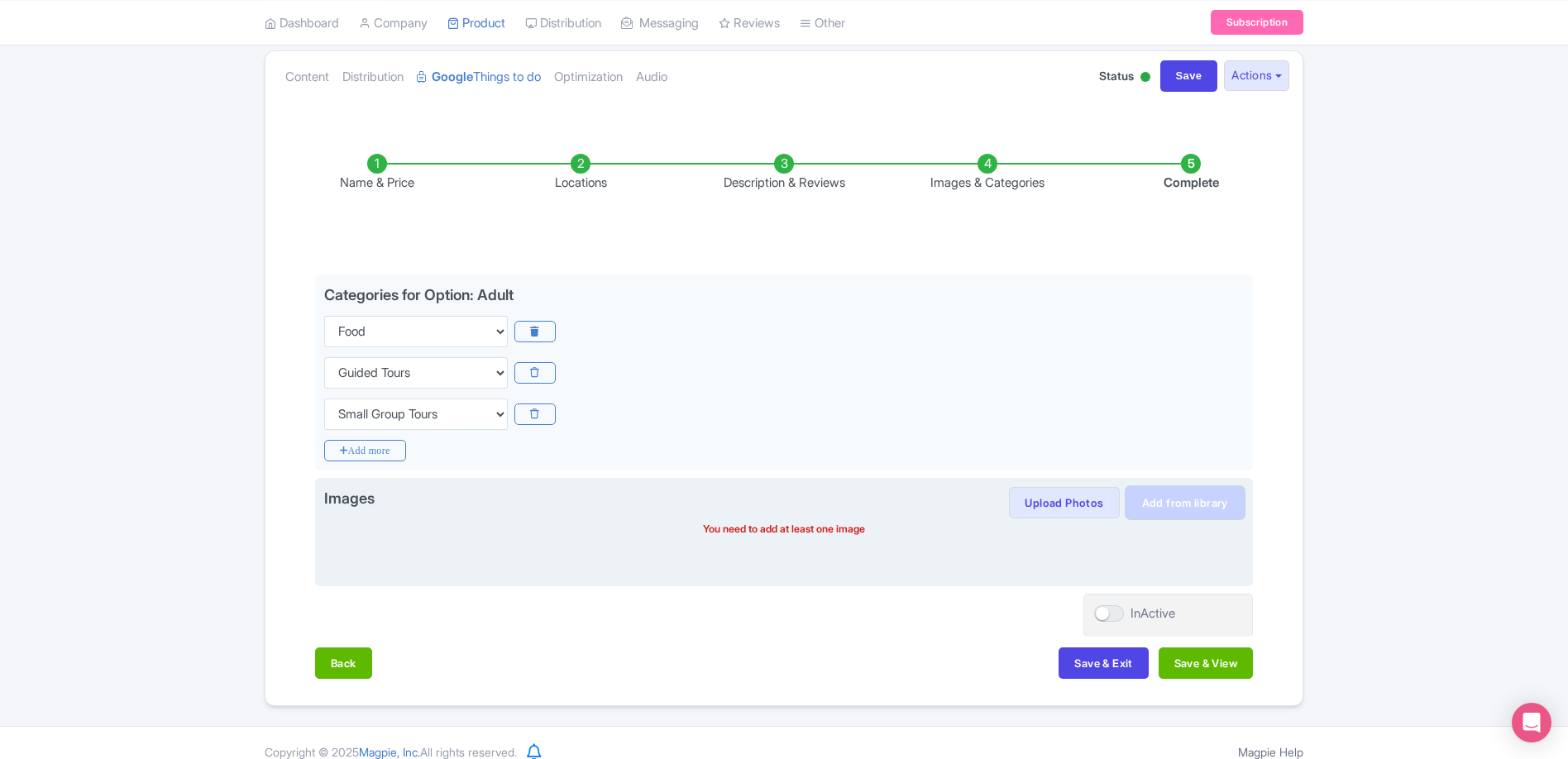
click at [1158, 495] on link "Add from library" at bounding box center [1185, 503] width 117 height 31
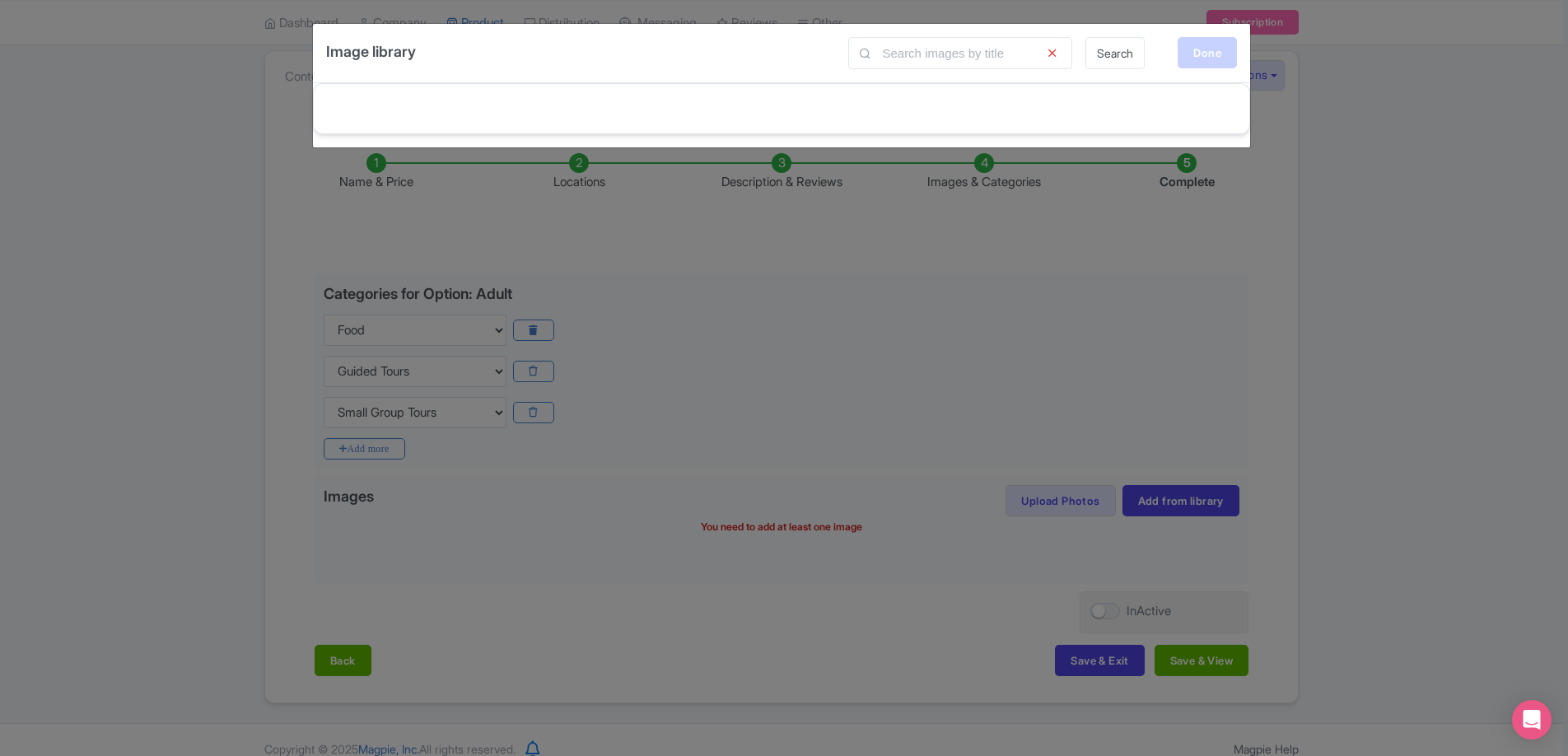
click at [1204, 55] on div "Done" at bounding box center [1207, 53] width 60 height 31
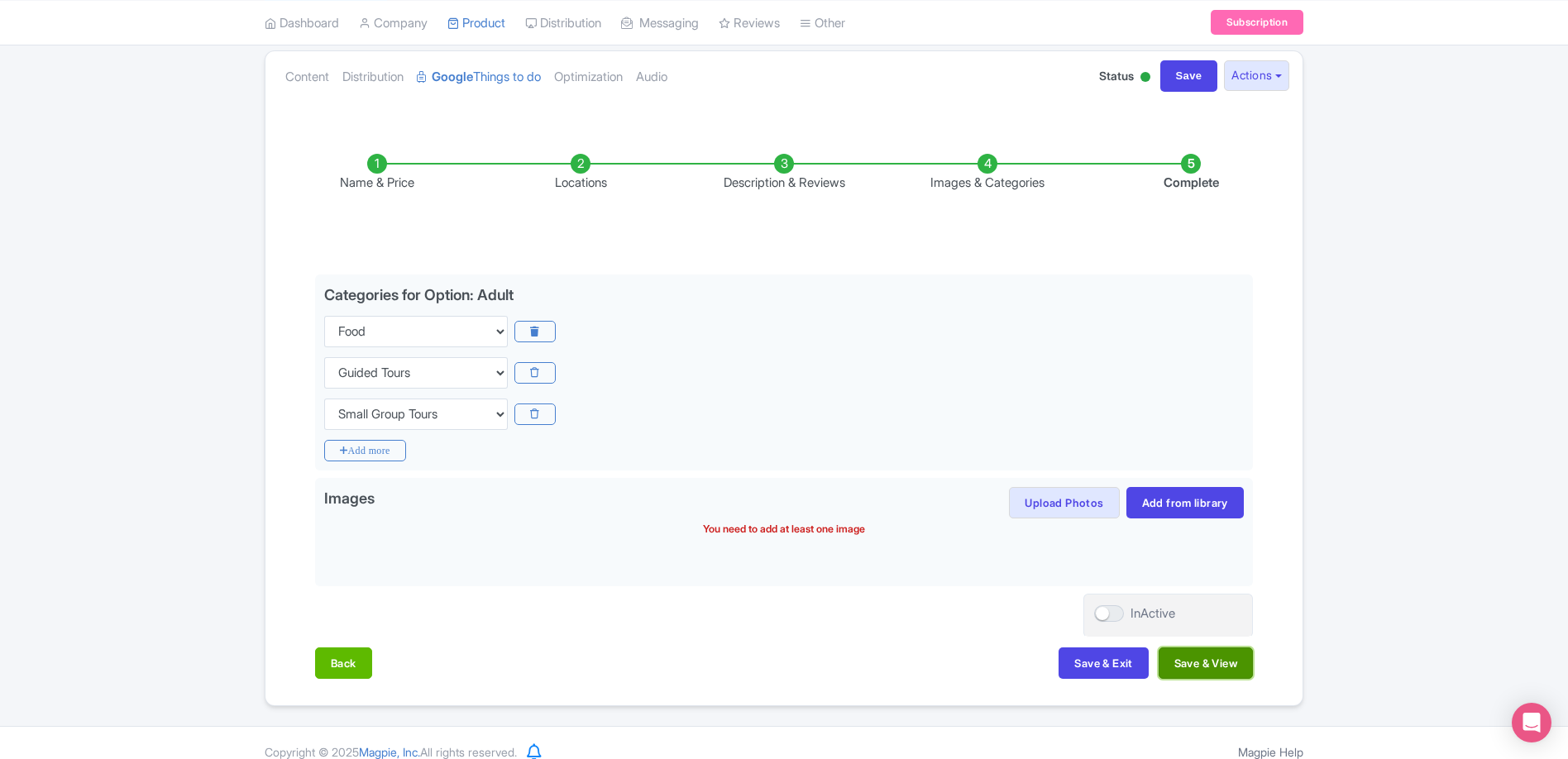
click at [1202, 673] on button "Save & View" at bounding box center [1205, 664] width 95 height 31
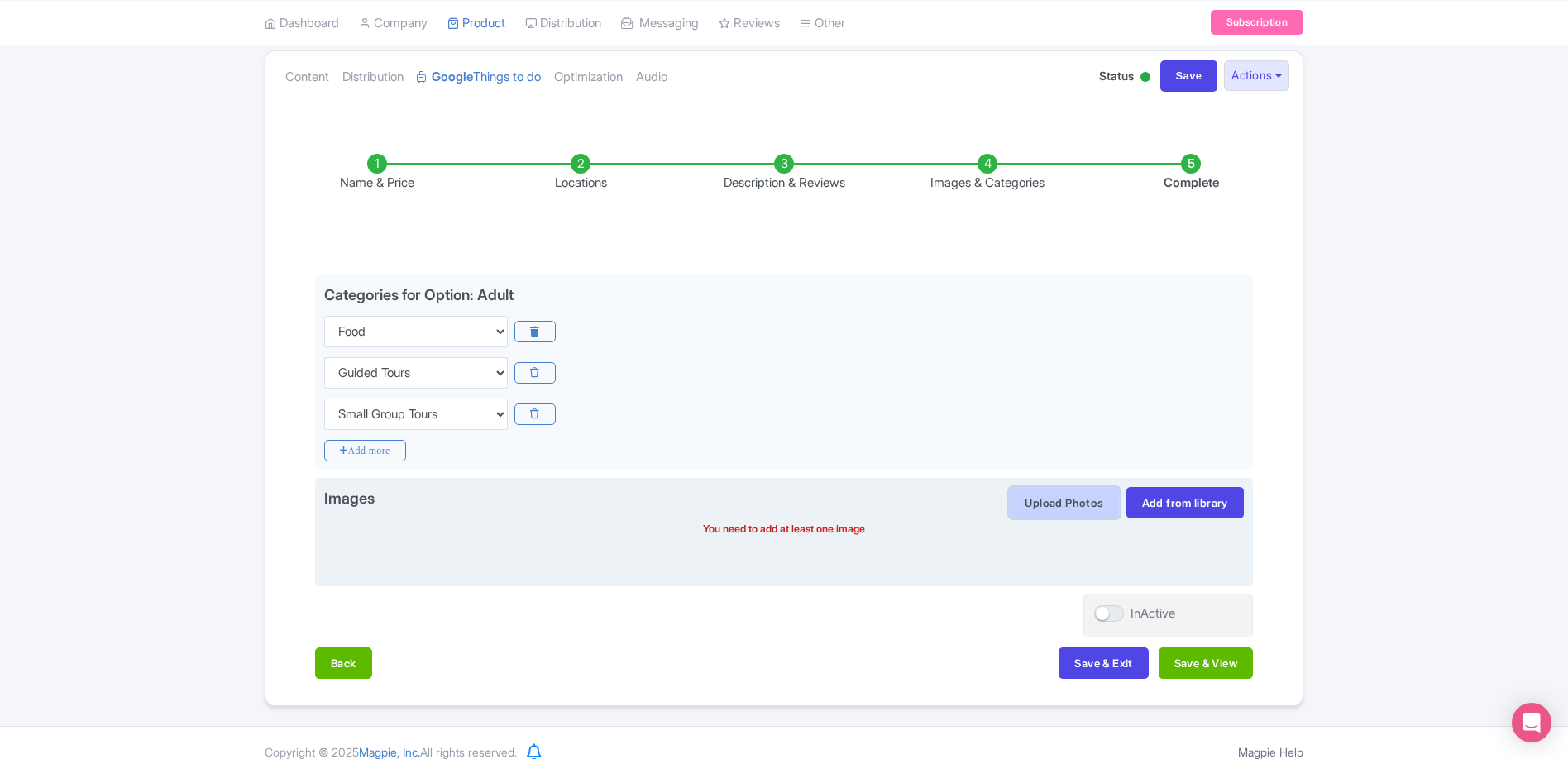
click at [1046, 506] on button "Upload Photos" at bounding box center [1063, 503] width 110 height 31
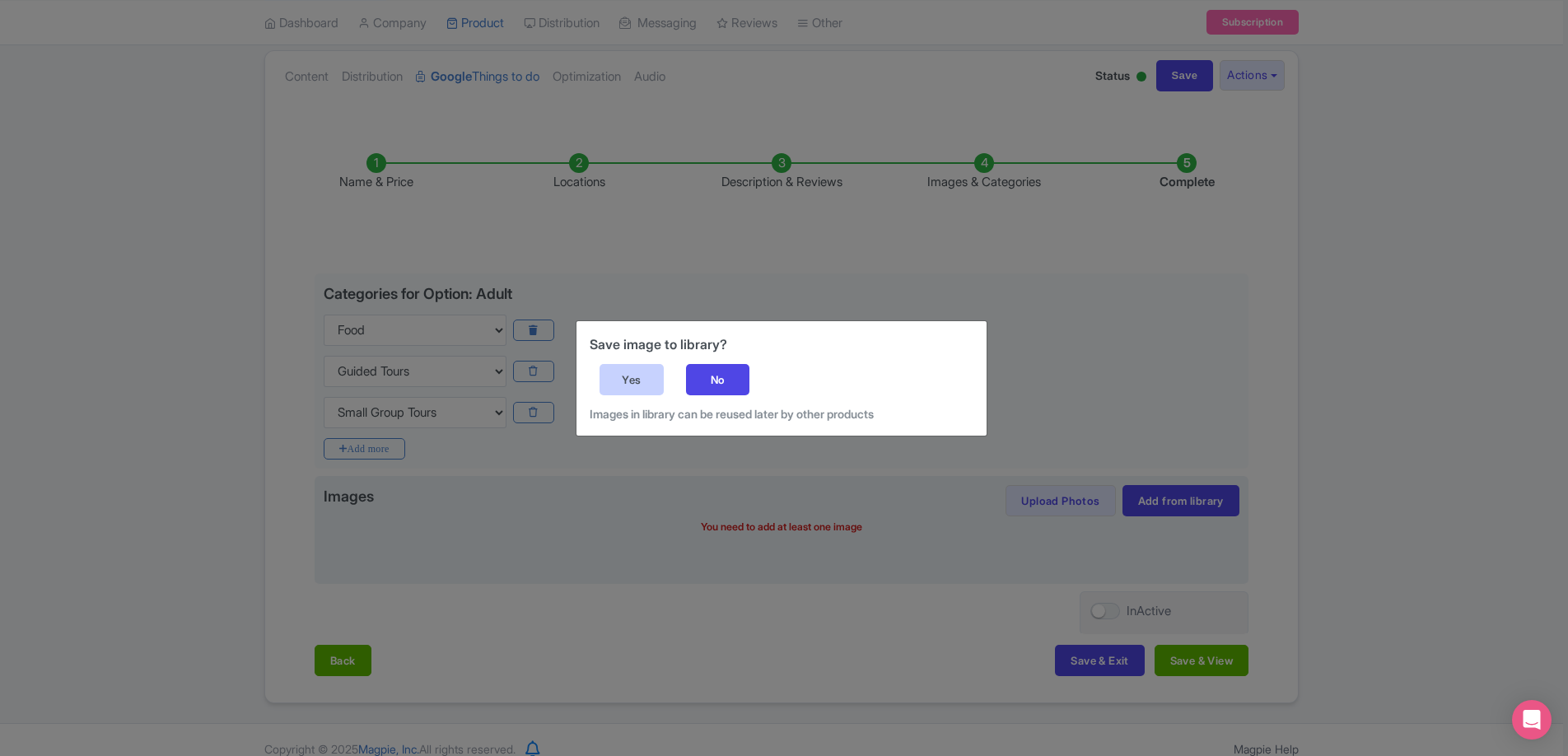
click at [637, 382] on div "Yes" at bounding box center [632, 379] width 64 height 31
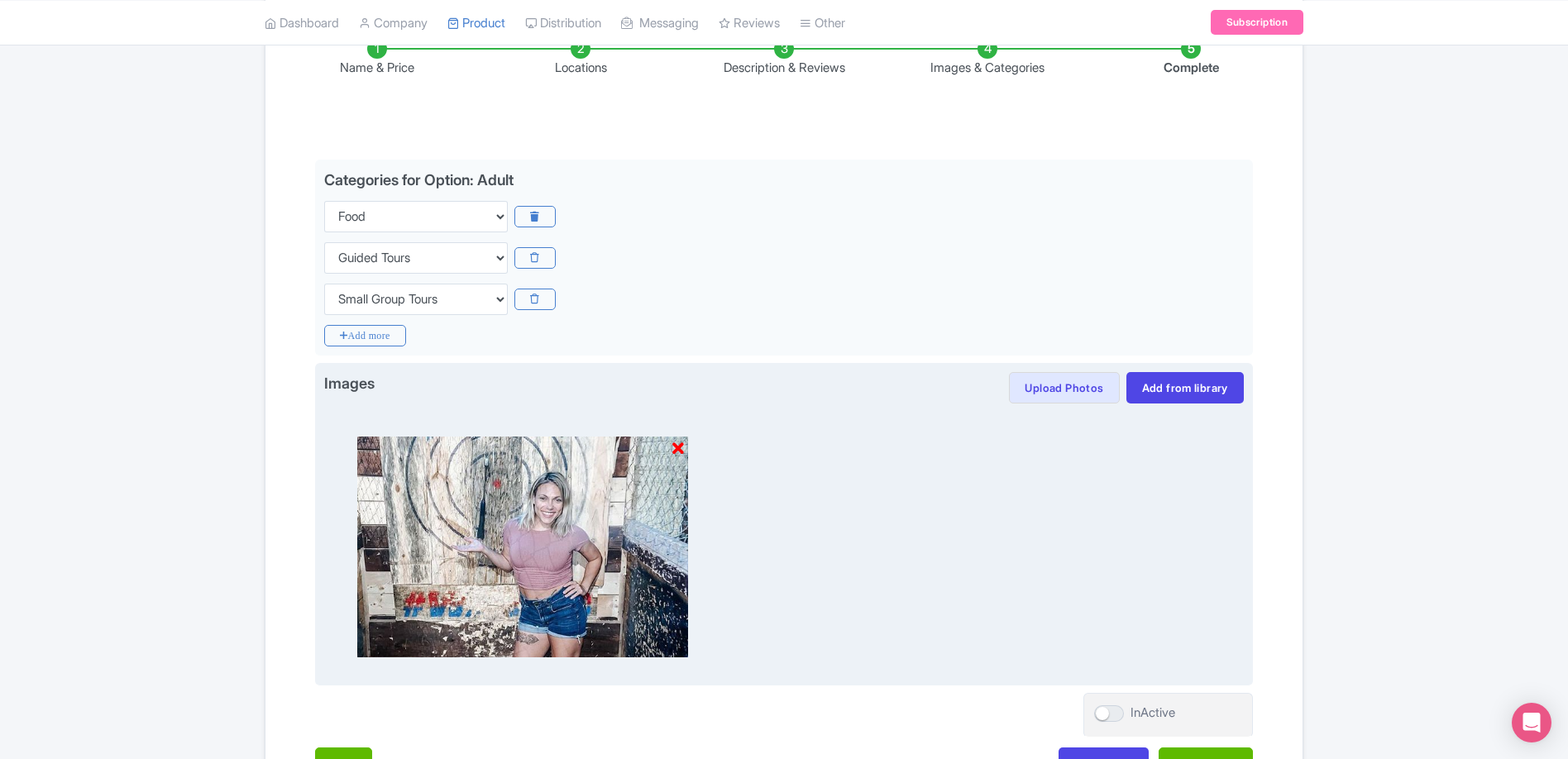
scroll to position [410, 0]
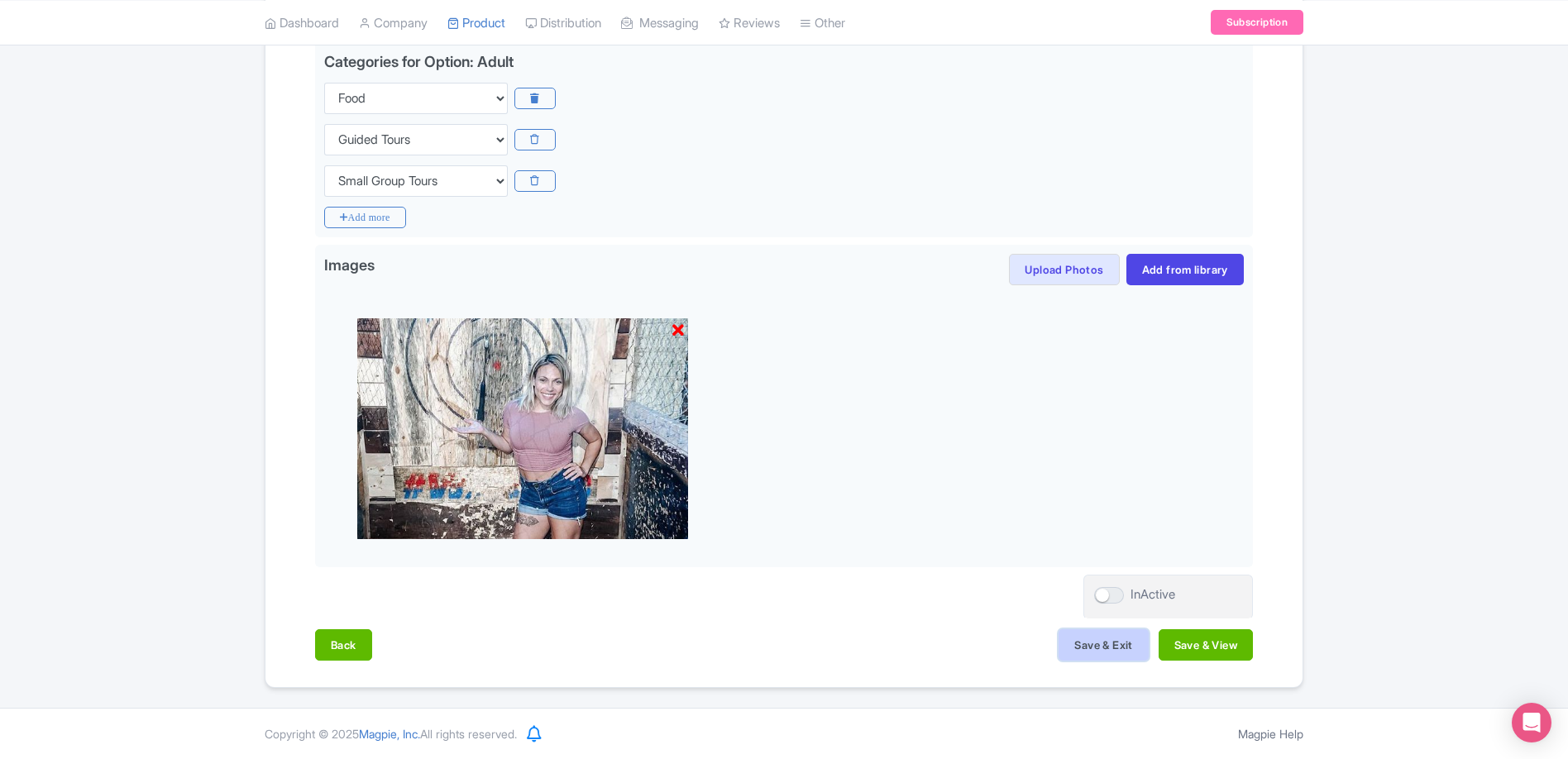
click at [1085, 650] on button "Save & Exit" at bounding box center [1102, 645] width 89 height 31
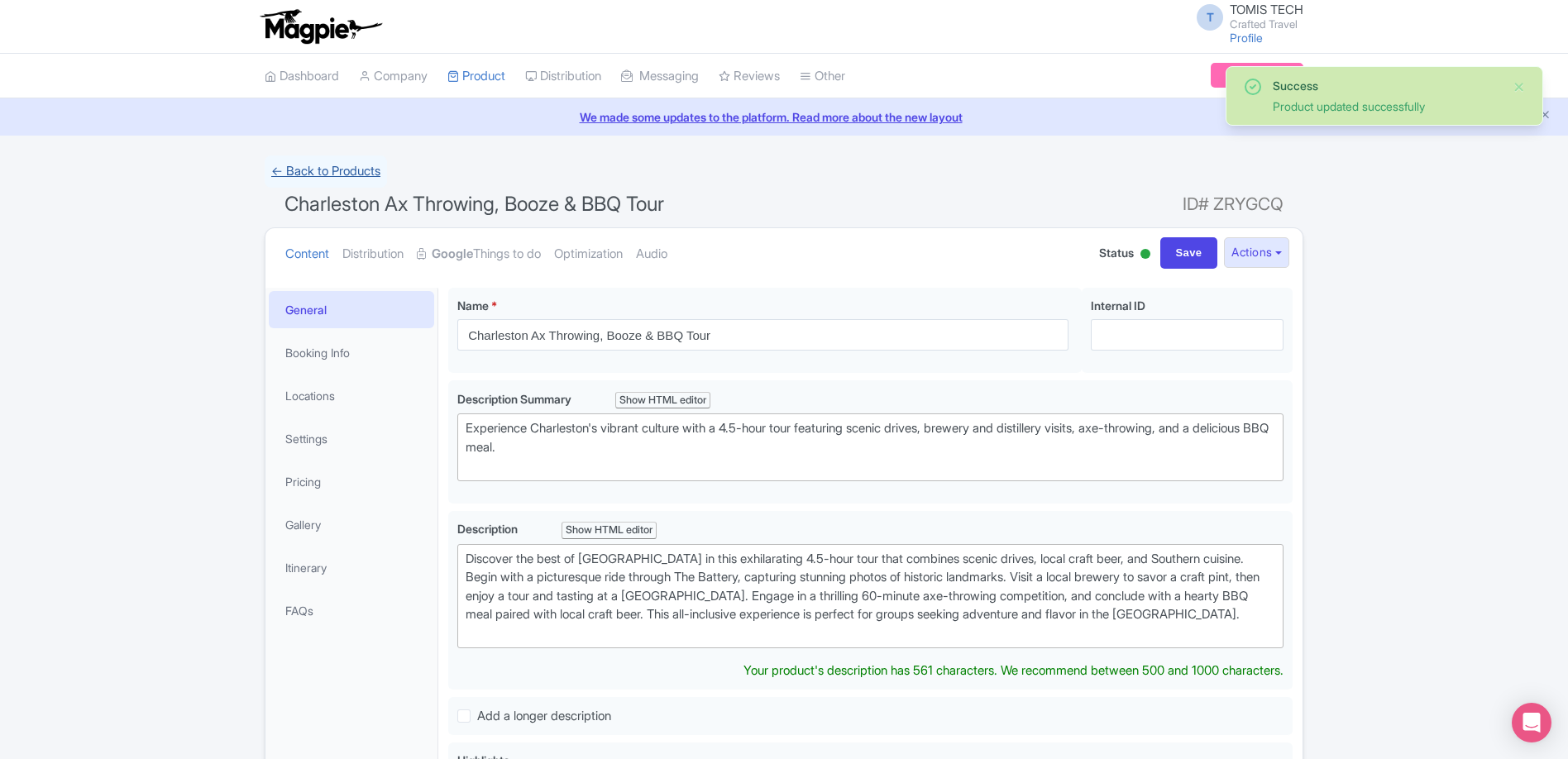
click at [323, 170] on link "← Back to Products" at bounding box center [325, 171] width 122 height 32
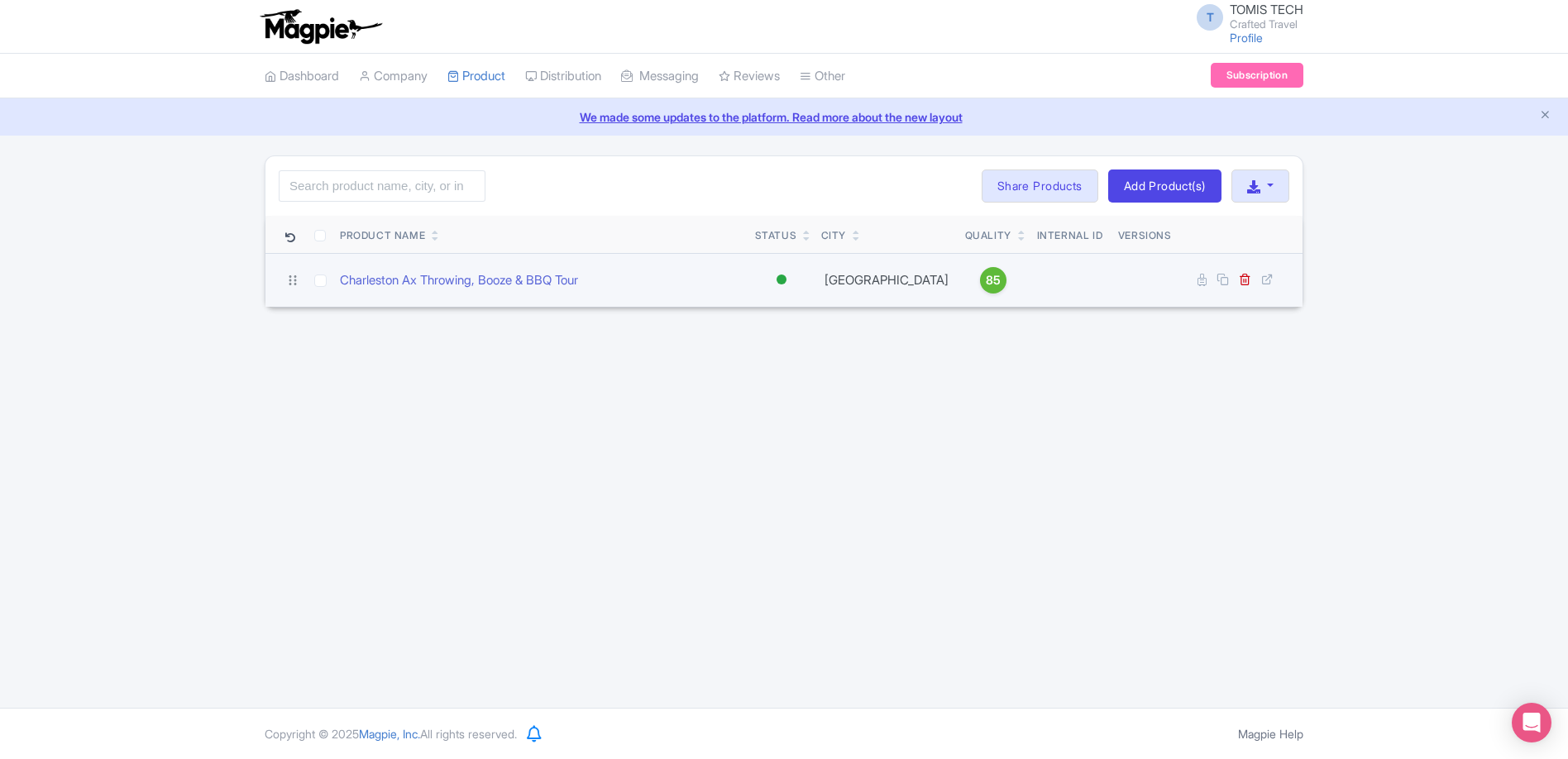
click at [980, 278] on div "85" at bounding box center [993, 280] width 27 height 27
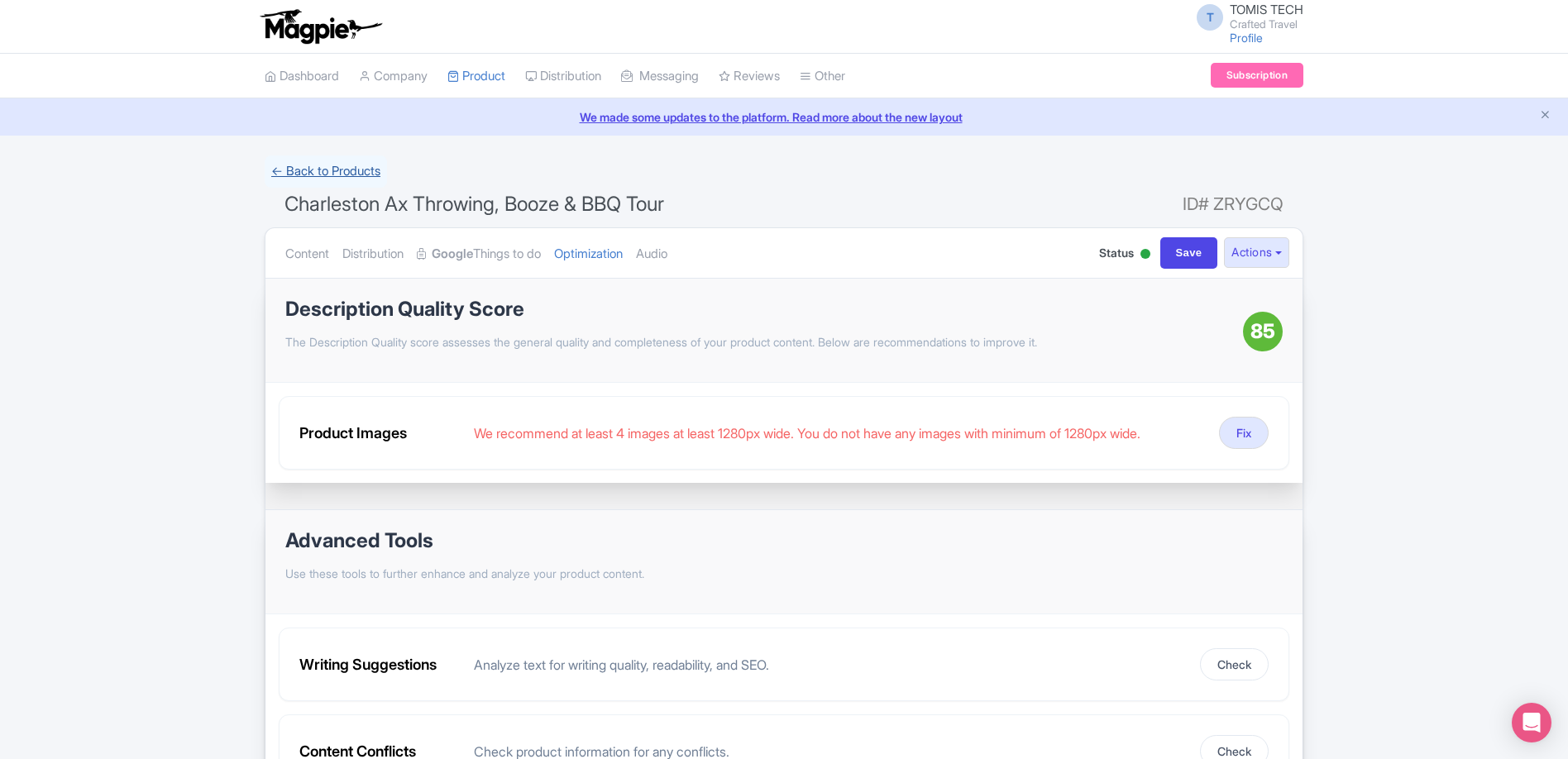
click at [367, 173] on link "← Back to Products" at bounding box center [325, 171] width 122 height 32
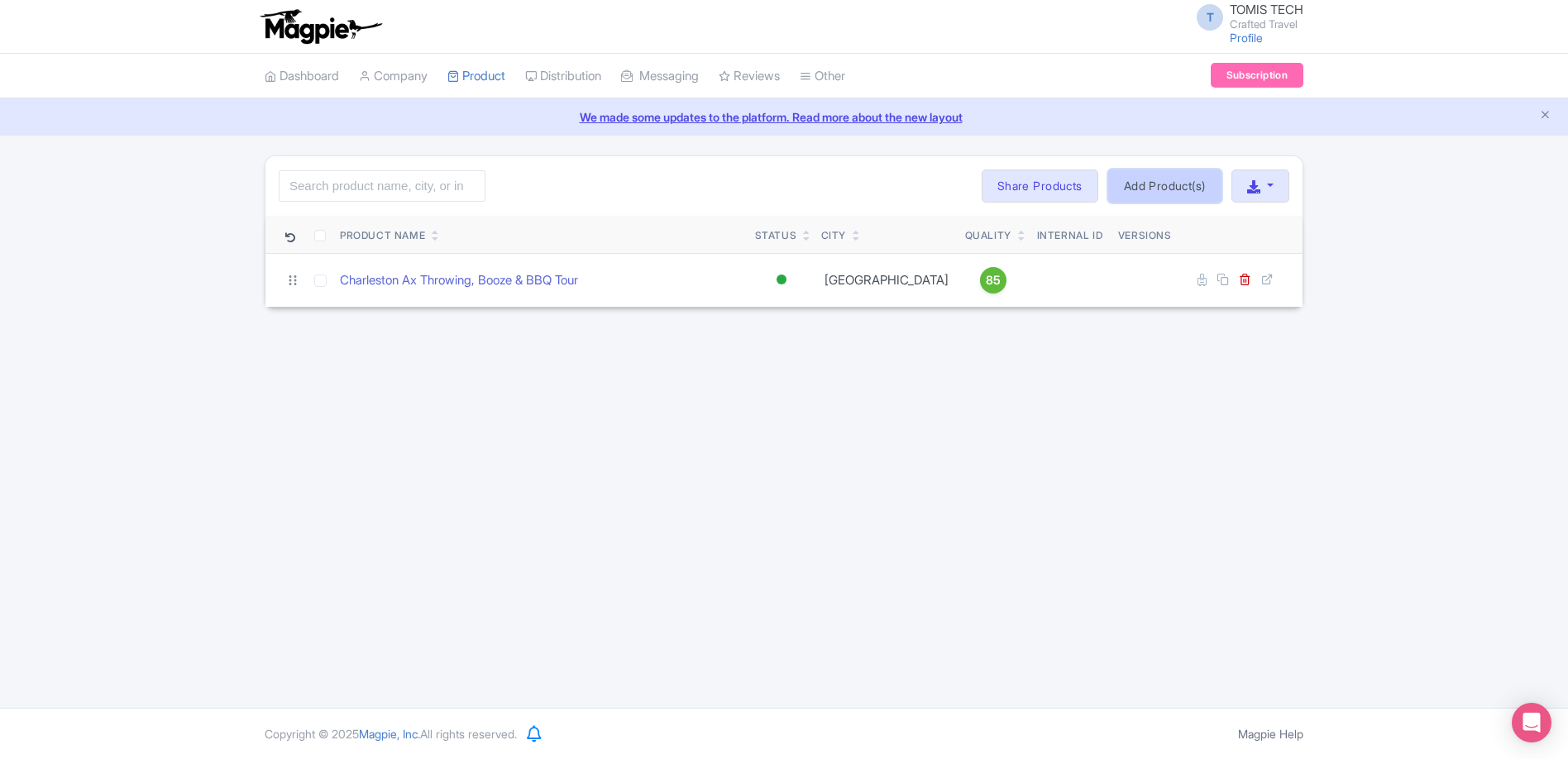
click at [1159, 197] on link "Add Product(s)" at bounding box center [1165, 186] width 114 height 33
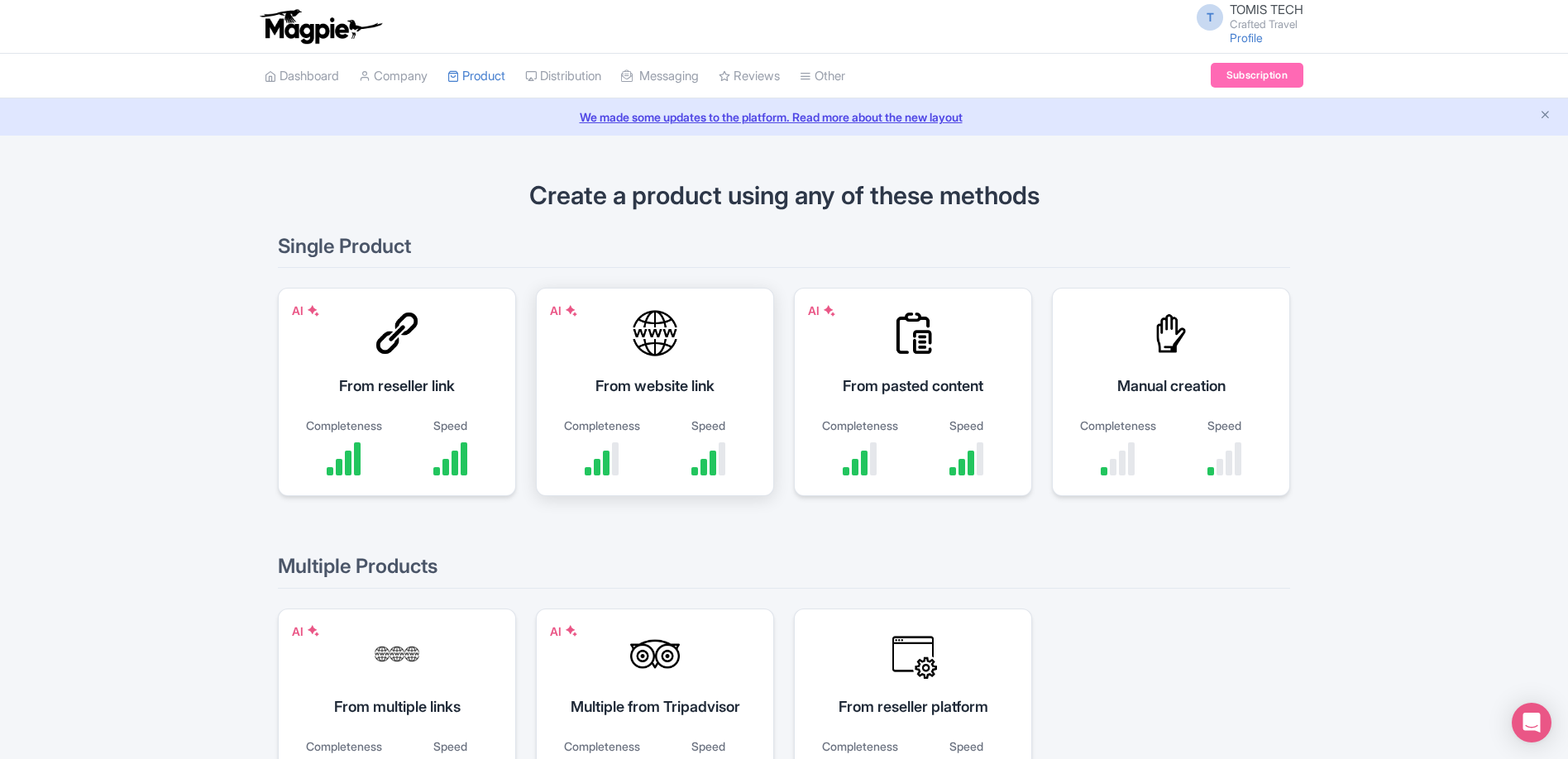
click at [677, 361] on div "AI From website link Completeness Speed" at bounding box center [655, 392] width 238 height 208
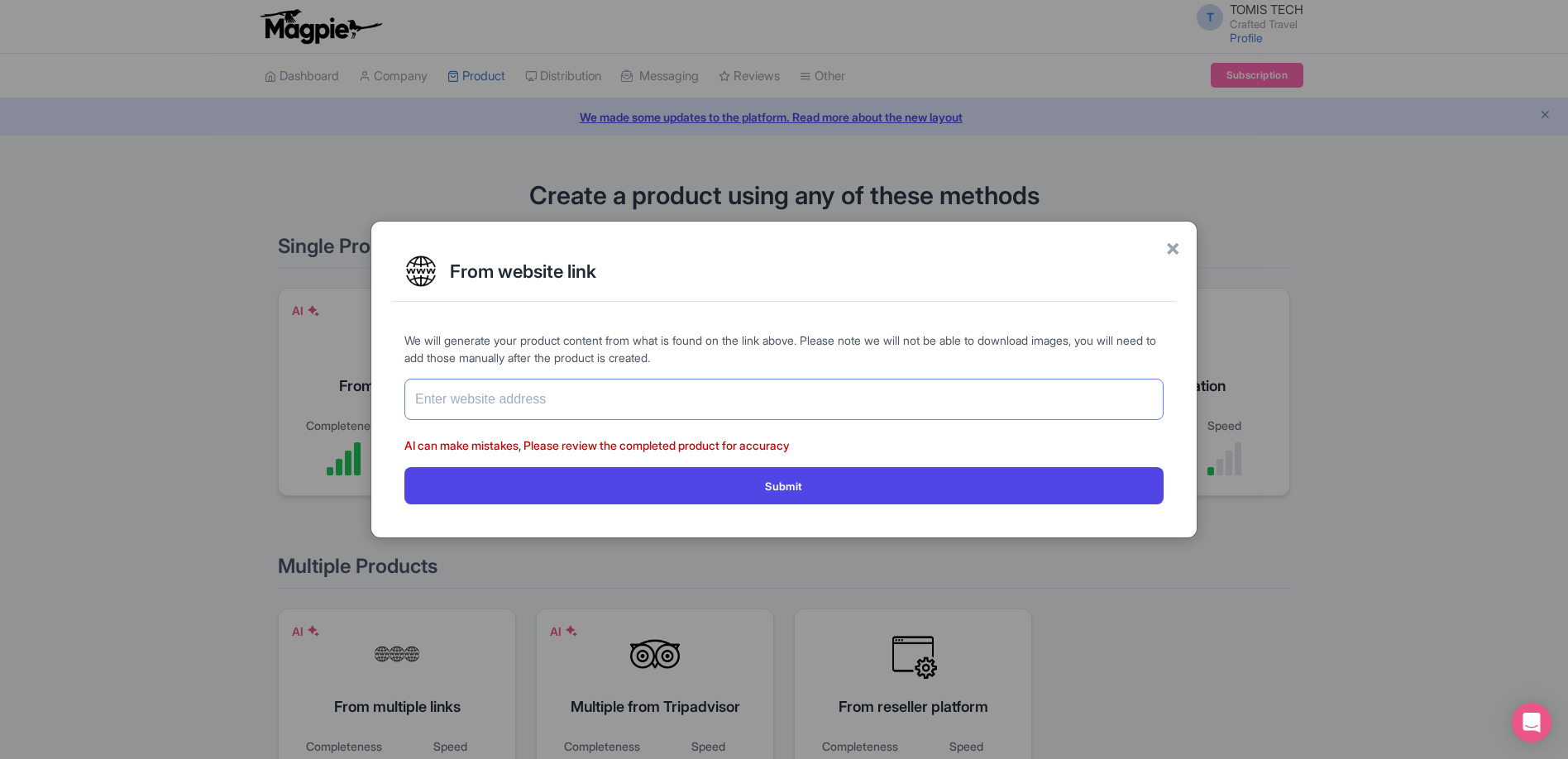
click at [654, 398] on input "text" at bounding box center [783, 400] width 759 height 42
paste input "[URL][DOMAIN_NAME]"
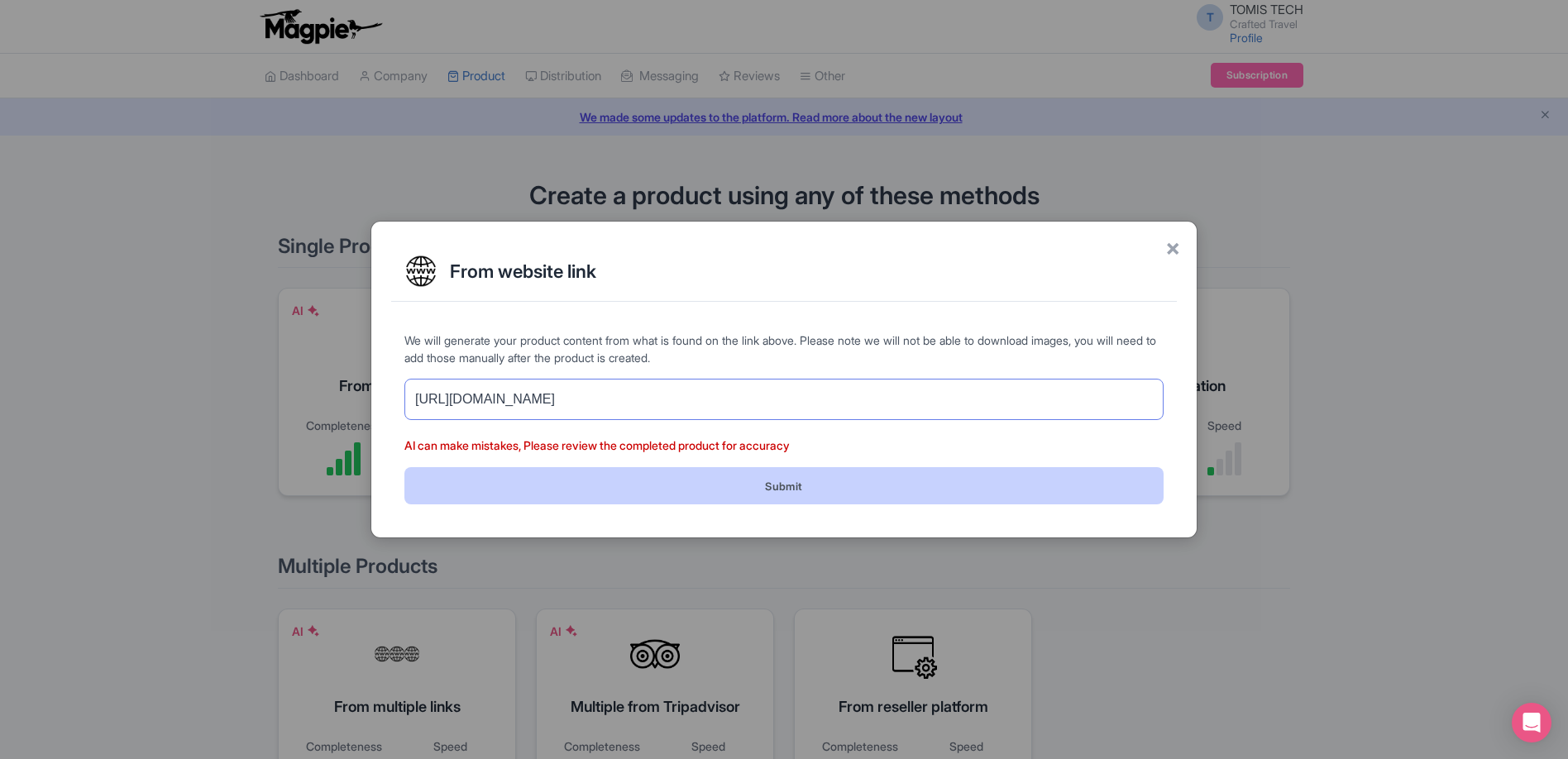
type input "[URL][DOMAIN_NAME]"
click at [708, 494] on button "Submit" at bounding box center [783, 486] width 759 height 37
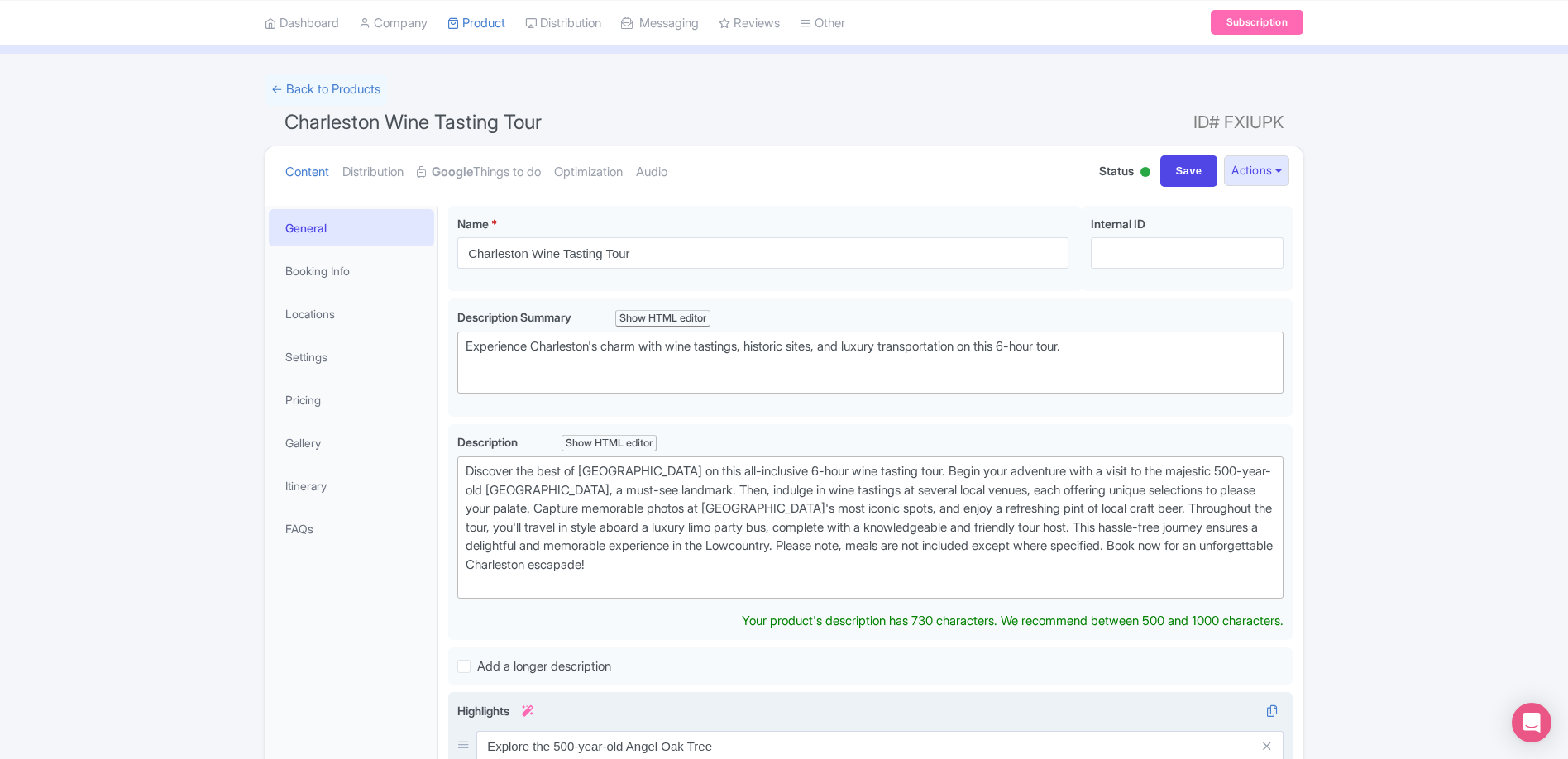
scroll to position [293, 0]
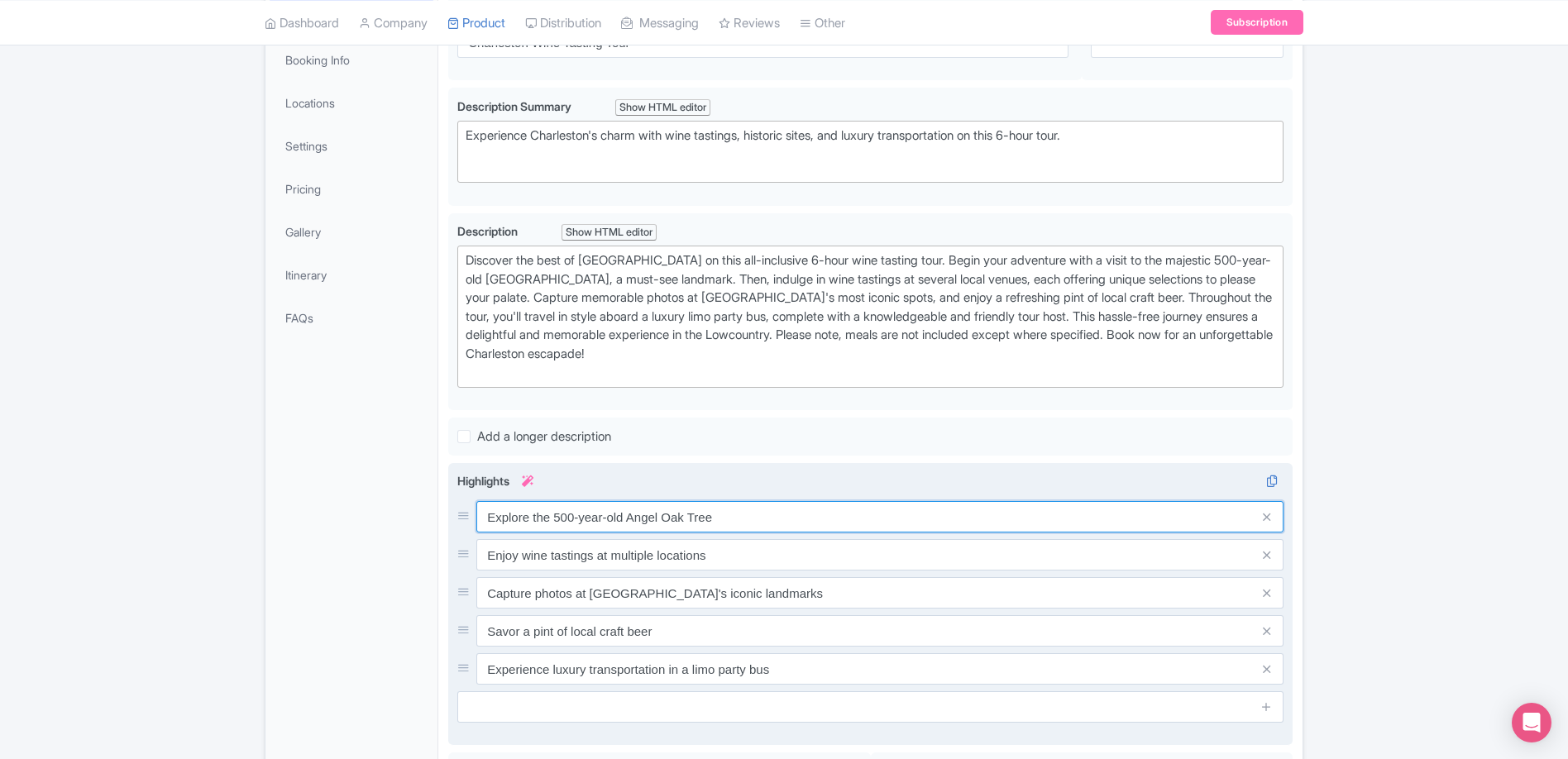
drag, startPoint x: 530, startPoint y: 535, endPoint x: 460, endPoint y: 533, distance: 70.0
click at [460, 533] on div "Explore the 500-year-old Angel Oak Tree Enjoy wine tastings at multiple locatio…" at bounding box center [870, 593] width 826 height 184
drag, startPoint x: 532, startPoint y: 520, endPoint x: 457, endPoint y: 514, distance: 75.2
click at [461, 513] on div "Explore the 500-year-old Angel Oak Tree" at bounding box center [870, 517] width 826 height 31
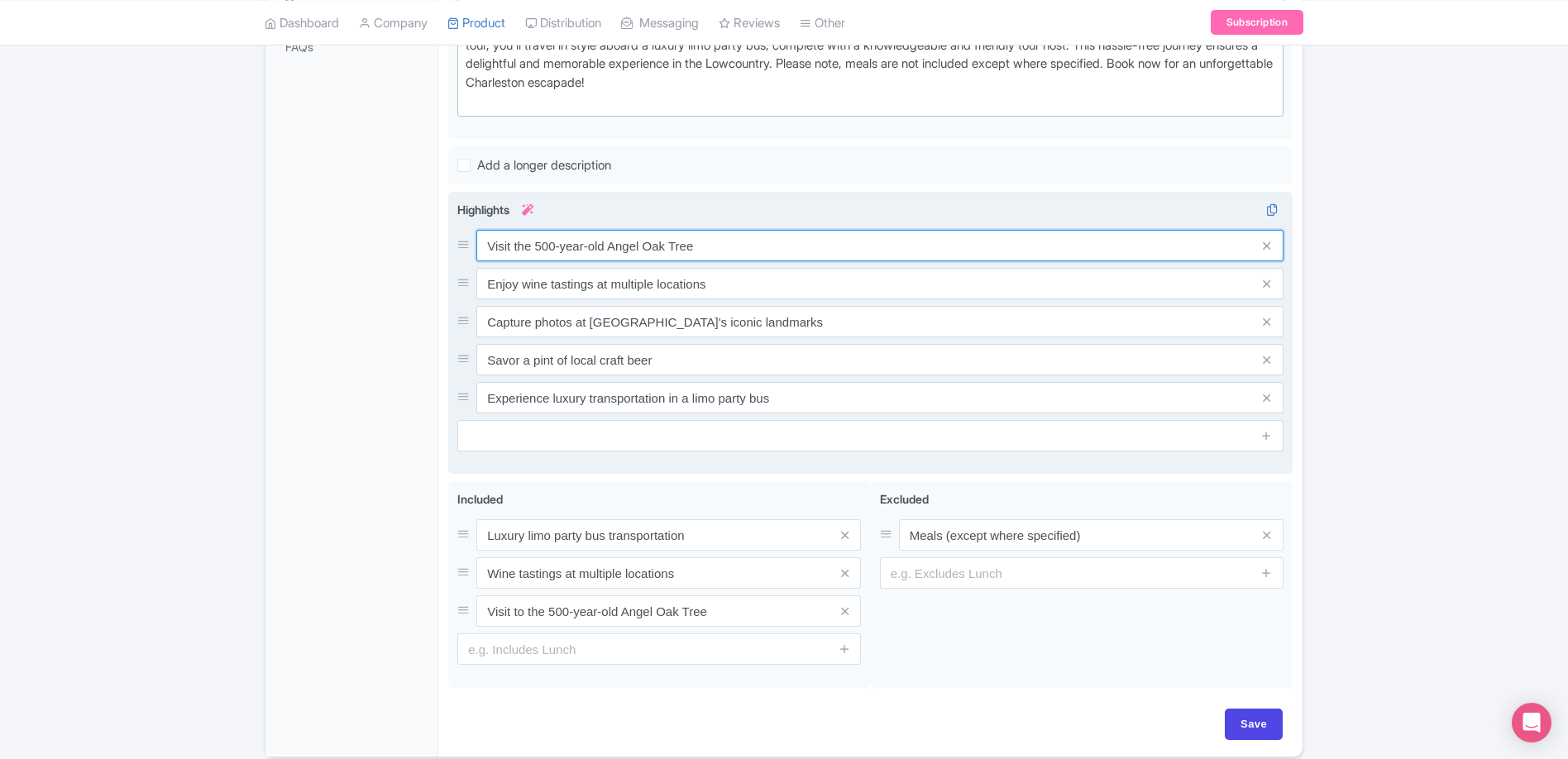
scroll to position [632, 0]
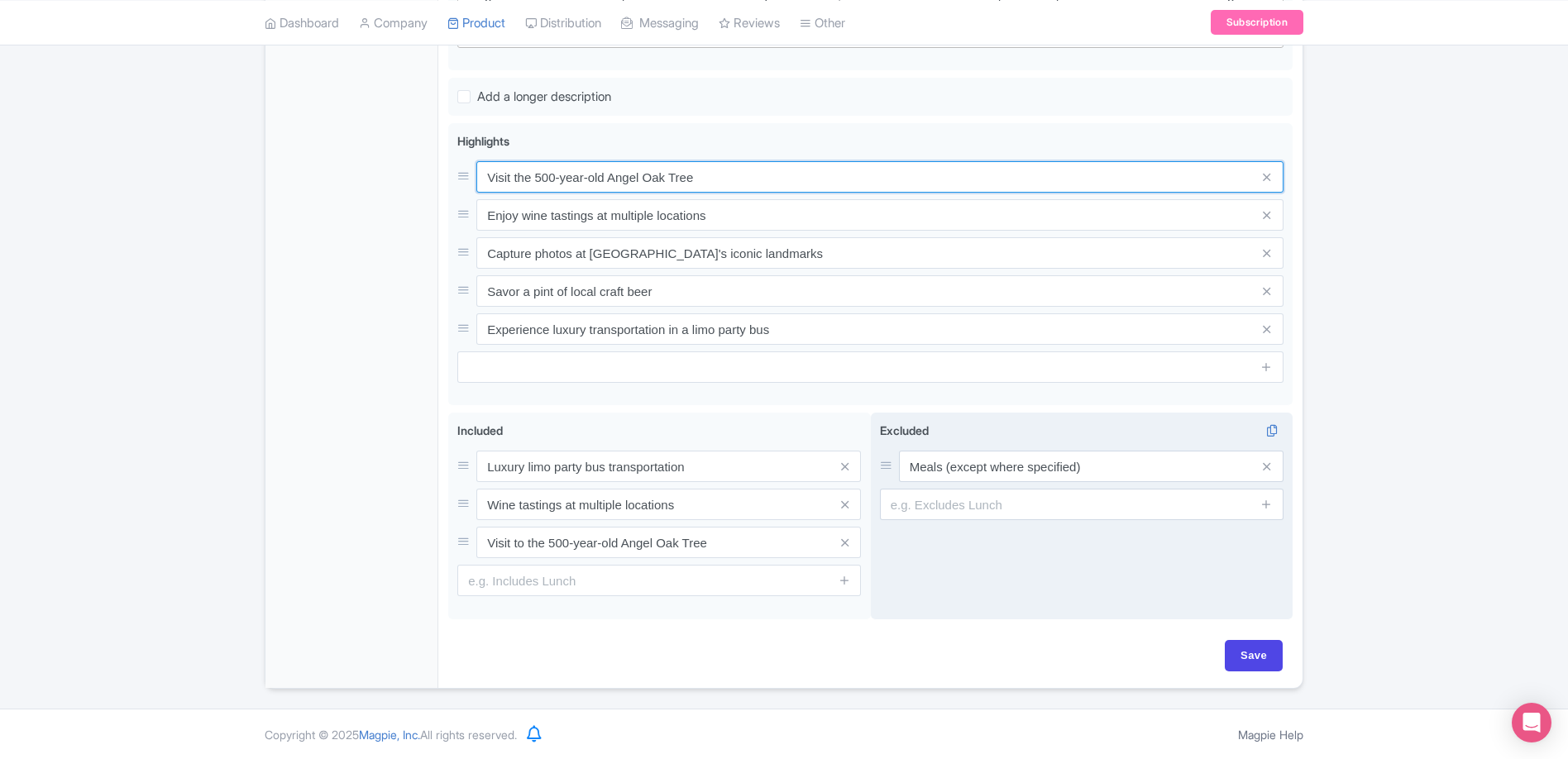
type input "Visit the 500-year-old Angel Oak Tree"
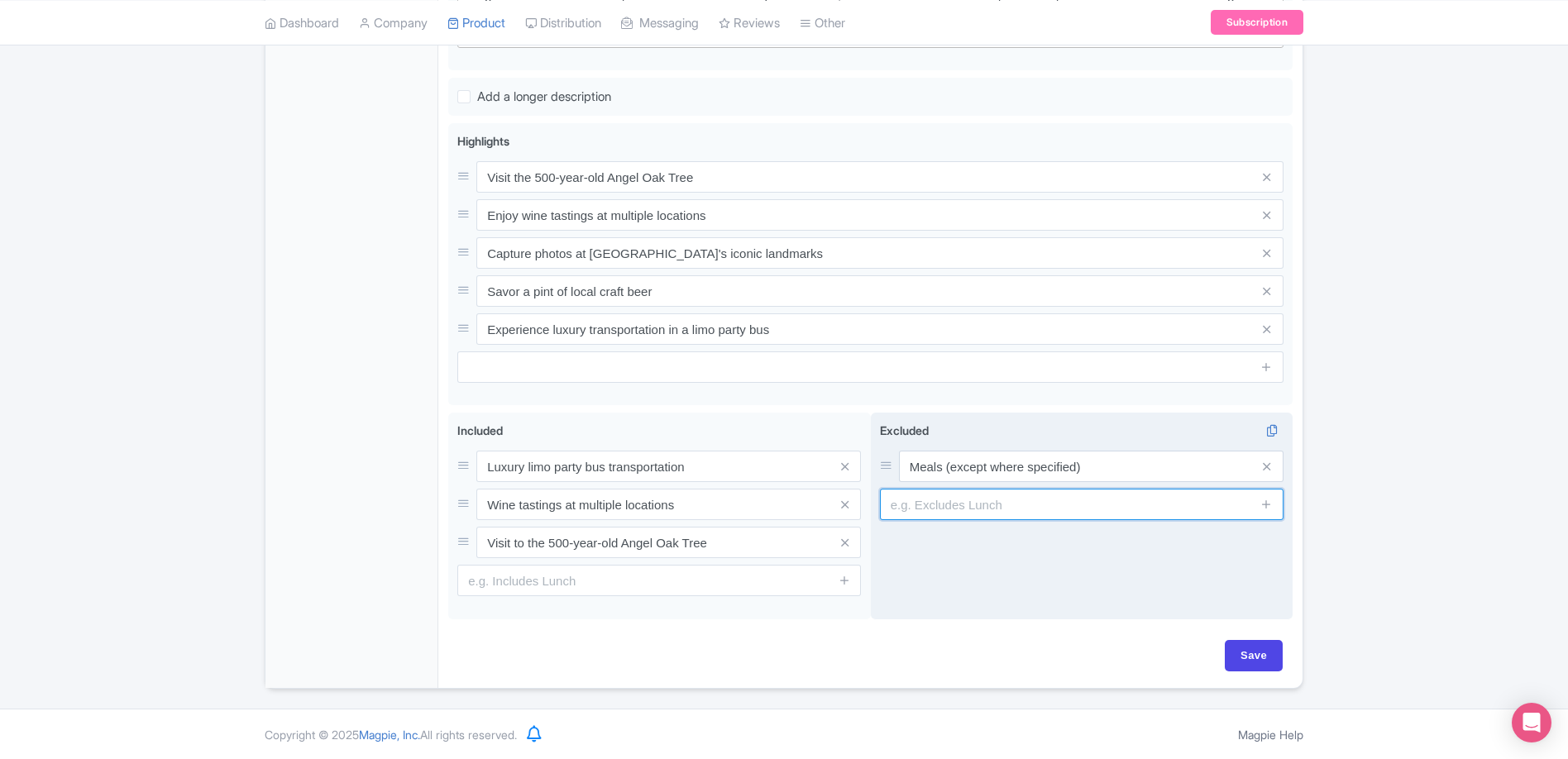
click at [1050, 508] on input "text" at bounding box center [1081, 504] width 403 height 31
drag, startPoint x: 932, startPoint y: 503, endPoint x: 871, endPoint y: 504, distance: 61.0
click at [871, 504] on div "Excluded i Meals (except where specified) Gra" at bounding box center [1081, 516] width 422 height 206
type input "Additional Gratuities"
click at [1026, 562] on div "Excluded i Meals (except where specified) Additional Gratuities" at bounding box center [1081, 516] width 422 height 206
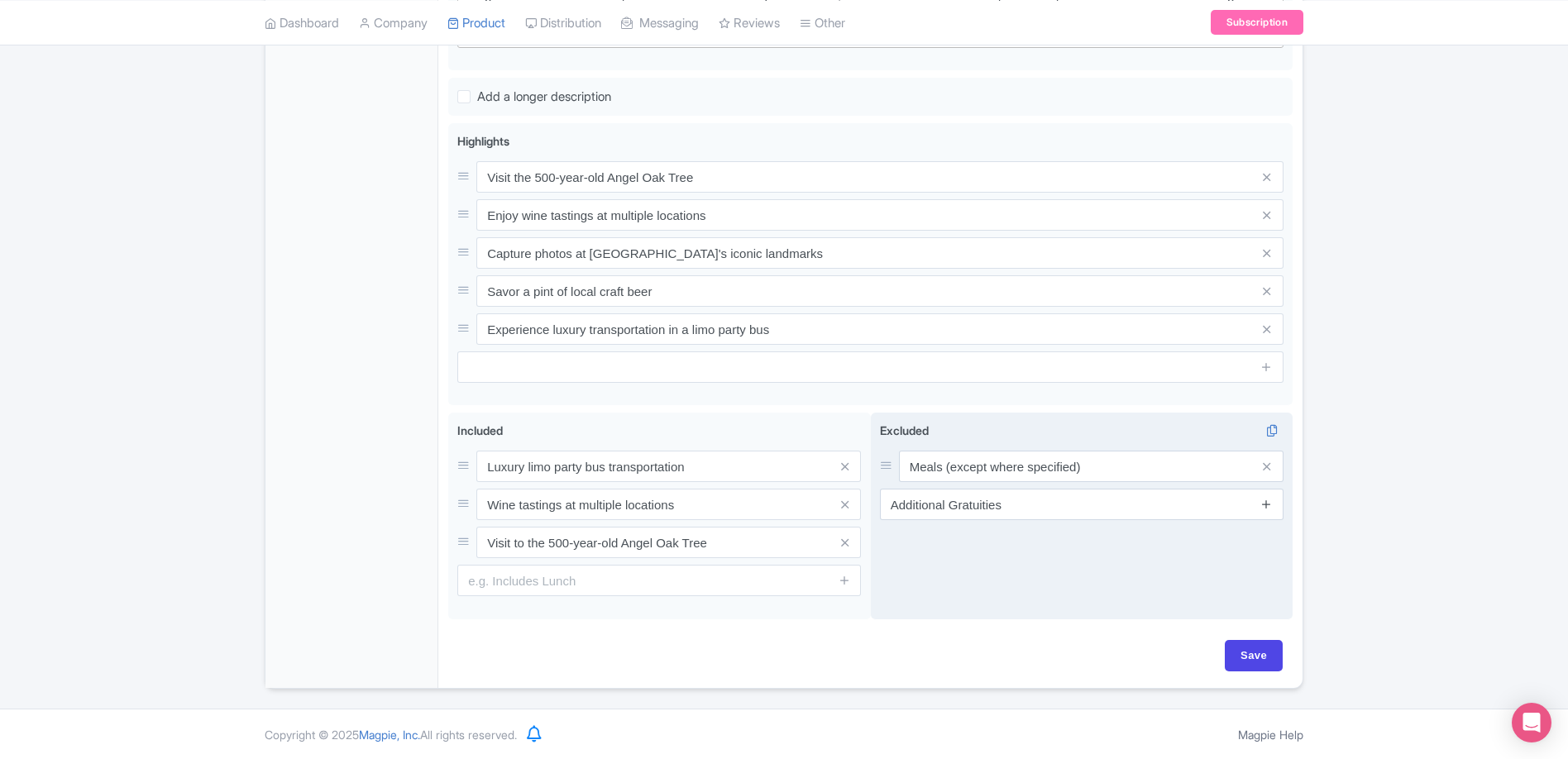
click at [1264, 512] on link at bounding box center [1266, 505] width 12 height 19
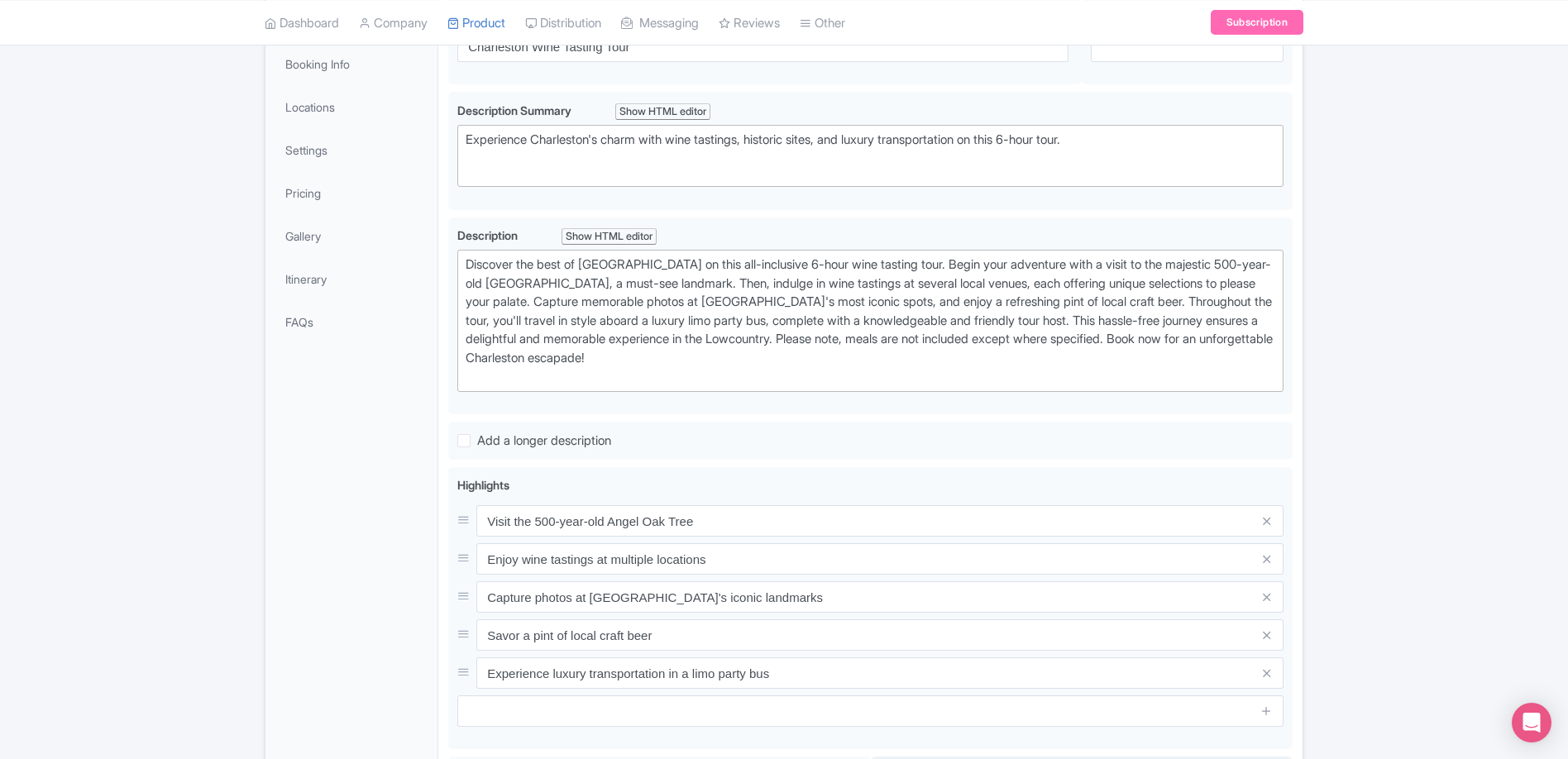
scroll to position [178, 0]
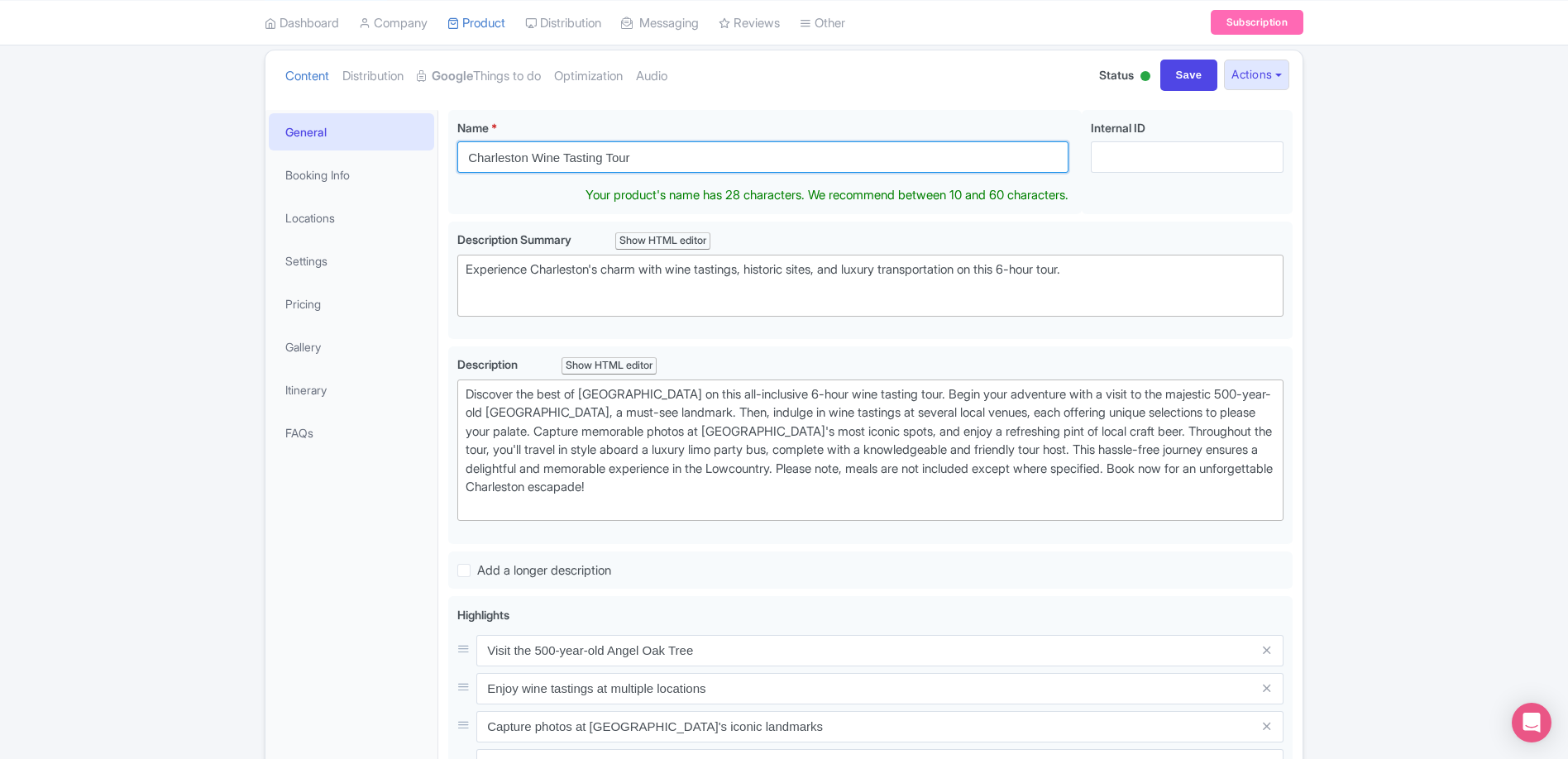
drag, startPoint x: 655, startPoint y: 160, endPoint x: 436, endPoint y: 154, distance: 219.1
click at [436, 154] on div "General Booking Info Locations Settings Pricing Gallery Itinerary FAQs Charlest…" at bounding box center [784, 630] width 1037 height 1061
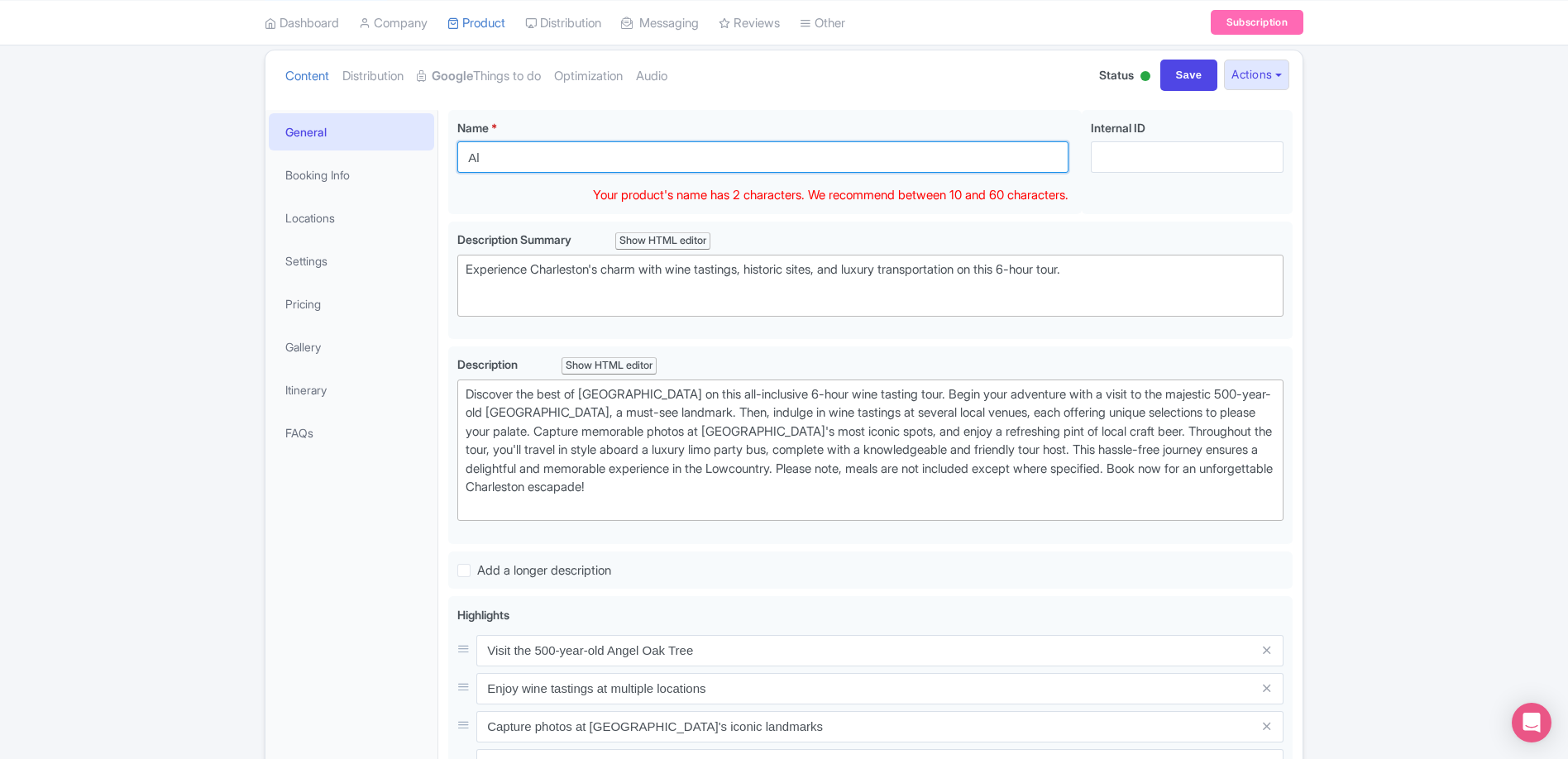
type input "A"
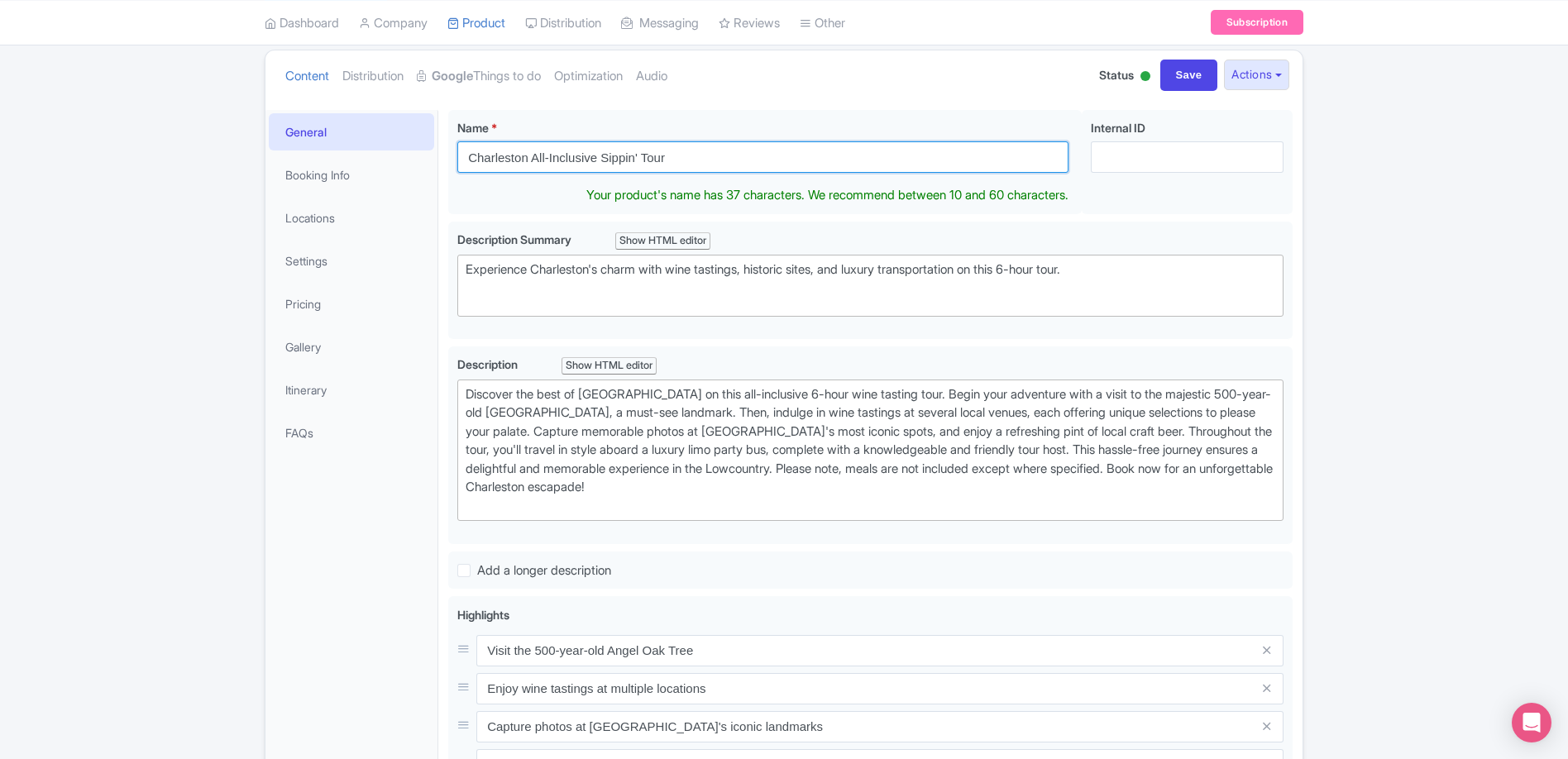
type input "Charleston All-Inclusive Sippin' Tour"
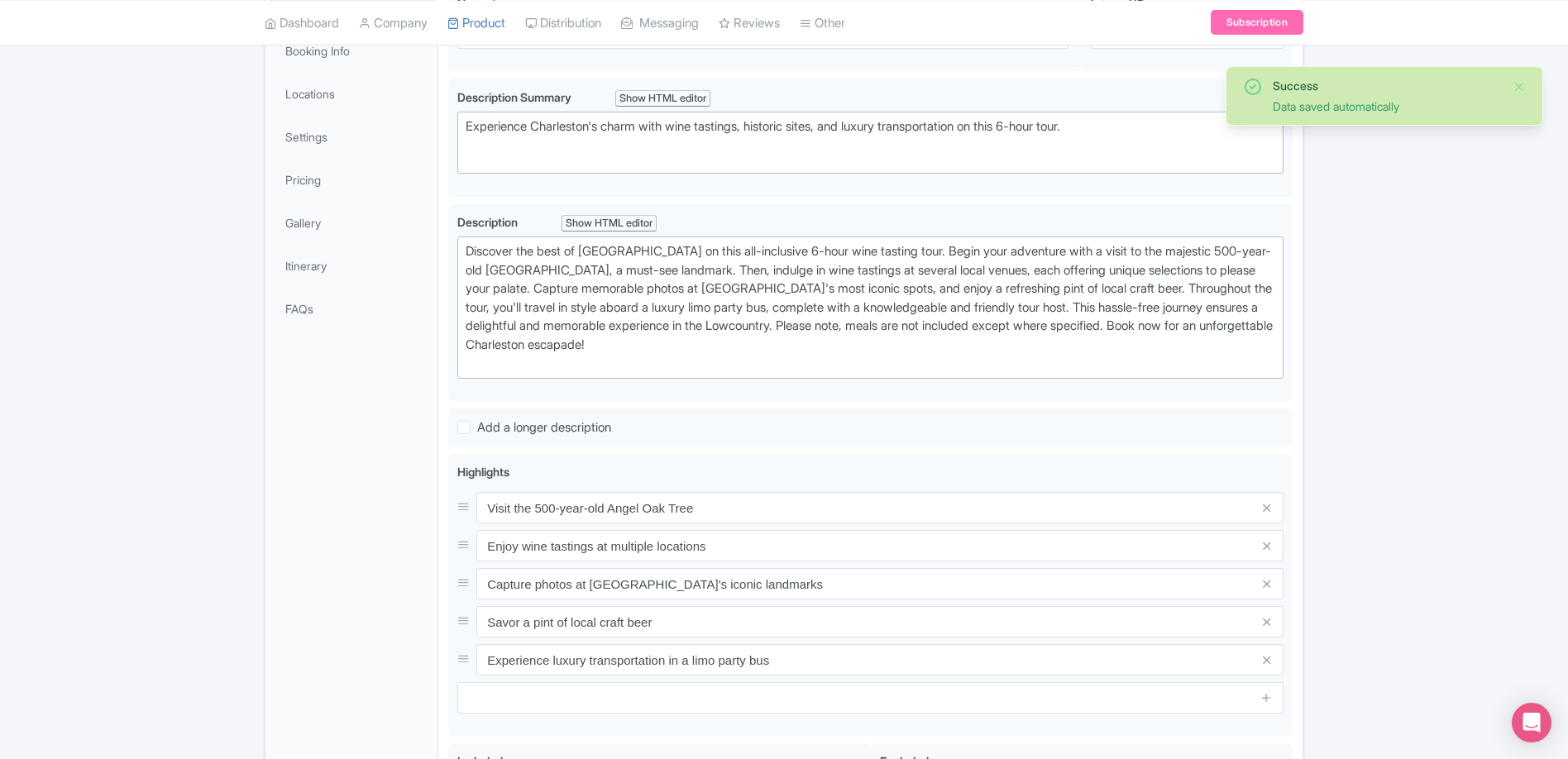
scroll to position [0, 0]
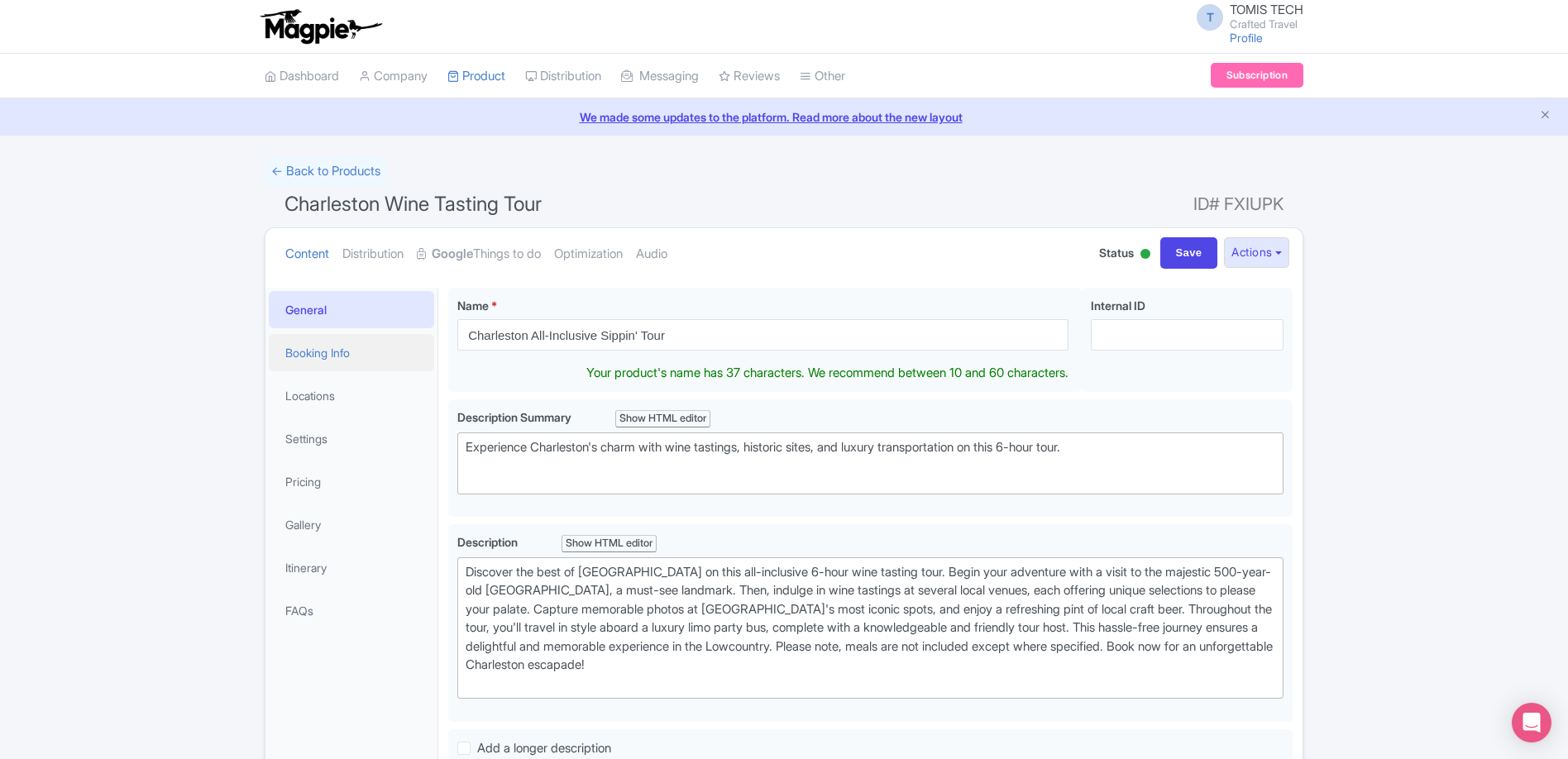
drag, startPoint x: 319, startPoint y: 350, endPoint x: 330, endPoint y: 352, distance: 11.2
click at [319, 350] on link "Booking Info" at bounding box center [351, 352] width 166 height 37
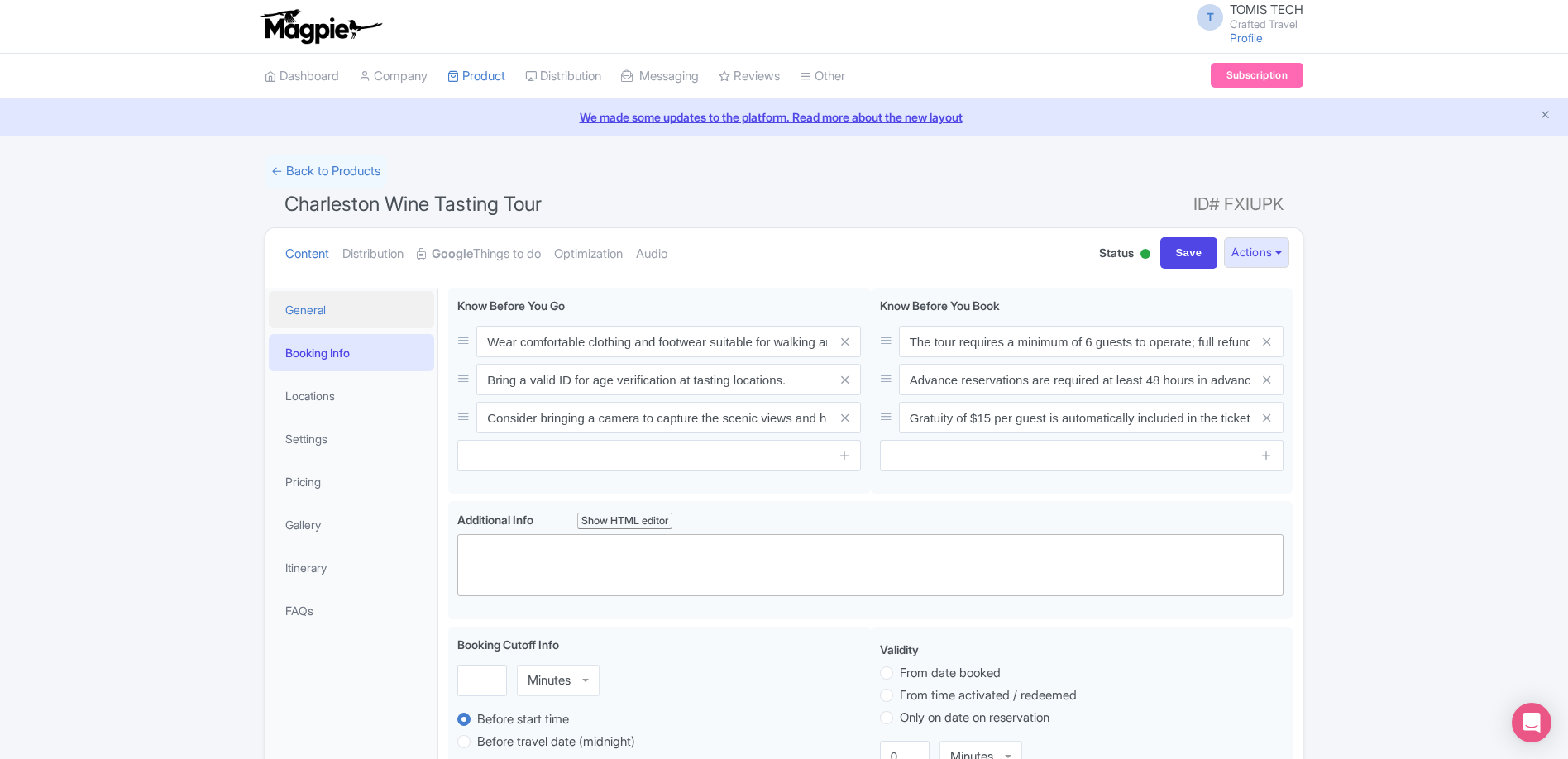
click at [346, 313] on link "General" at bounding box center [351, 310] width 166 height 37
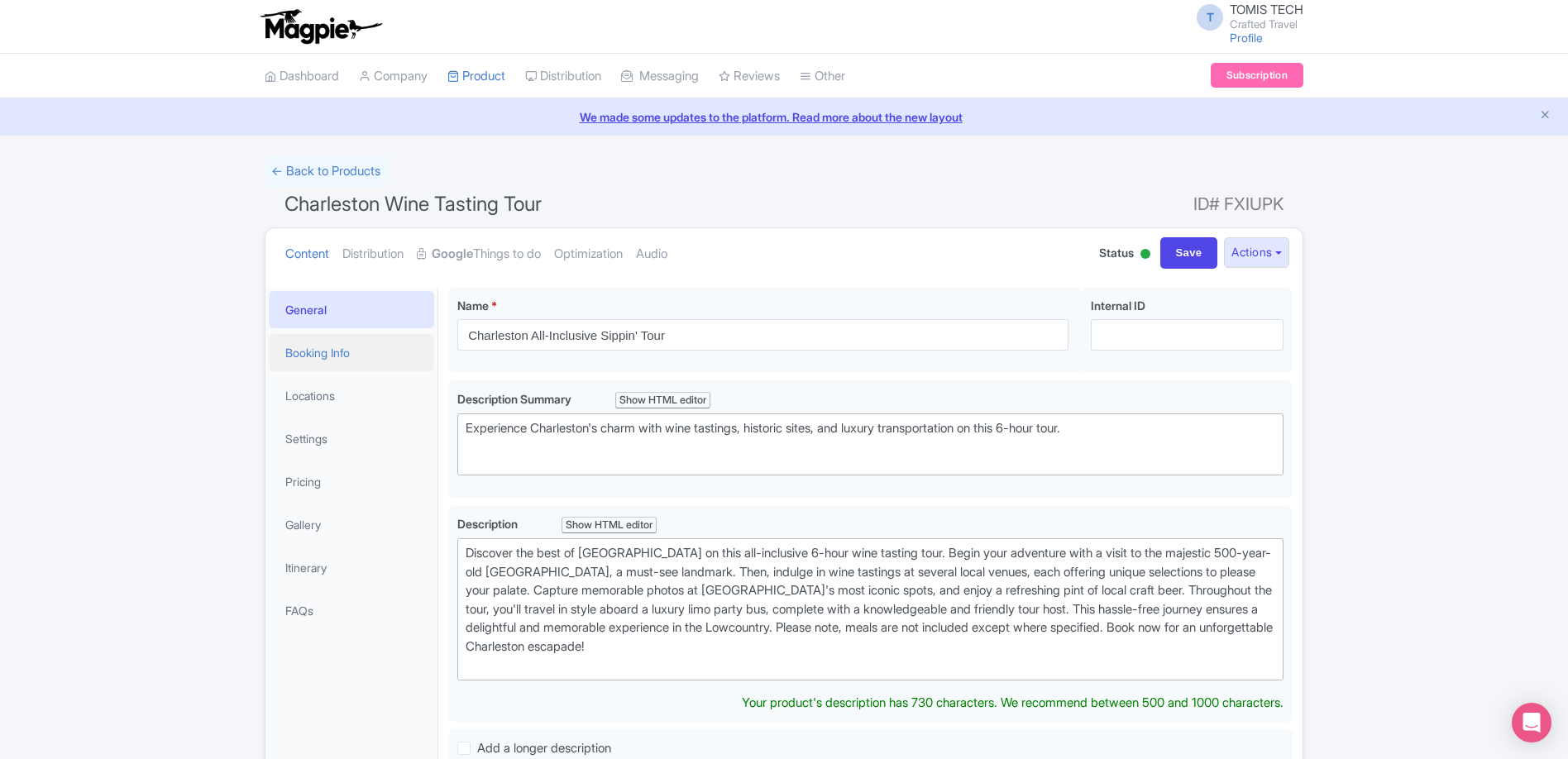
click at [343, 339] on link "Booking Info" at bounding box center [351, 352] width 166 height 37
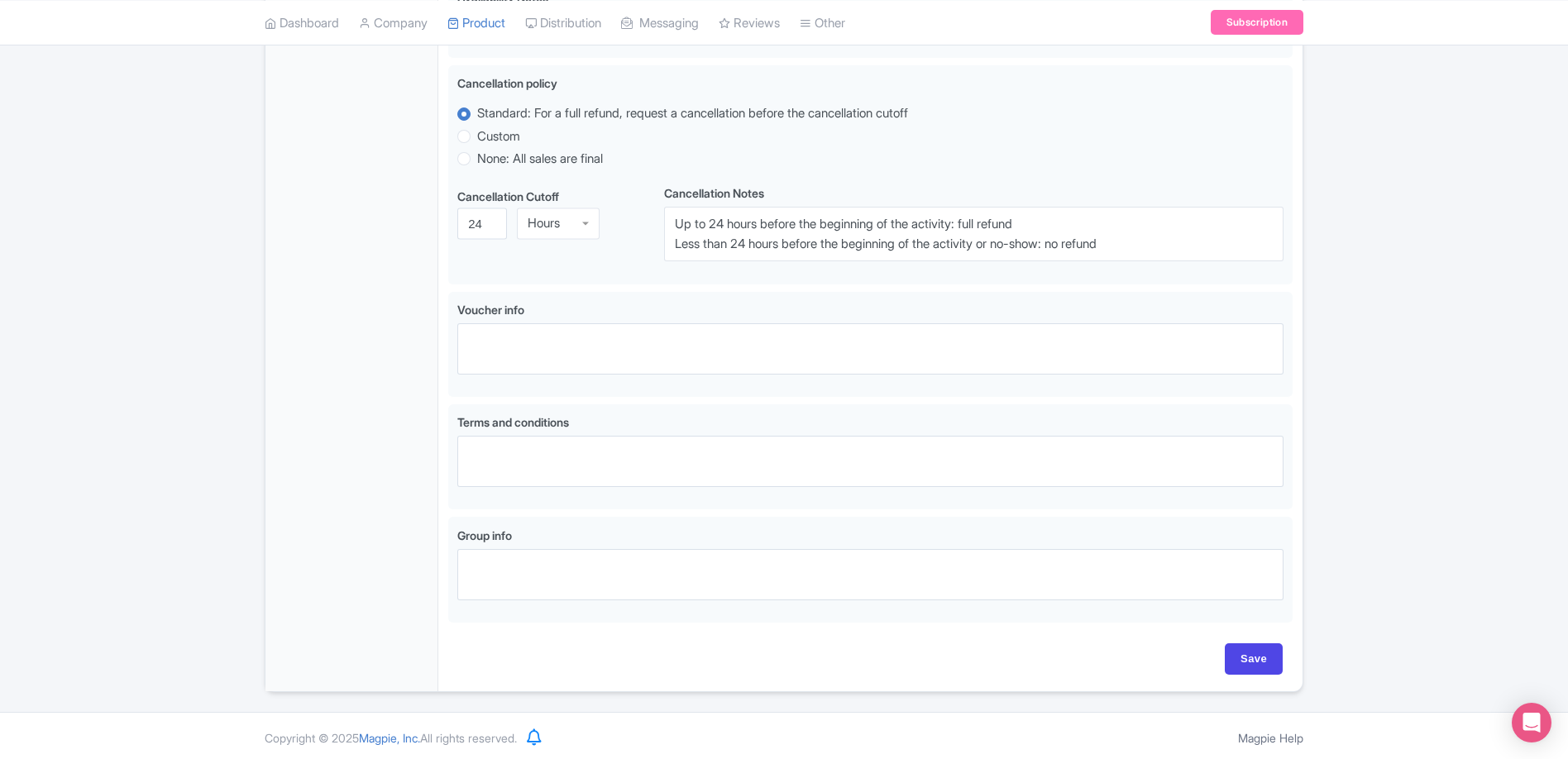
scroll to position [813, 0]
click at [1257, 664] on input "Save" at bounding box center [1253, 656] width 58 height 31
type input "Saving..."
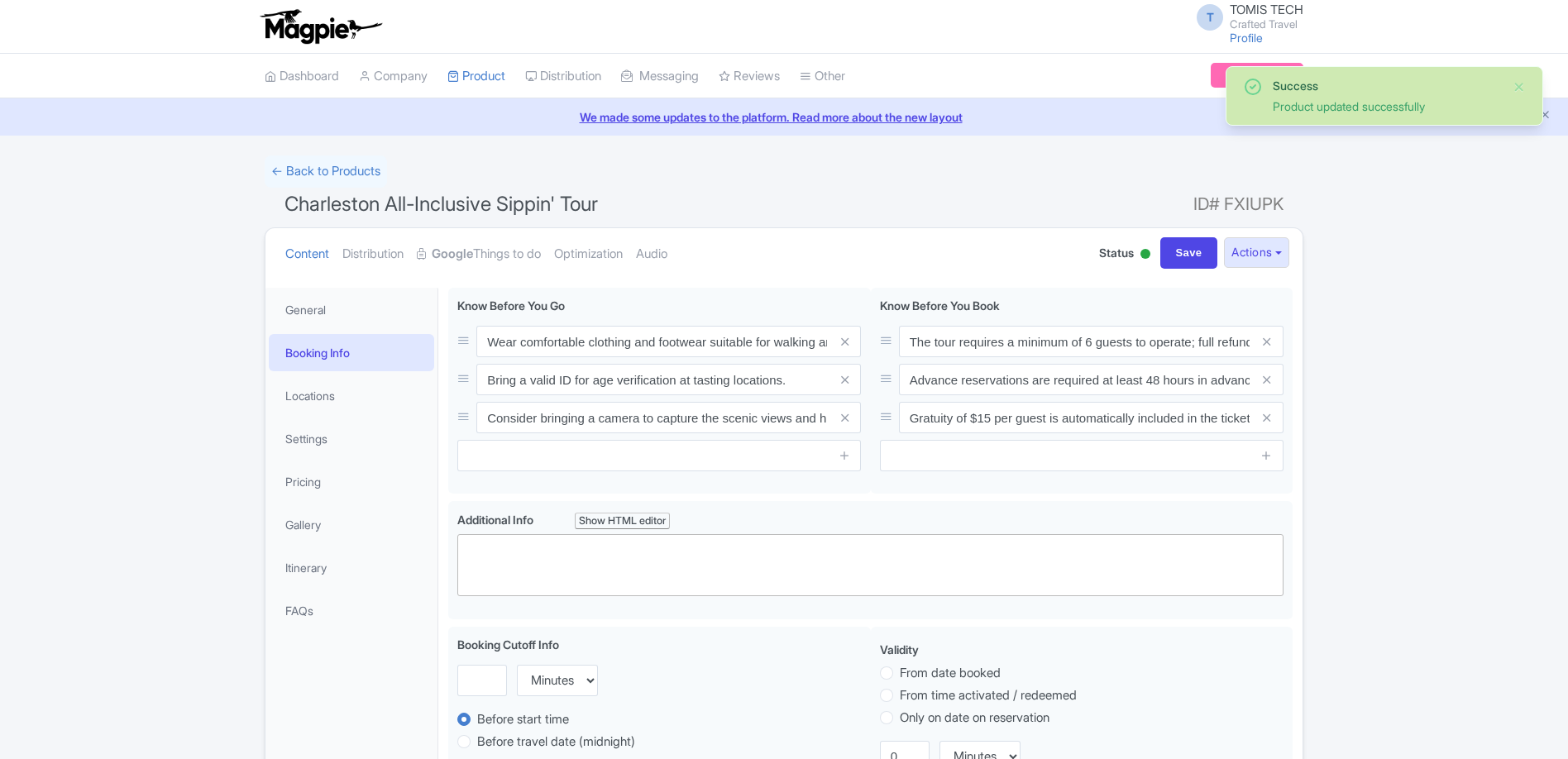
scroll to position [288, 0]
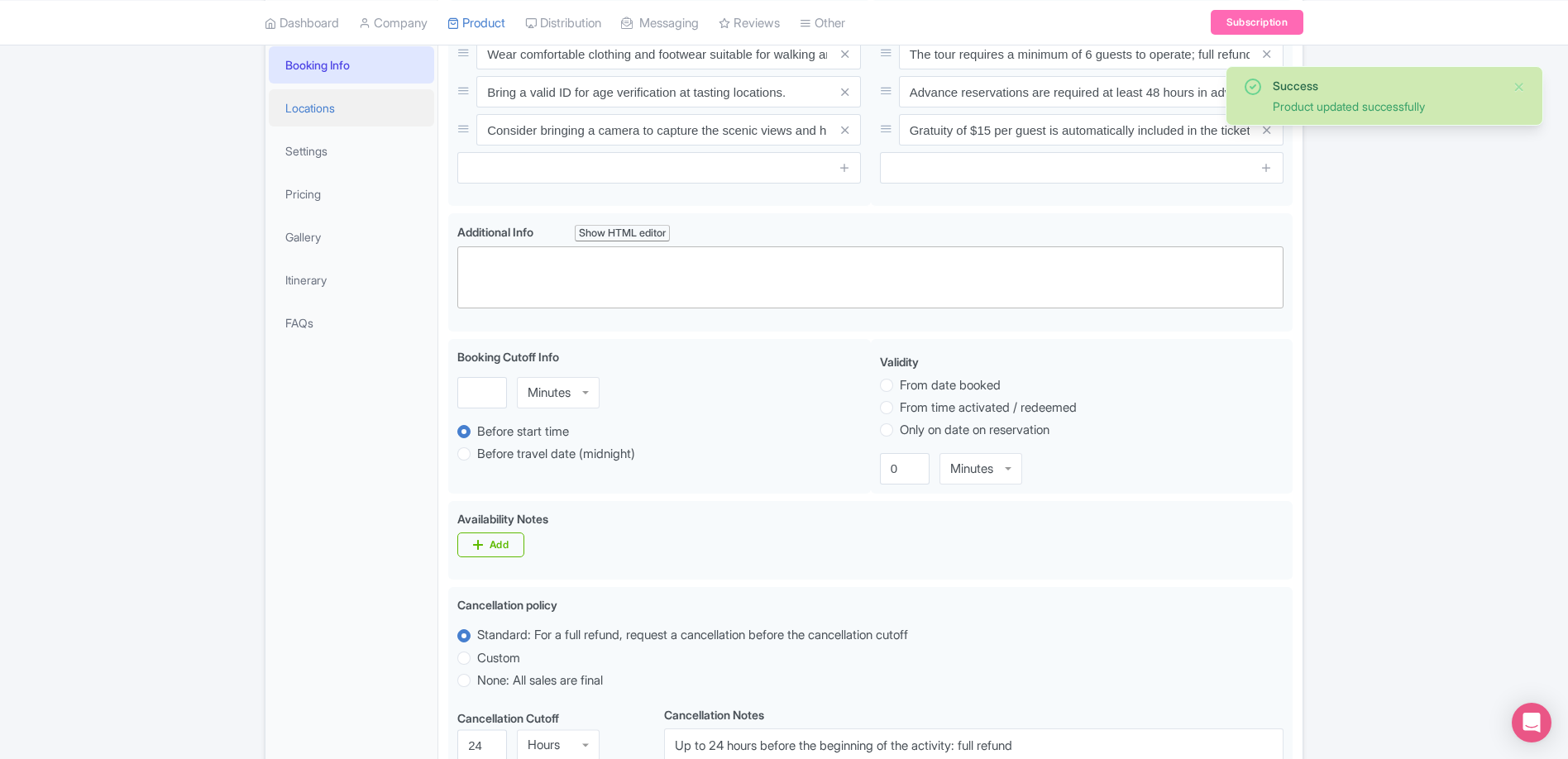
click at [337, 116] on link "Locations" at bounding box center [351, 108] width 166 height 37
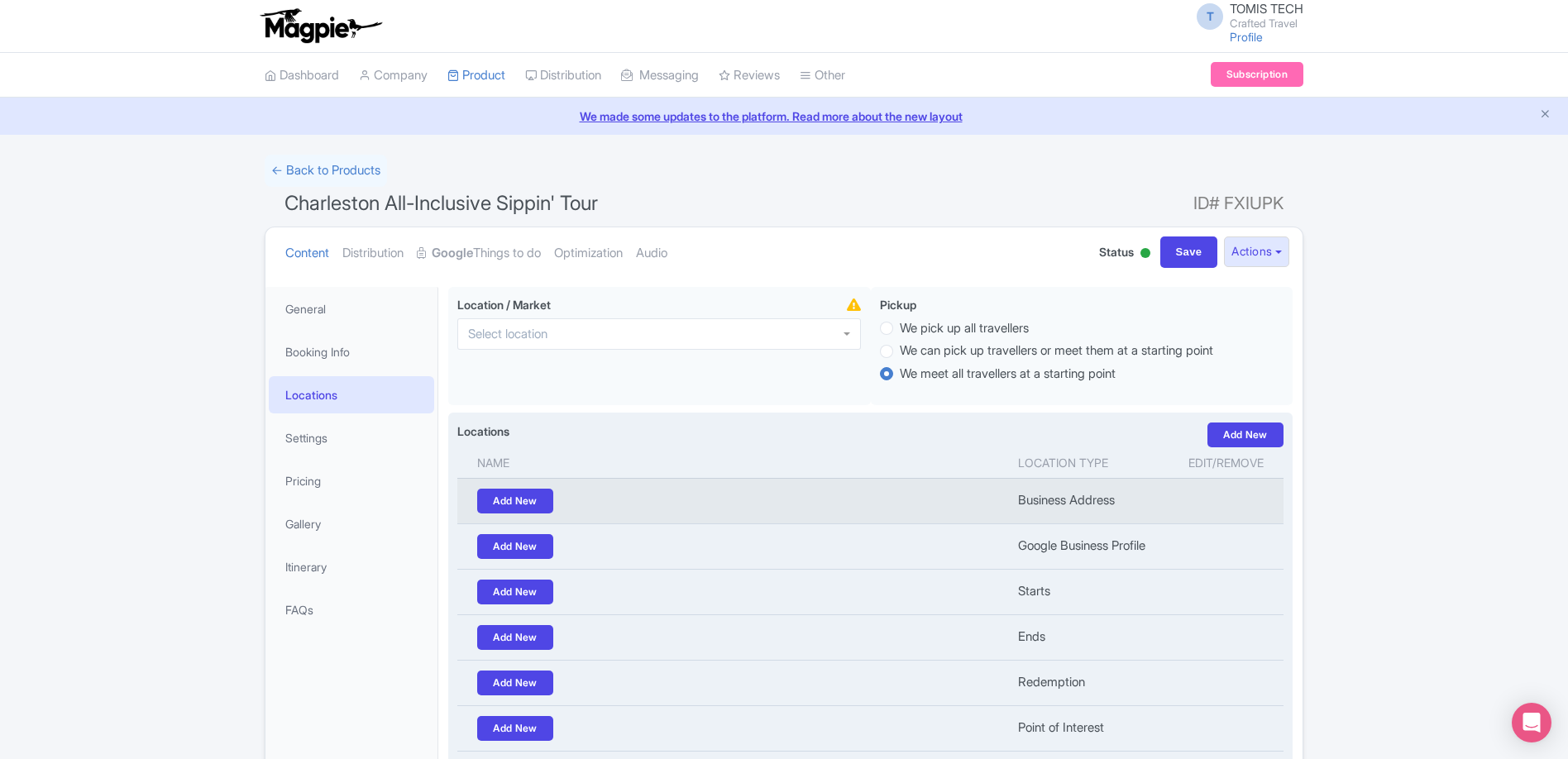
scroll to position [0, 0]
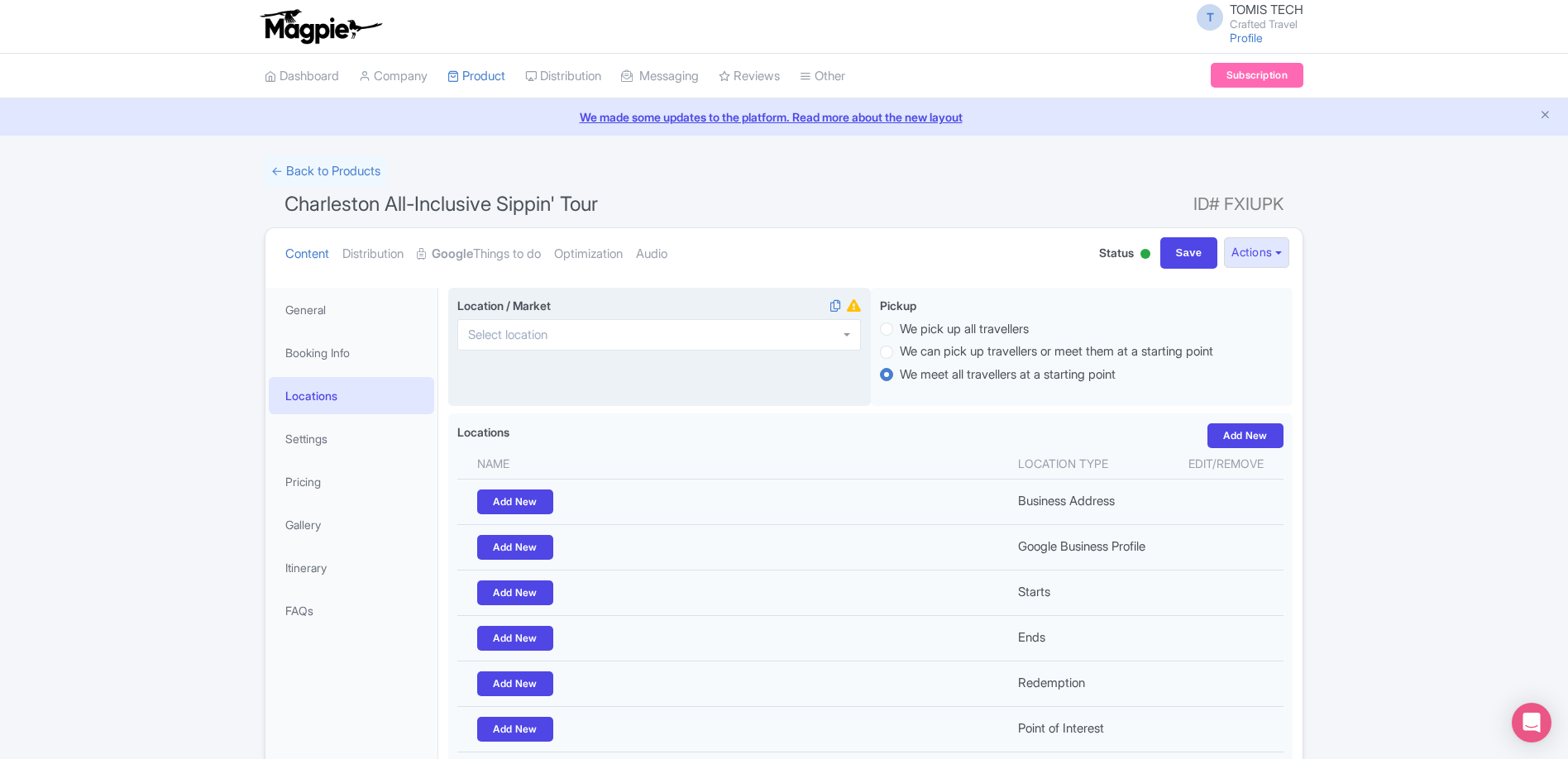
click at [801, 332] on div at bounding box center [658, 335] width 403 height 31
type input "[GEOGRAPHIC_DATA]"
click at [665, 346] on div at bounding box center [658, 335] width 403 height 31
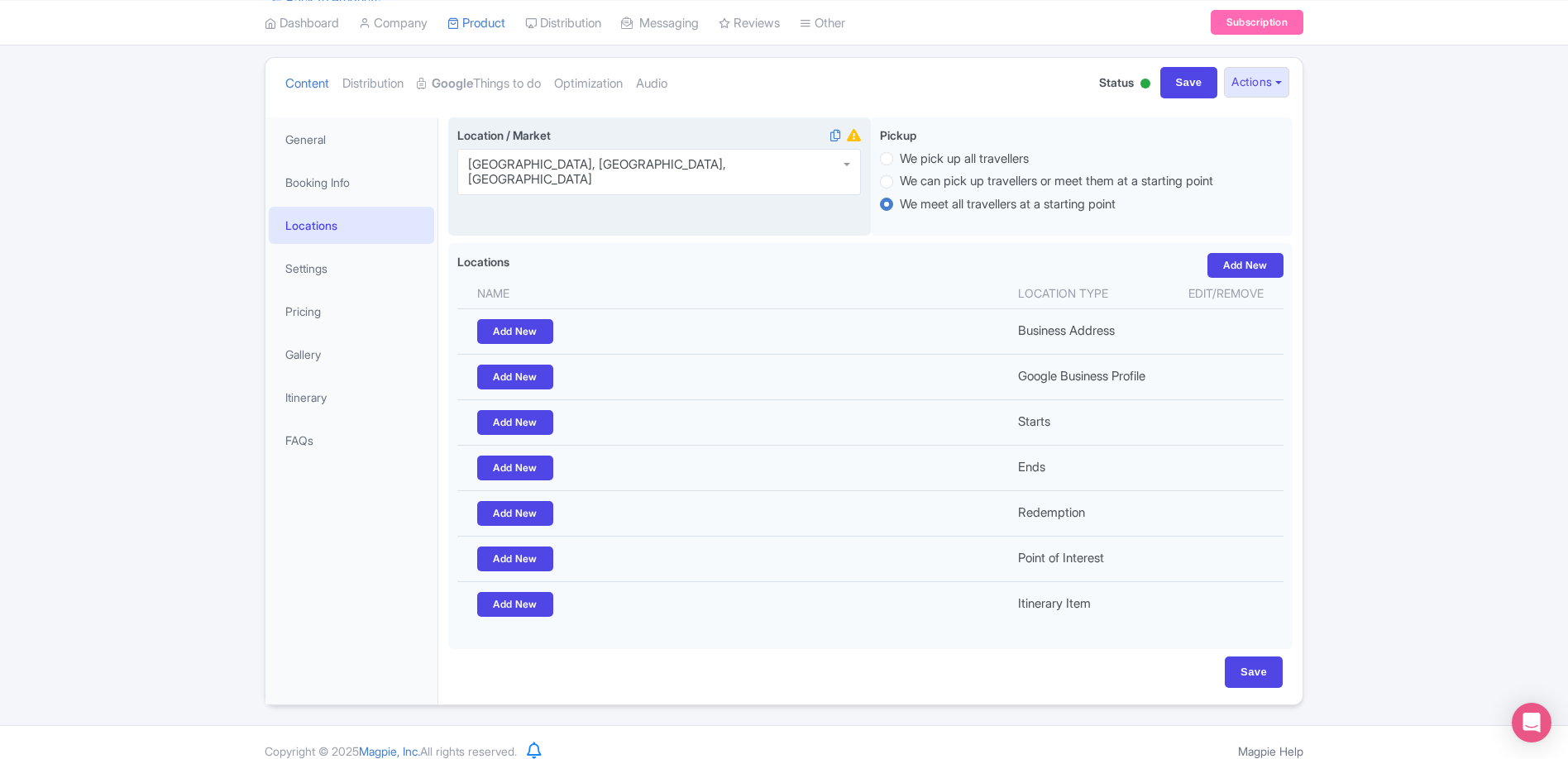
scroll to position [186, 0]
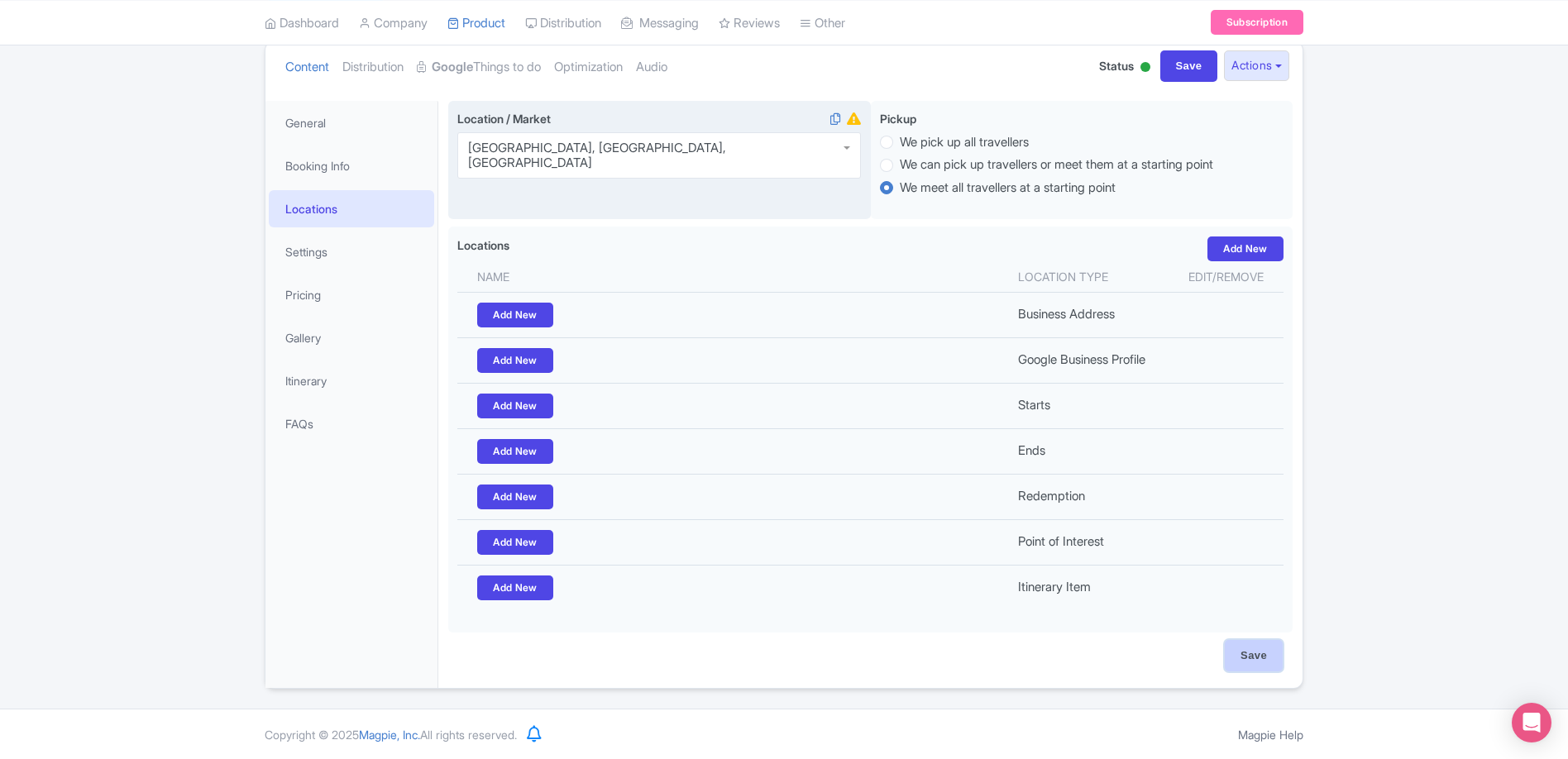
click at [1262, 664] on input "Save" at bounding box center [1253, 656] width 58 height 31
type input "Saving..."
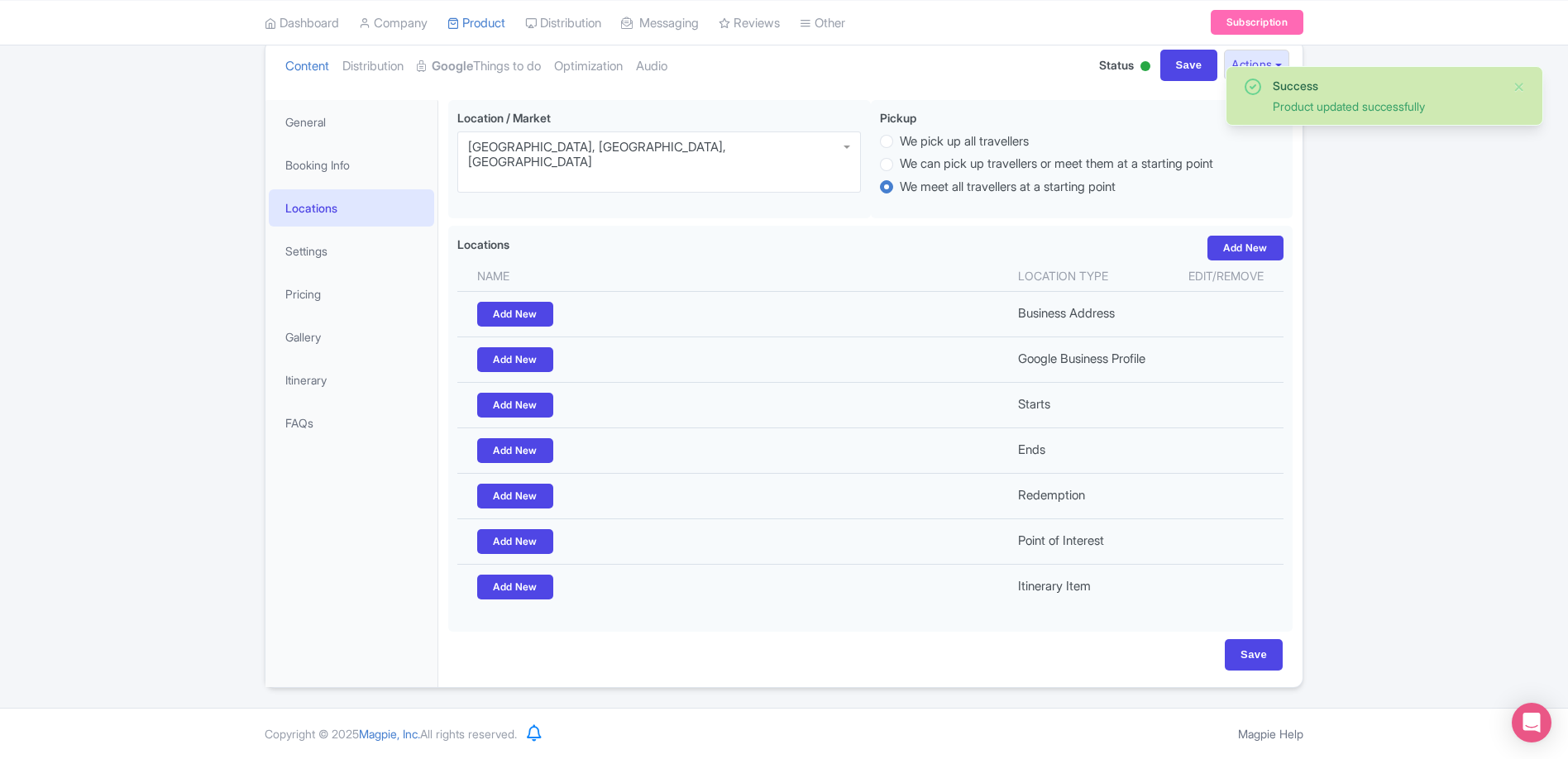
scroll to position [186, 0]
click at [322, 251] on link "Settings" at bounding box center [351, 252] width 166 height 37
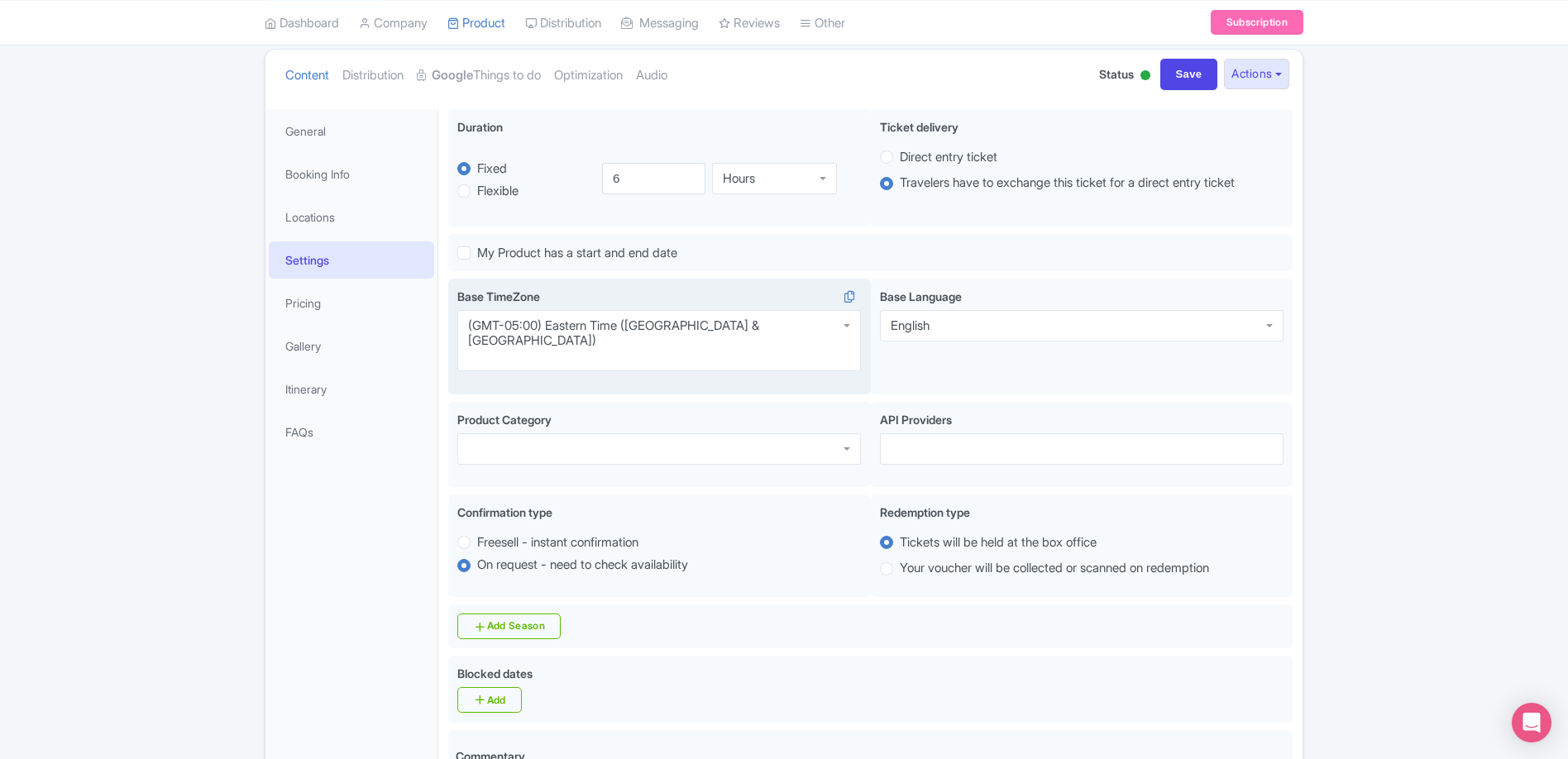
scroll to position [175, 0]
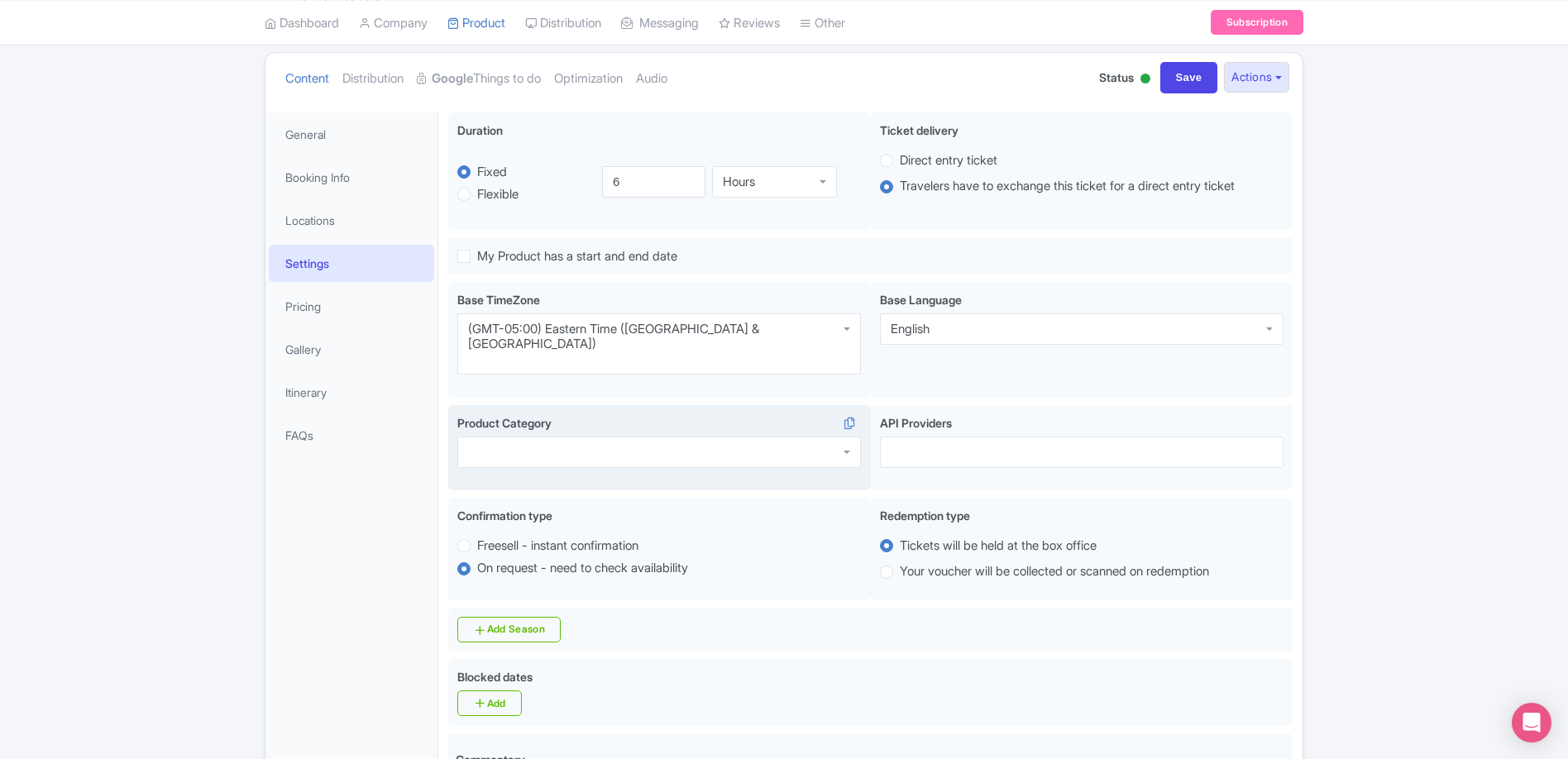
click at [801, 436] on div at bounding box center [658, 452] width 403 height 31
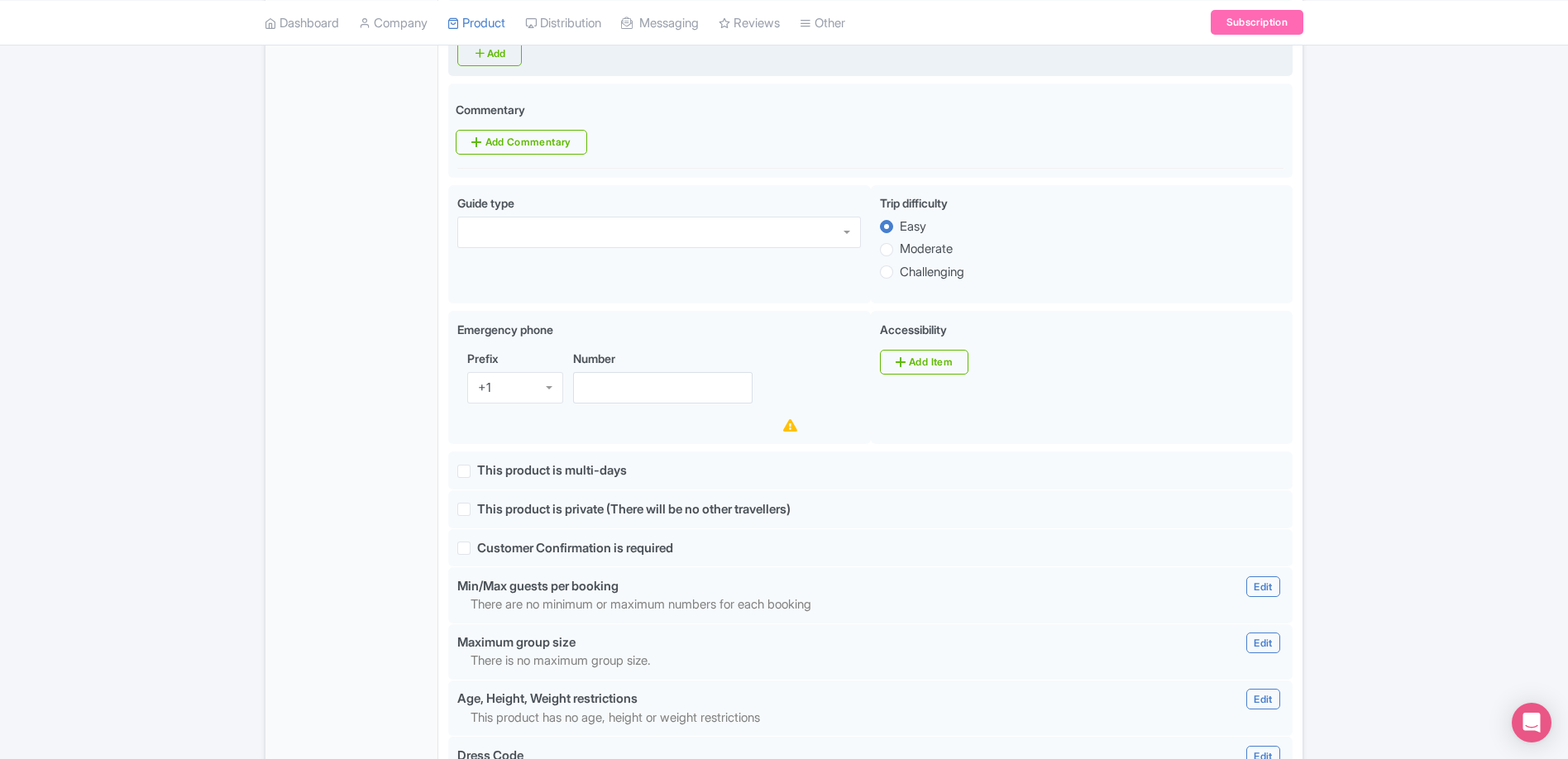
scroll to position [829, 0]
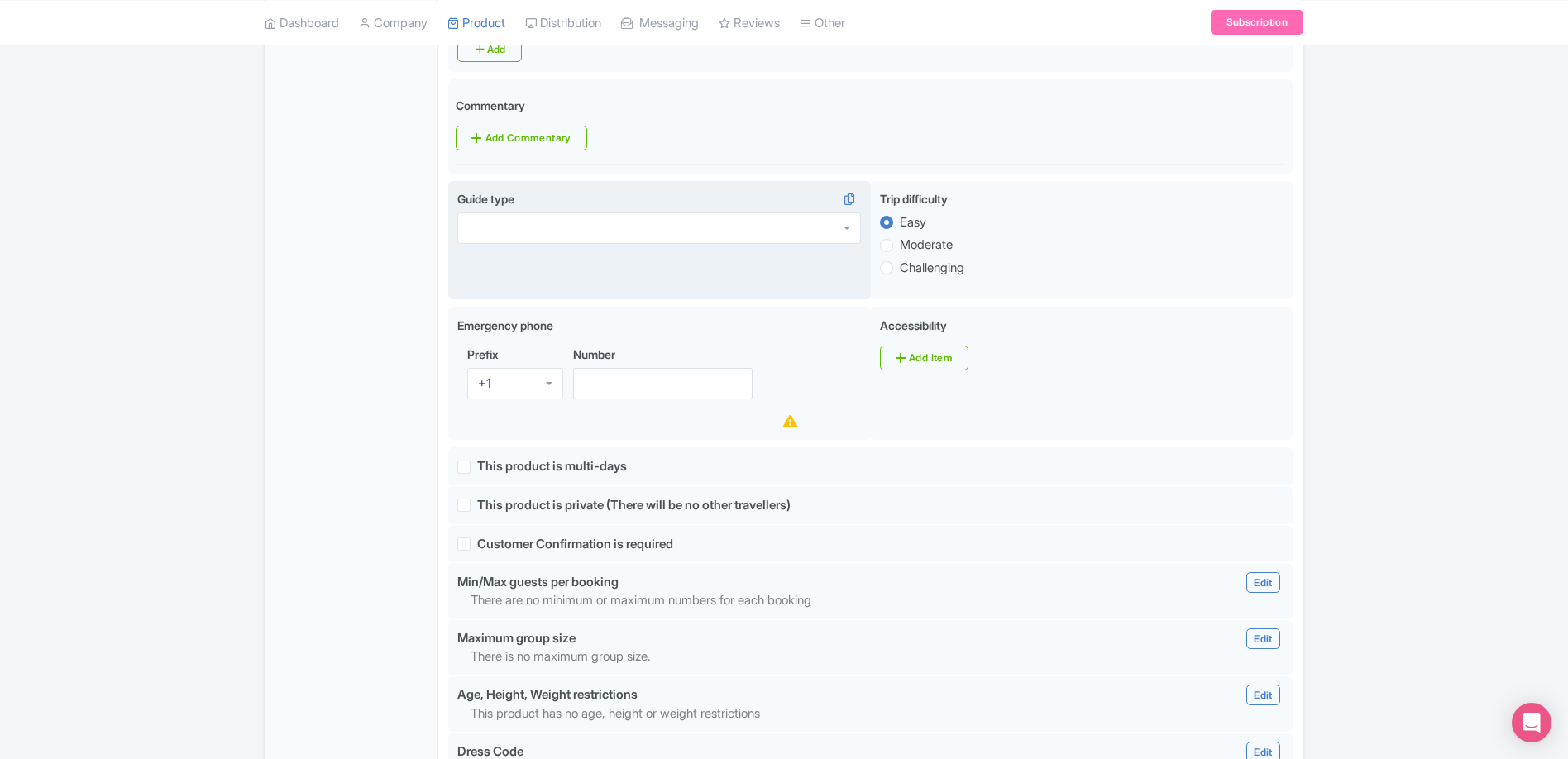
click at [755, 213] on div at bounding box center [658, 228] width 403 height 31
drag, startPoint x: 1408, startPoint y: 369, endPoint x: 1385, endPoint y: 376, distance: 24.0
click at [1408, 369] on div "Success Product updated successfully ← Back to Products Charleston All-Inclusiv…" at bounding box center [784, 304] width 1568 height 1958
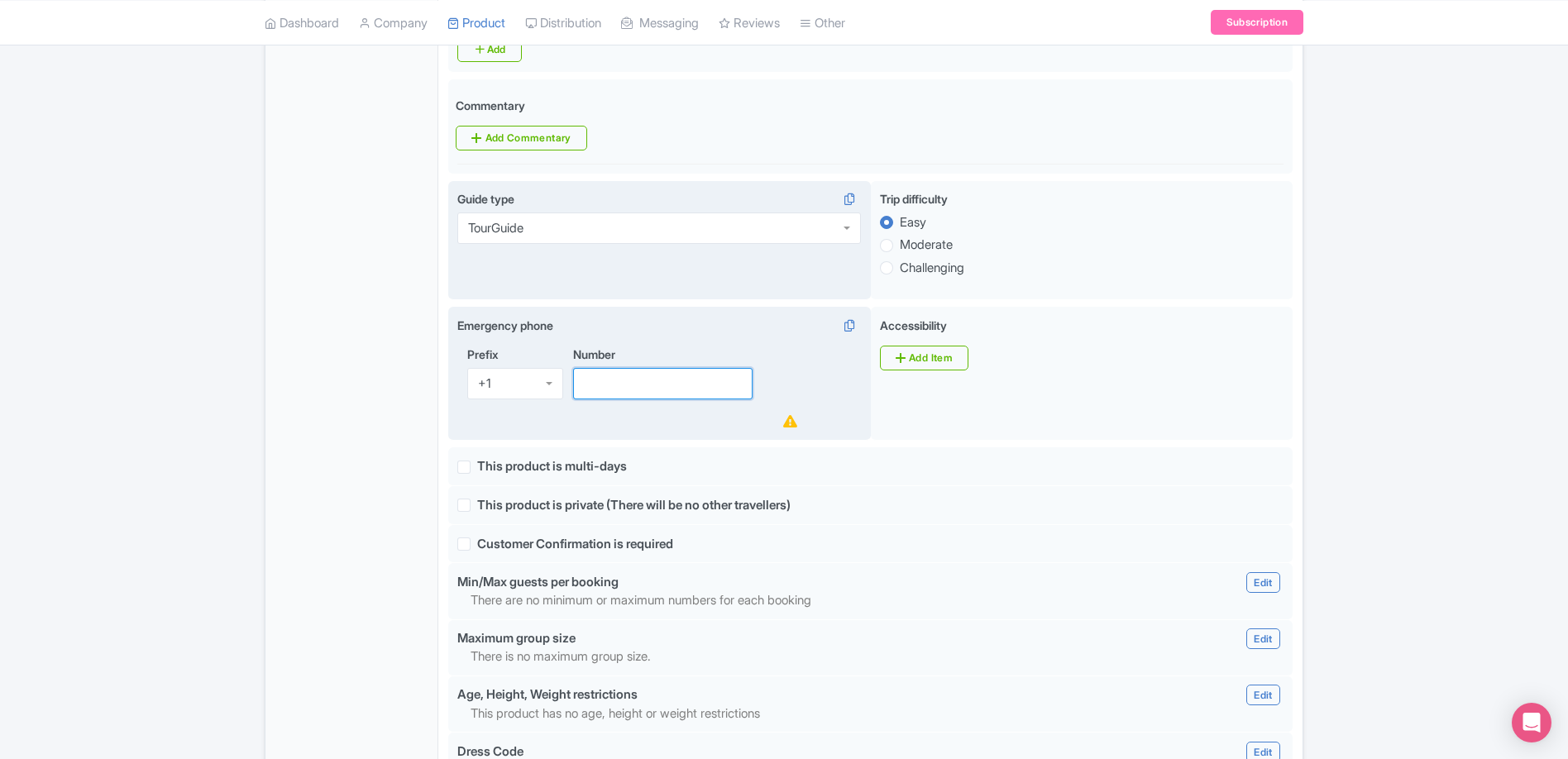
click at [681, 368] on input "Number" at bounding box center [663, 383] width 180 height 31
type input "[PHONE_NUMBER]"
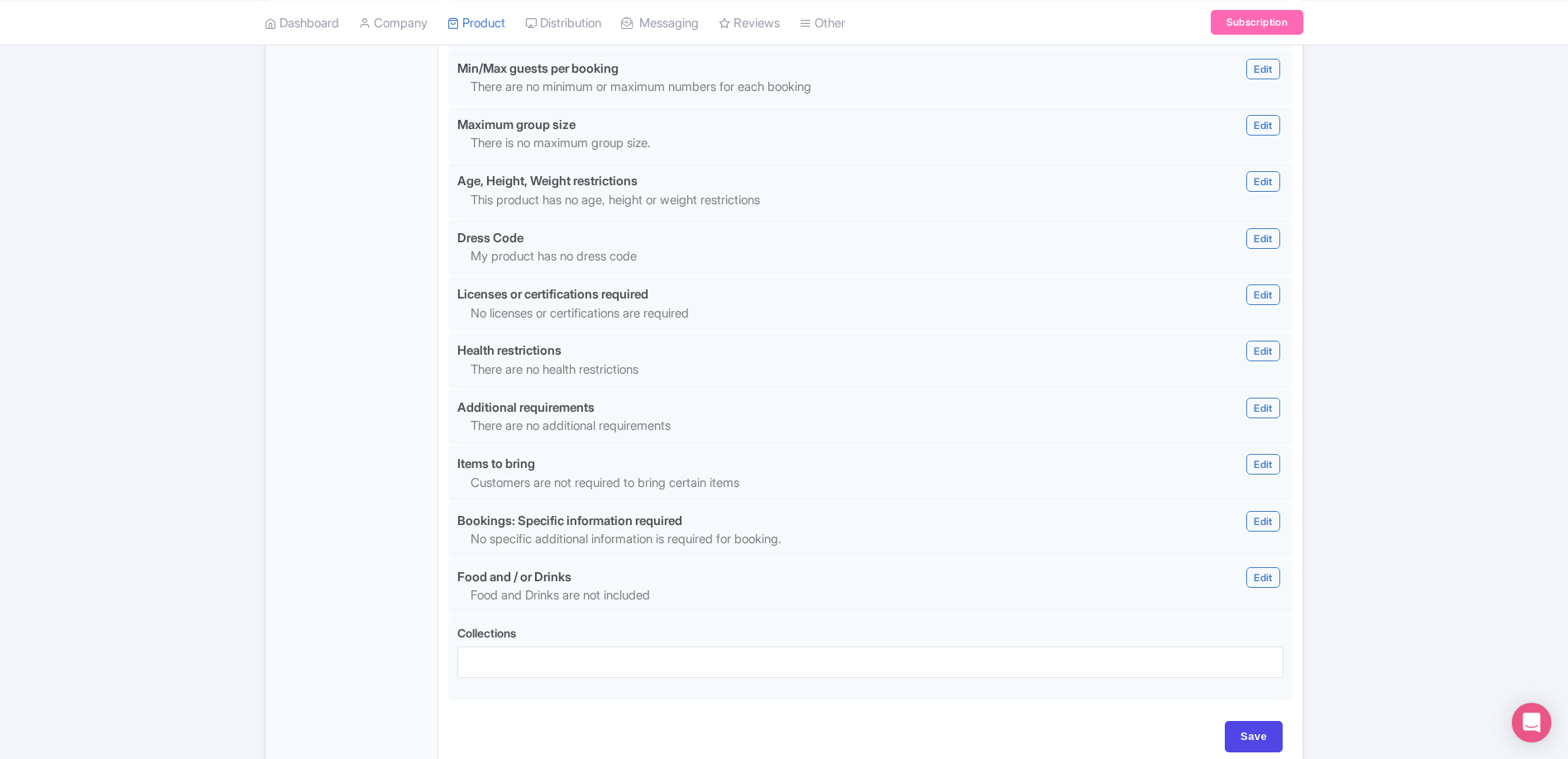
scroll to position [1394, 0]
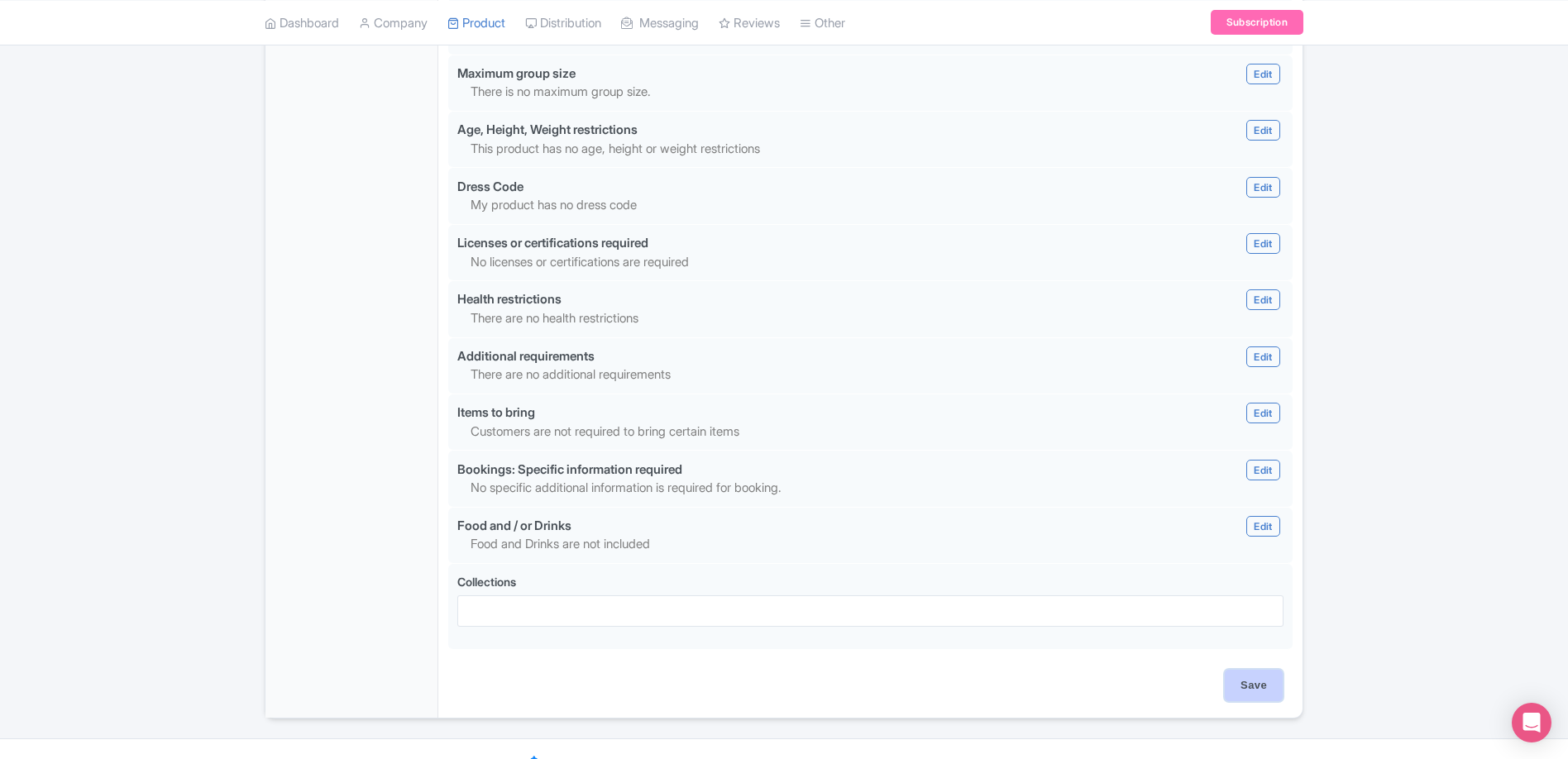
click at [1266, 670] on input "Save" at bounding box center [1253, 685] width 58 height 31
type input "Saving..."
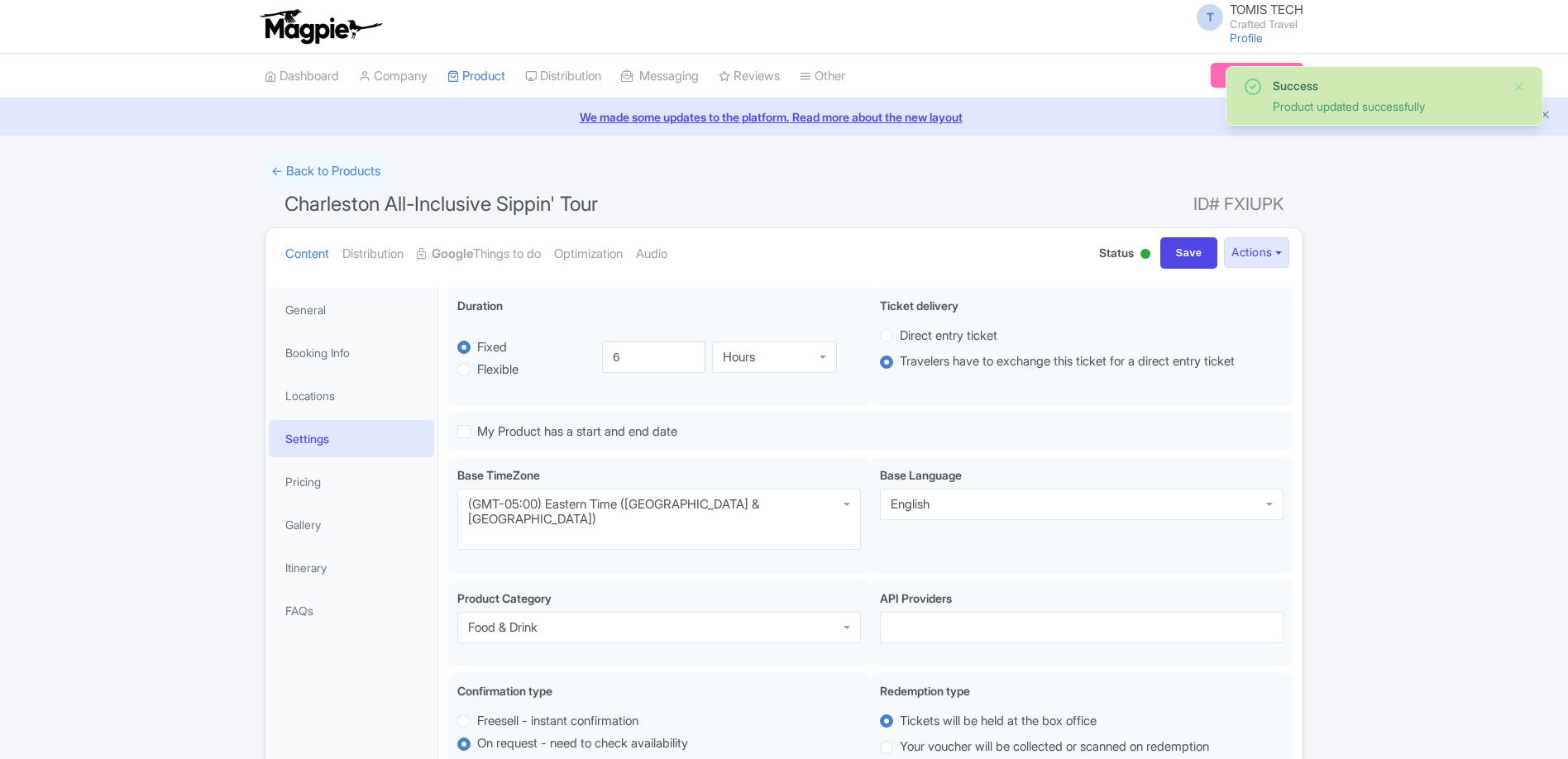
scroll to position [288, 0]
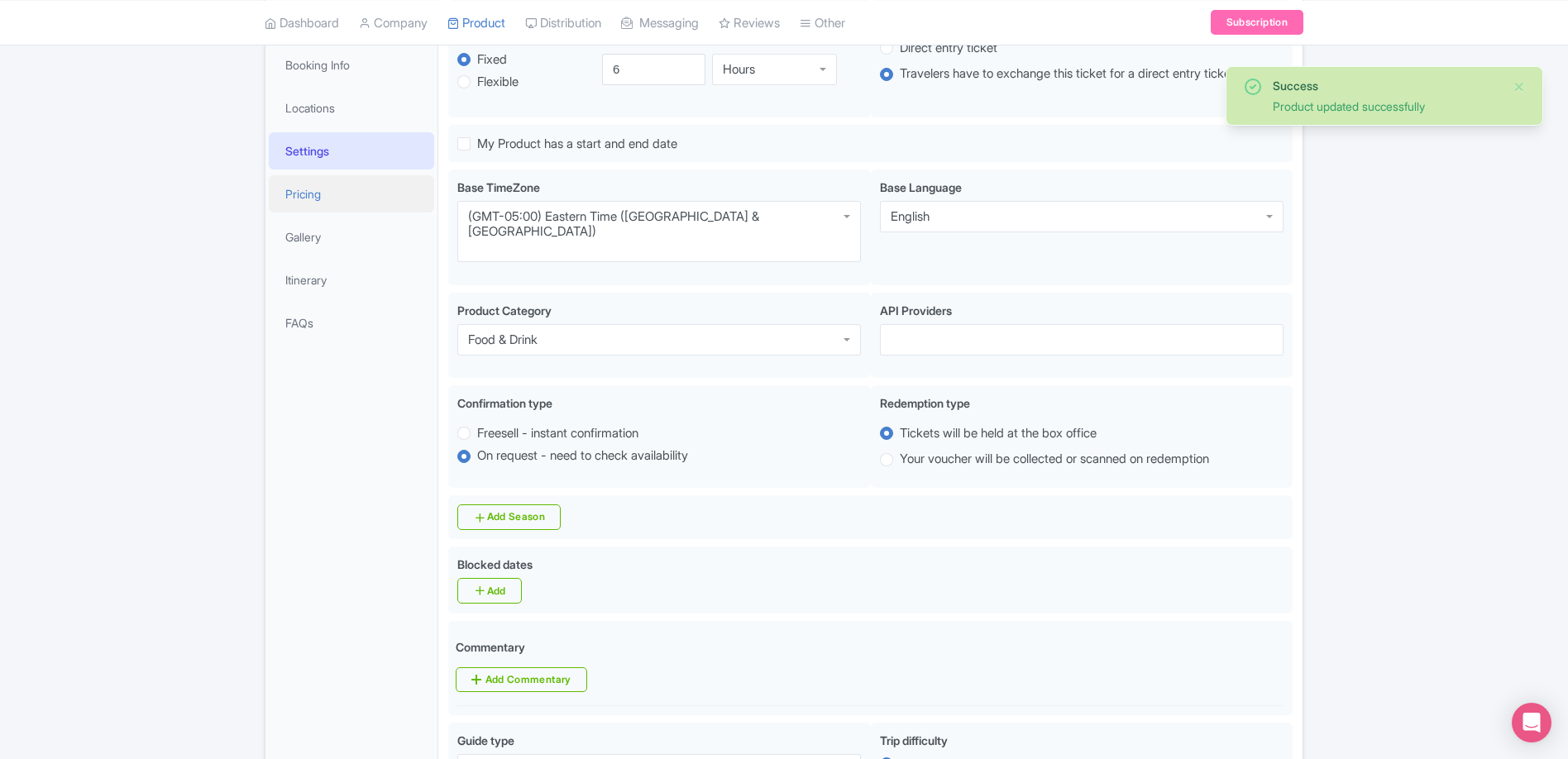
click at [329, 198] on link "Pricing" at bounding box center [351, 193] width 166 height 37
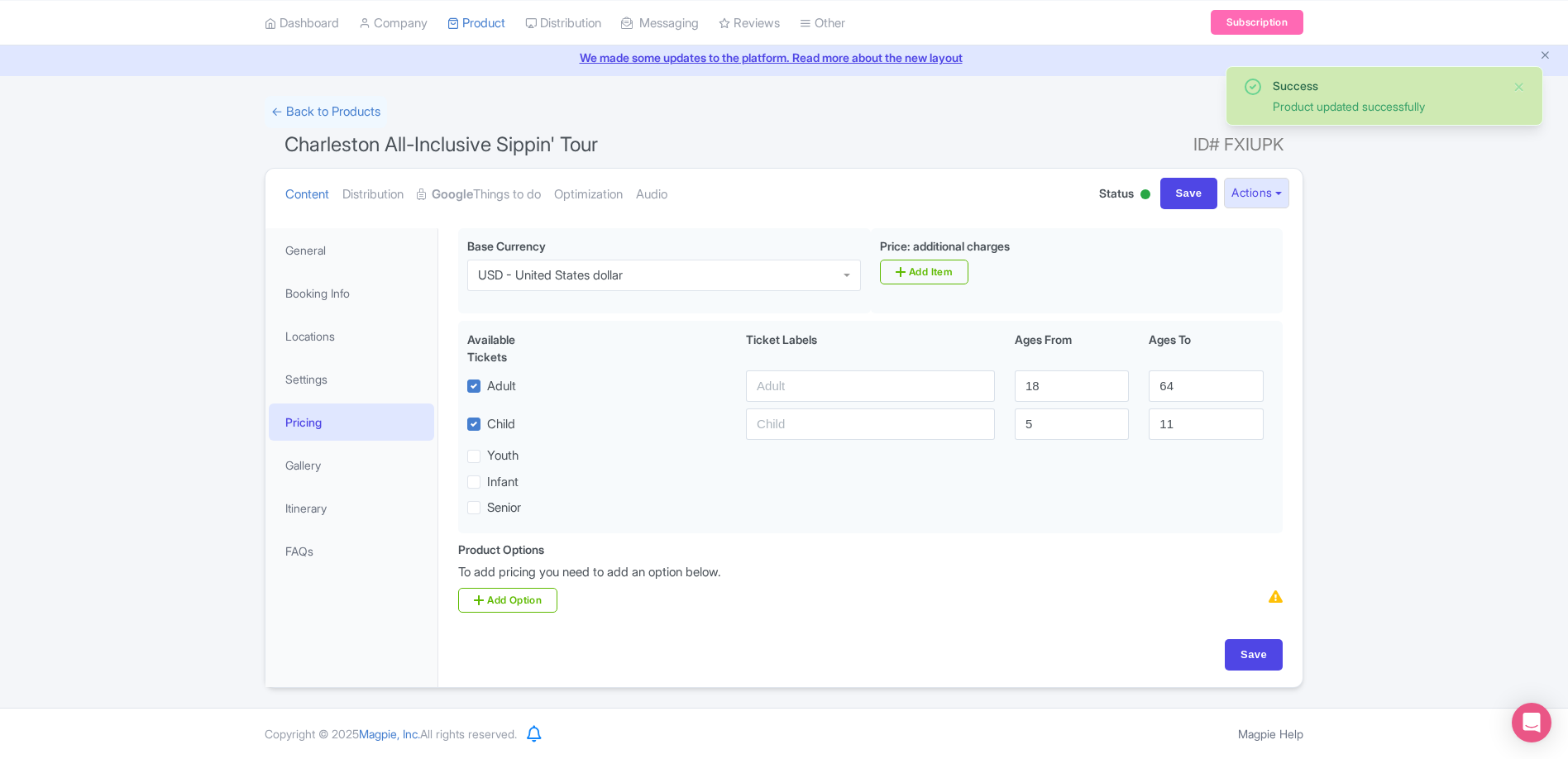
scroll to position [60, 0]
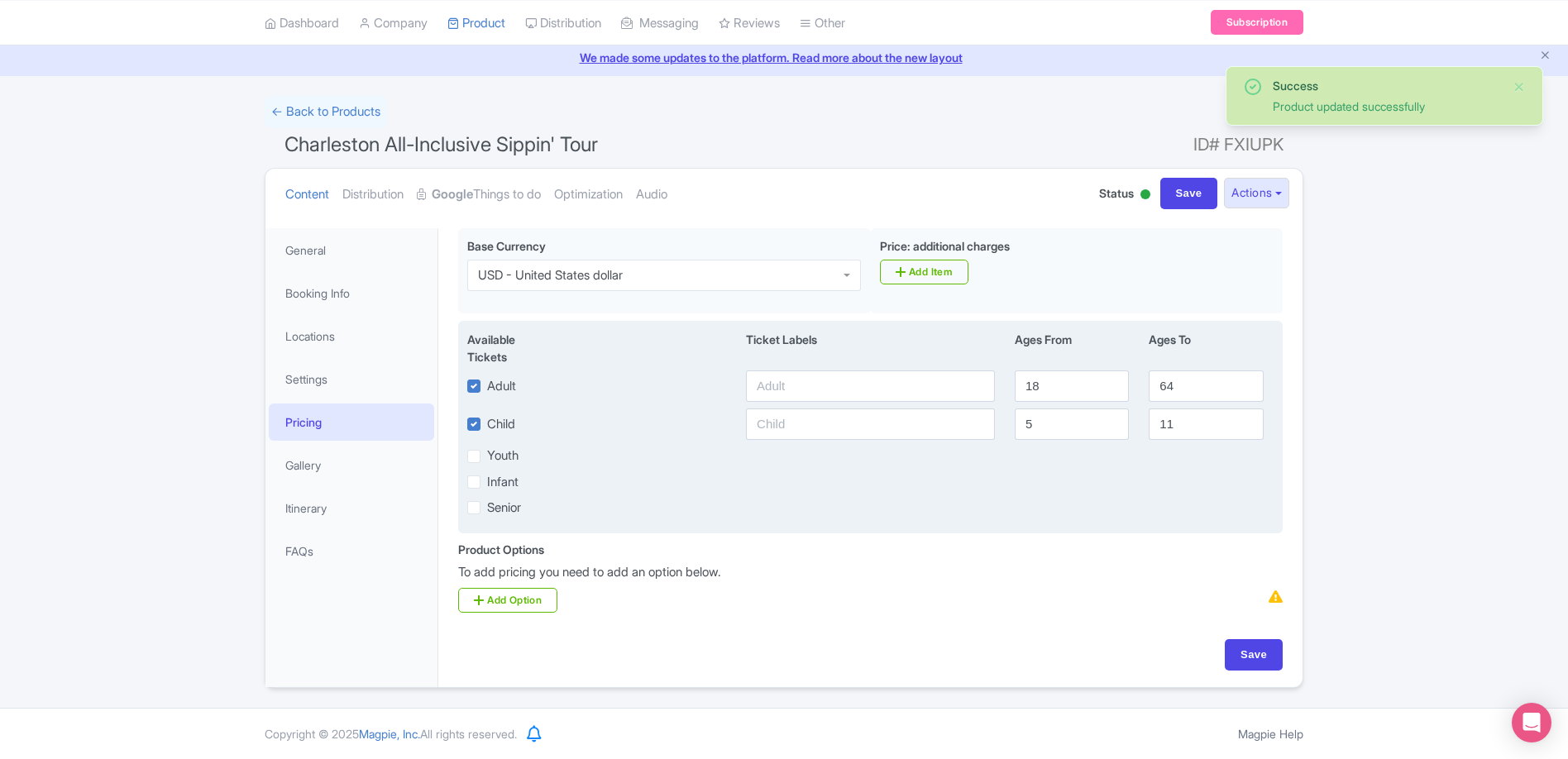
click at [487, 428] on label "Child" at bounding box center [501, 425] width 28 height 19
click at [487, 425] on input "Child" at bounding box center [493, 420] width 10 height 10
checkbox input "false"
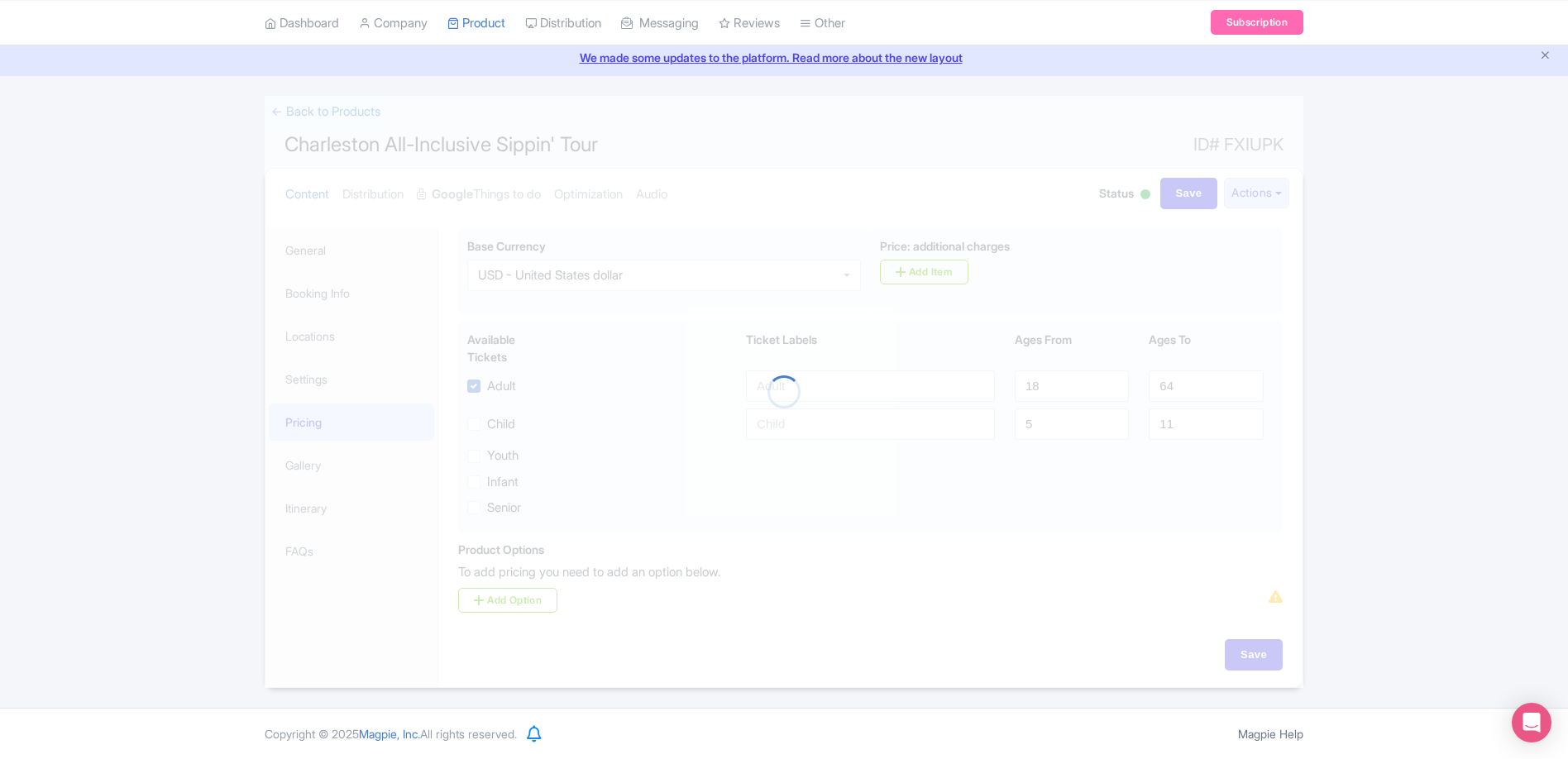
scroll to position [47, 0]
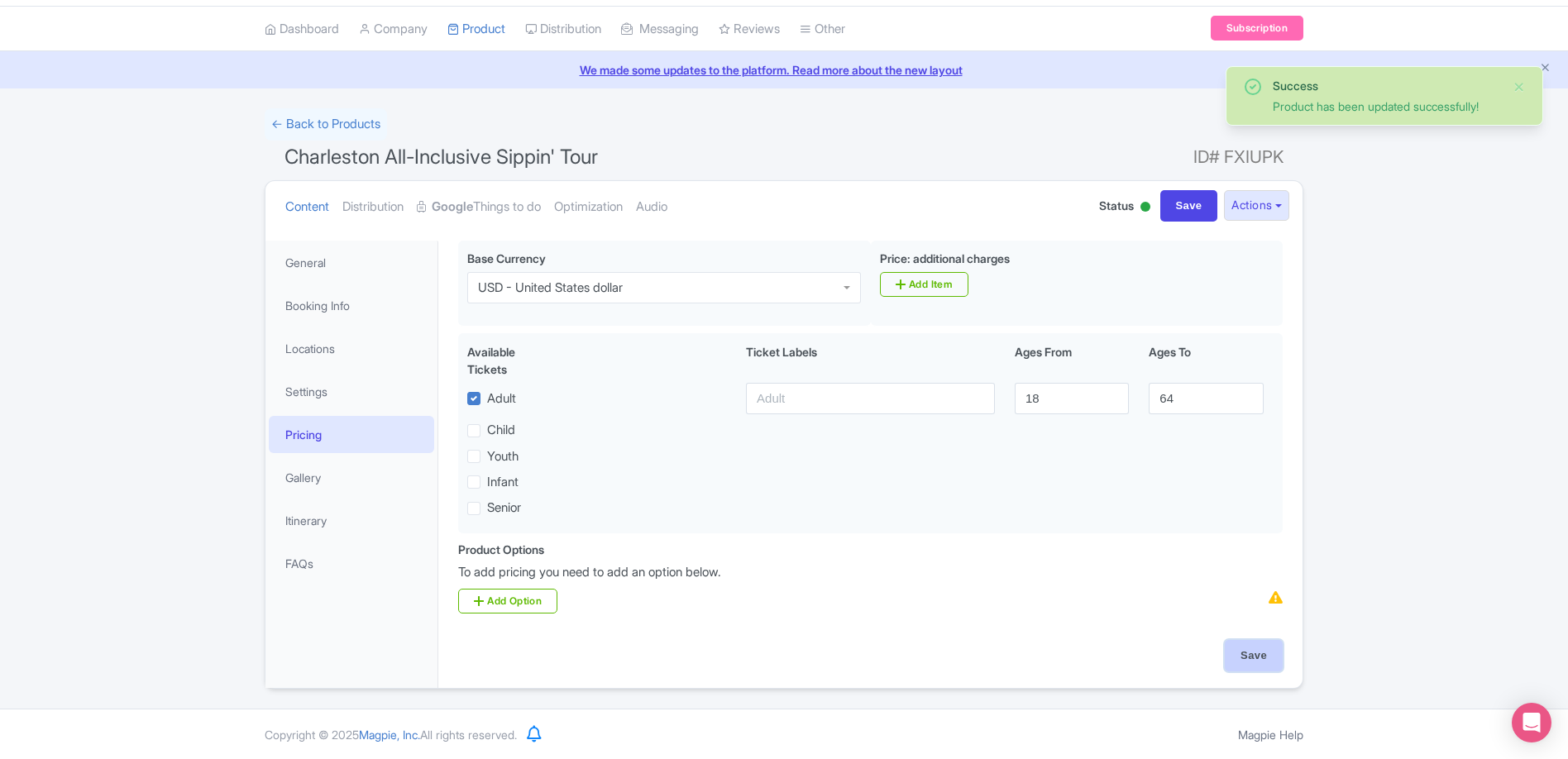
click at [1248, 649] on input "Save" at bounding box center [1253, 656] width 58 height 31
type input "Update Product"
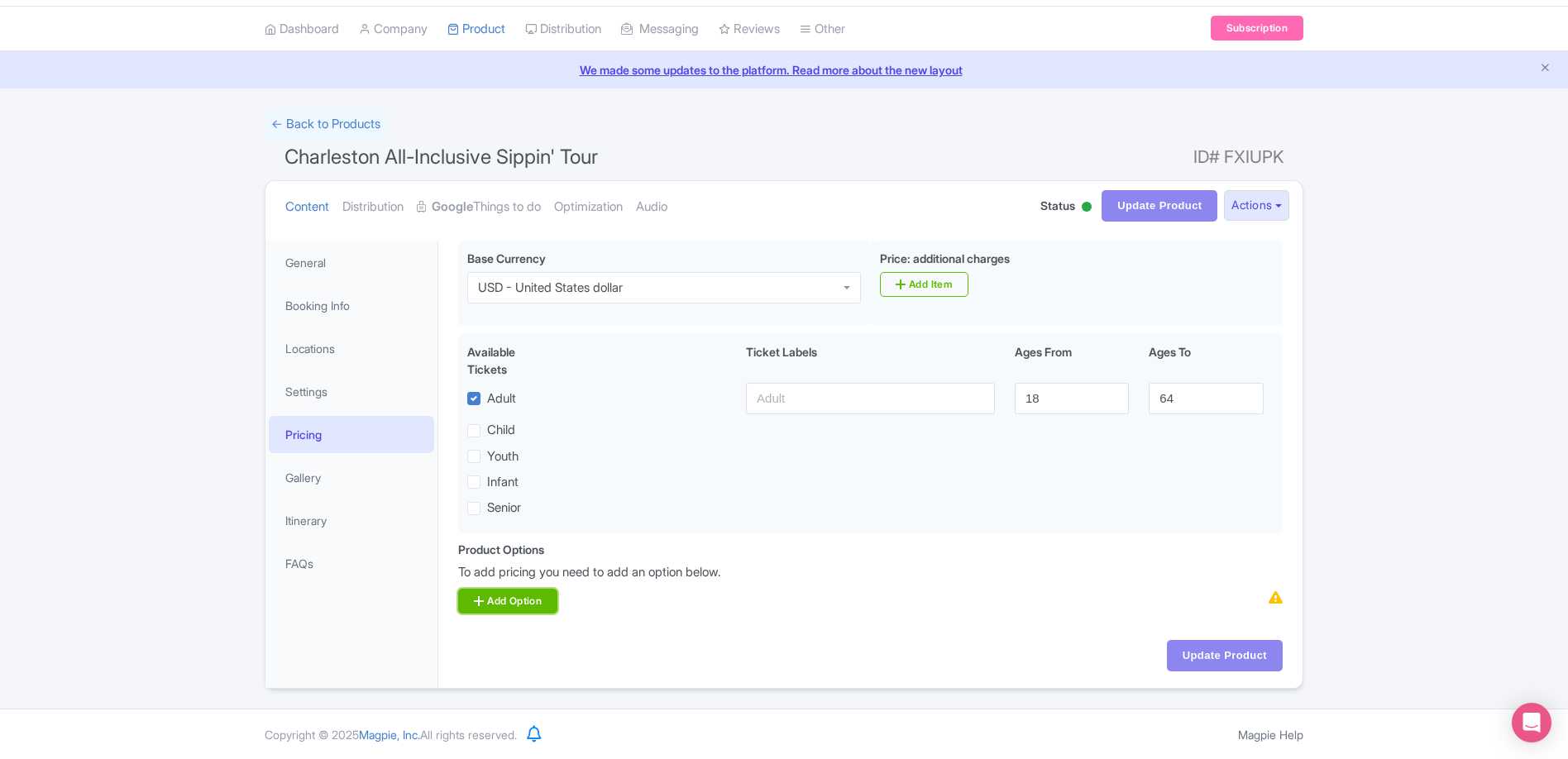
click at [544, 601] on link "Add Option" at bounding box center [507, 601] width 99 height 25
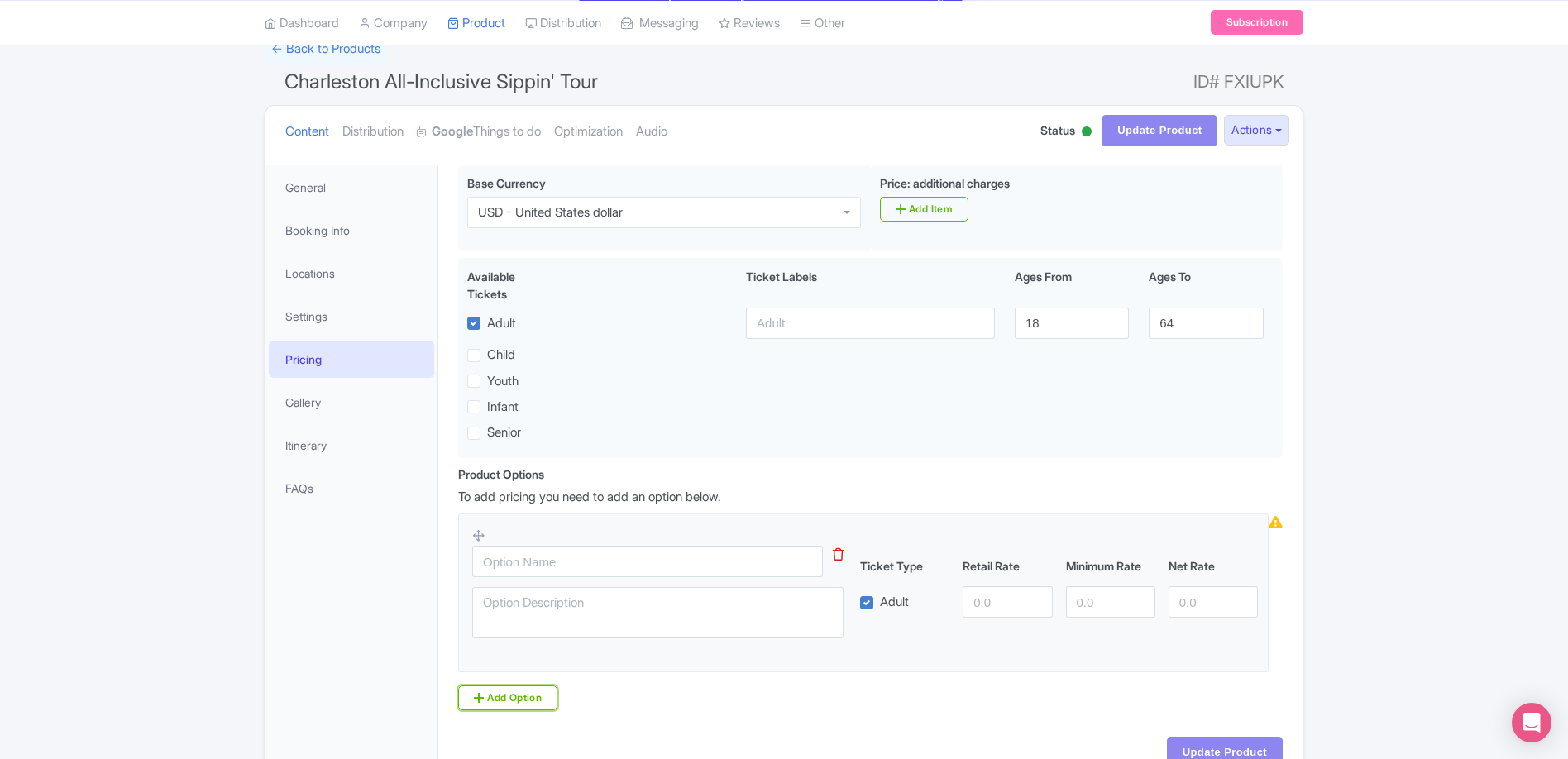
scroll to position [140, 0]
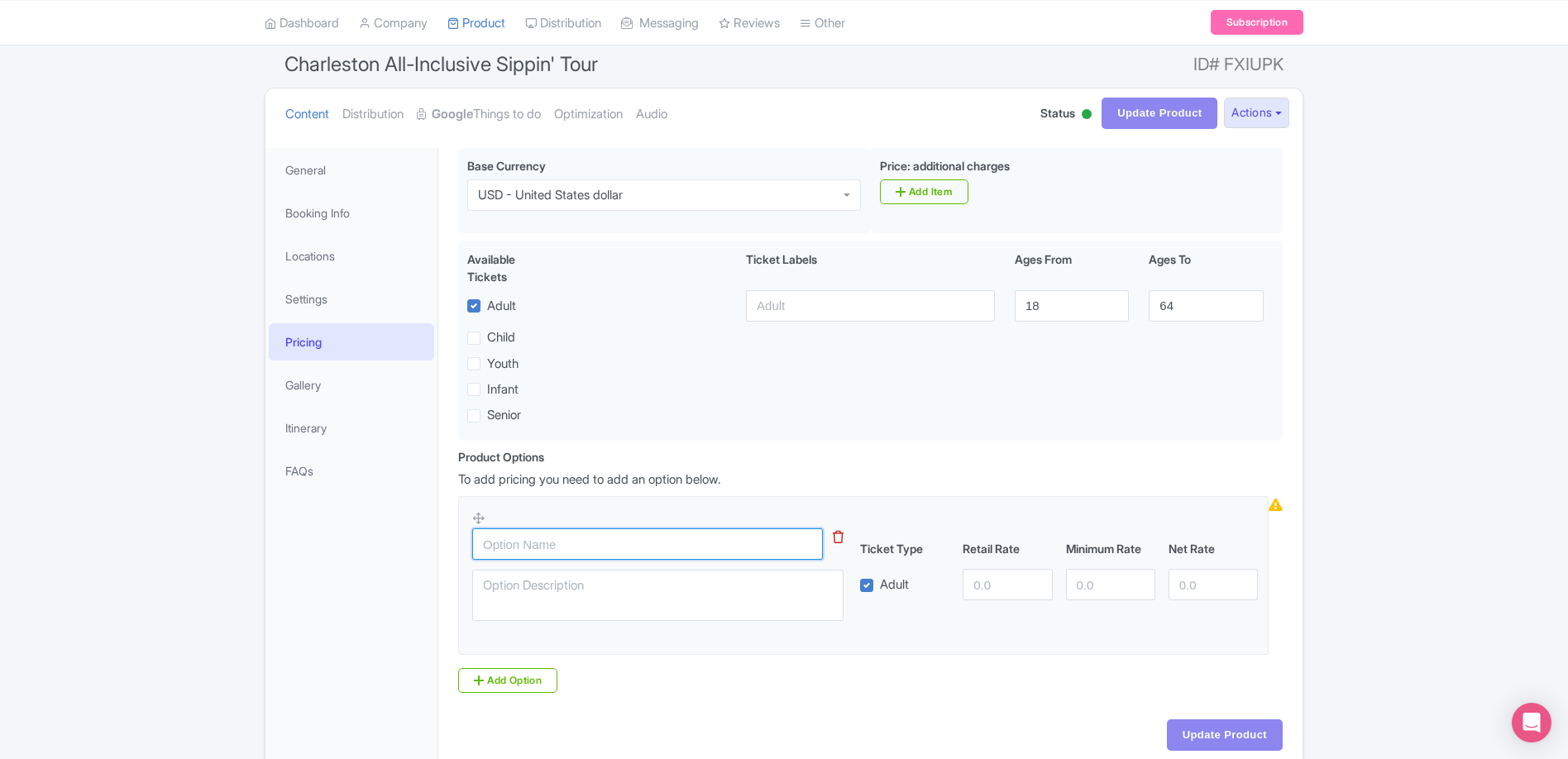
click at [658, 542] on input "text" at bounding box center [647, 544] width 350 height 31
type input "Adult"
click at [1200, 578] on input "number" at bounding box center [1212, 585] width 89 height 31
type input "147.00"
click at [1440, 586] on div "Success Data saved automatically ← Back to Products Charleston All-Inclusive Si…" at bounding box center [784, 392] width 1568 height 753
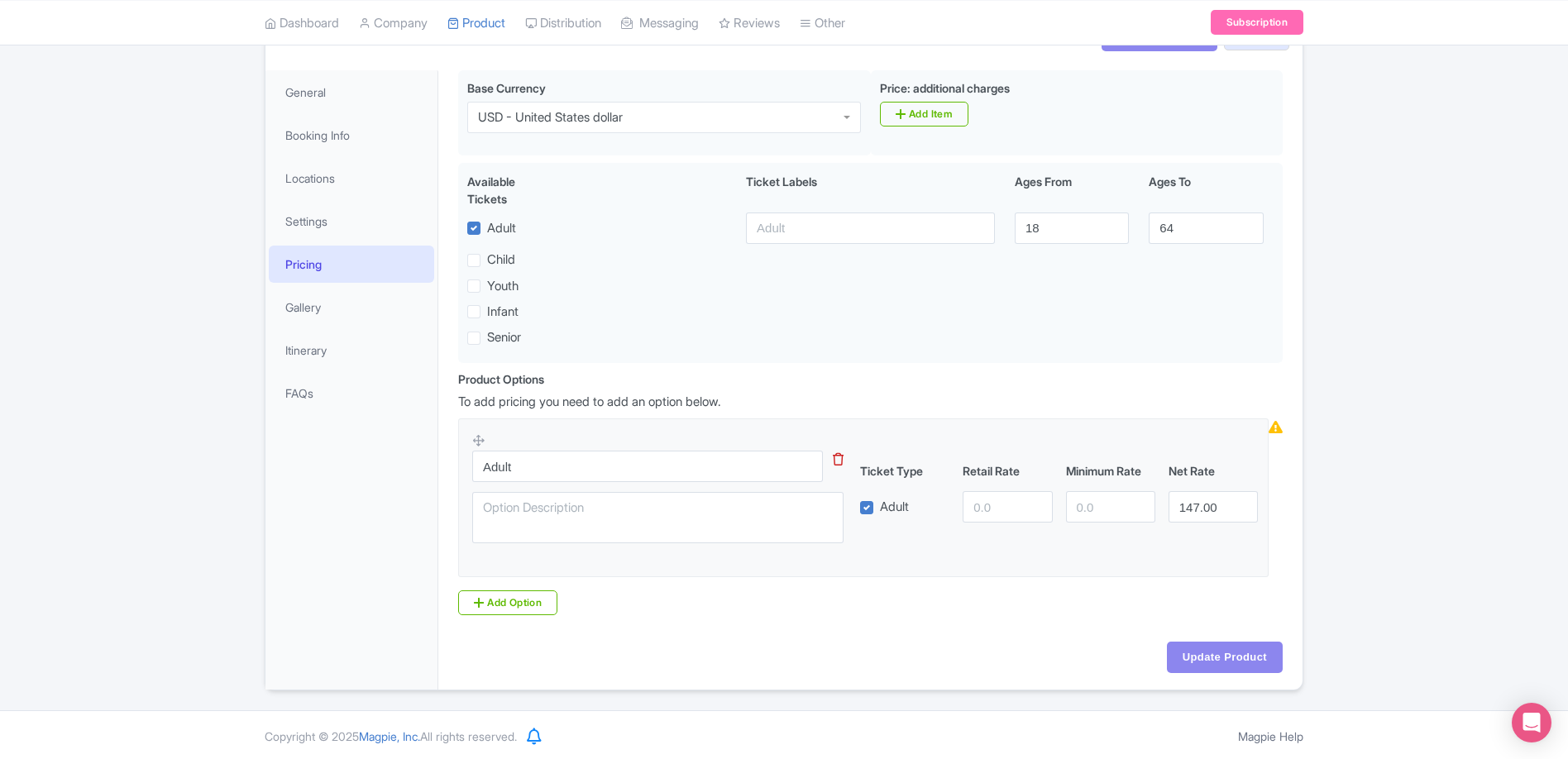
scroll to position [219, 0]
click at [302, 304] on link "Gallery" at bounding box center [351, 305] width 166 height 37
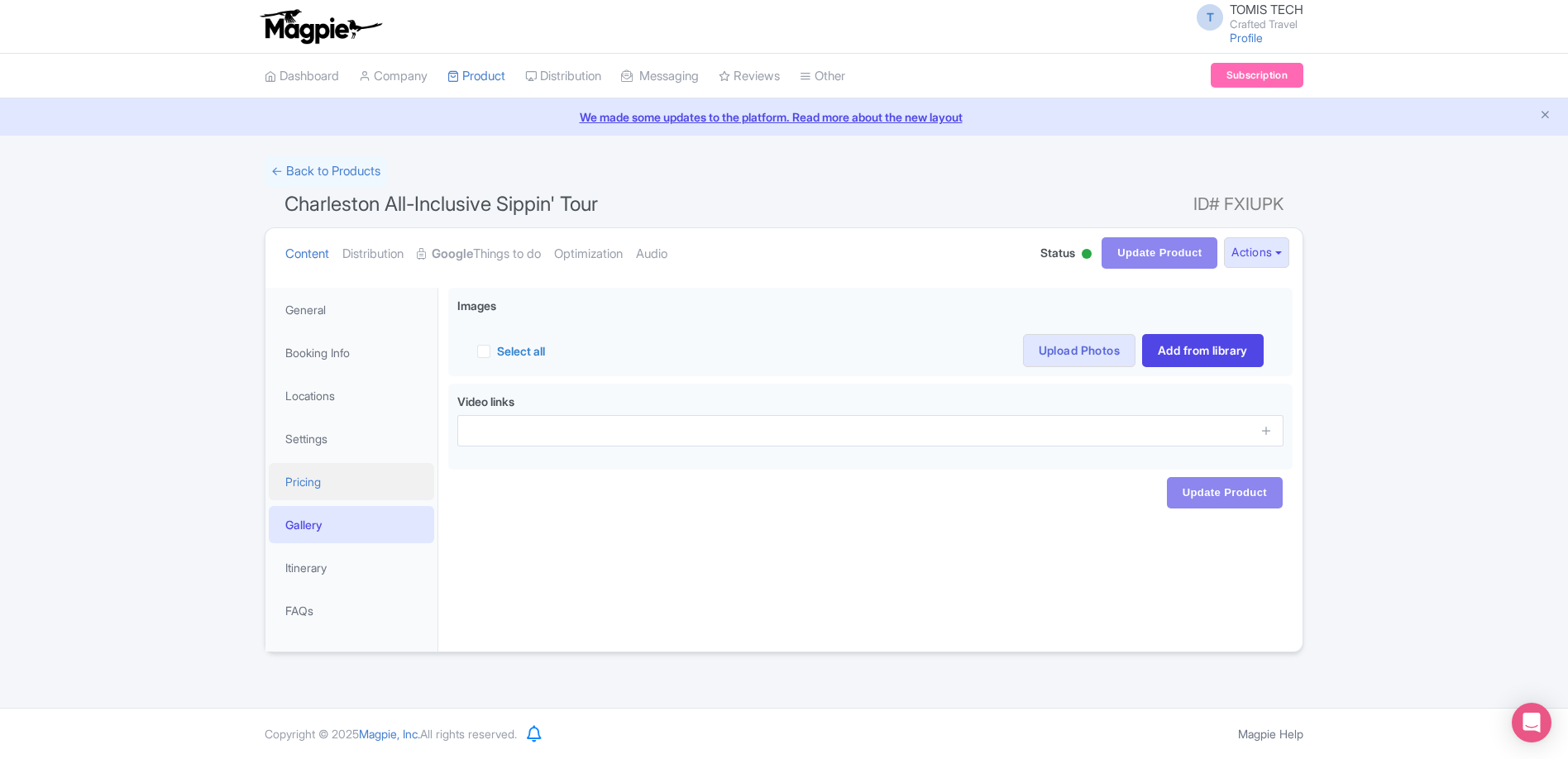
click at [325, 483] on link "Pricing" at bounding box center [351, 481] width 166 height 37
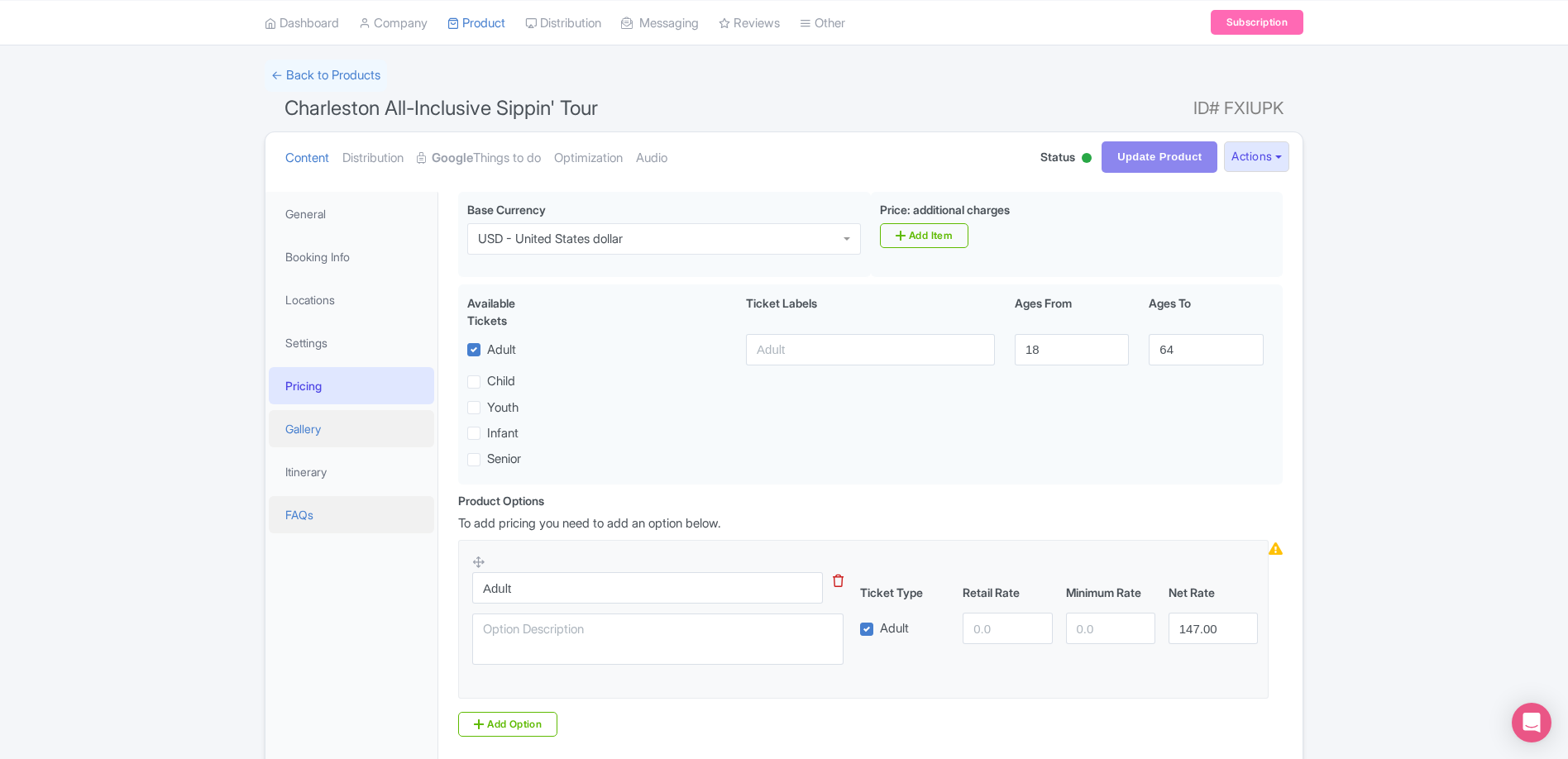
scroll to position [108, 0]
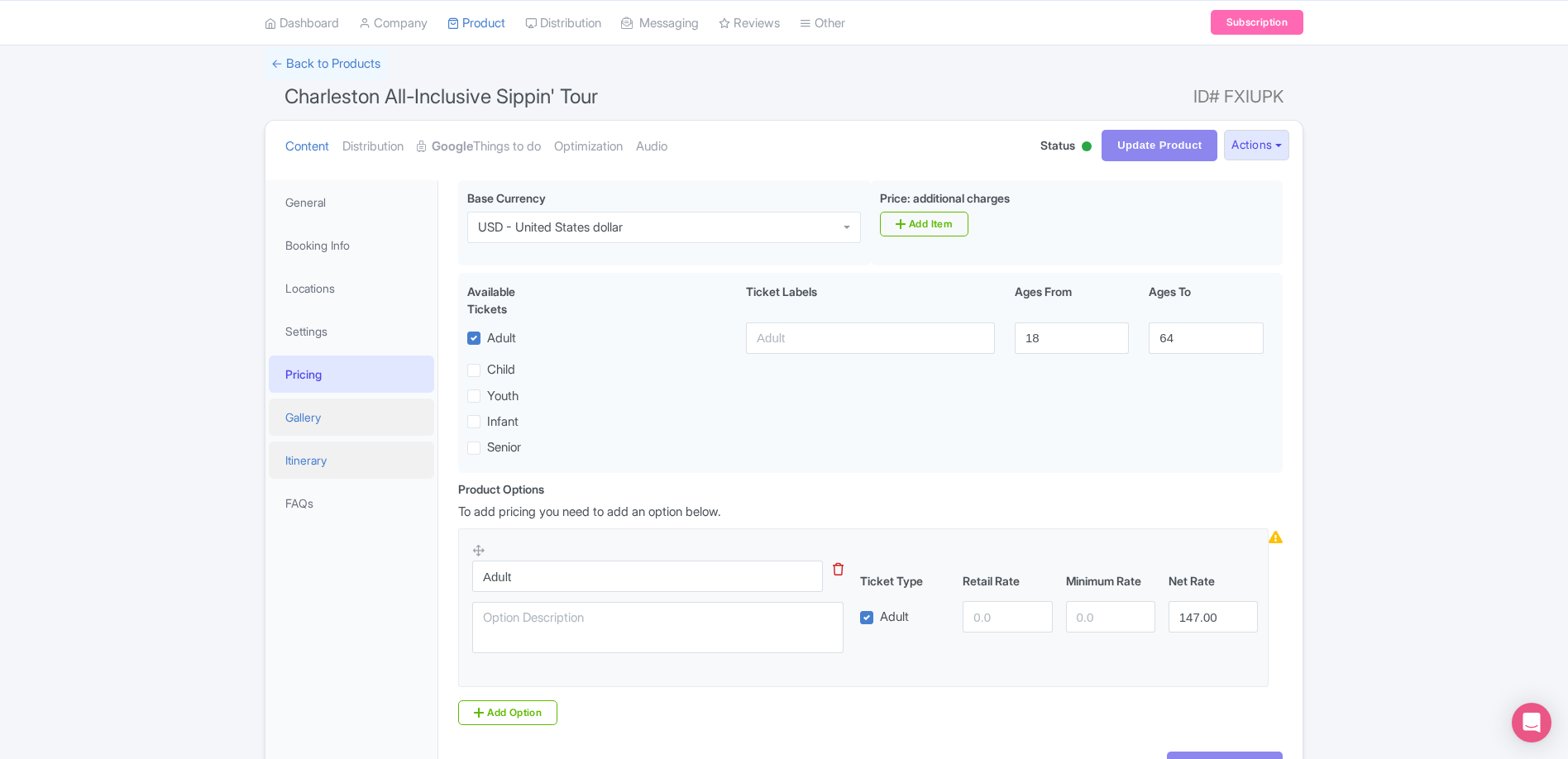
click at [317, 466] on link "Itinerary" at bounding box center [351, 460] width 166 height 37
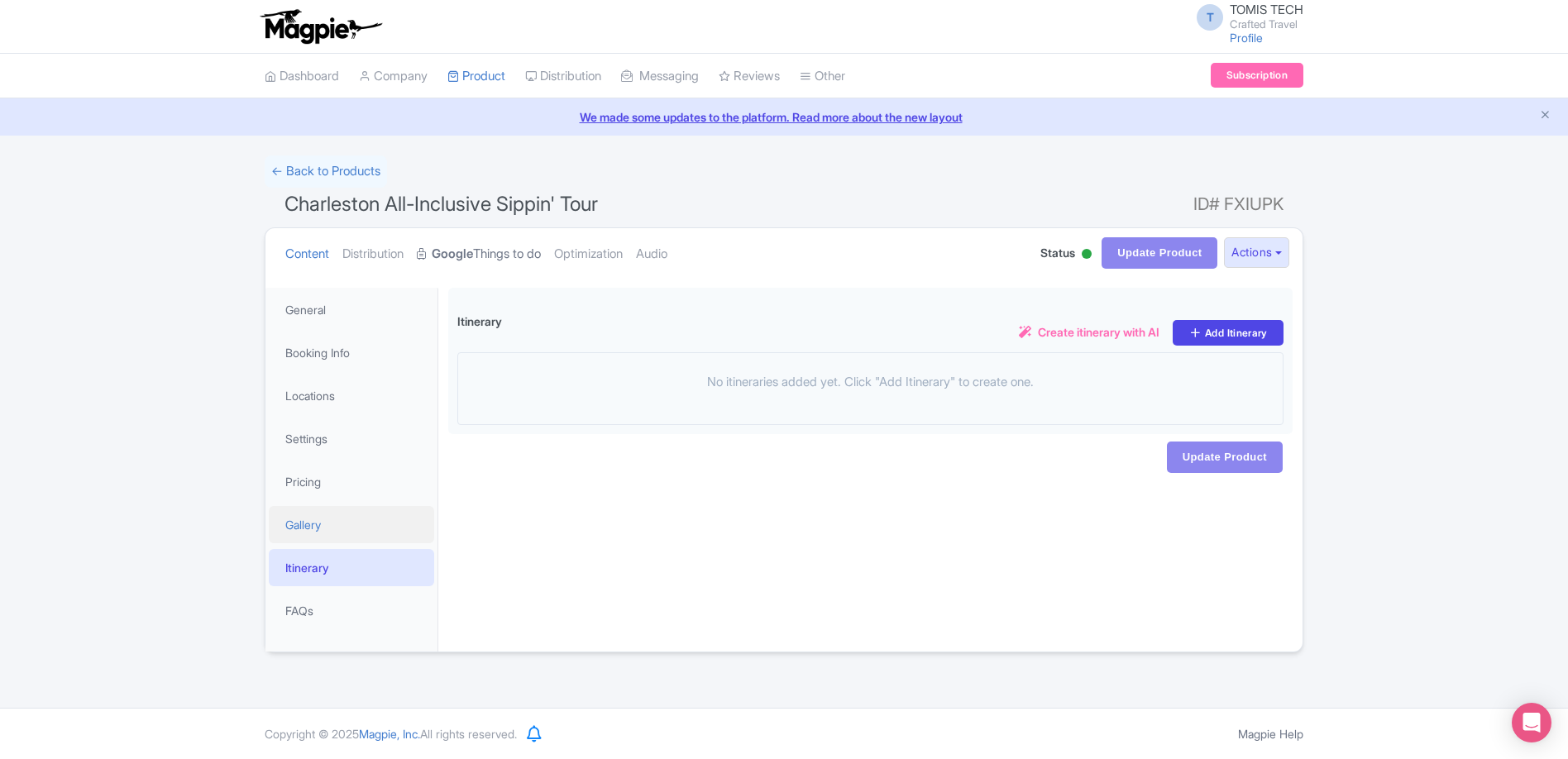
click at [470, 250] on strong "Google" at bounding box center [453, 254] width 42 height 19
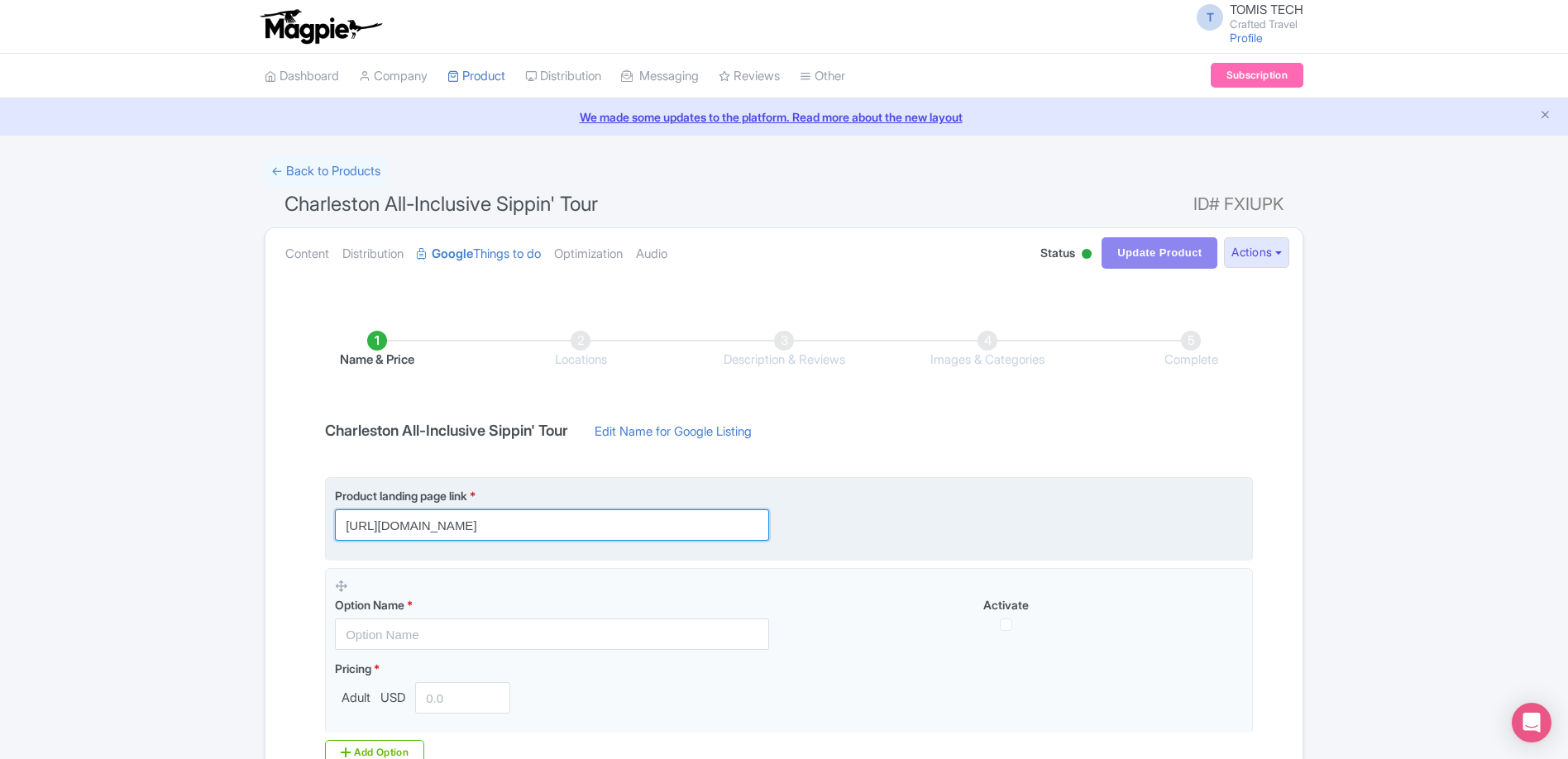
click at [722, 517] on input "[URL][DOMAIN_NAME]" at bounding box center [552, 525] width 434 height 31
drag, startPoint x: 735, startPoint y: 522, endPoint x: 748, endPoint y: 524, distance: 13.2
click at [735, 522] on input "[URL][DOMAIN_NAME]" at bounding box center [552, 525] width 434 height 31
paste input "?utm_source=Google+TTD&utm_medium=ttd&utm_campaign=TTD"
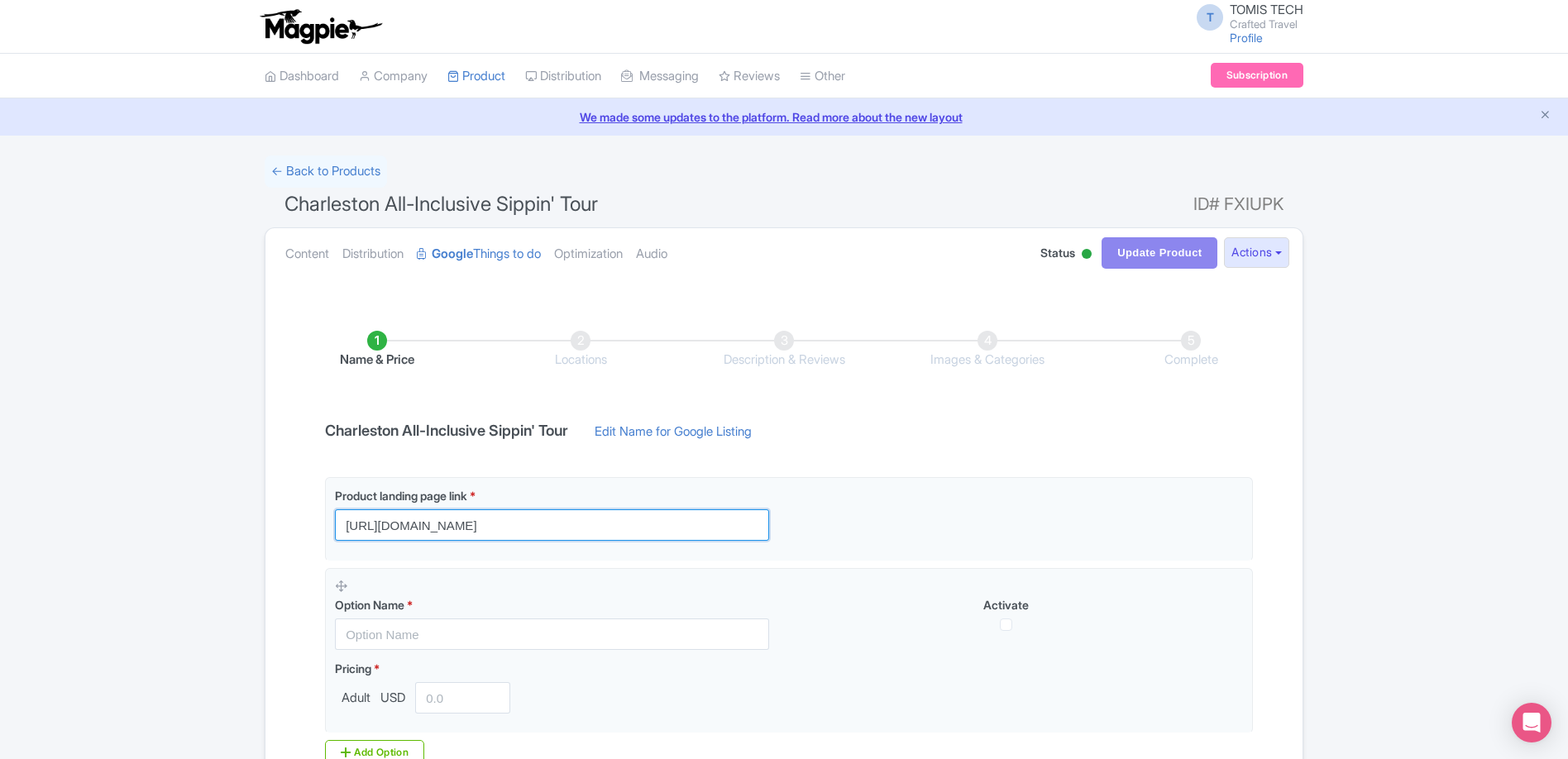
type input "https://www.craftedcharlestontours.com/charleston-wine-tasting-tour/?utm_source…"
click at [223, 551] on div "Success Data saved automatically ← Back to Products Charleston All-Inclusive Si…" at bounding box center [784, 523] width 1568 height 736
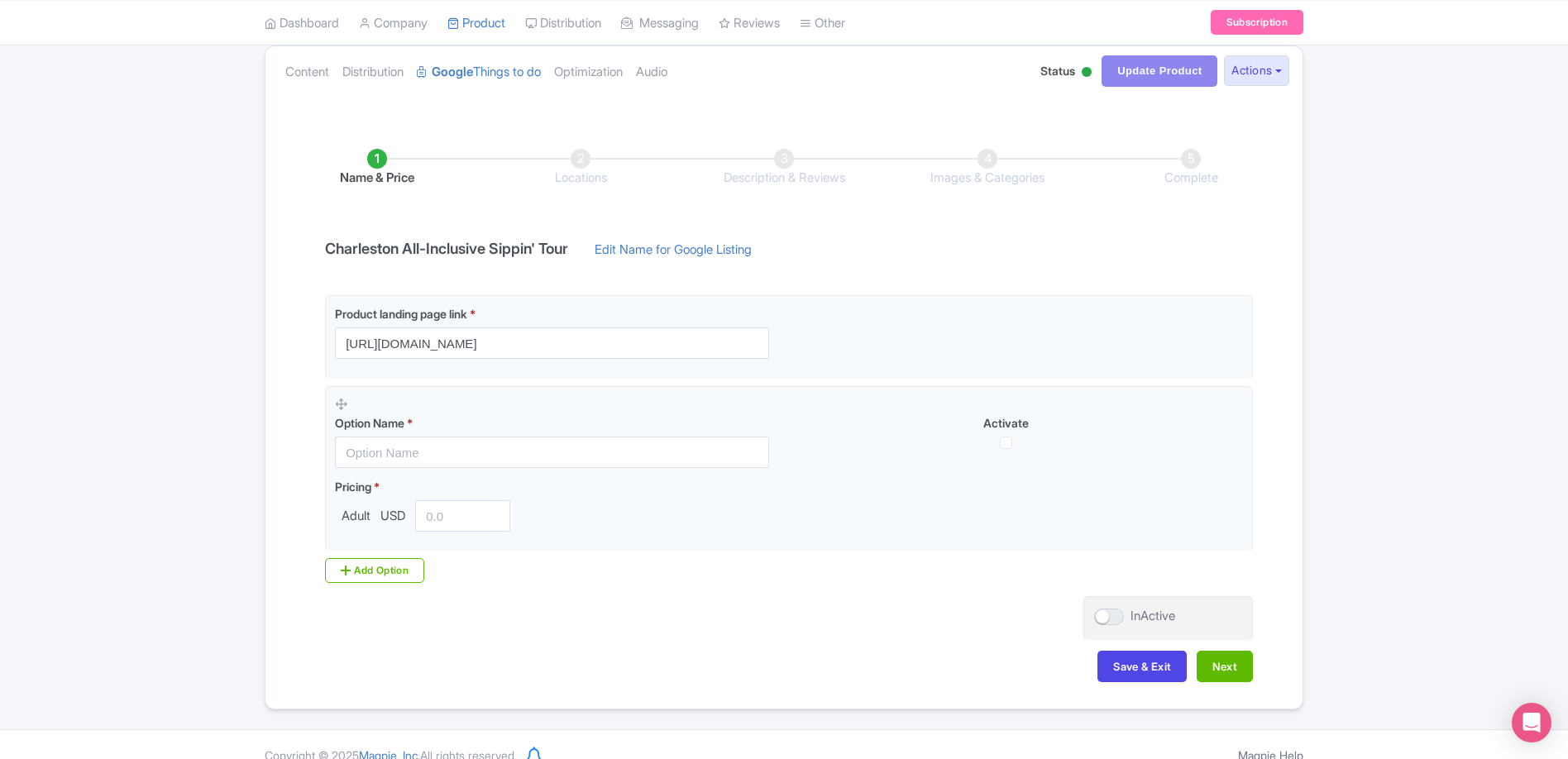
scroll to position [204, 0]
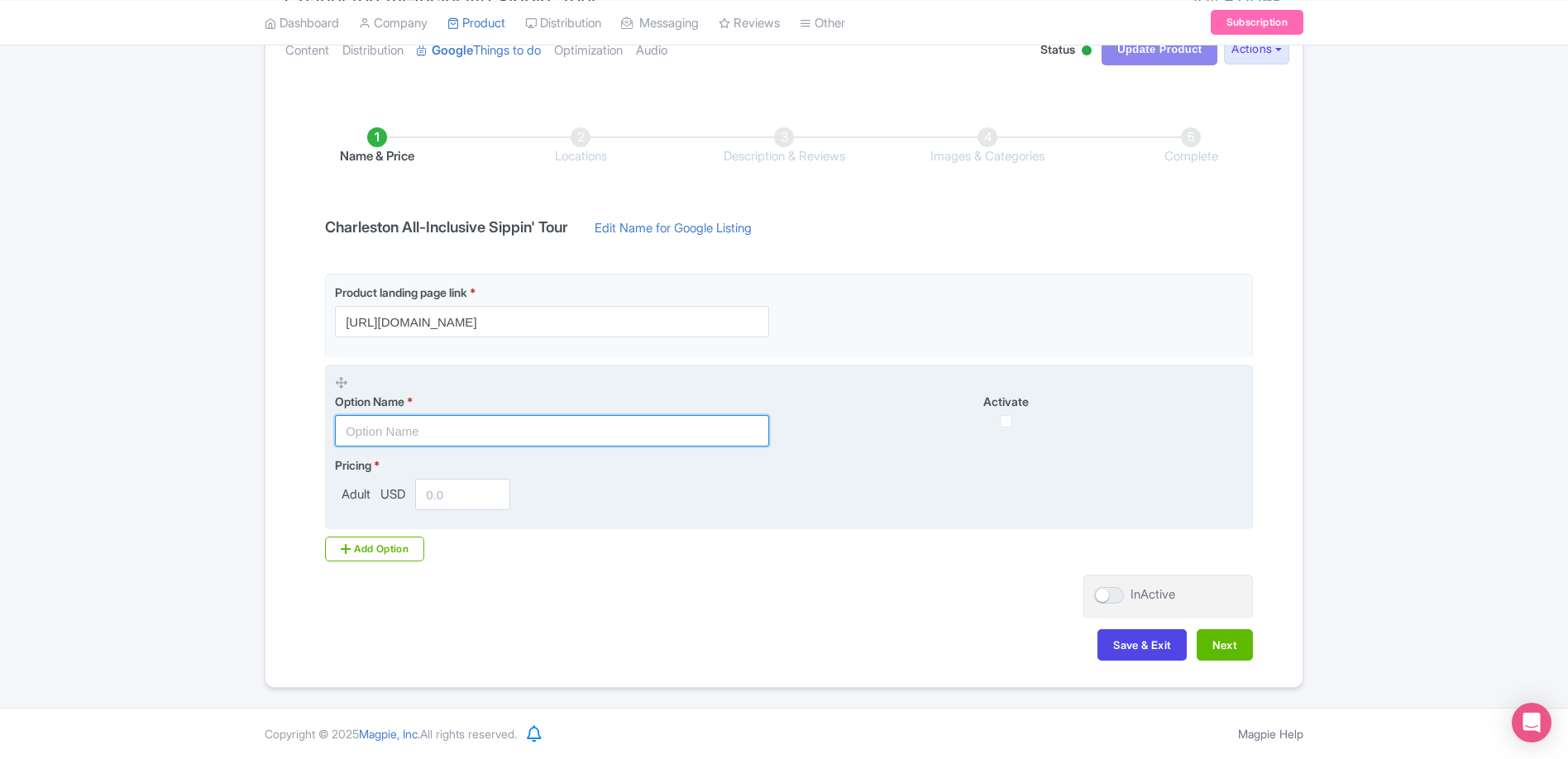
click at [447, 426] on input "text" at bounding box center [552, 431] width 434 height 31
type input "Adult"
click at [452, 494] on input "number" at bounding box center [463, 494] width 95 height 31
type input "147.00"
drag, startPoint x: 1009, startPoint y: 419, endPoint x: 1048, endPoint y: 438, distance: 43.4
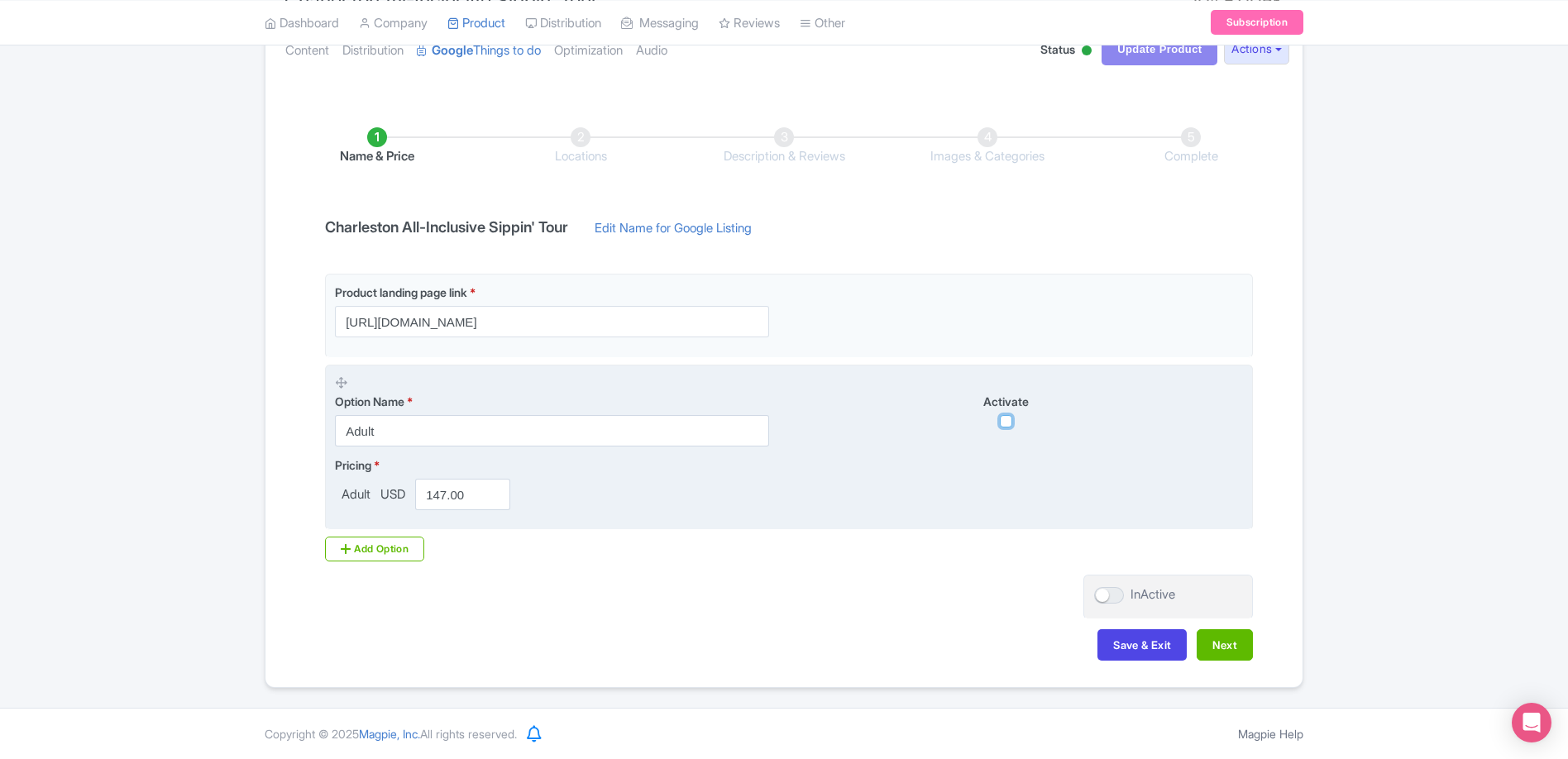
click at [1009, 419] on input "checkbox" at bounding box center [1006, 422] width 12 height 12
checkbox input "true"
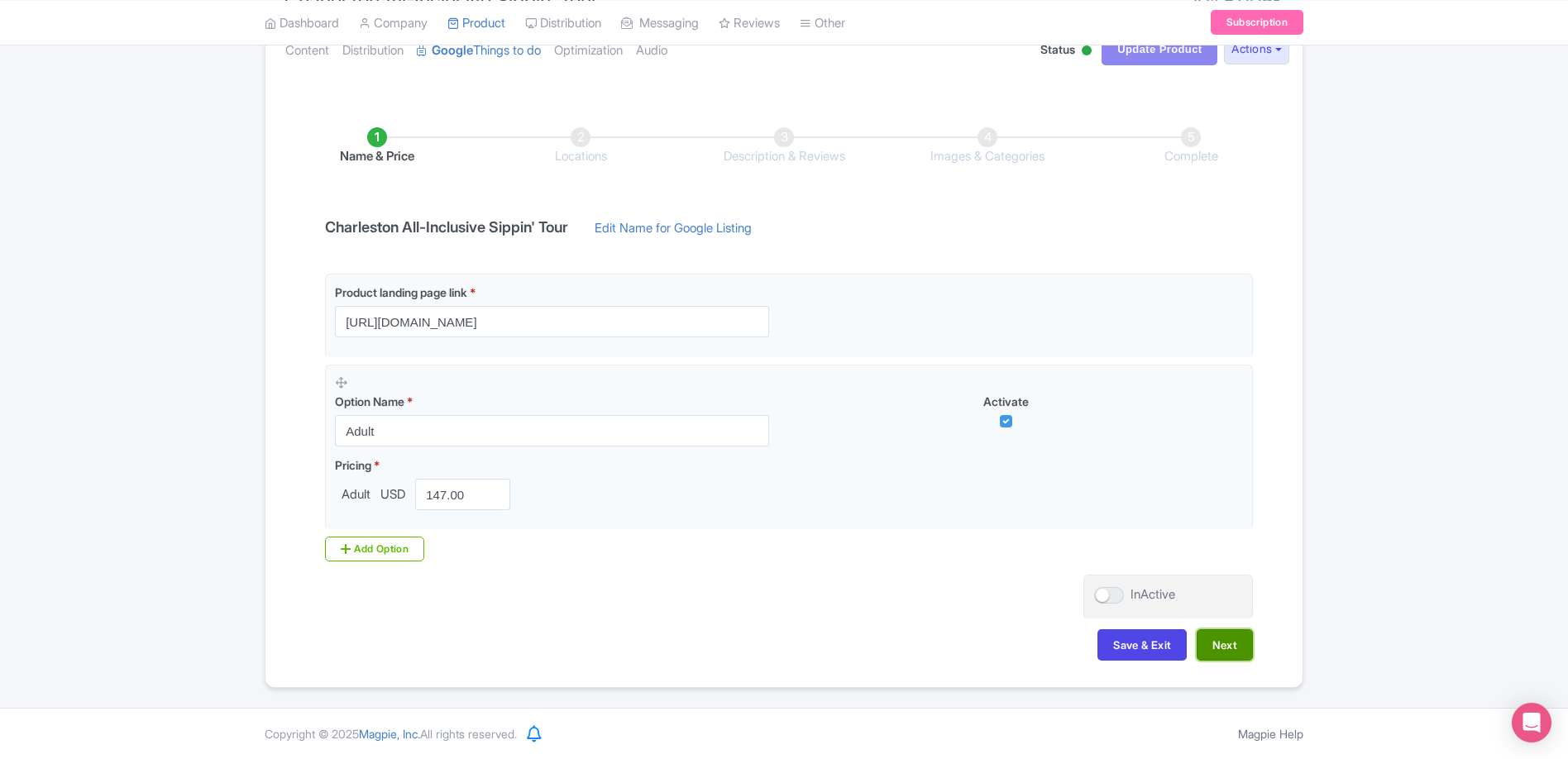
click at [1236, 648] on button "Next" at bounding box center [1225, 645] width 56 height 31
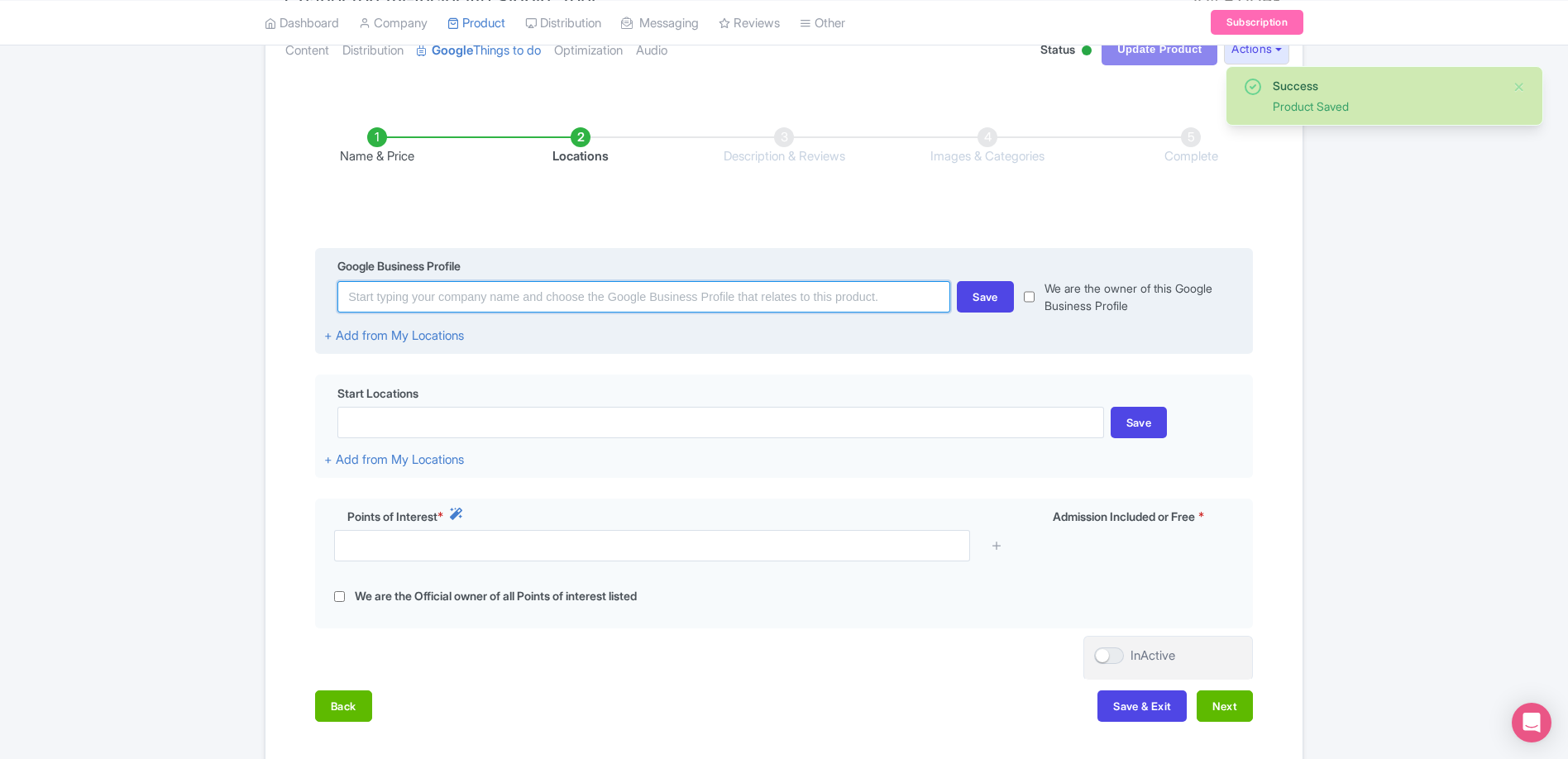
click at [736, 302] on input at bounding box center [644, 297] width 612 height 31
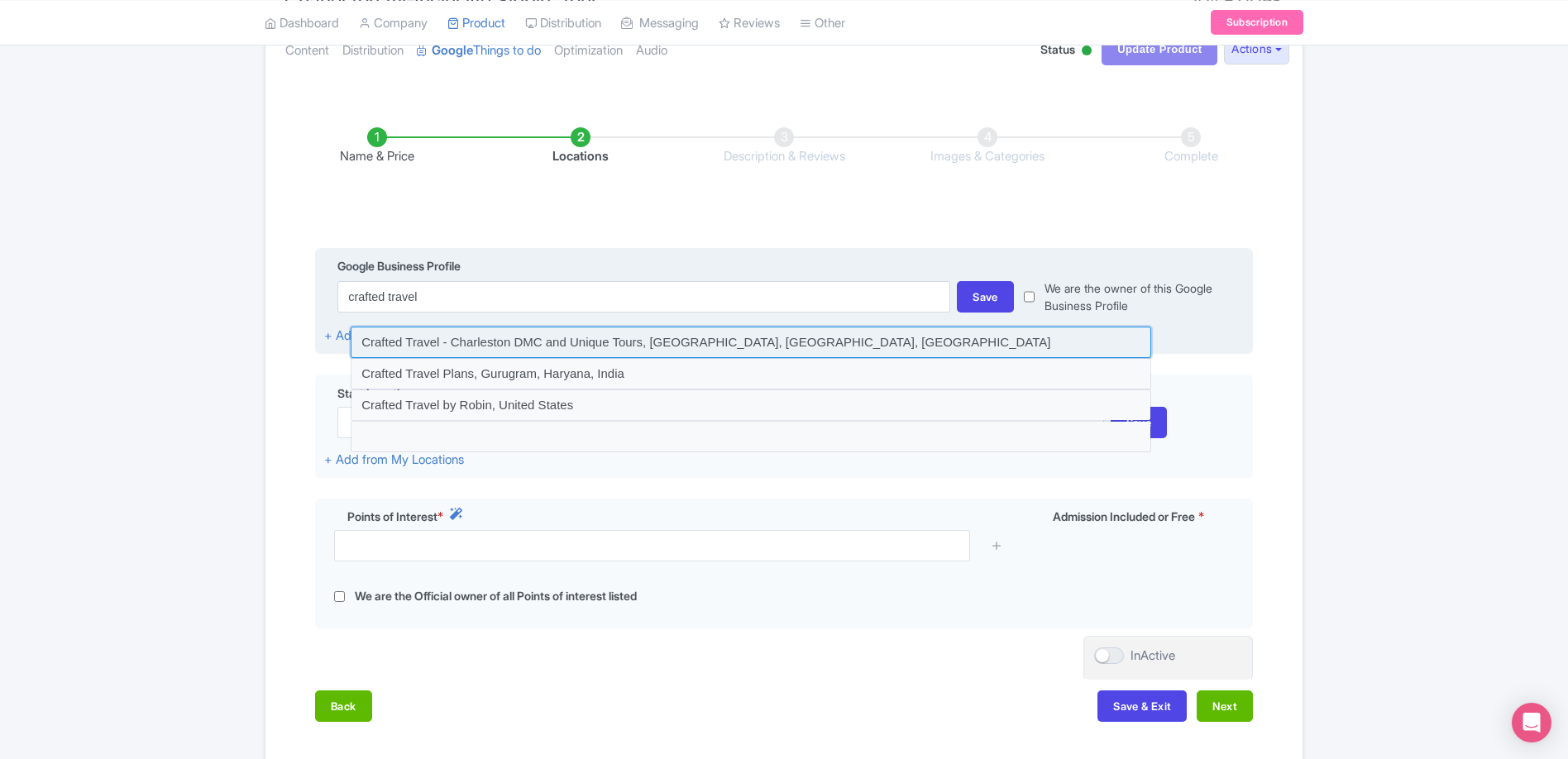
click at [672, 341] on input at bounding box center [750, 343] width 800 height 31
type input "Crafted Travel - Charleston DMC and Unique Tours, Ashley River Road, Charleston…"
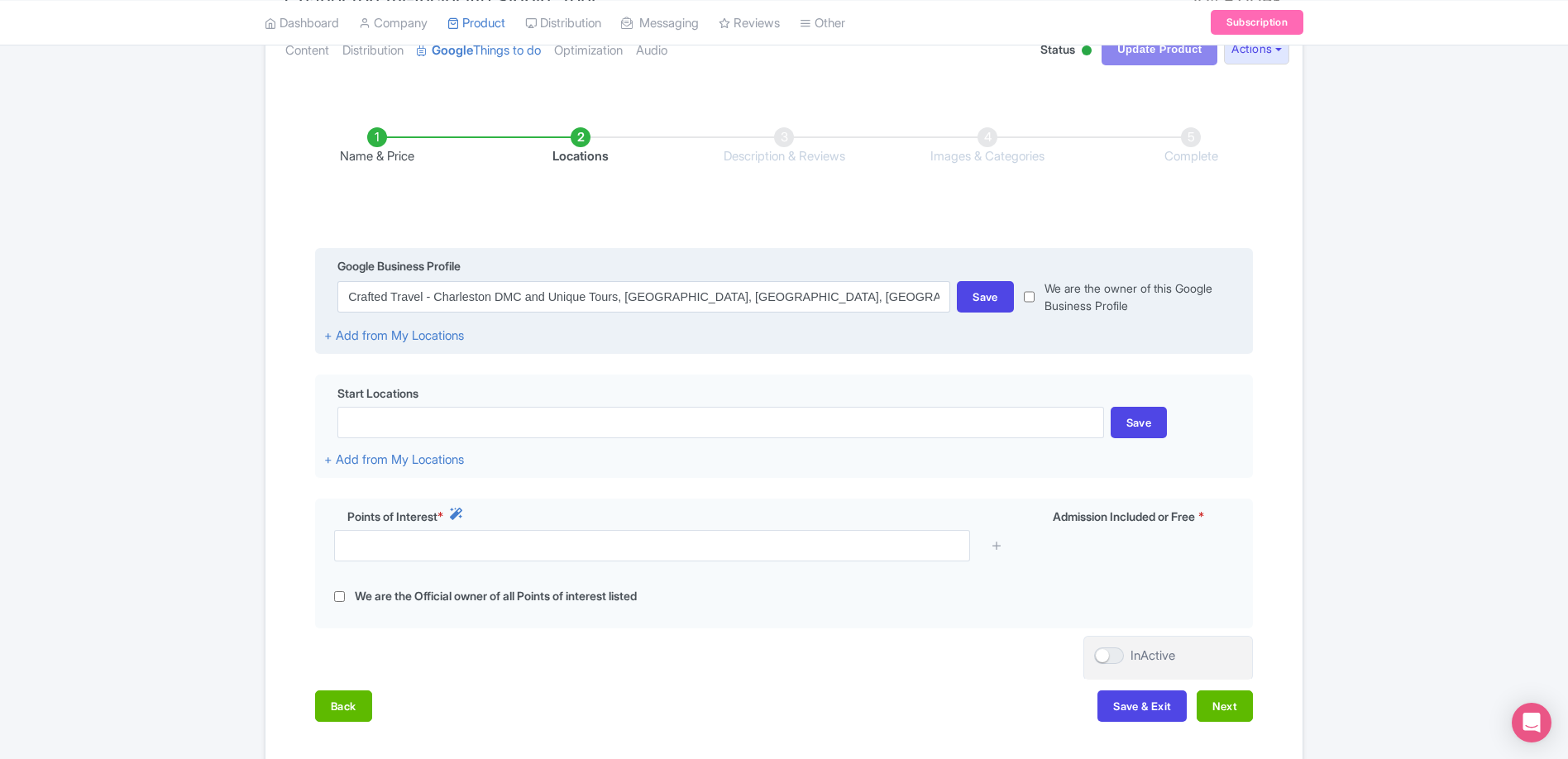
click at [1033, 295] on input "checkbox" at bounding box center [1029, 297] width 10 height 35
checkbox input "true"
click at [1003, 299] on div "Save" at bounding box center [985, 297] width 57 height 31
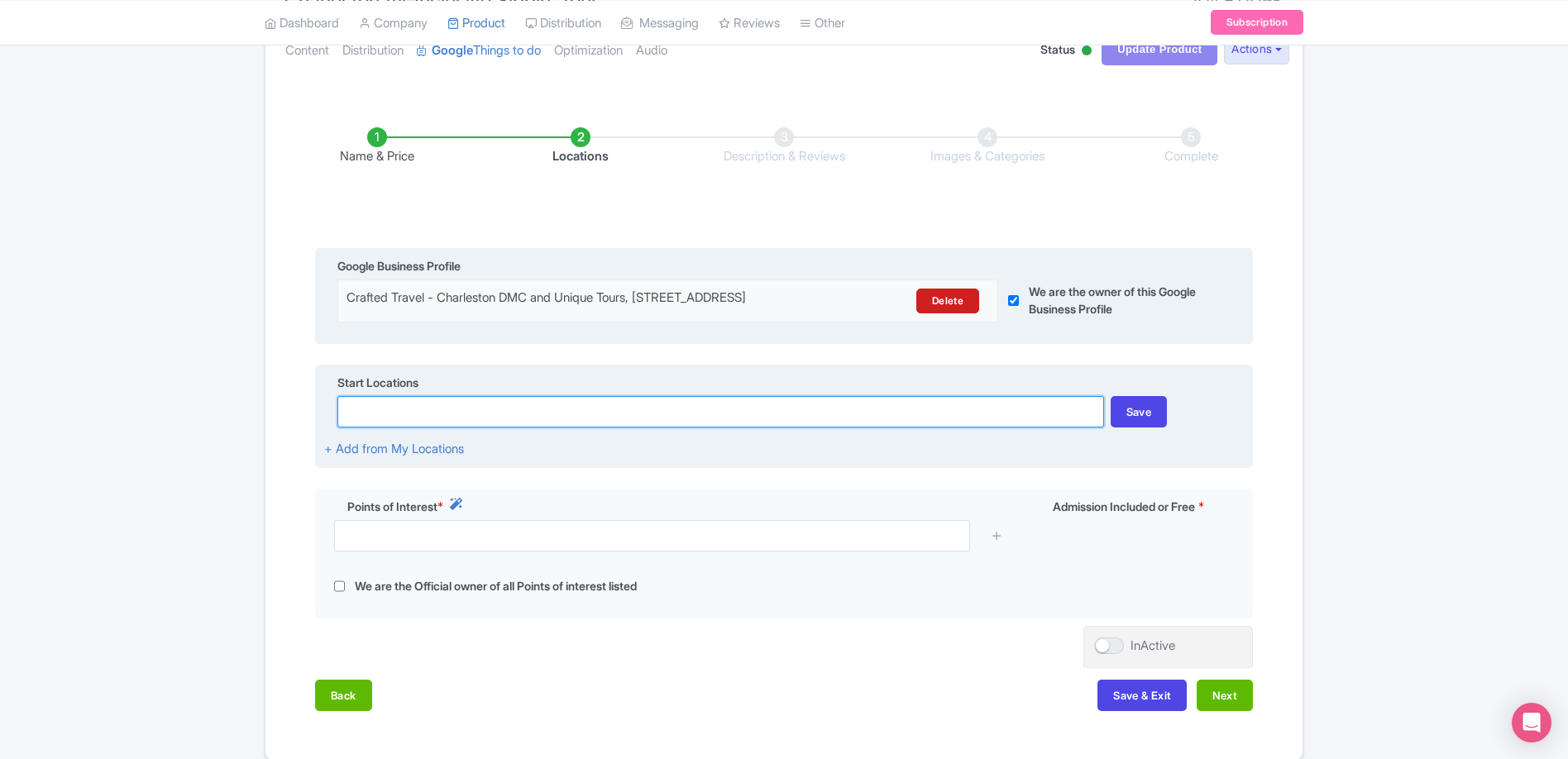
click at [535, 417] on input at bounding box center [720, 412] width 766 height 31
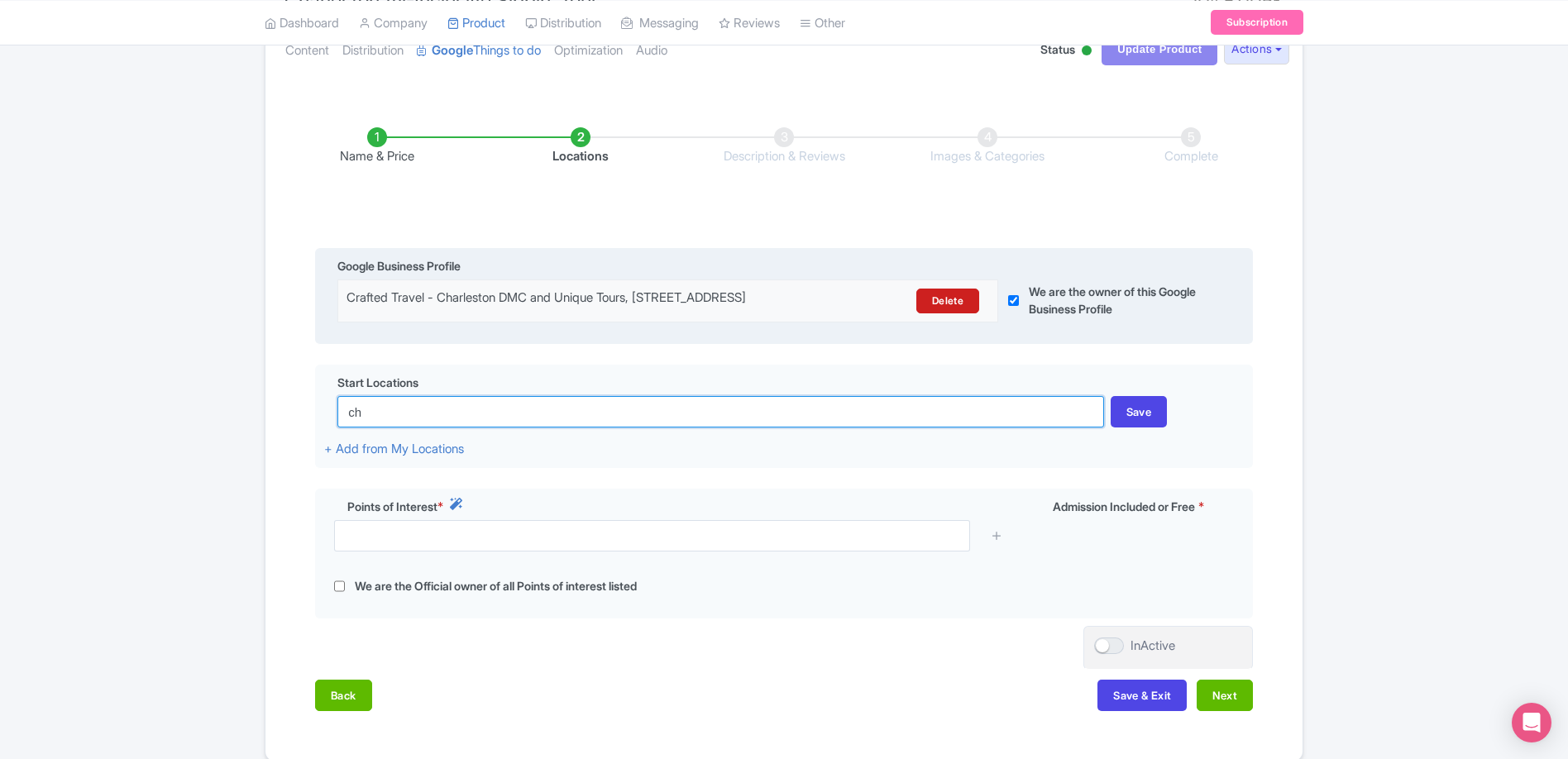
type input "c"
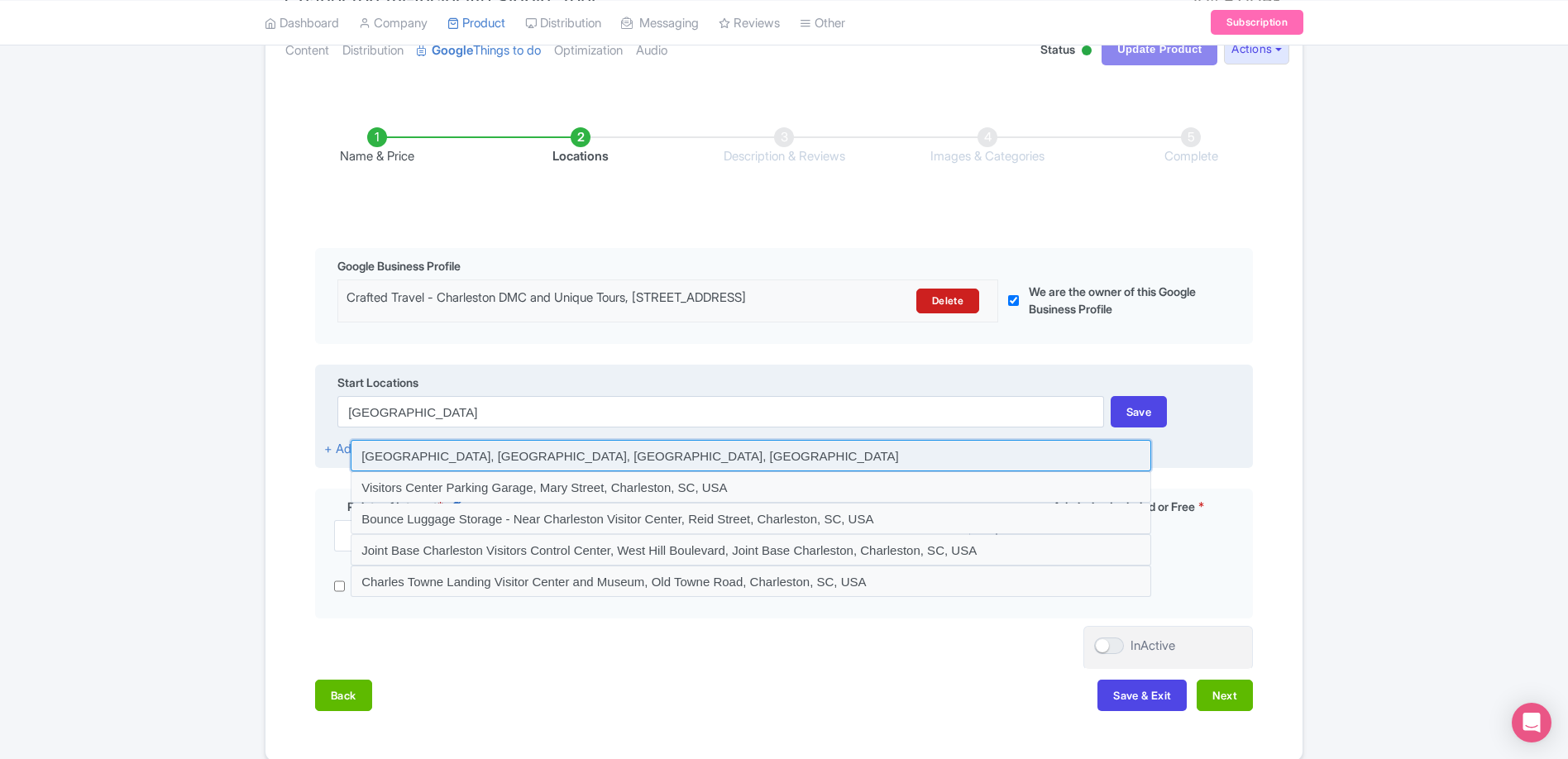
click at [890, 468] on input at bounding box center [750, 455] width 800 height 31
type input "Charleston Visitor Center, Meeting Street, Charleston, SC, USA"
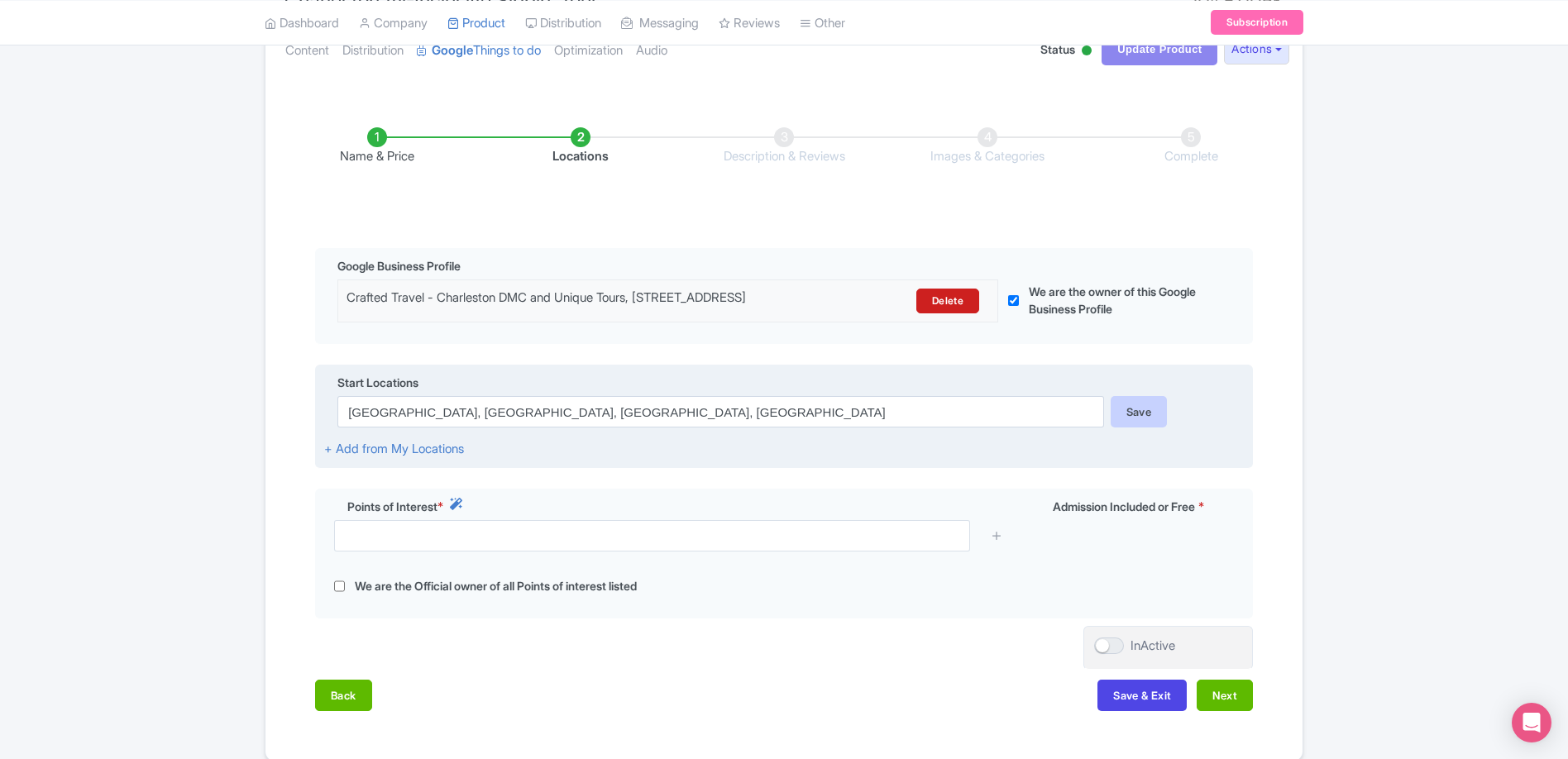
click at [1136, 423] on div "Save" at bounding box center [1139, 412] width 57 height 31
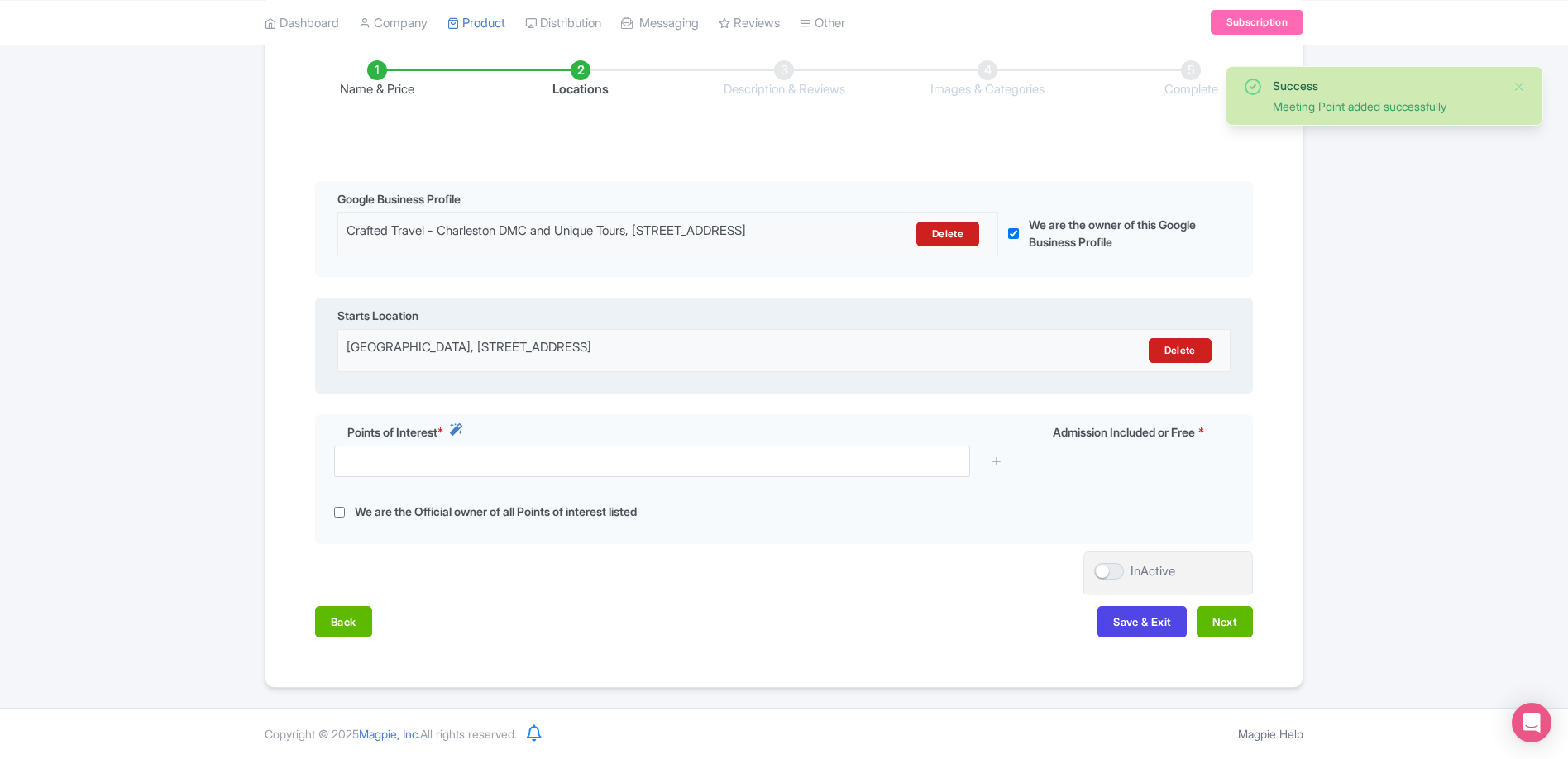
scroll to position [283, 0]
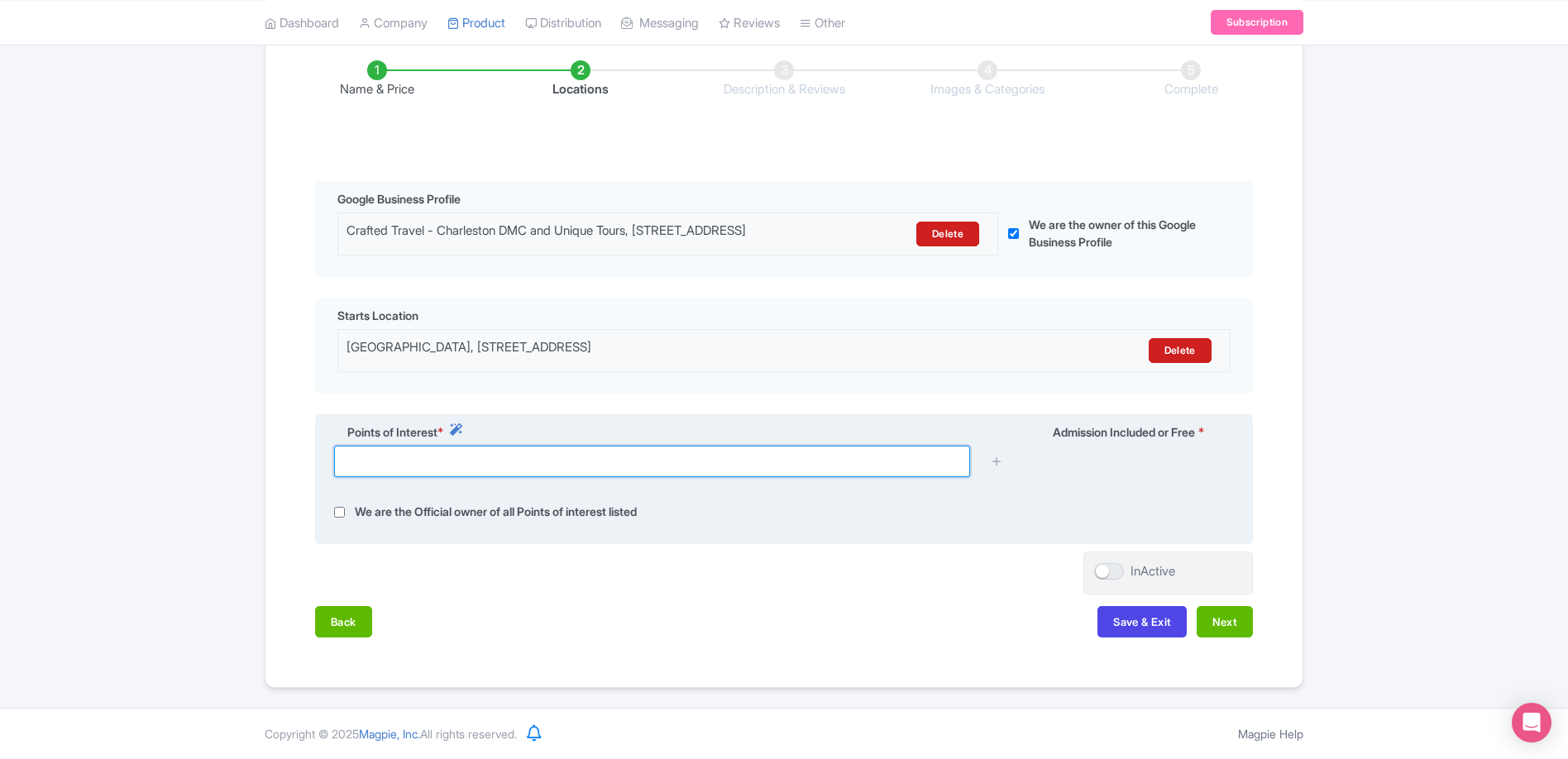
click at [688, 464] on input "text" at bounding box center [651, 461] width 636 height 31
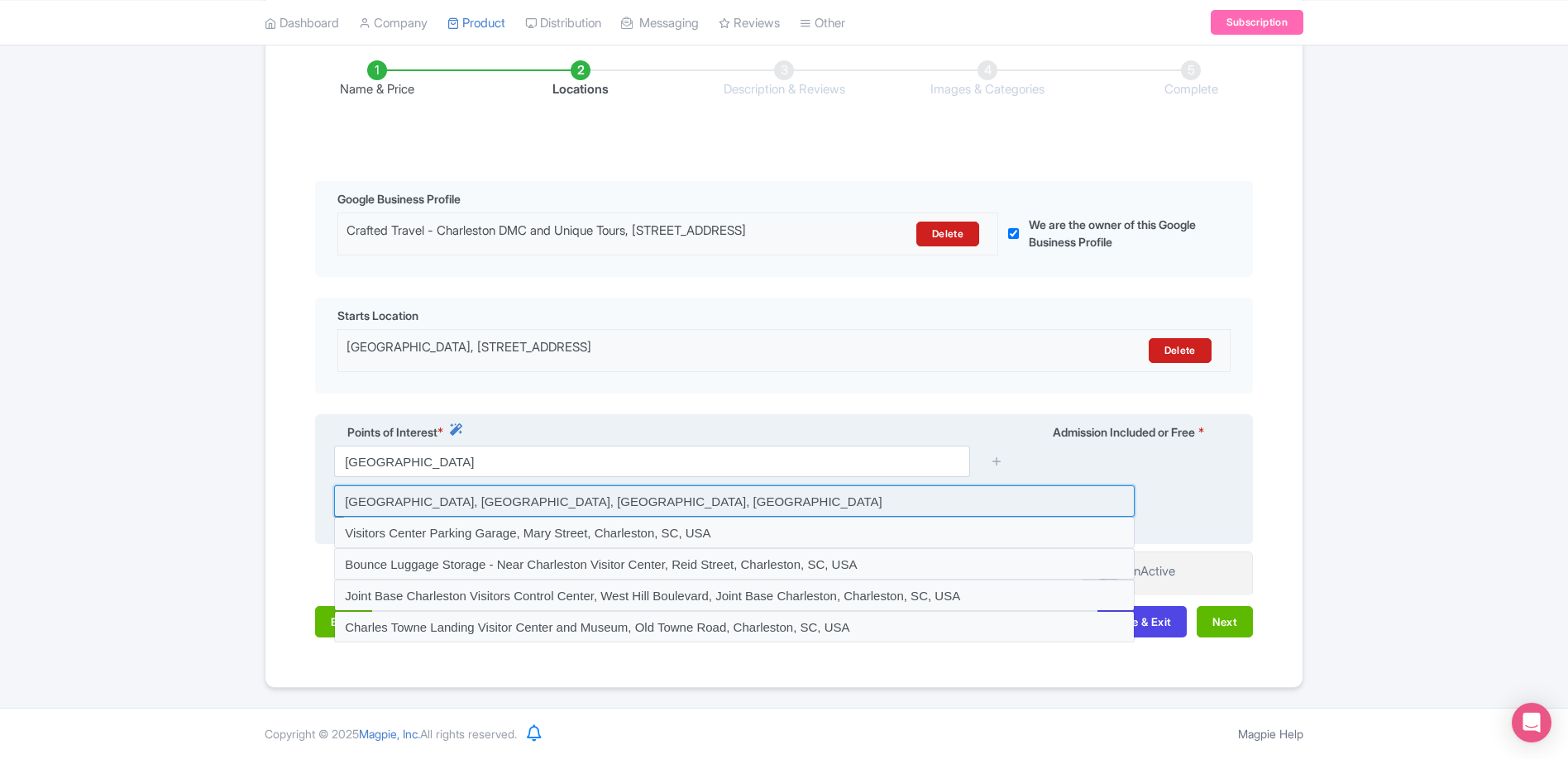
click at [784, 503] on input at bounding box center [734, 501] width 800 height 31
type input "Charleston Visitor Center, Meeting Street, Charleston, SC, USA"
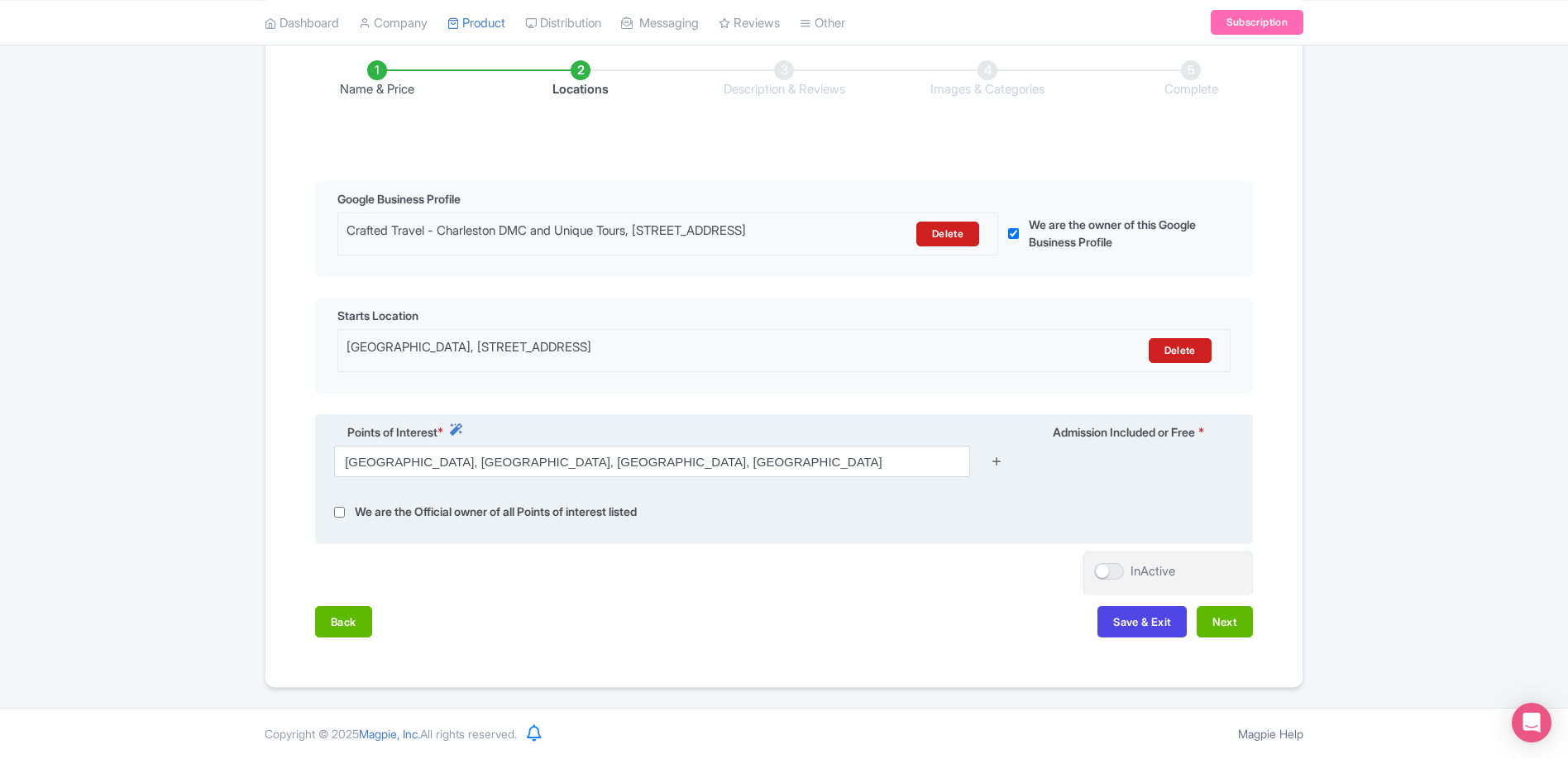
click at [996, 459] on icon at bounding box center [996, 461] width 12 height 12
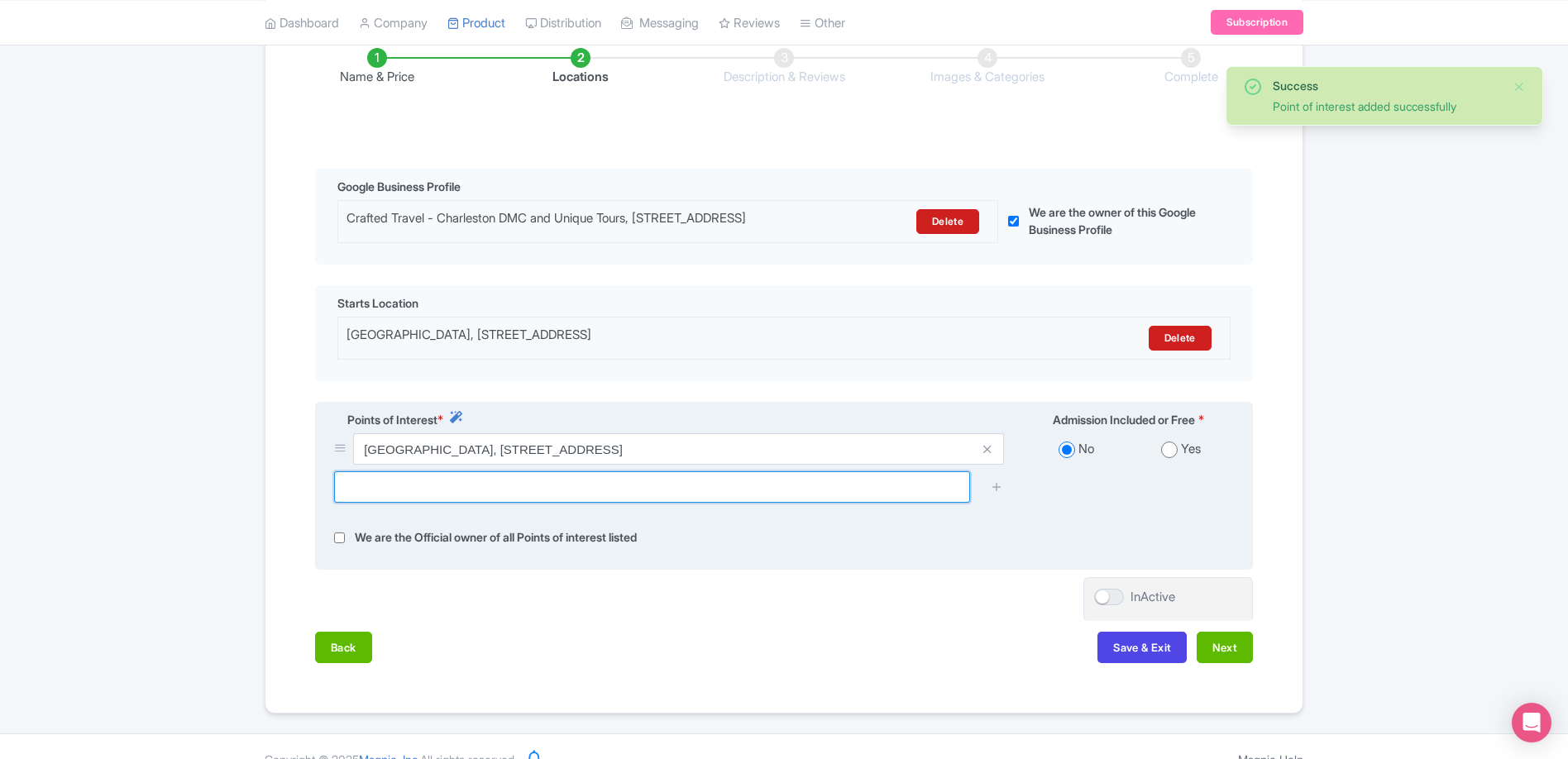
click at [771, 503] on input "text" at bounding box center [651, 487] width 636 height 31
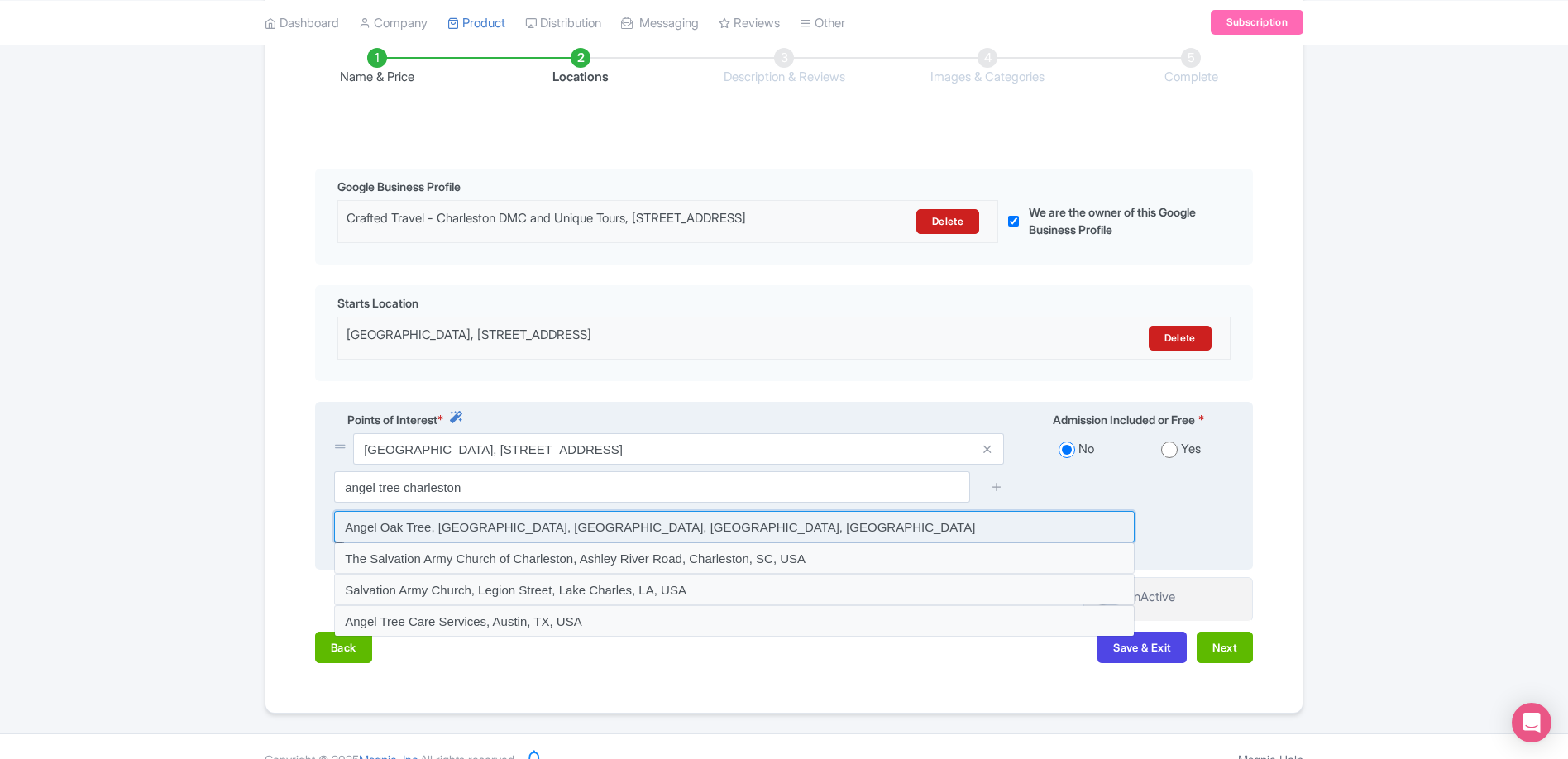
click at [681, 542] on input at bounding box center [734, 527] width 800 height 31
type input "Angel Oak Tree, Angel Oak Road, Charleston, SC, USA"
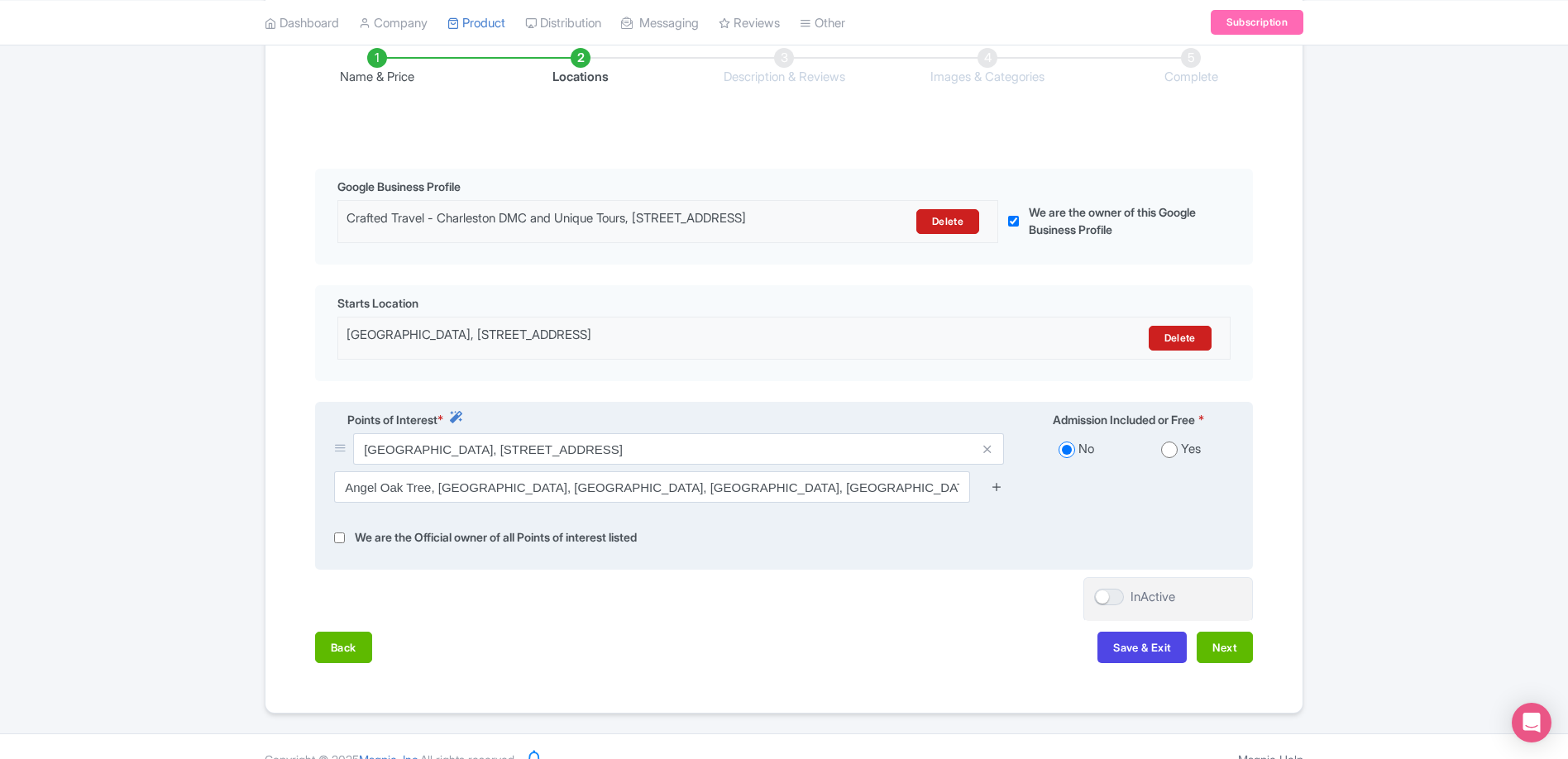
click at [996, 493] on icon at bounding box center [996, 487] width 12 height 12
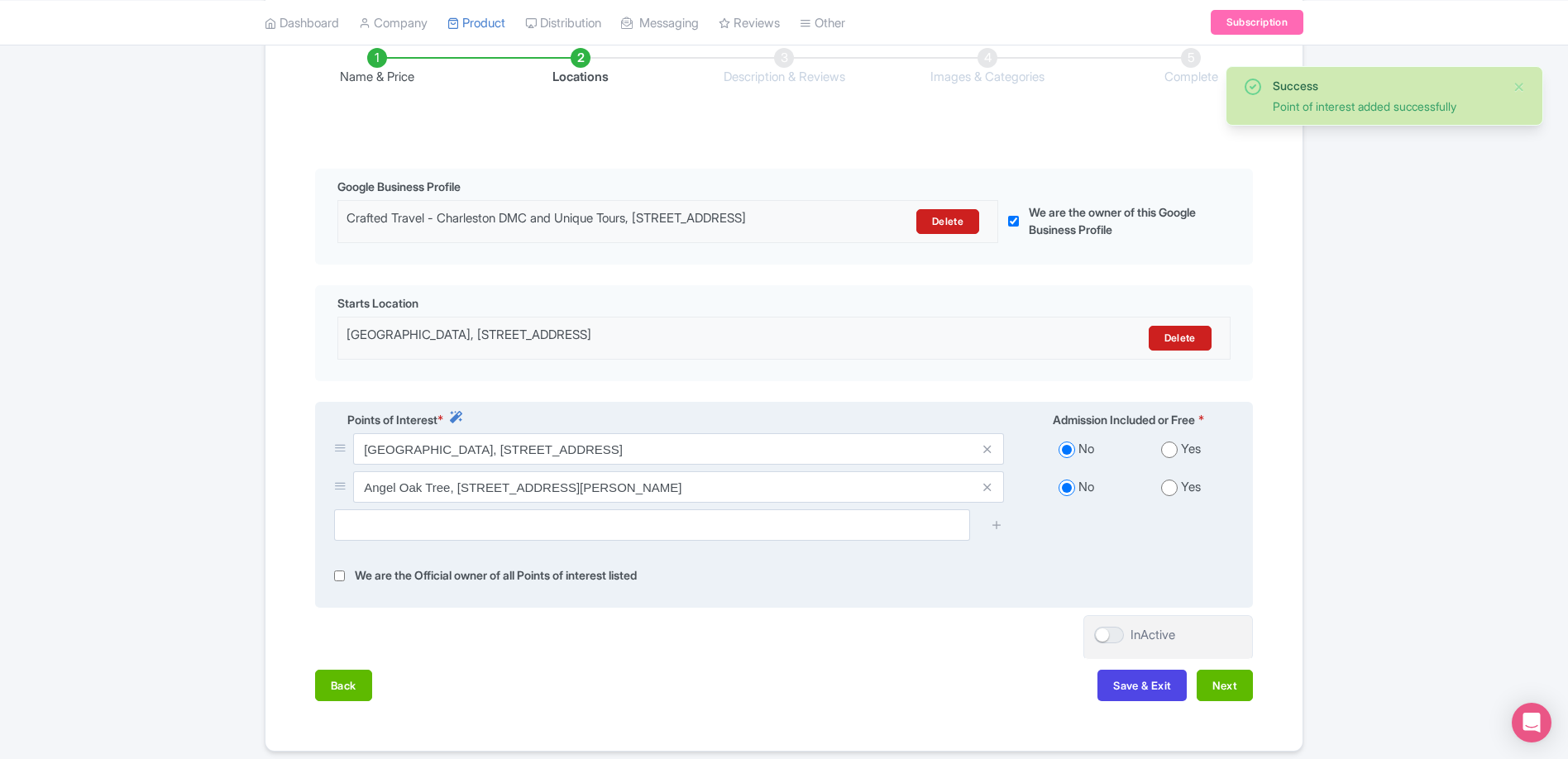
click at [1178, 497] on div "Yes" at bounding box center [1180, 487] width 105 height 19
click at [1175, 496] on input "radio" at bounding box center [1169, 487] width 16 height 16
radio input "true"
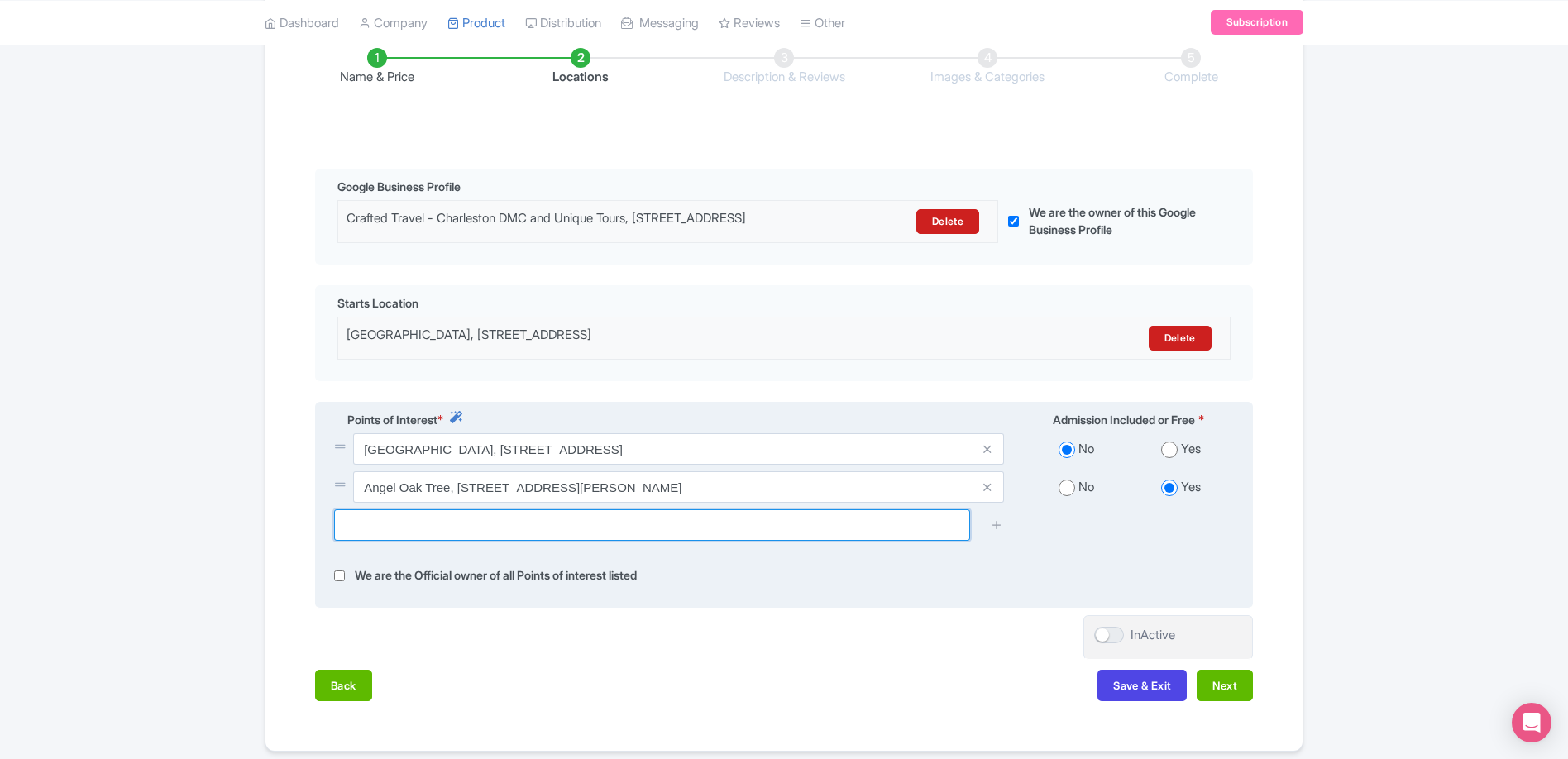
click at [478, 541] on input "text" at bounding box center [651, 525] width 636 height 31
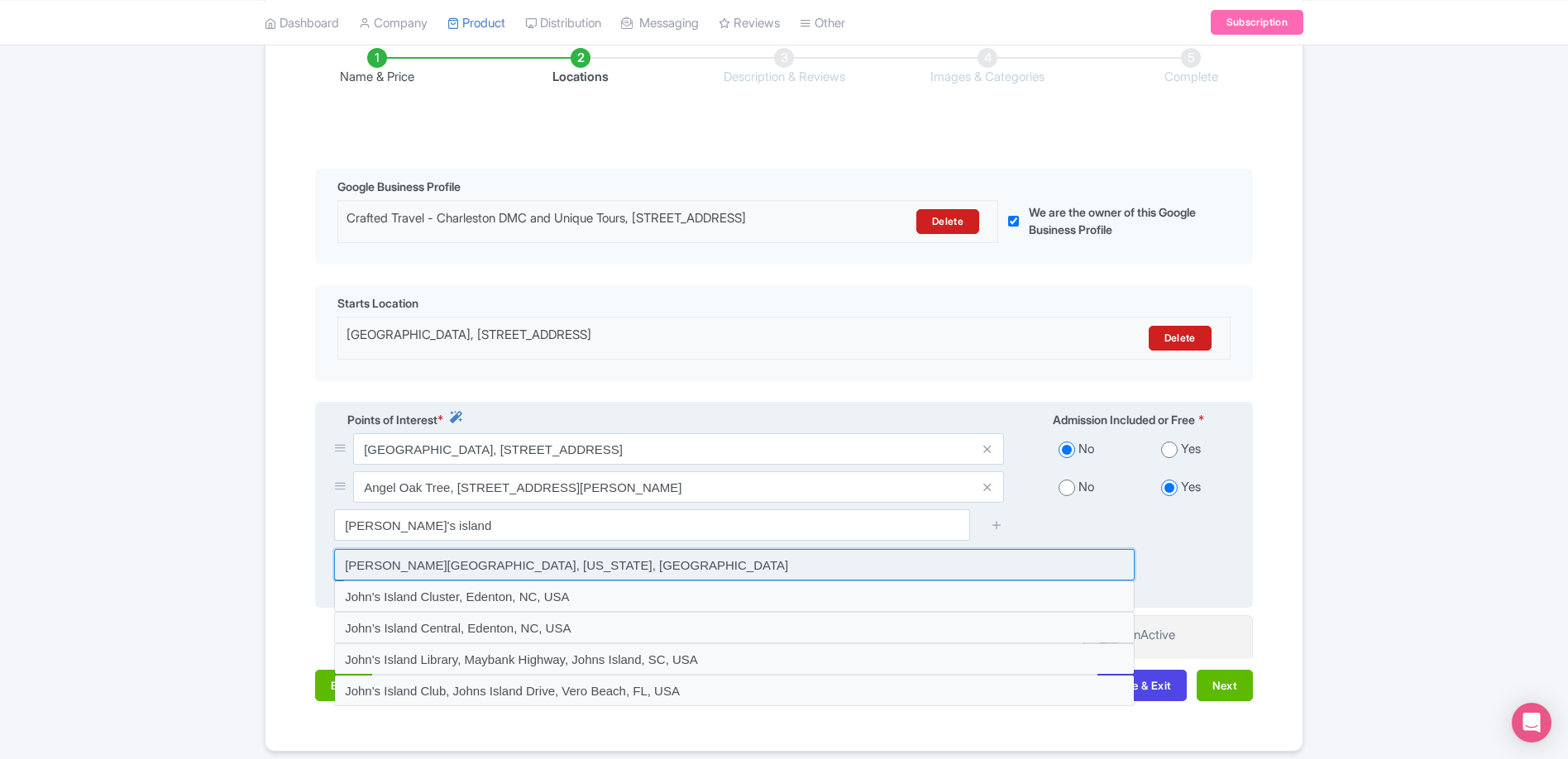
click at [519, 573] on input at bounding box center [734, 565] width 800 height 31
type input "Johns Island, South Carolina, USA"
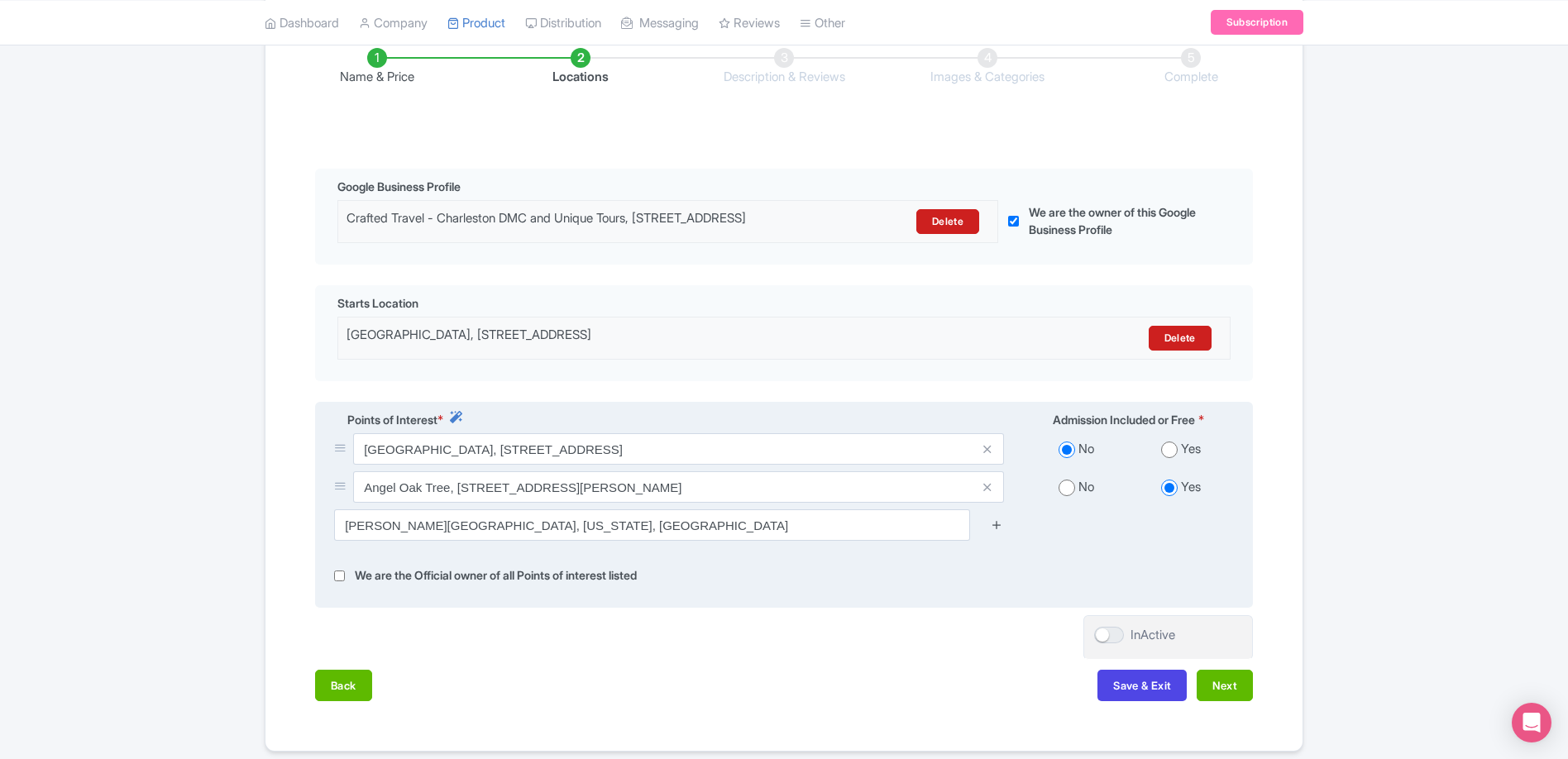
click at [999, 531] on icon at bounding box center [996, 525] width 12 height 12
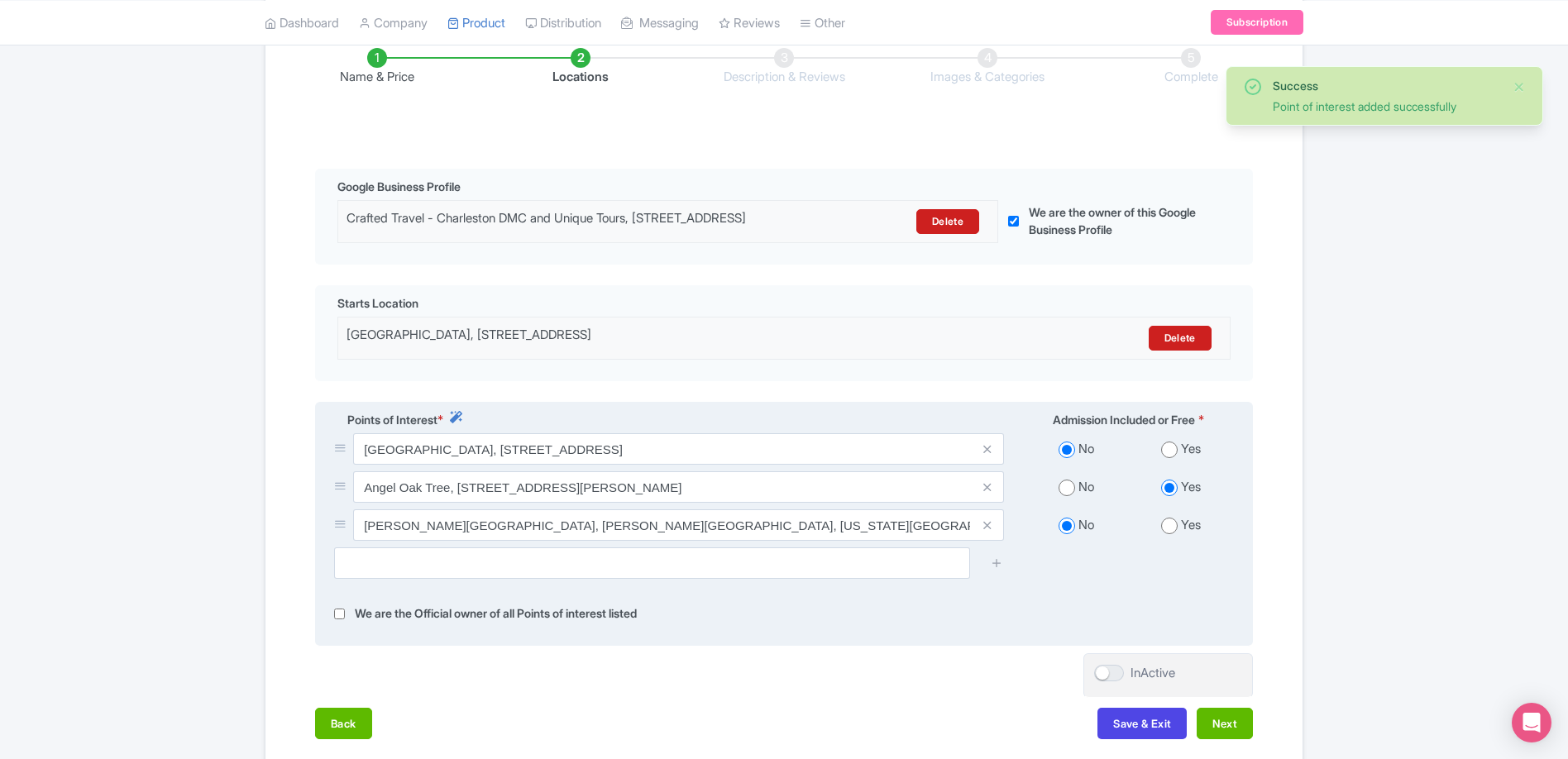
click at [1168, 534] on input "radio" at bounding box center [1169, 526] width 16 height 16
radio input "true"
click at [742, 579] on input "text" at bounding box center [651, 563] width 636 height 31
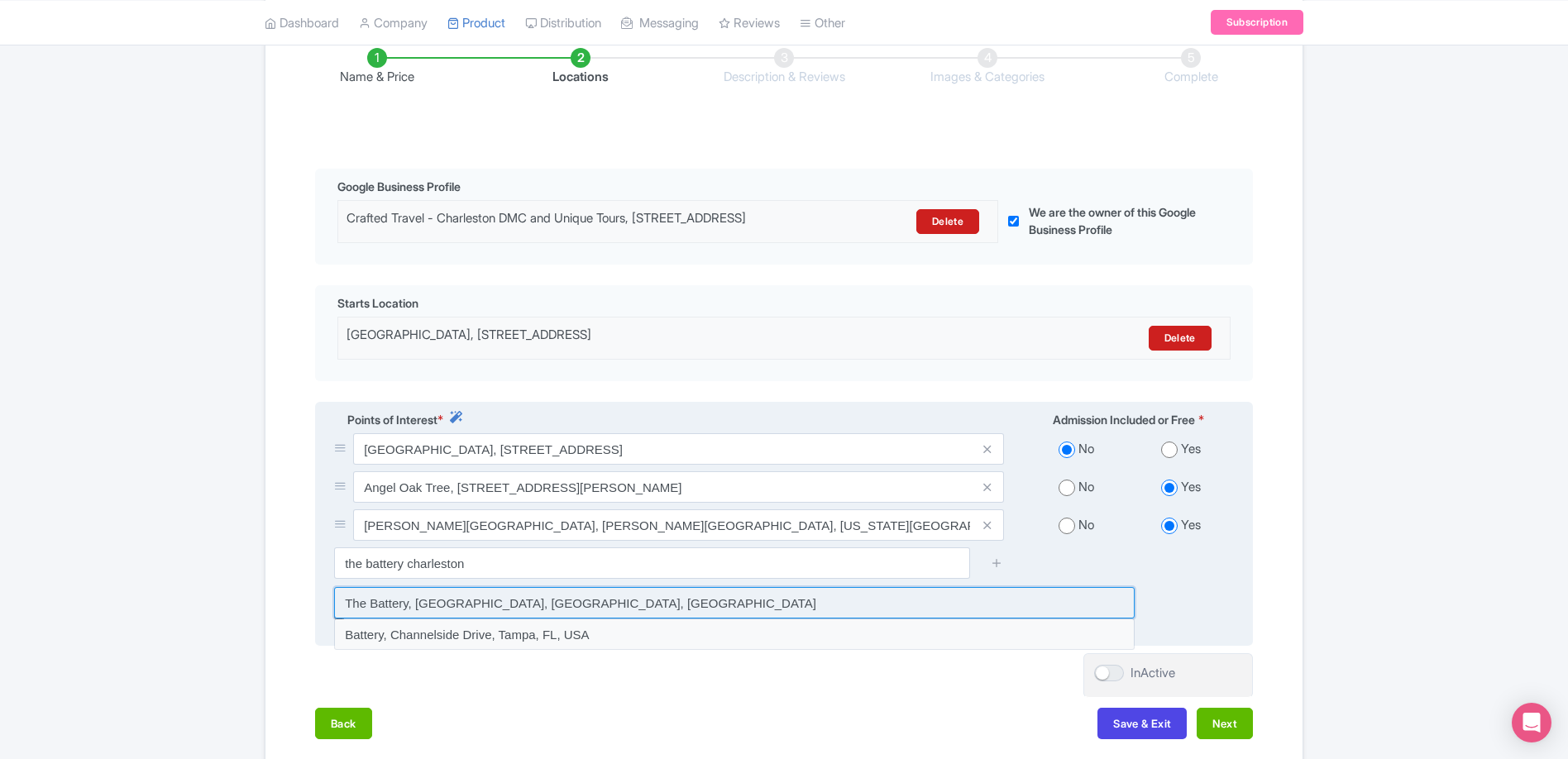
click at [596, 612] on input at bounding box center [734, 603] width 800 height 31
type input "The Battery, Charleston, SC, USA"
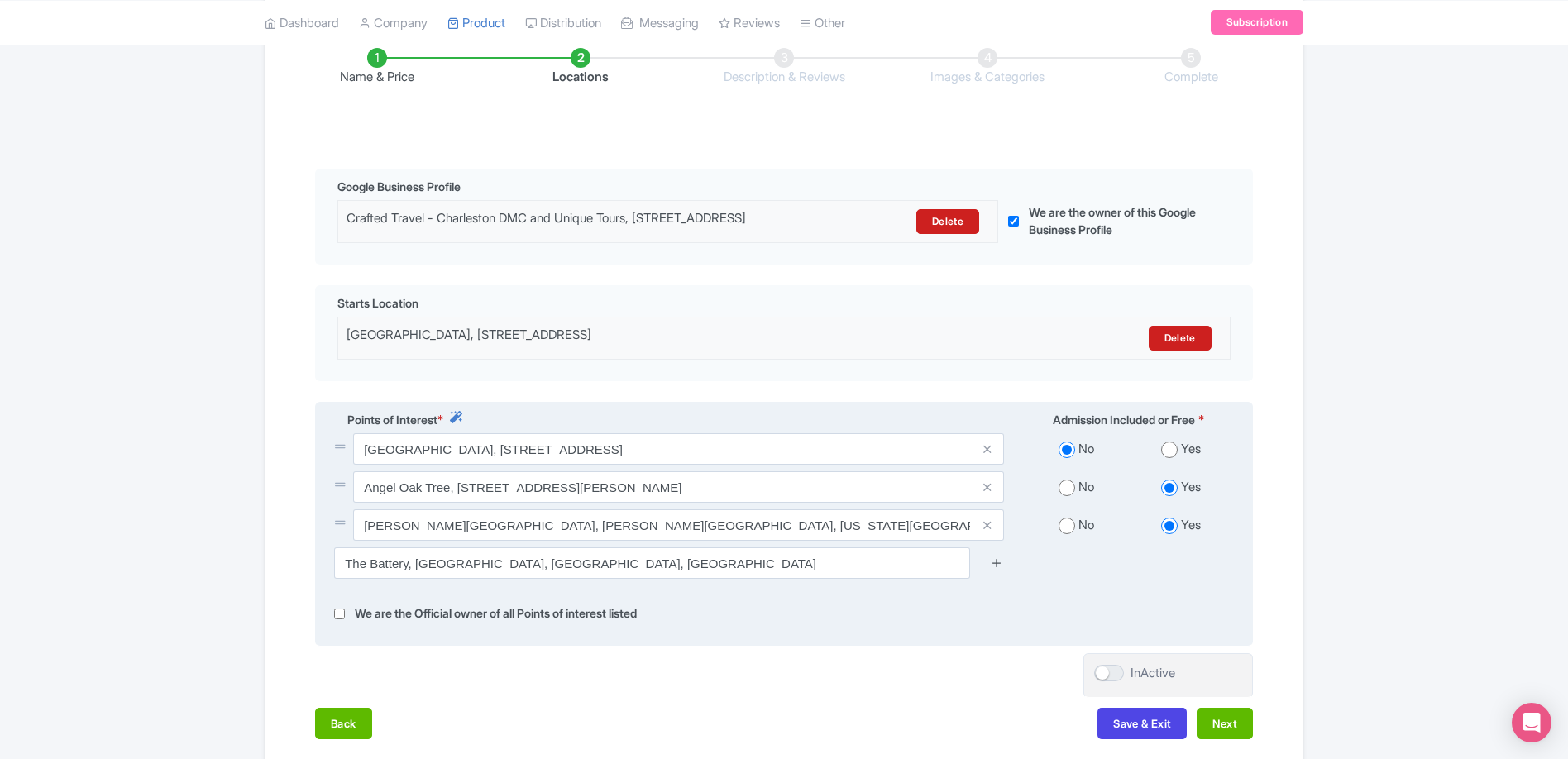
click at [1002, 569] on icon at bounding box center [996, 563] width 12 height 12
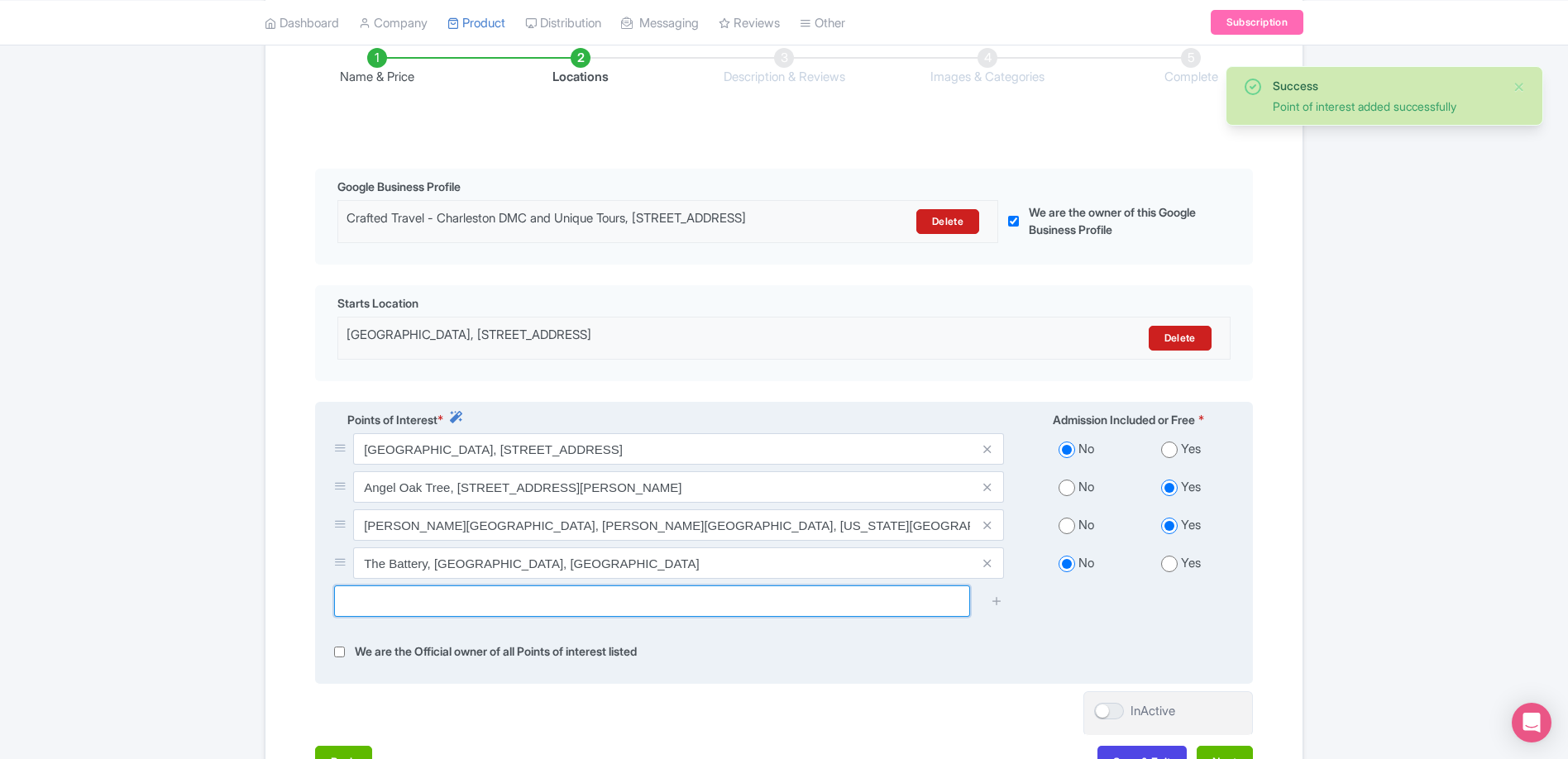
click at [876, 617] on input "text" at bounding box center [651, 601] width 636 height 31
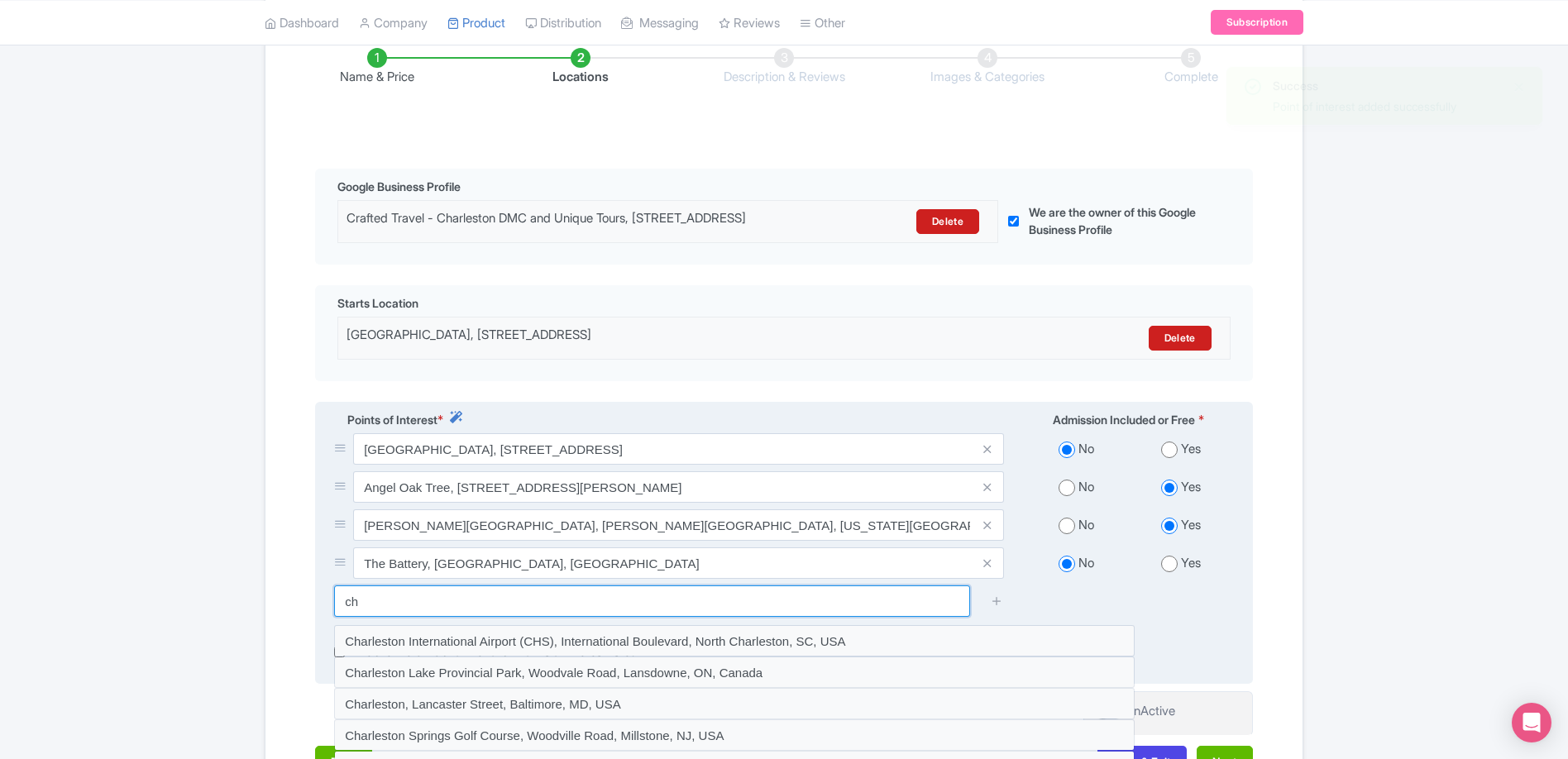
type input "c"
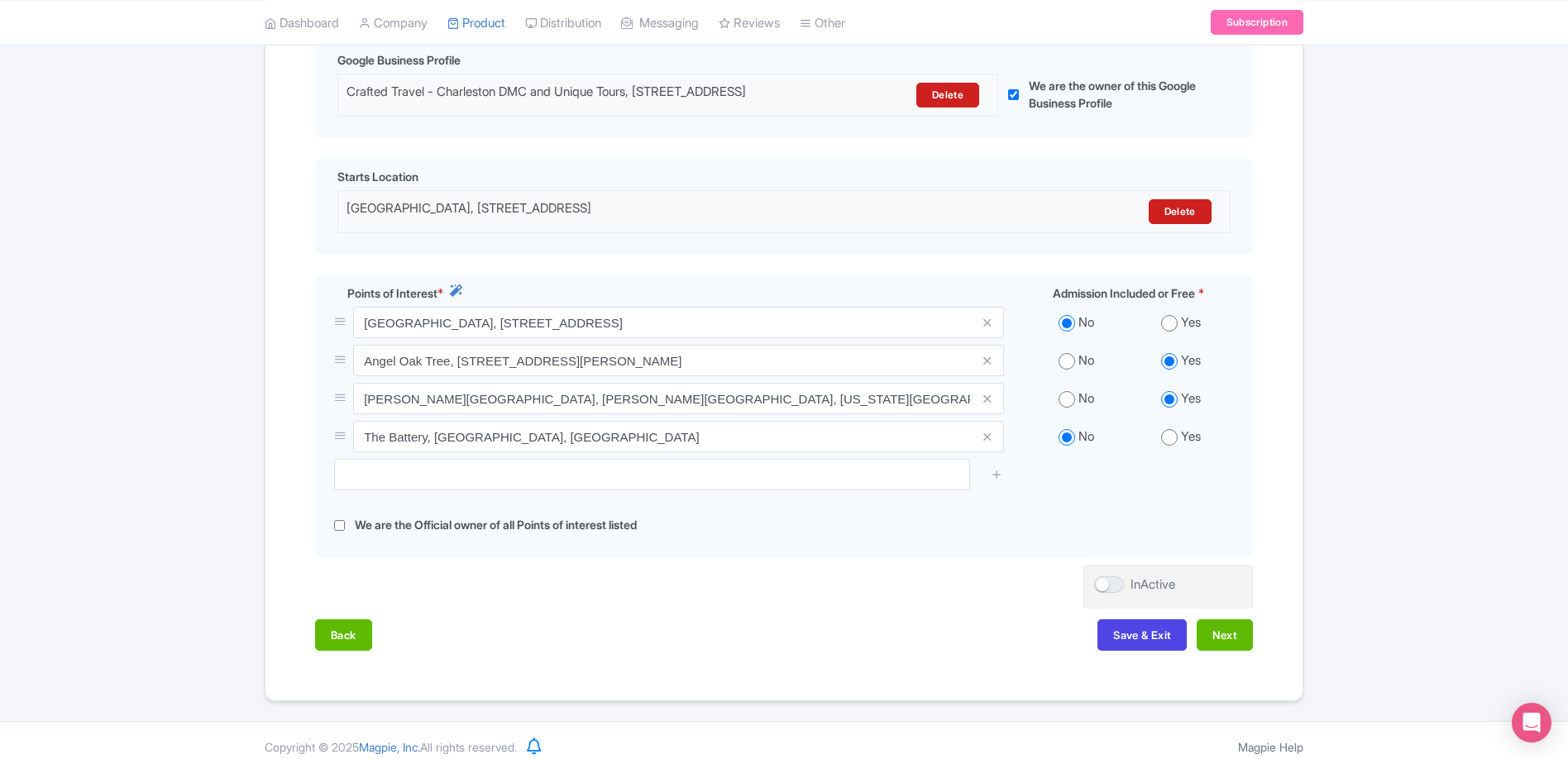
scroll to position [435, 0]
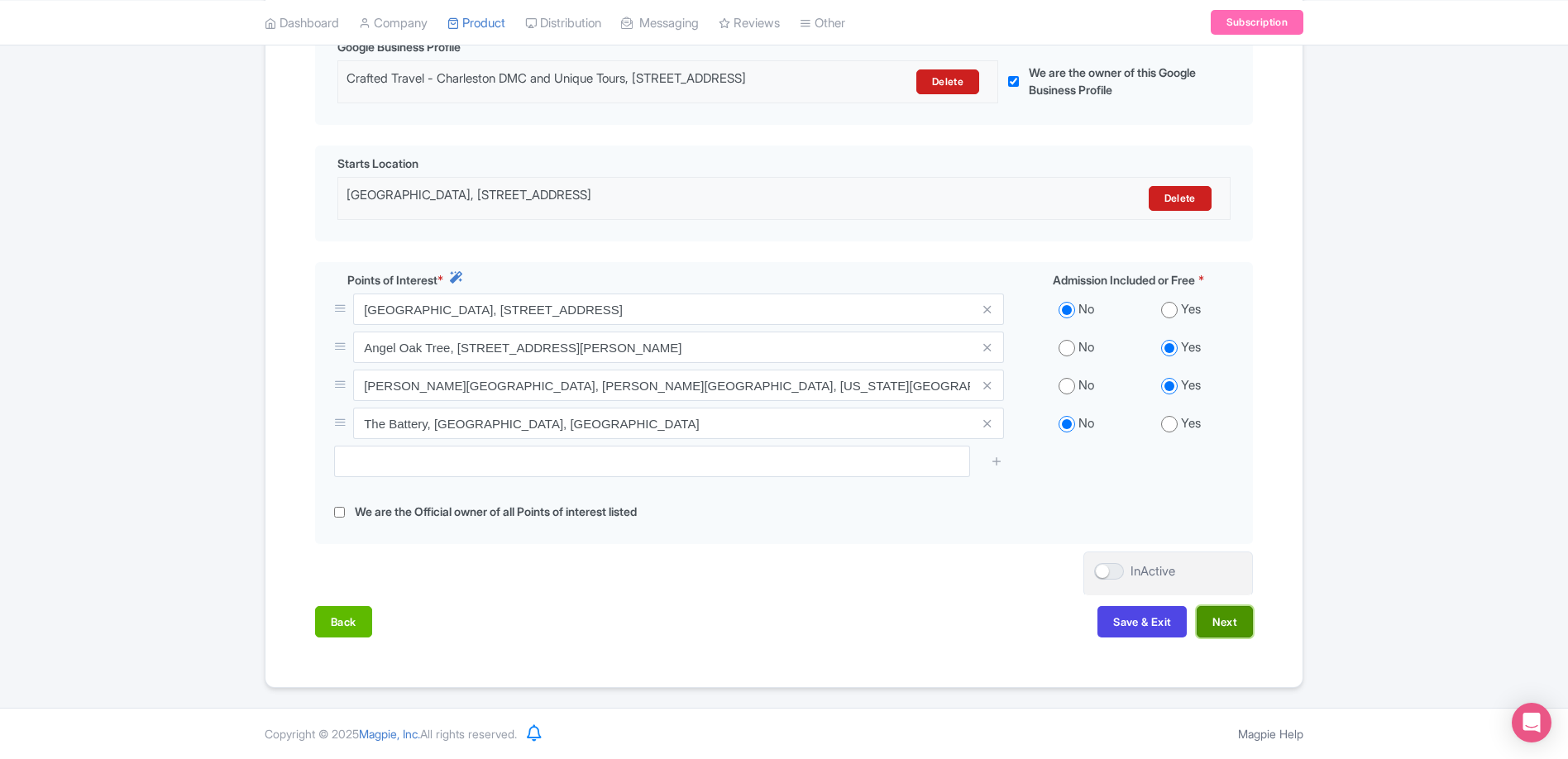
click at [1225, 615] on button "Next" at bounding box center [1225, 622] width 56 height 31
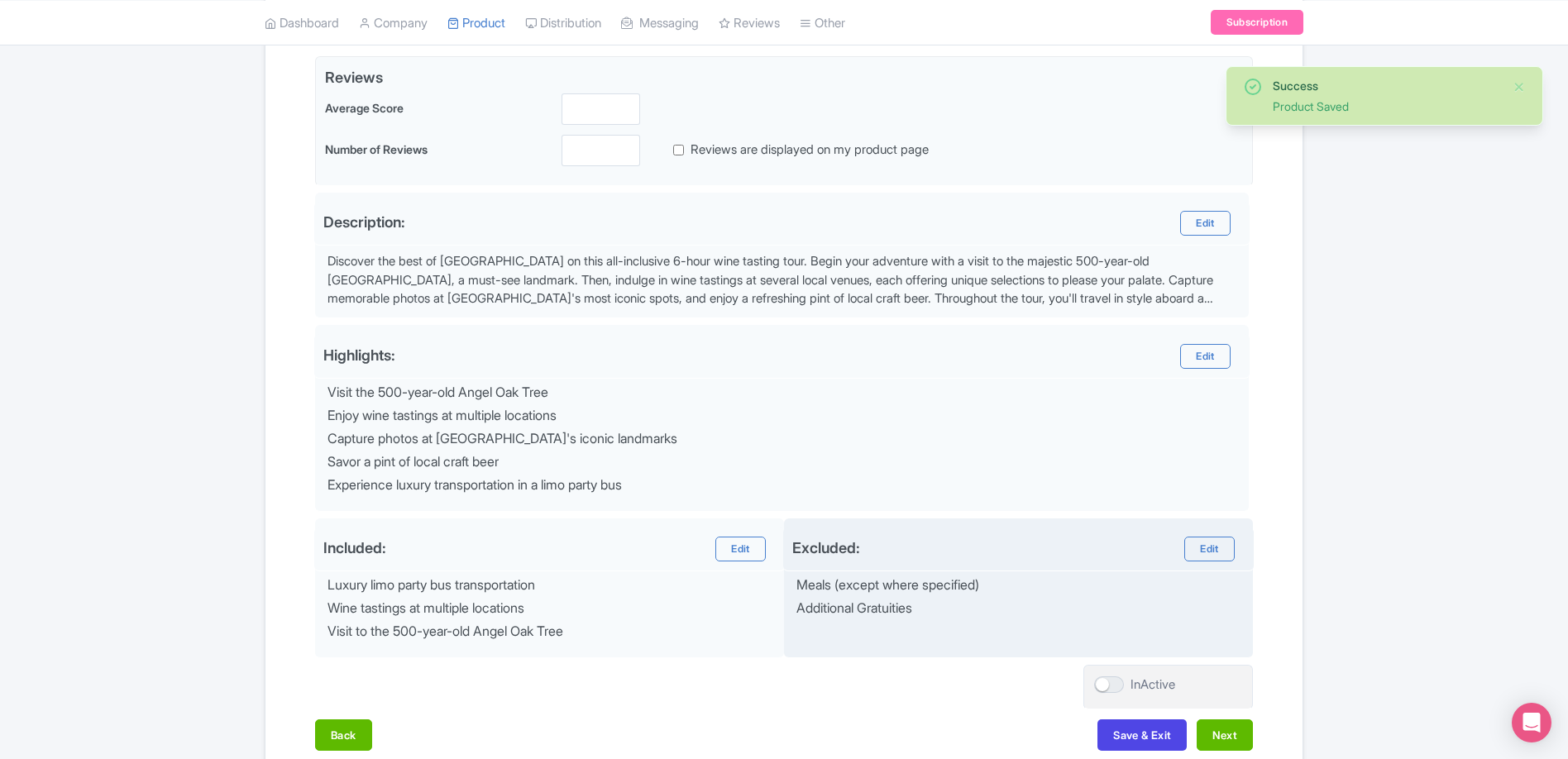
scroll to position [376, 0]
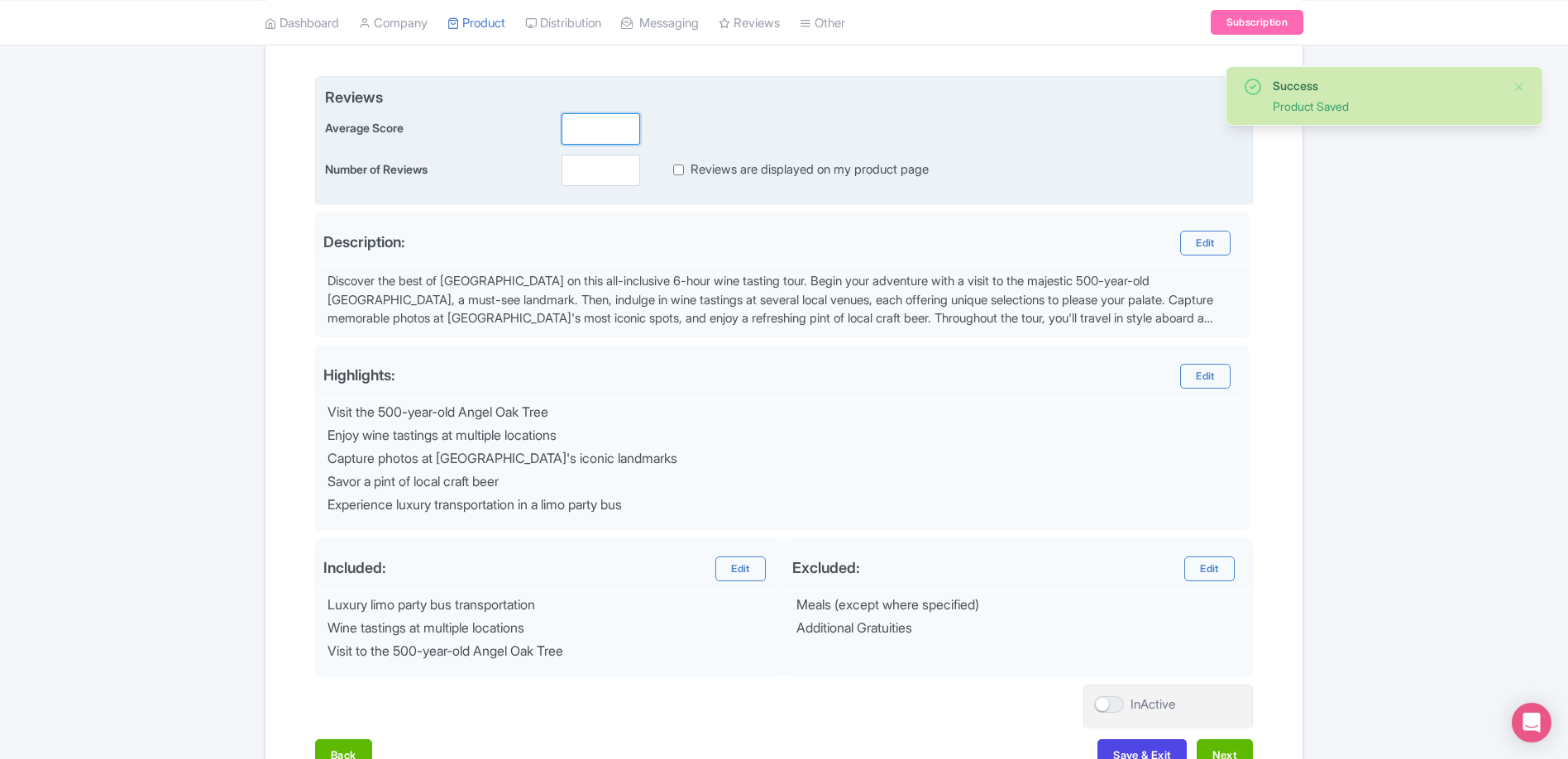
click at [607, 127] on input "number" at bounding box center [600, 129] width 79 height 31
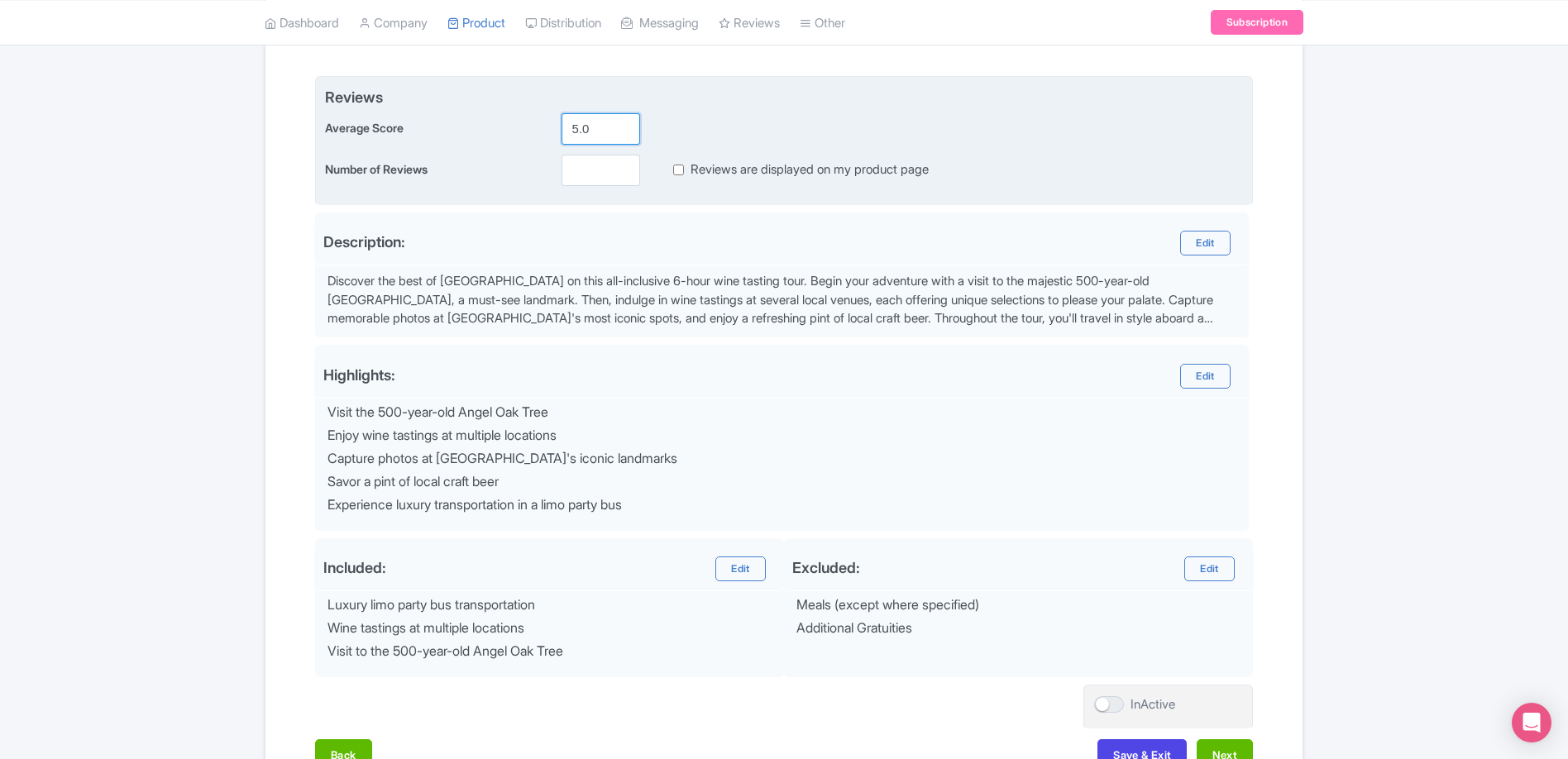
type input "5.0"
click at [590, 170] on input "number" at bounding box center [600, 170] width 79 height 31
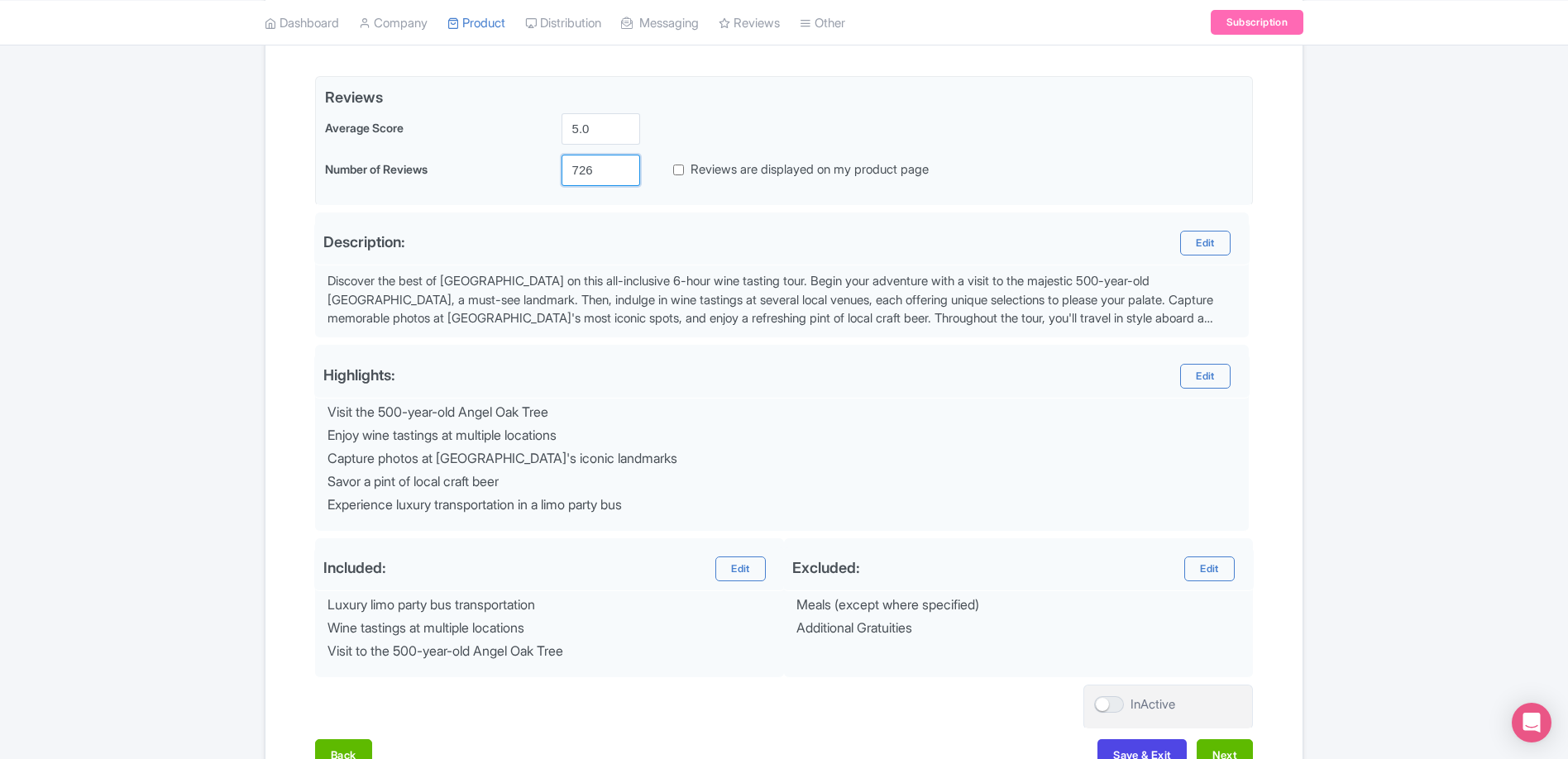
type input "726"
click at [179, 295] on div "Success Product Saved ← Back to Products Charleston All-Inclusive Sippin' Tour …" at bounding box center [784, 289] width 1568 height 1018
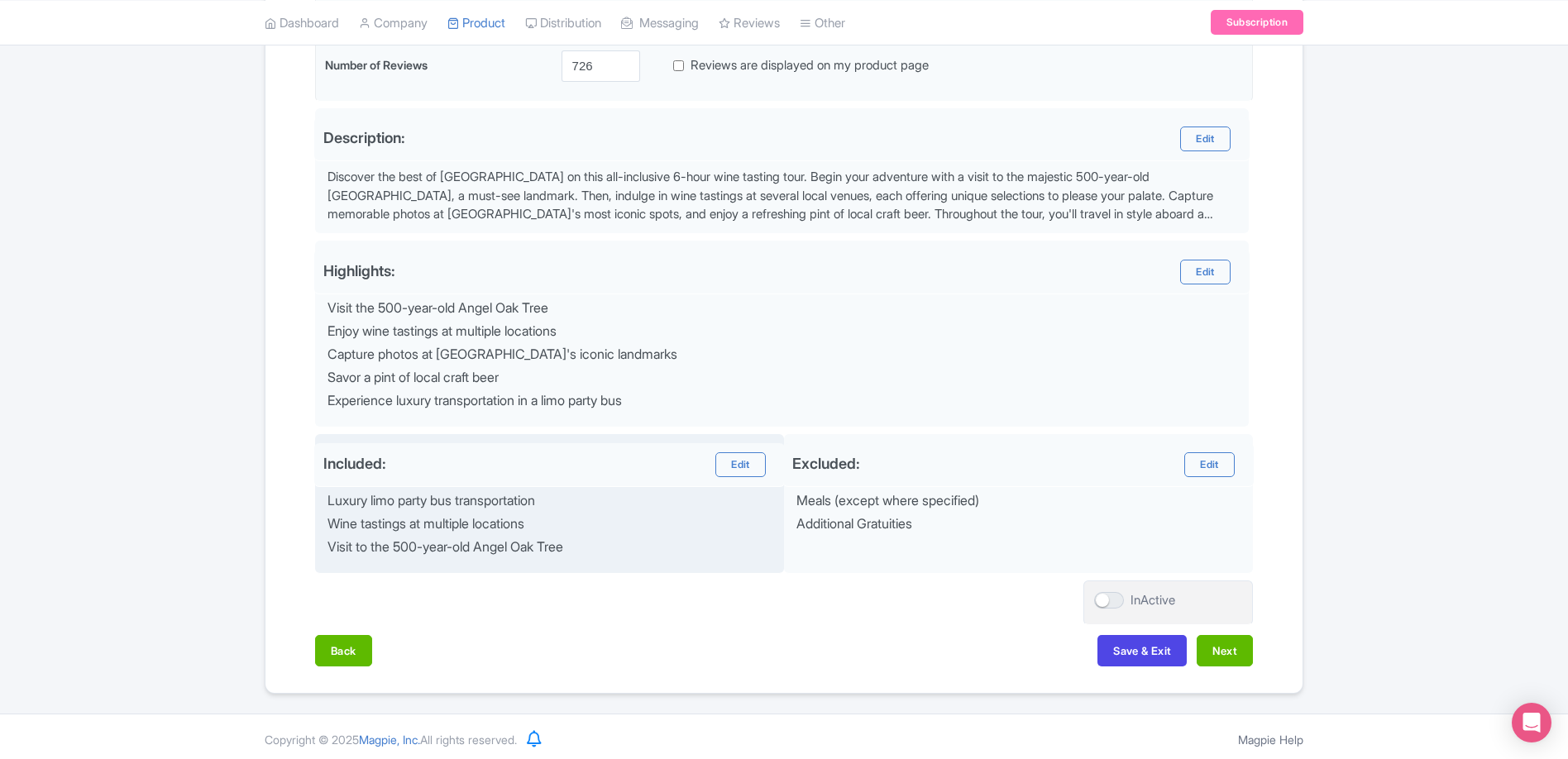
scroll to position [486, 0]
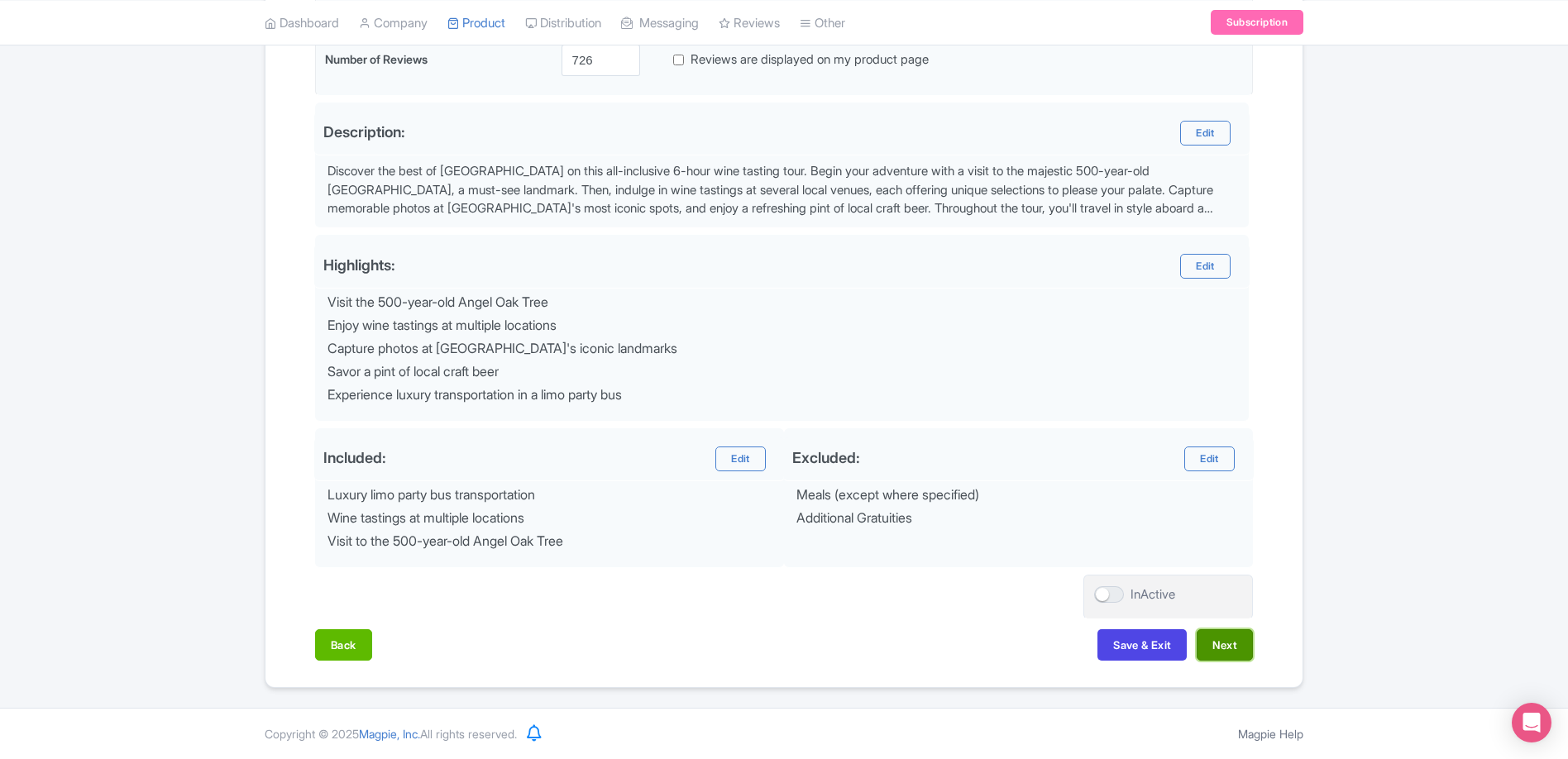
click at [1225, 645] on button "Next" at bounding box center [1225, 645] width 56 height 31
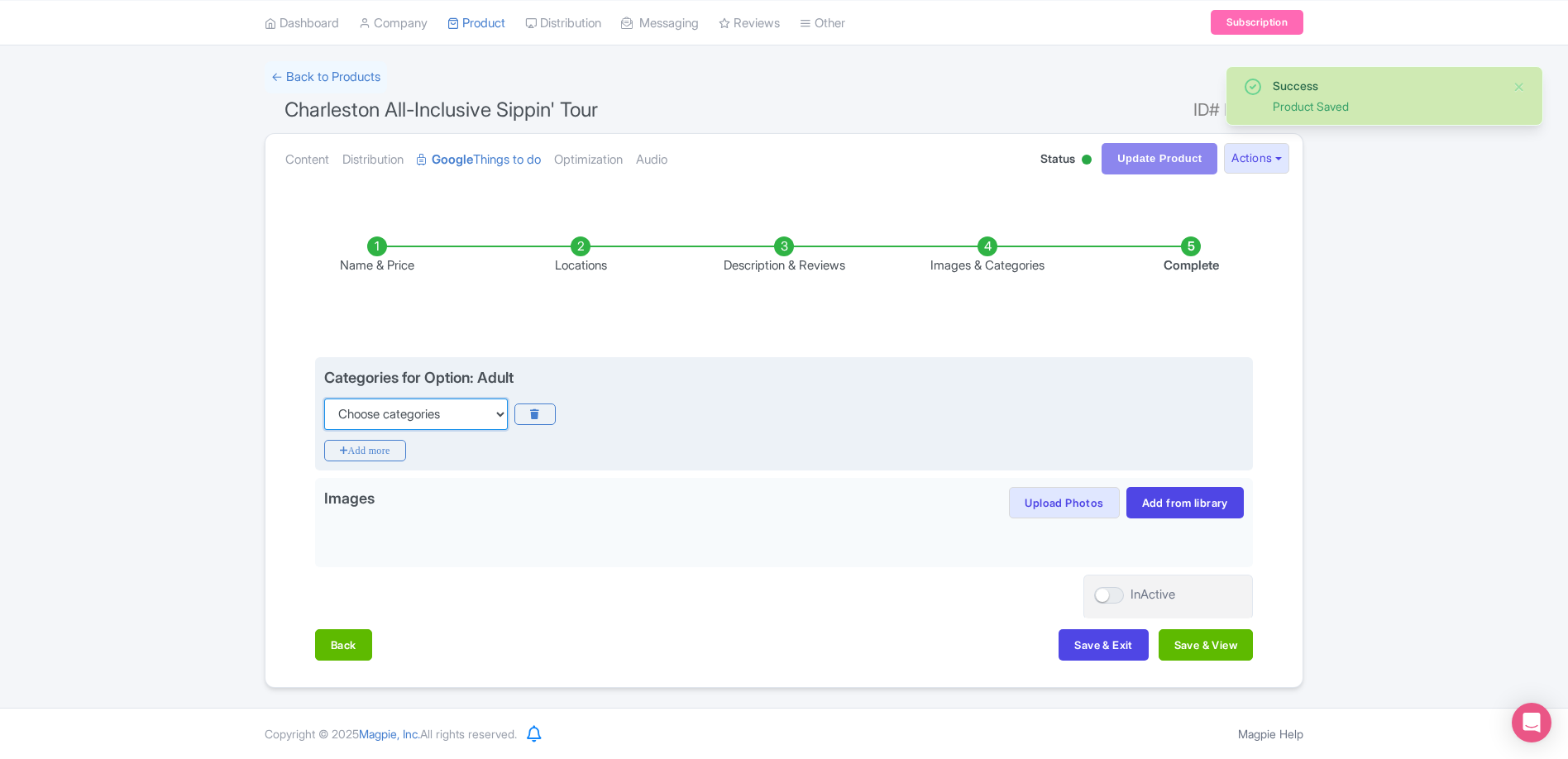
click at [453, 409] on select "Choose categories Adults Only Animals Audio Guide Beaches Bike Tours Boat Tours…" at bounding box center [416, 415] width 184 height 31
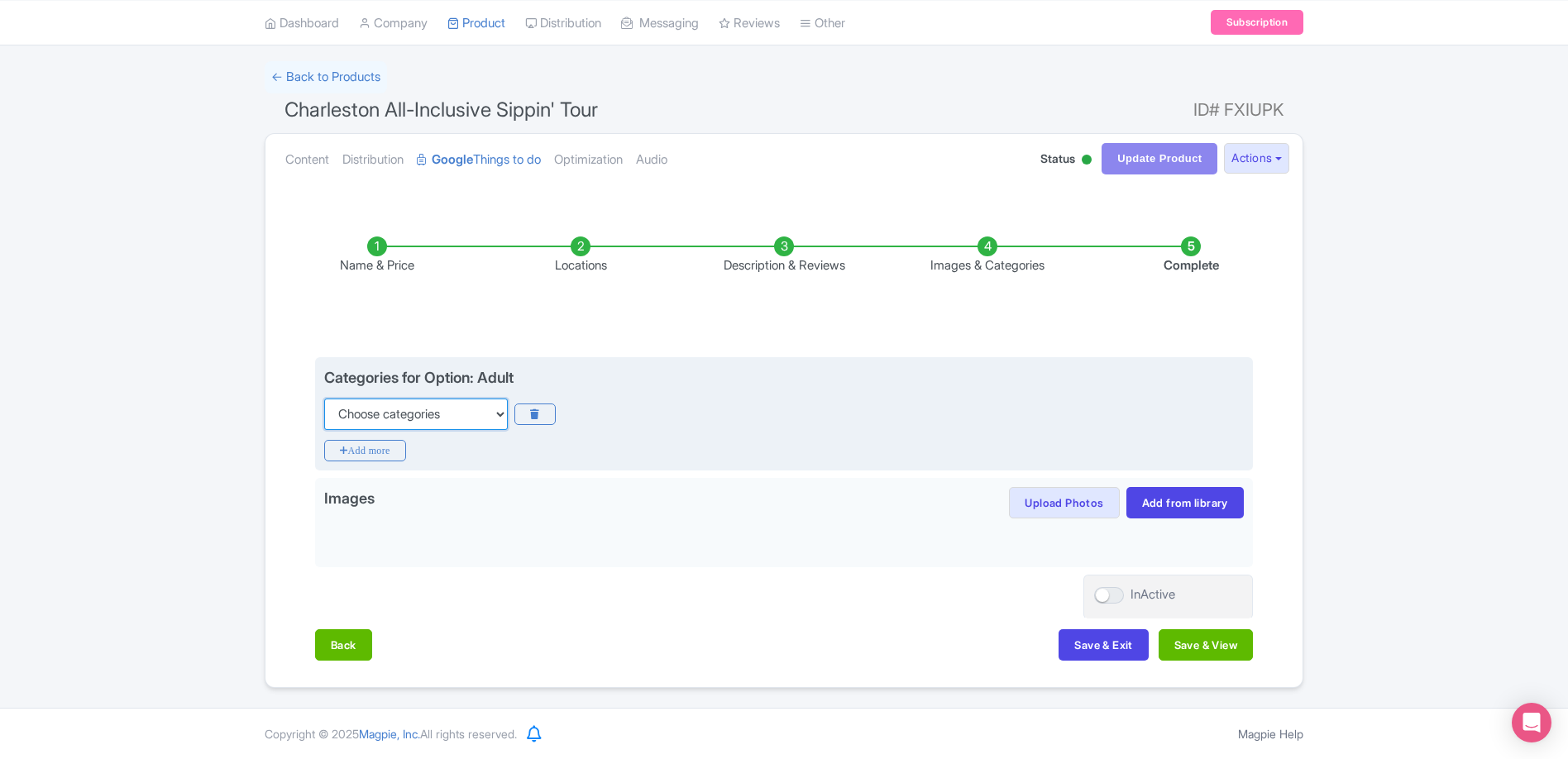
select select "day-trips"
click at [324, 399] on select "Choose categories Adults Only Animals Audio Guide Beaches Bike Tours Boat Tours…" at bounding box center [416, 415] width 184 height 31
click at [373, 452] on icon "Add more" at bounding box center [365, 450] width 82 height 22
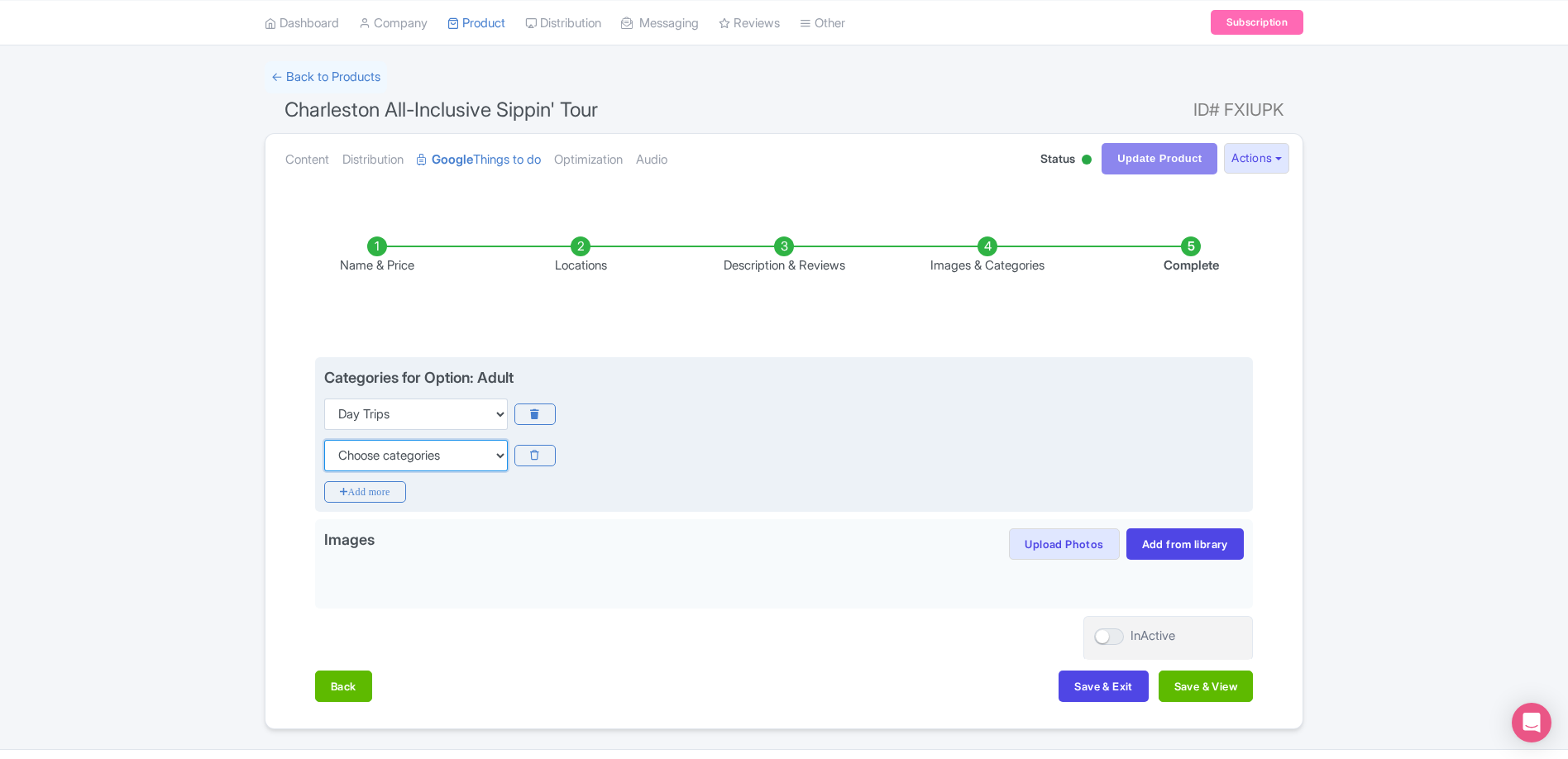
click at [449, 455] on select "Choose categories Adults Only Animals Audio Guide Beaches Bike Tours Boat Tours…" at bounding box center [416, 455] width 184 height 31
select select "guided-tours"
click at [324, 440] on select "Choose categories Adults Only Animals Audio Guide Beaches Bike Tours Boat Tours…" at bounding box center [416, 455] width 184 height 31
click at [357, 488] on icon "Add more" at bounding box center [365, 492] width 82 height 22
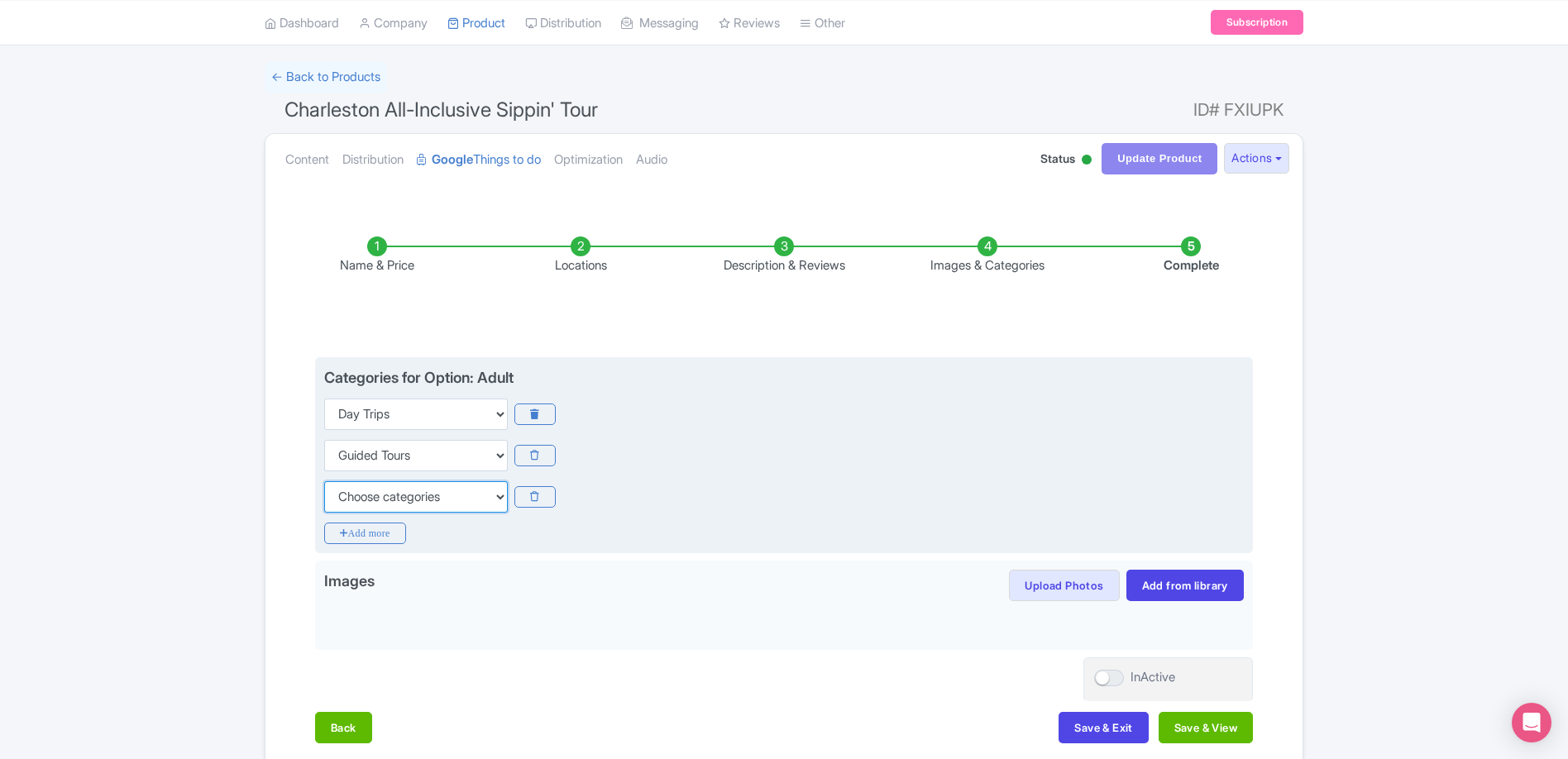
click at [418, 501] on select "Choose categories Adults Only Animals Audio Guide Beaches Bike Tours Boat Tours…" at bounding box center [416, 497] width 184 height 31
click at [405, 505] on select "Choose categories Adults Only Animals Audio Guide Beaches Bike Tours Boat Tours…" at bounding box center [416, 497] width 184 height 31
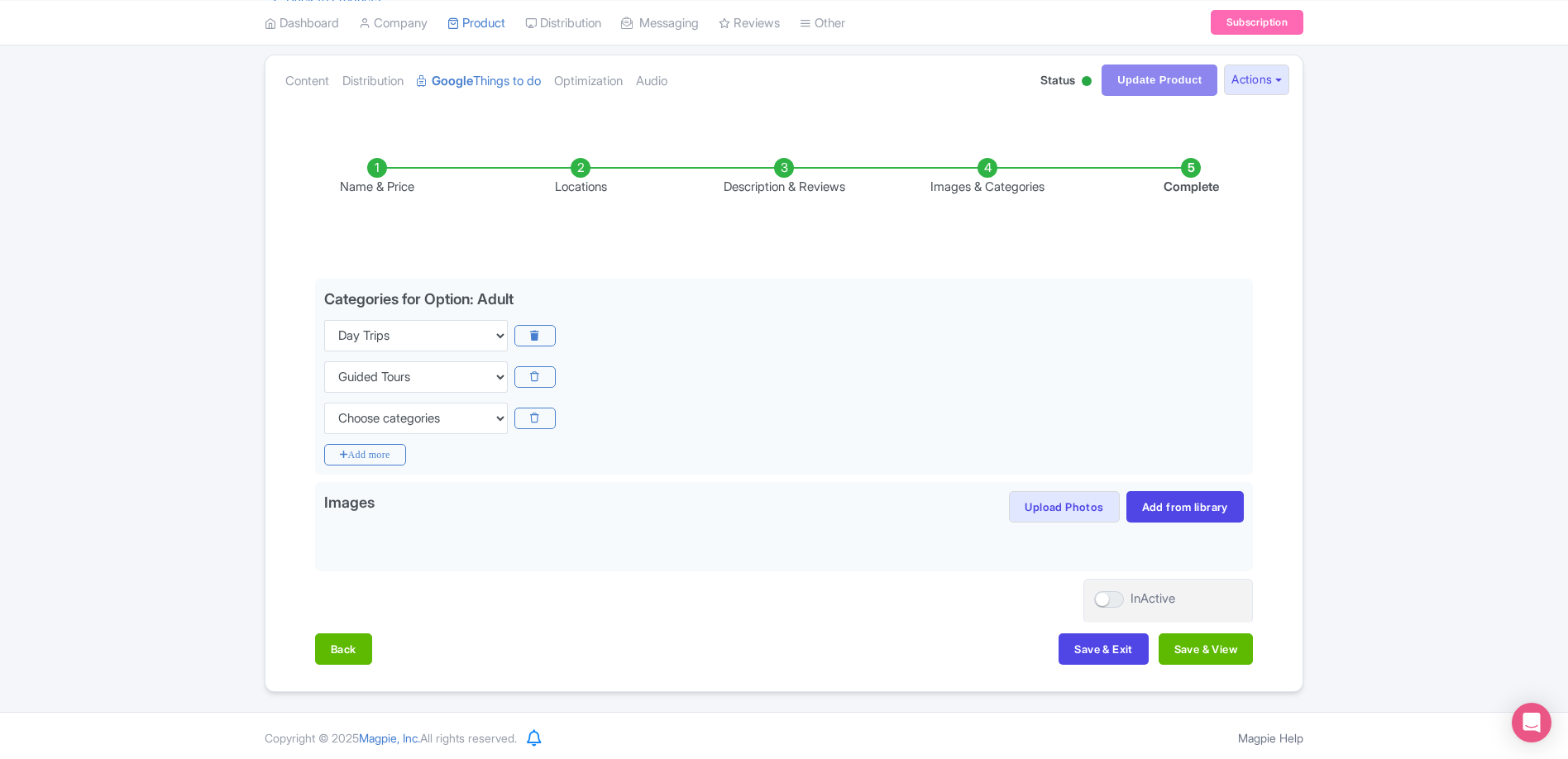
scroll to position [177, 0]
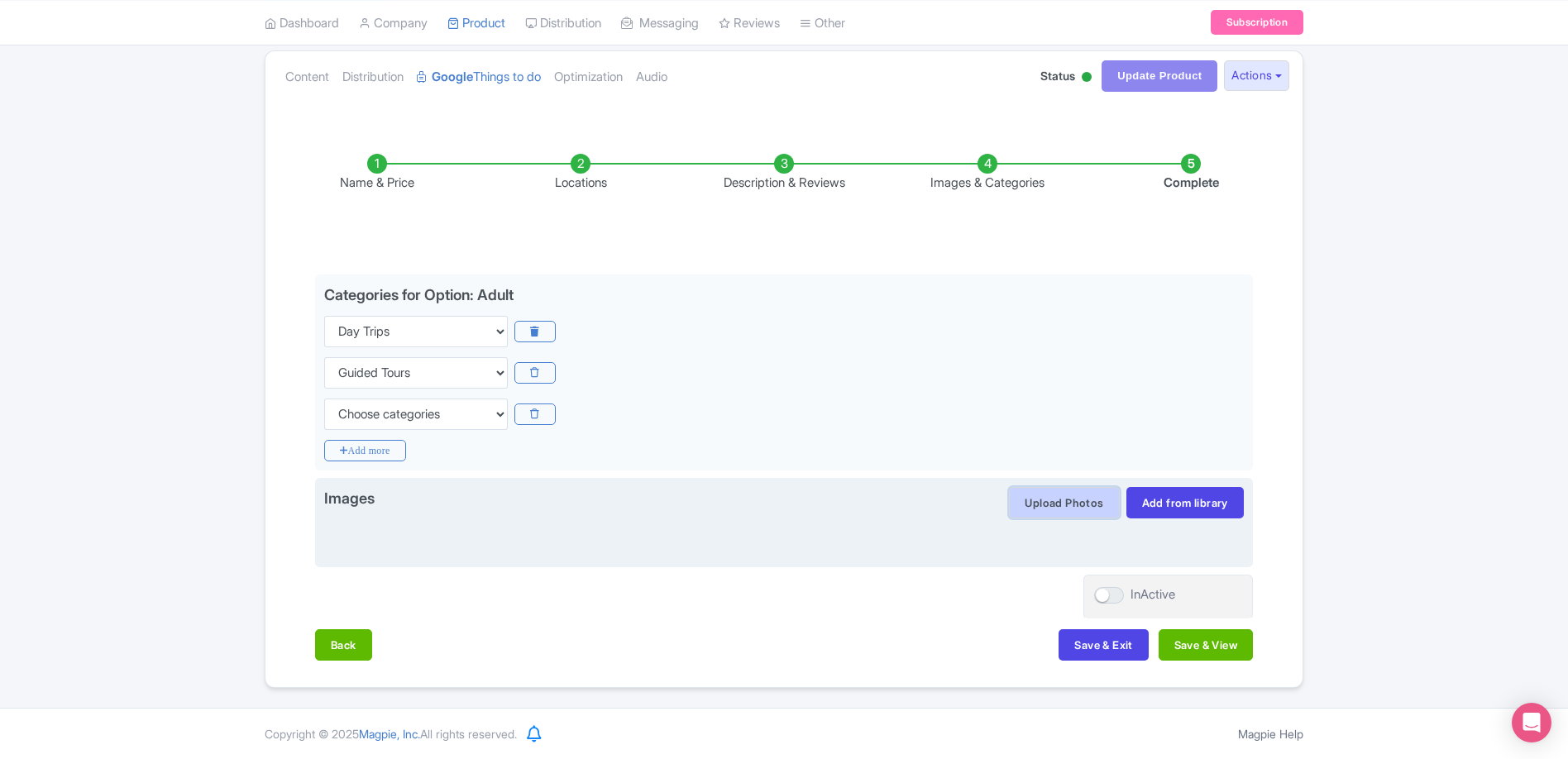
click at [1067, 507] on button "Upload Photos" at bounding box center [1063, 503] width 110 height 31
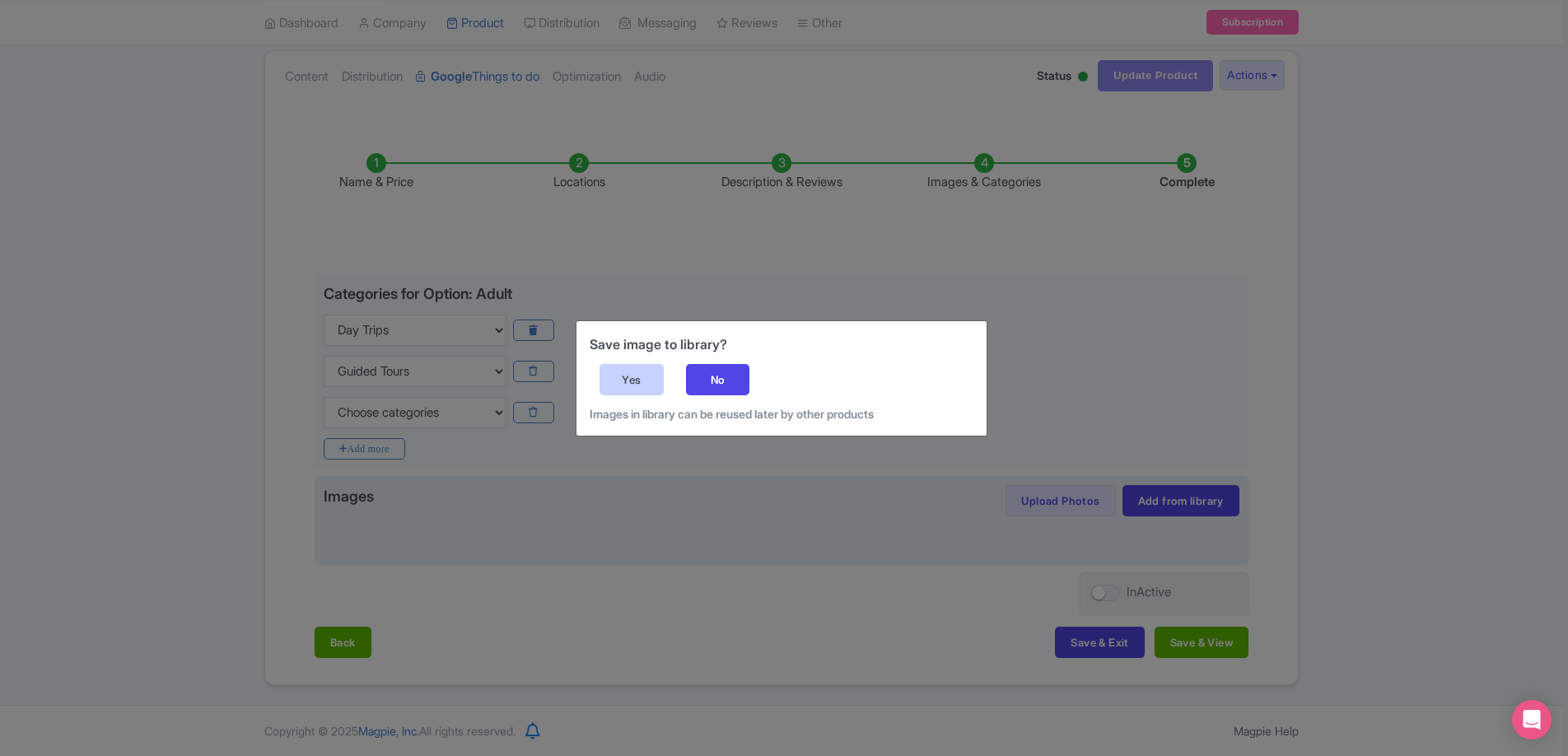
click at [627, 383] on div "Yes" at bounding box center [632, 379] width 64 height 31
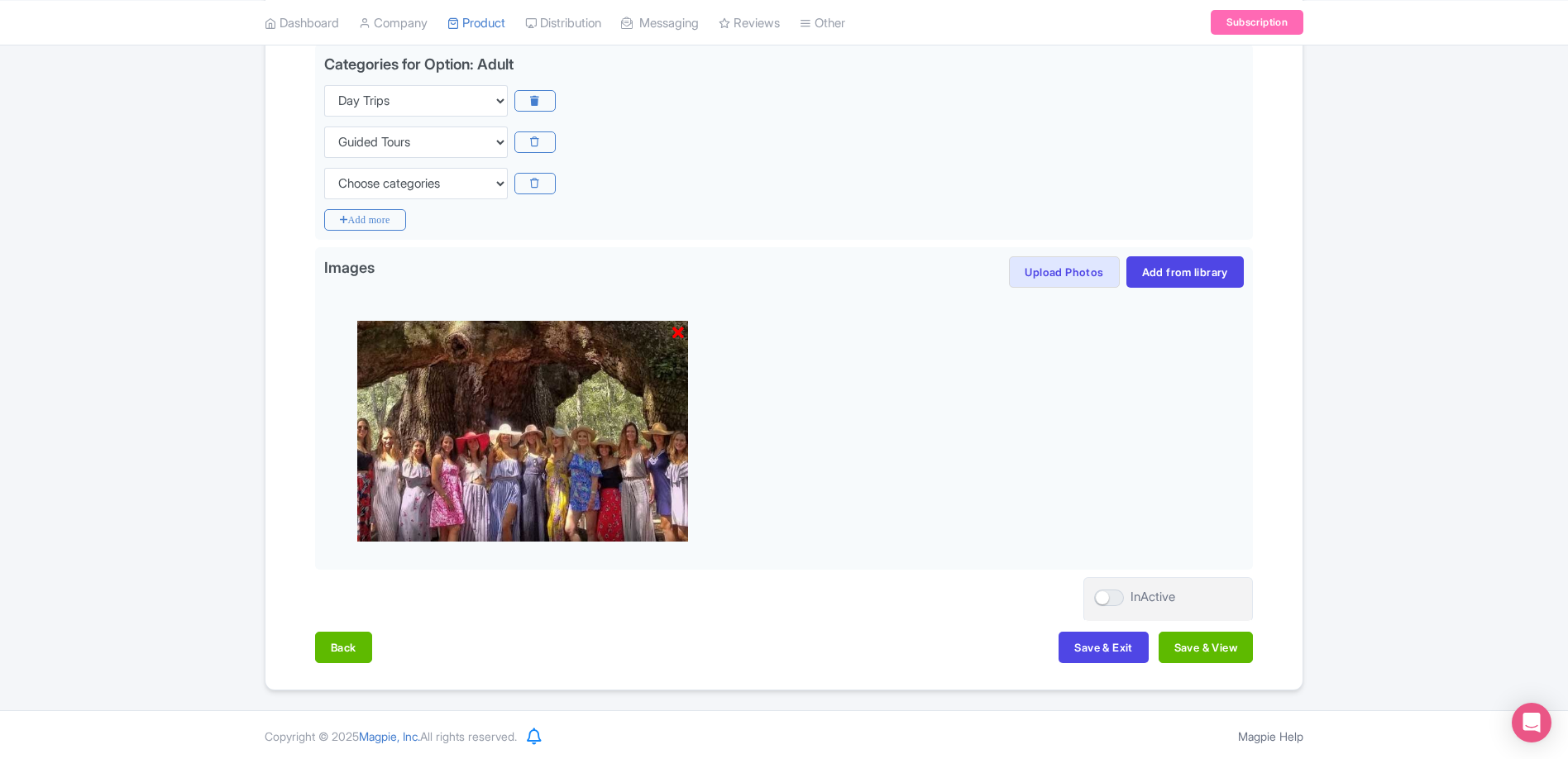
scroll to position [410, 0]
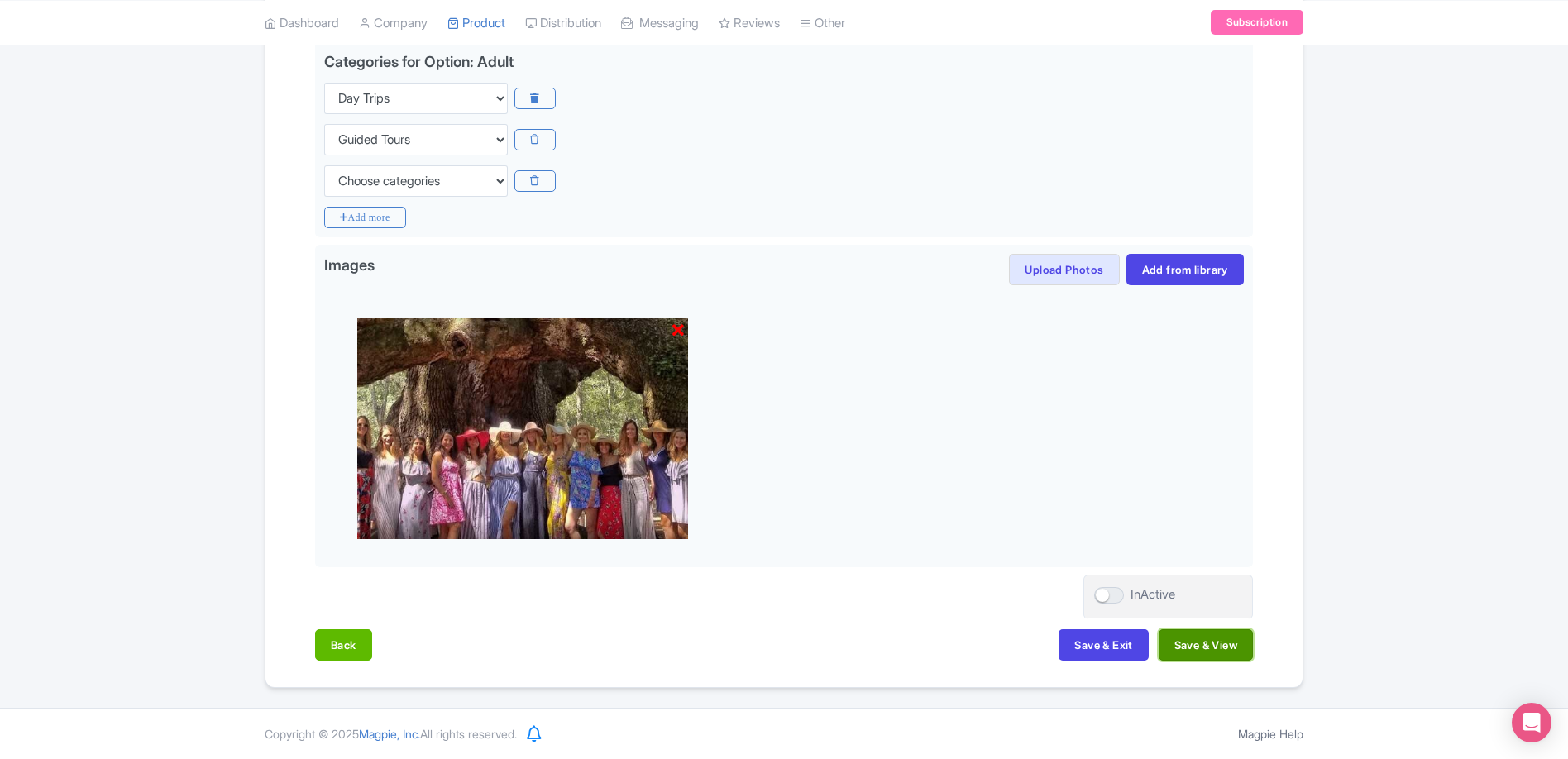
click at [1196, 646] on button "Save & View" at bounding box center [1205, 645] width 95 height 31
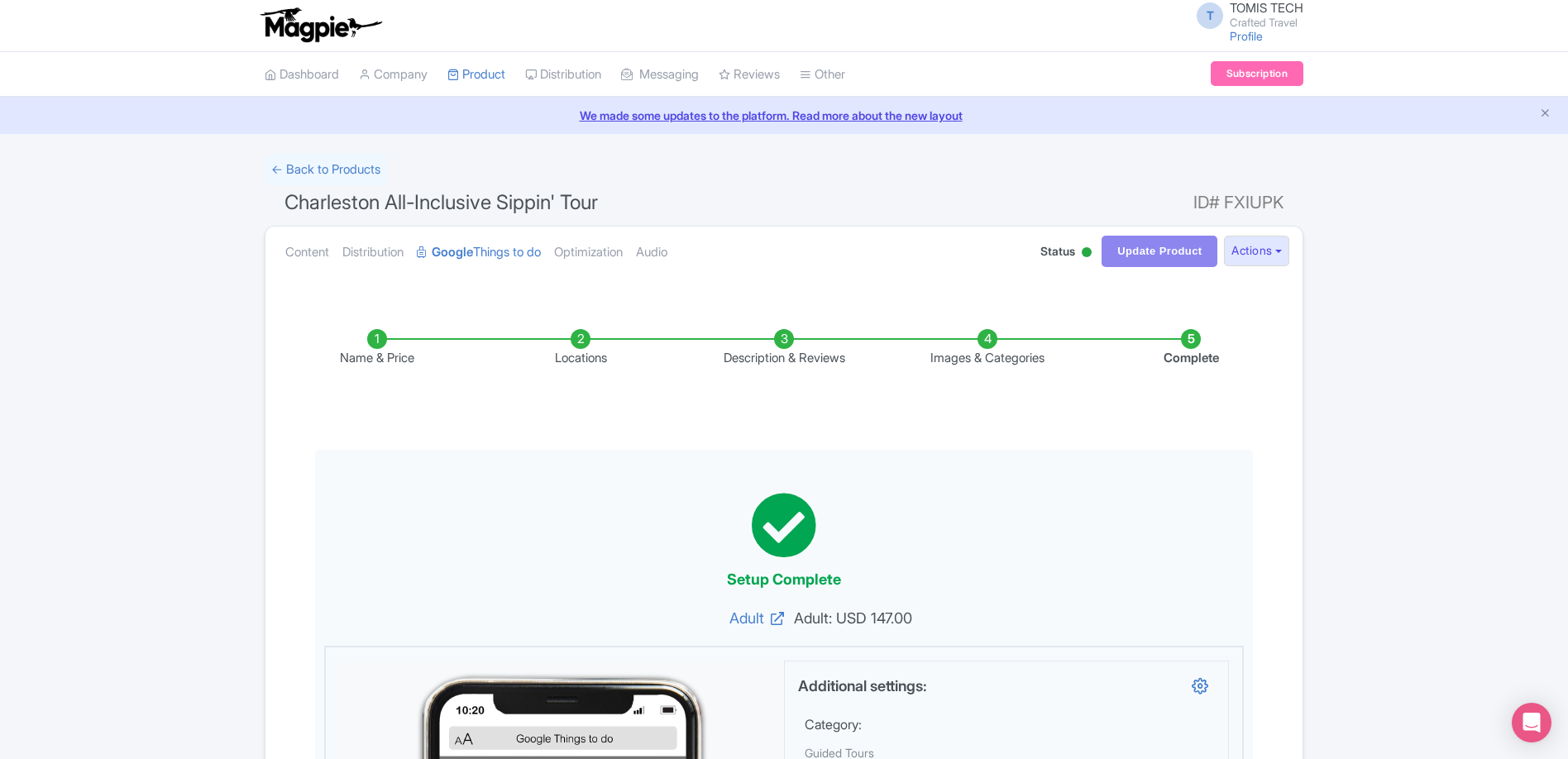
scroll to position [0, 0]
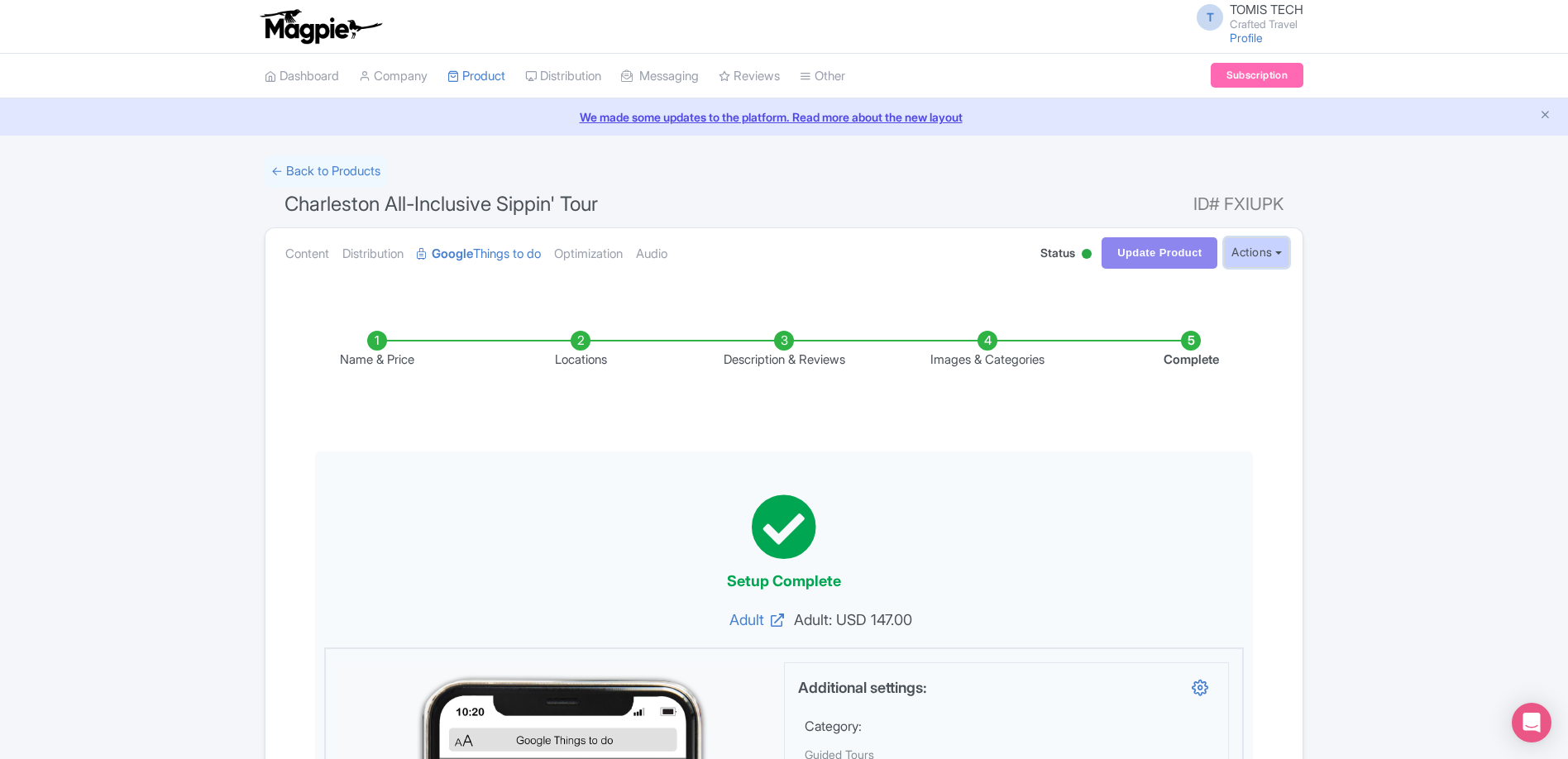
click at [1253, 245] on button "Actions" at bounding box center [1256, 252] width 65 height 30
click at [331, 168] on link "← Back to Products" at bounding box center [325, 171] width 122 height 32
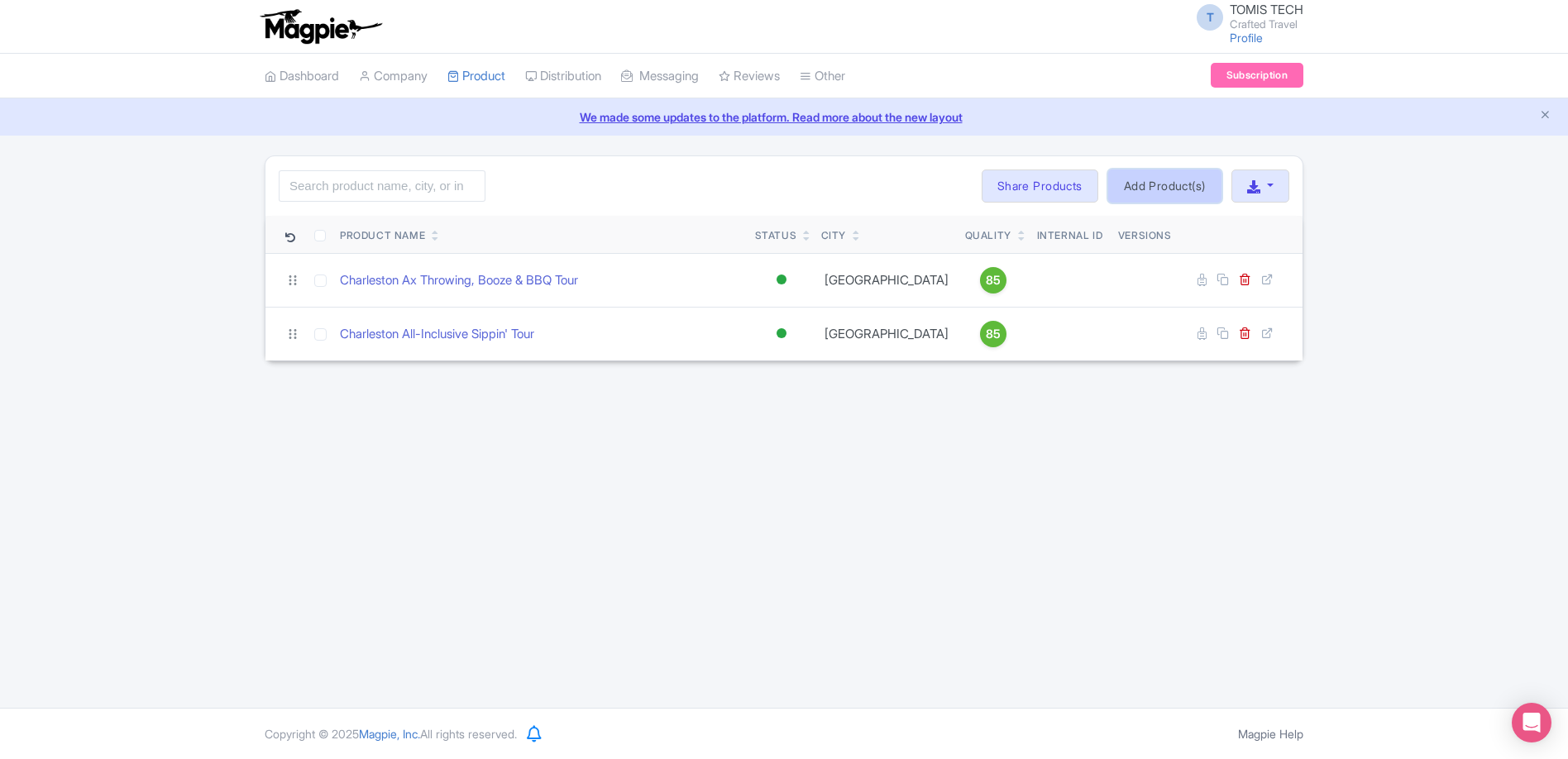
click at [1154, 181] on link "Add Product(s)" at bounding box center [1165, 186] width 114 height 33
